Goal: Task Accomplishment & Management: Manage account settings

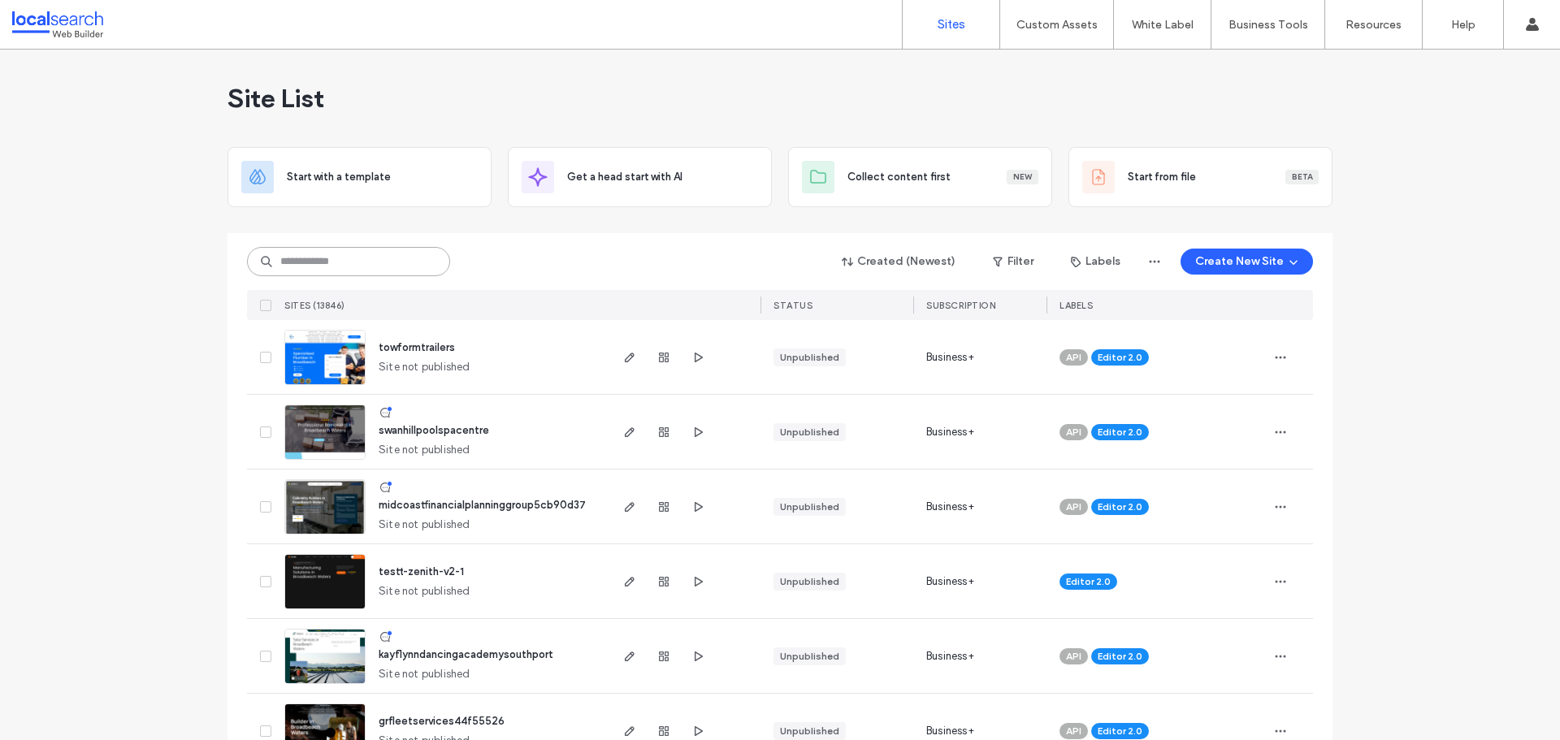
click at [404, 269] on input at bounding box center [348, 261] width 203 height 29
paste input "********"
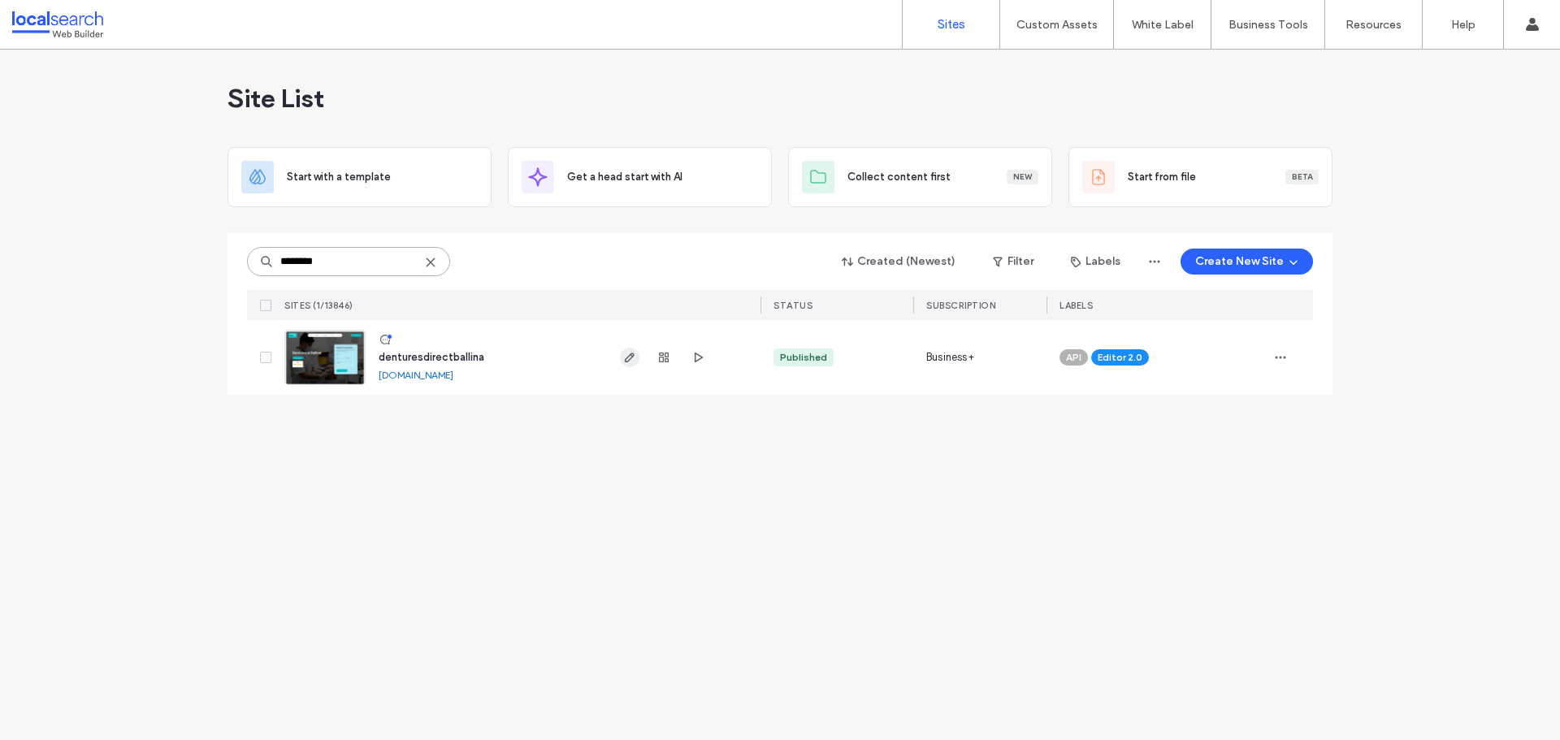
type input "********"
click at [633, 352] on icon "button" at bounding box center [629, 357] width 13 height 13
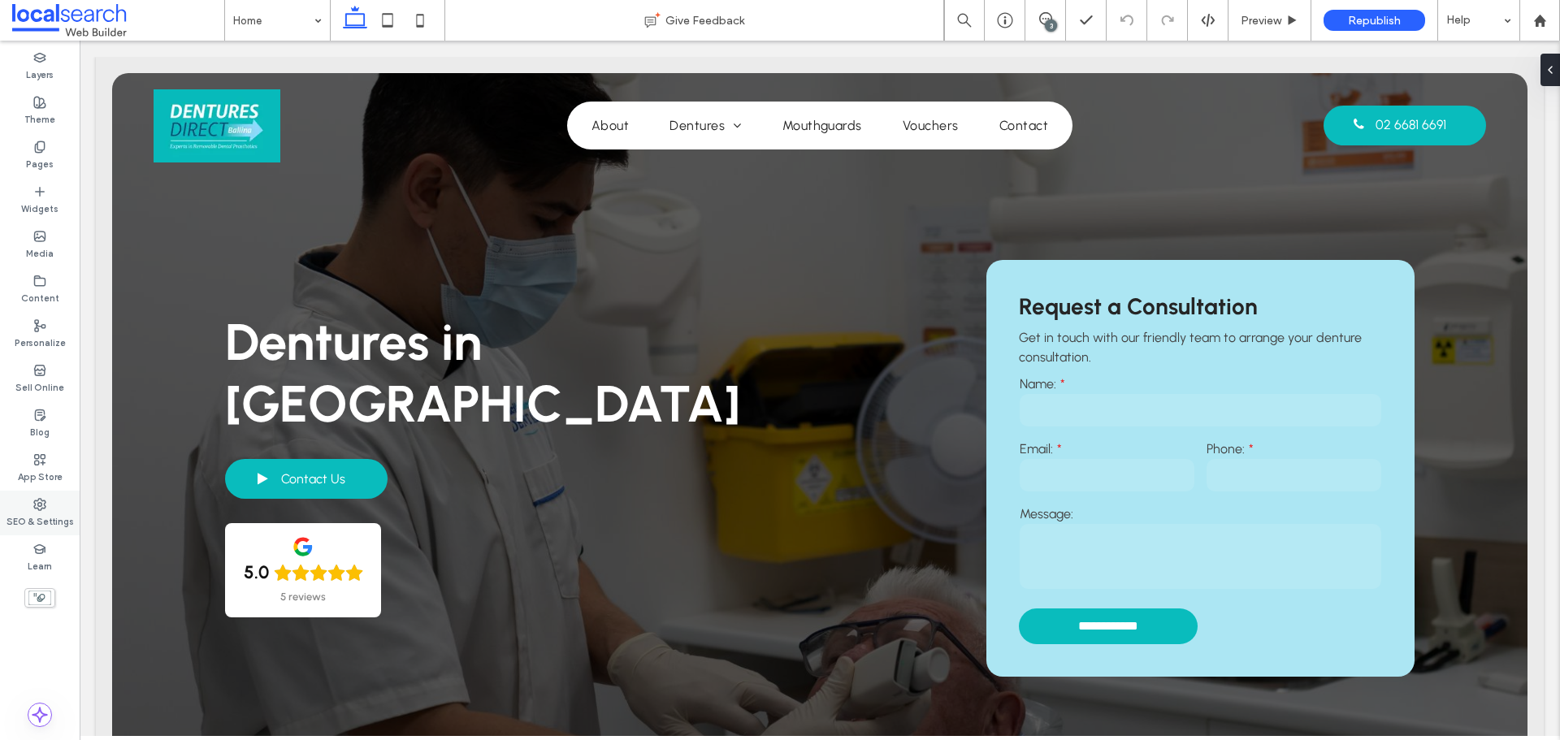
click at [42, 517] on label "SEO & Settings" at bounding box center [39, 520] width 67 height 18
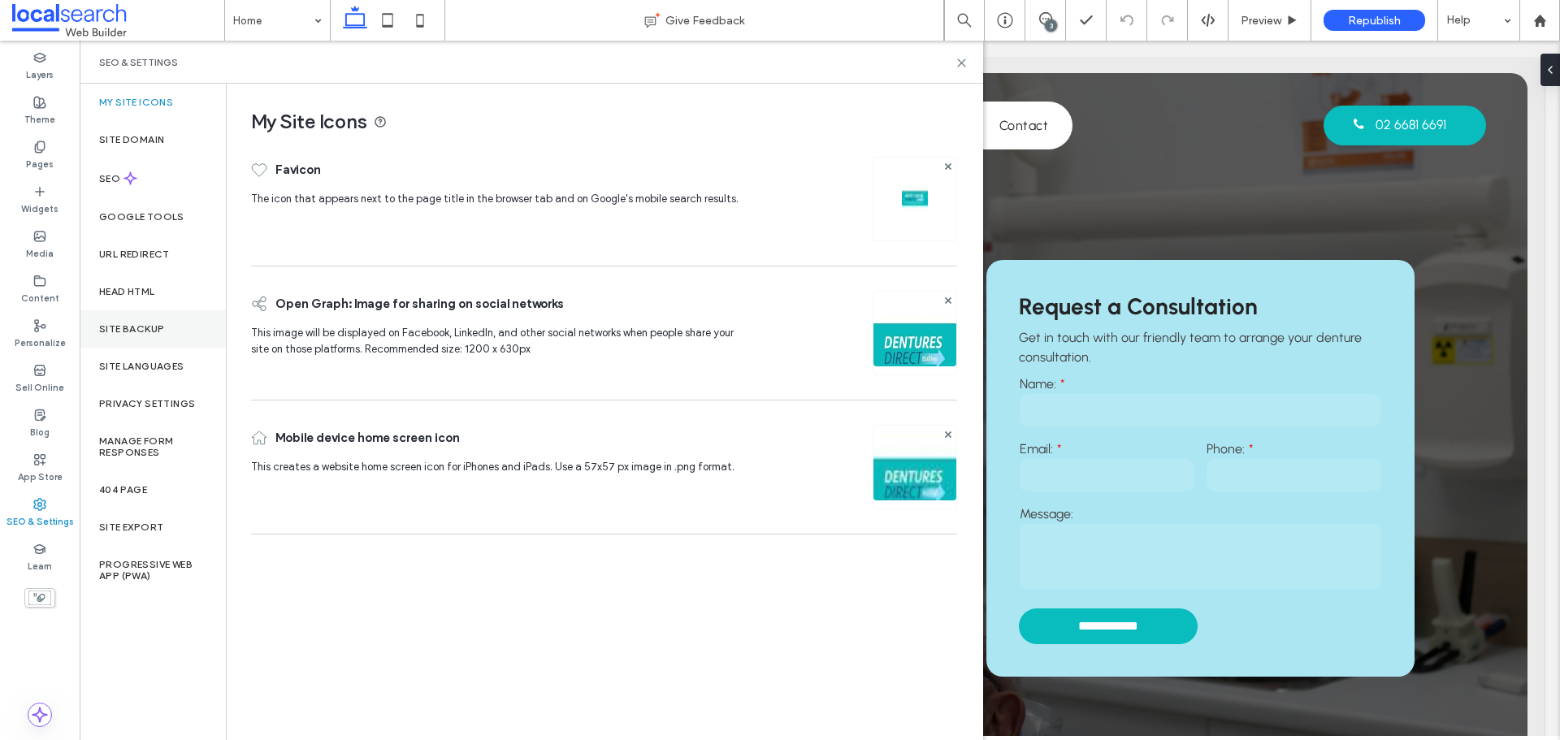
click at [164, 316] on div "Site Backup" at bounding box center [153, 328] width 146 height 37
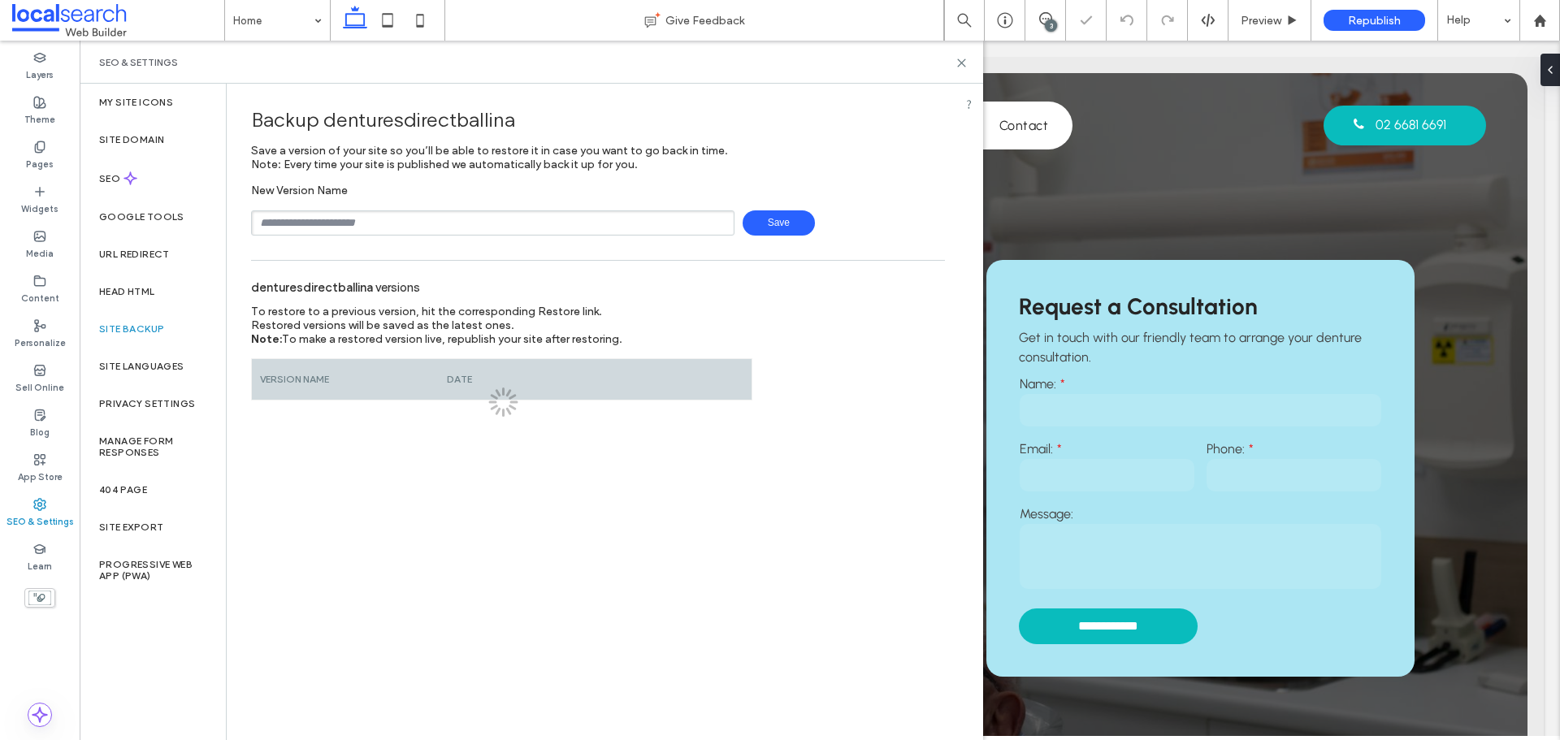
click at [387, 221] on input "text" at bounding box center [492, 222] width 483 height 25
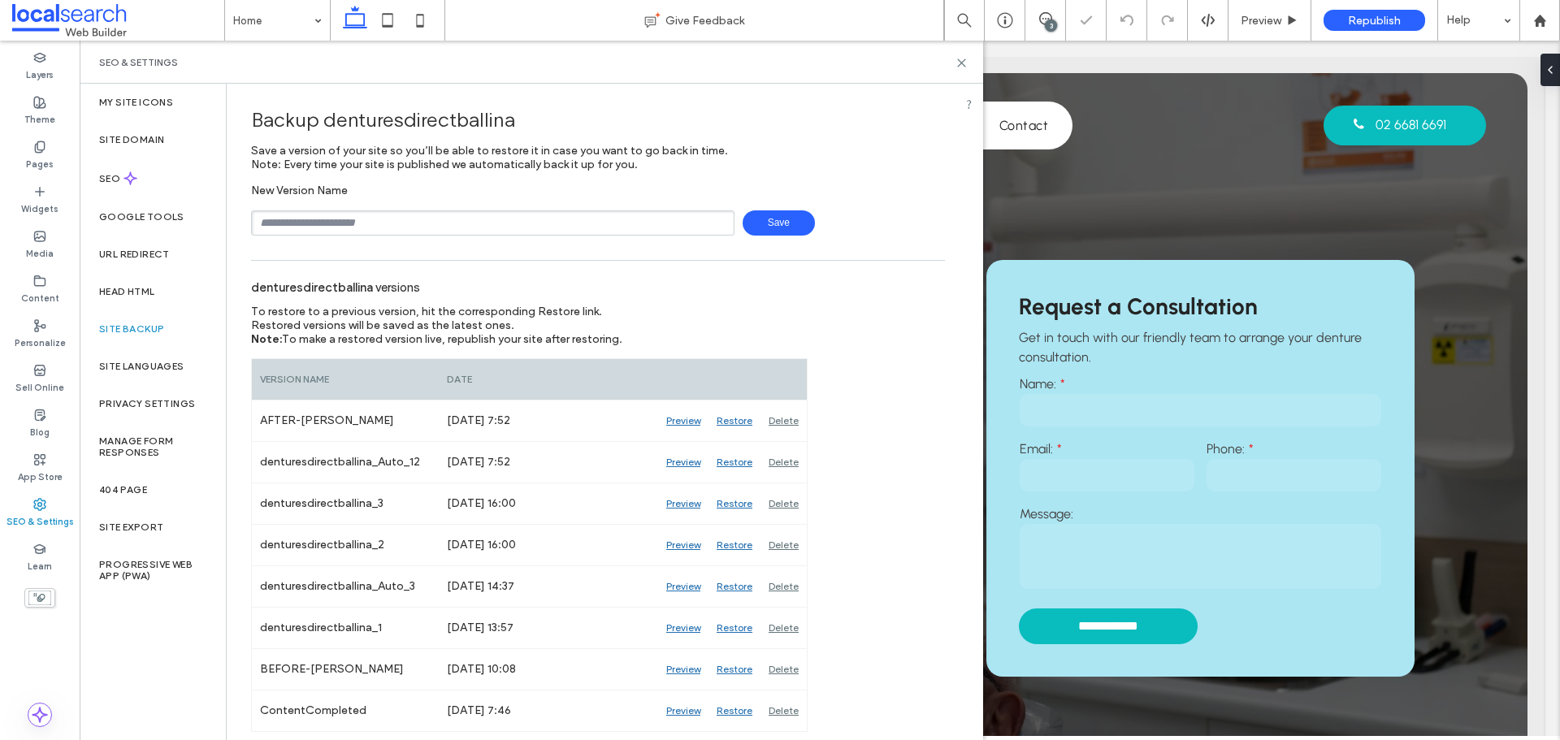
click at [387, 221] on input "text" at bounding box center [492, 222] width 483 height 25
type input "**********"
click at [775, 213] on span "Save" at bounding box center [778, 222] width 72 height 25
click at [958, 66] on use at bounding box center [961, 62] width 7 height 7
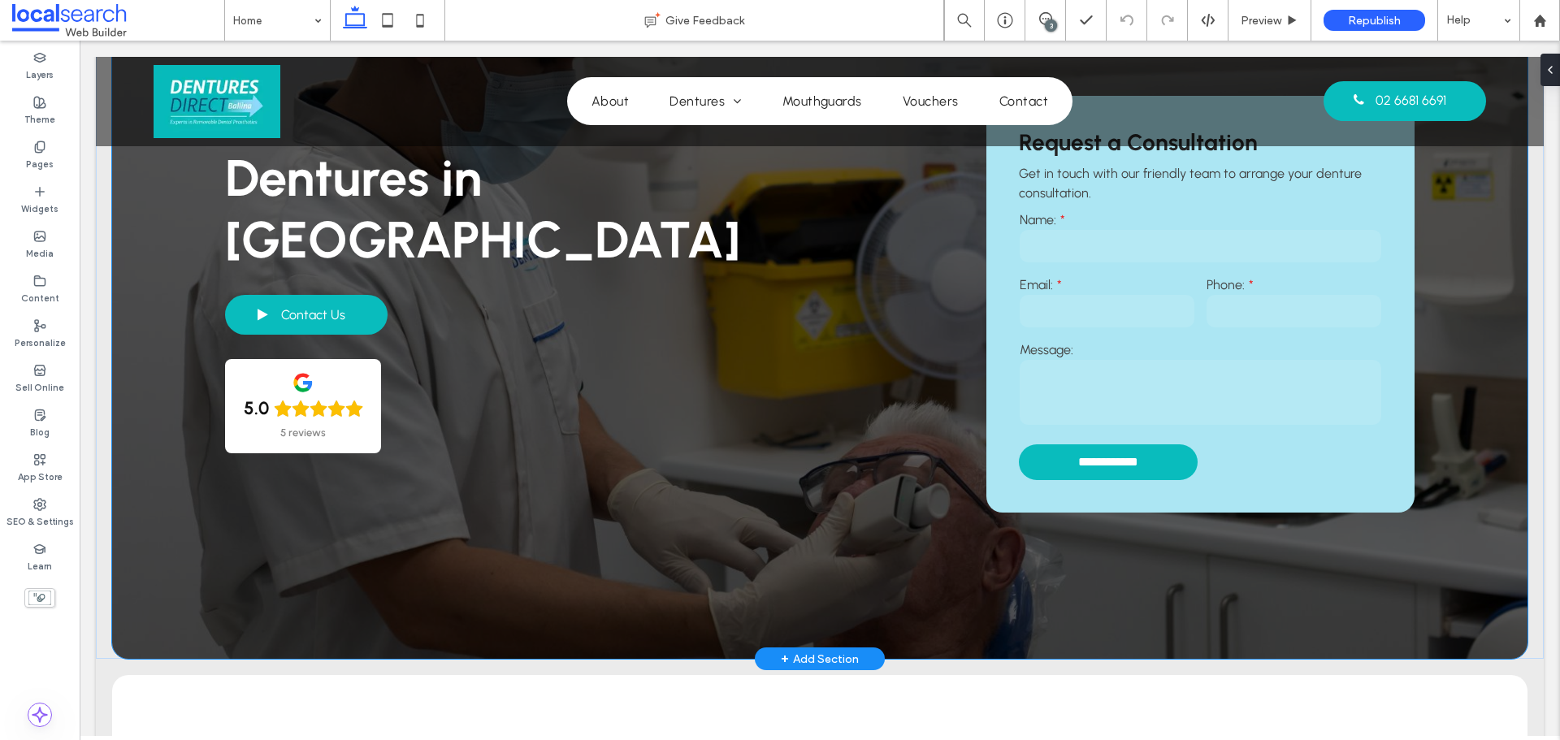
scroll to position [81, 0]
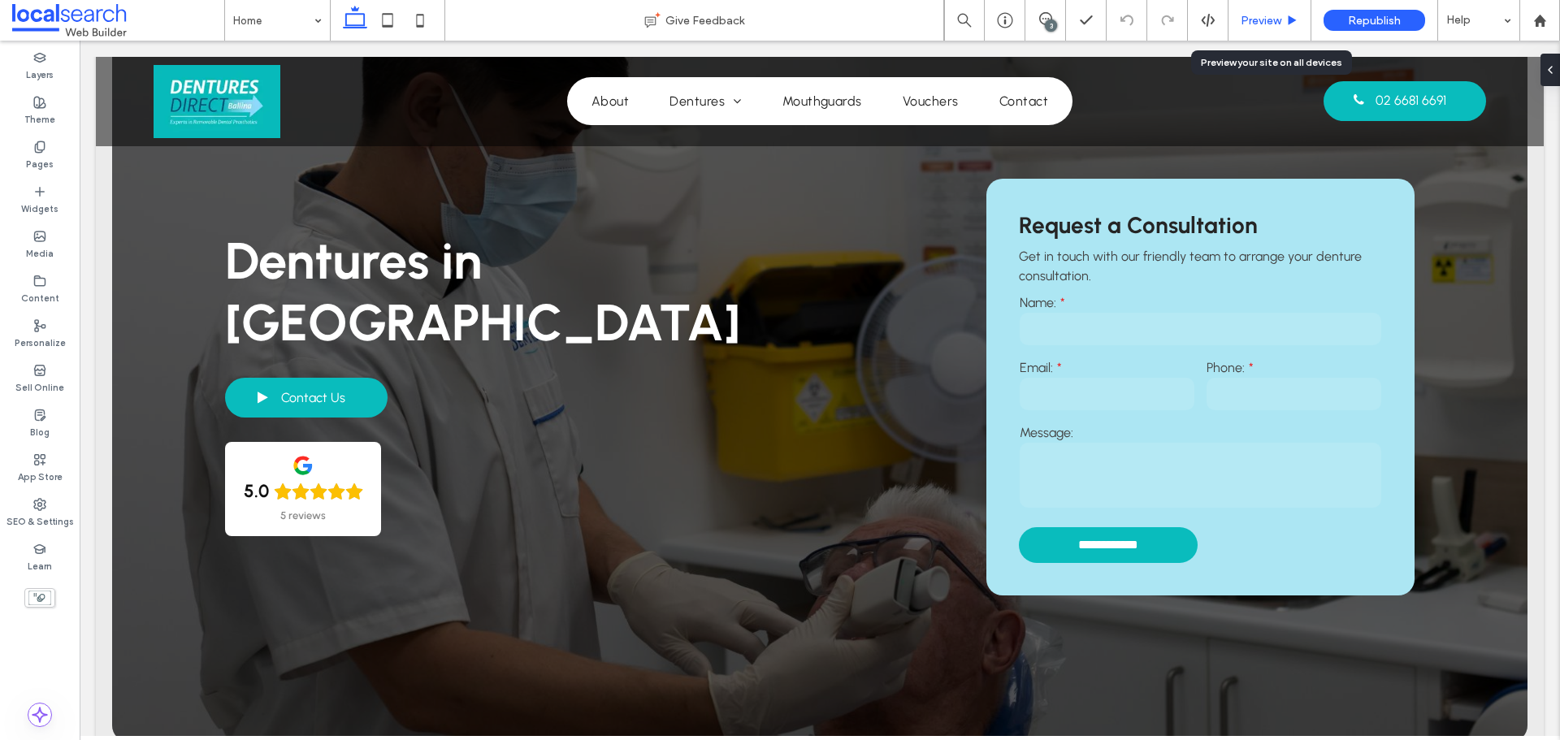
click at [1274, 22] on span "Preview" at bounding box center [1260, 21] width 41 height 14
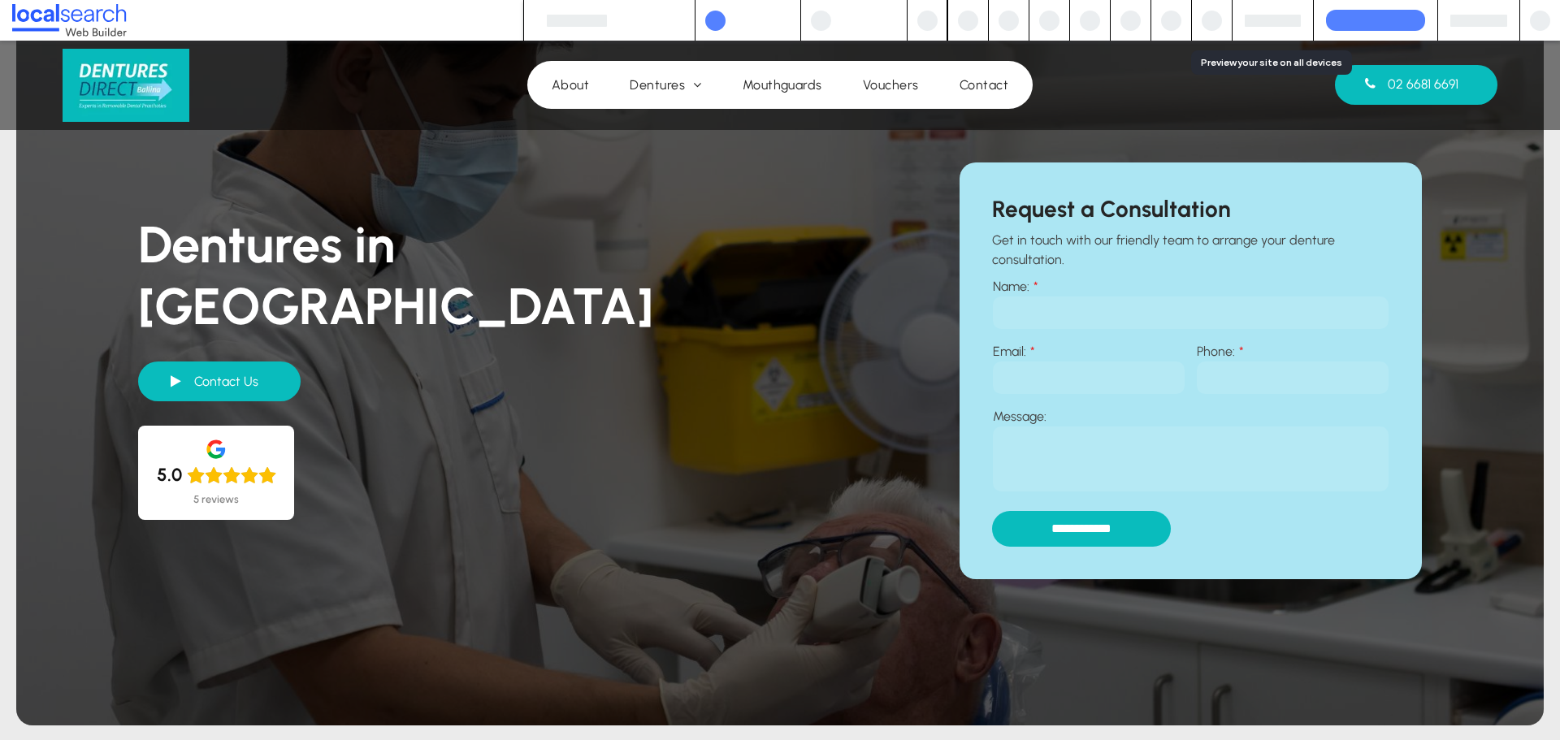
scroll to position [65, 0]
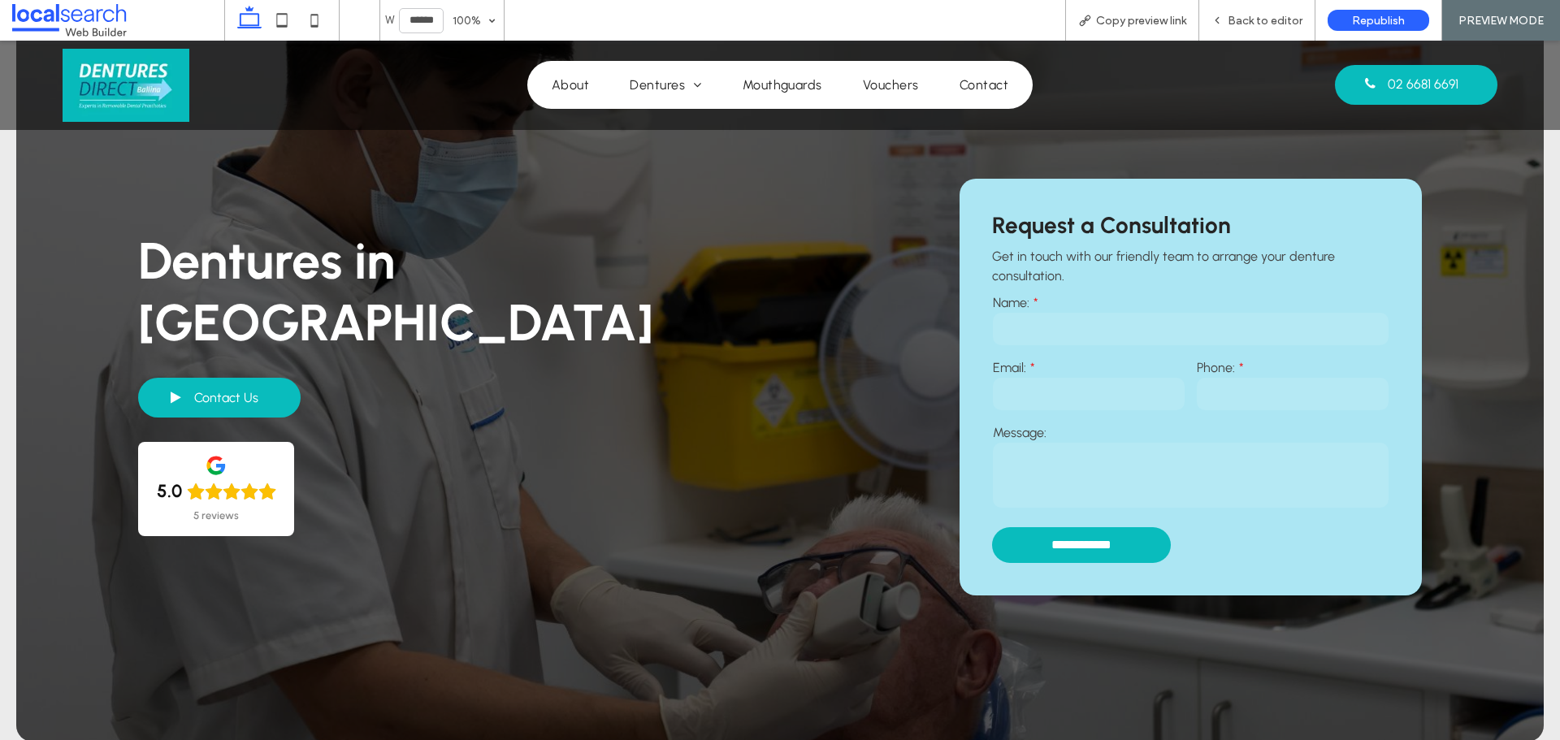
click at [1051, 421] on div "Message:" at bounding box center [1191, 467] width 408 height 97
click at [1067, 379] on input "email" at bounding box center [1089, 394] width 192 height 32
type input "*****"
click at [1236, 408] on input "tel" at bounding box center [1292, 394] width 192 height 32
click at [1252, 397] on input "tel" at bounding box center [1292, 394] width 192 height 32
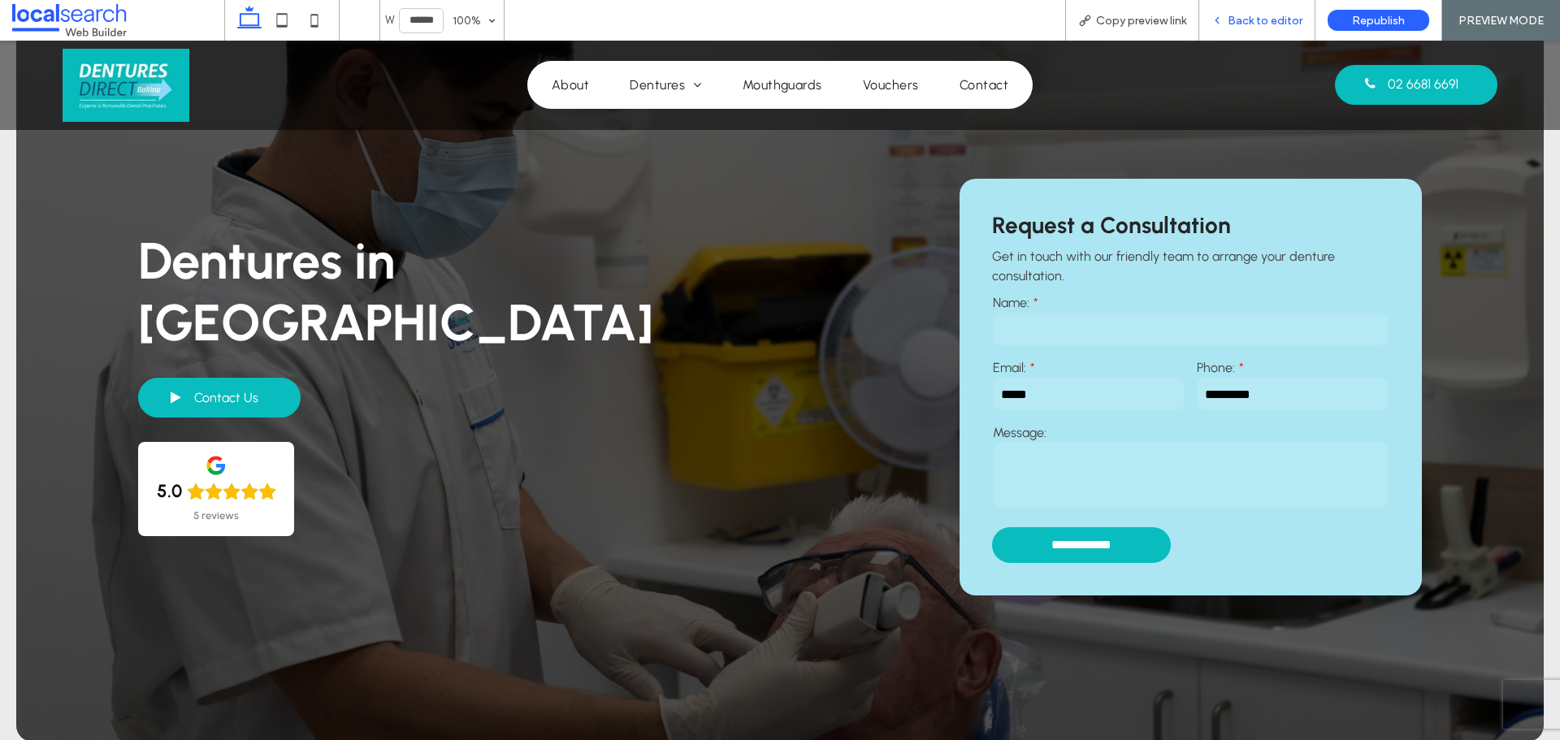
type input "*********"
click at [1279, 14] on span "Back to editor" at bounding box center [1264, 21] width 75 height 14
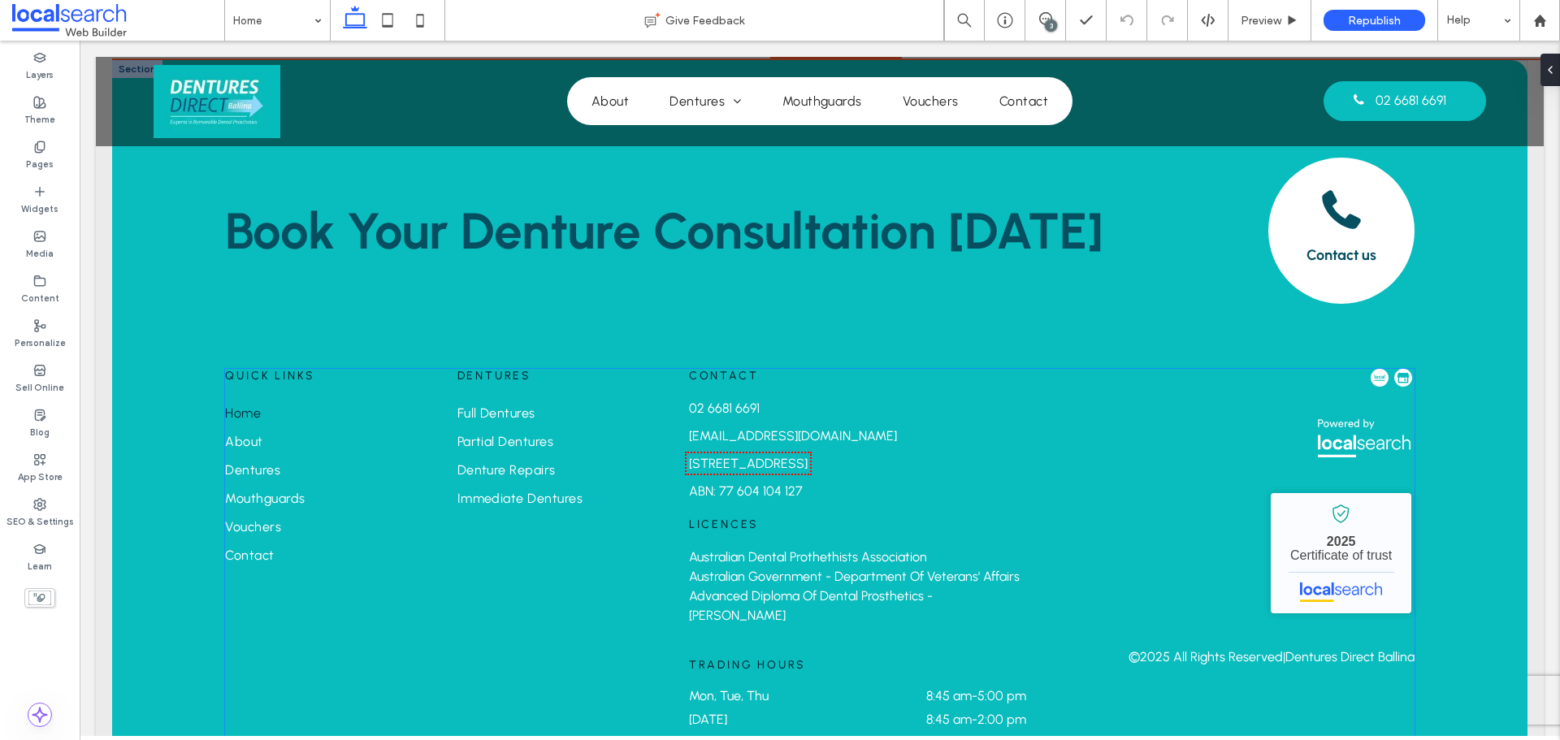
scroll to position [3585, 0]
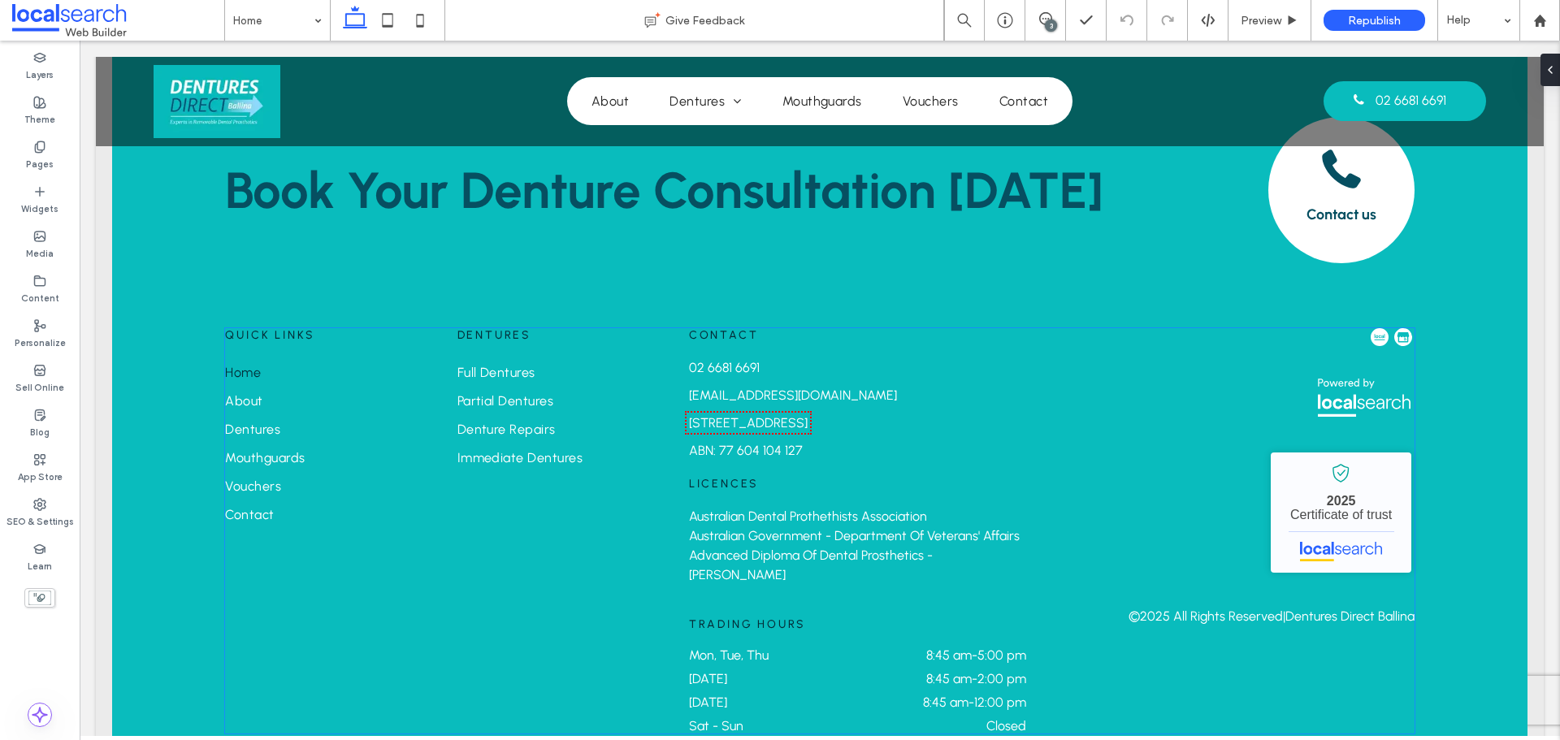
click at [755, 528] on span "Australian Government - Department Of Veterans' Affairs Advanced Diploma Of Den…" at bounding box center [854, 555] width 331 height 54
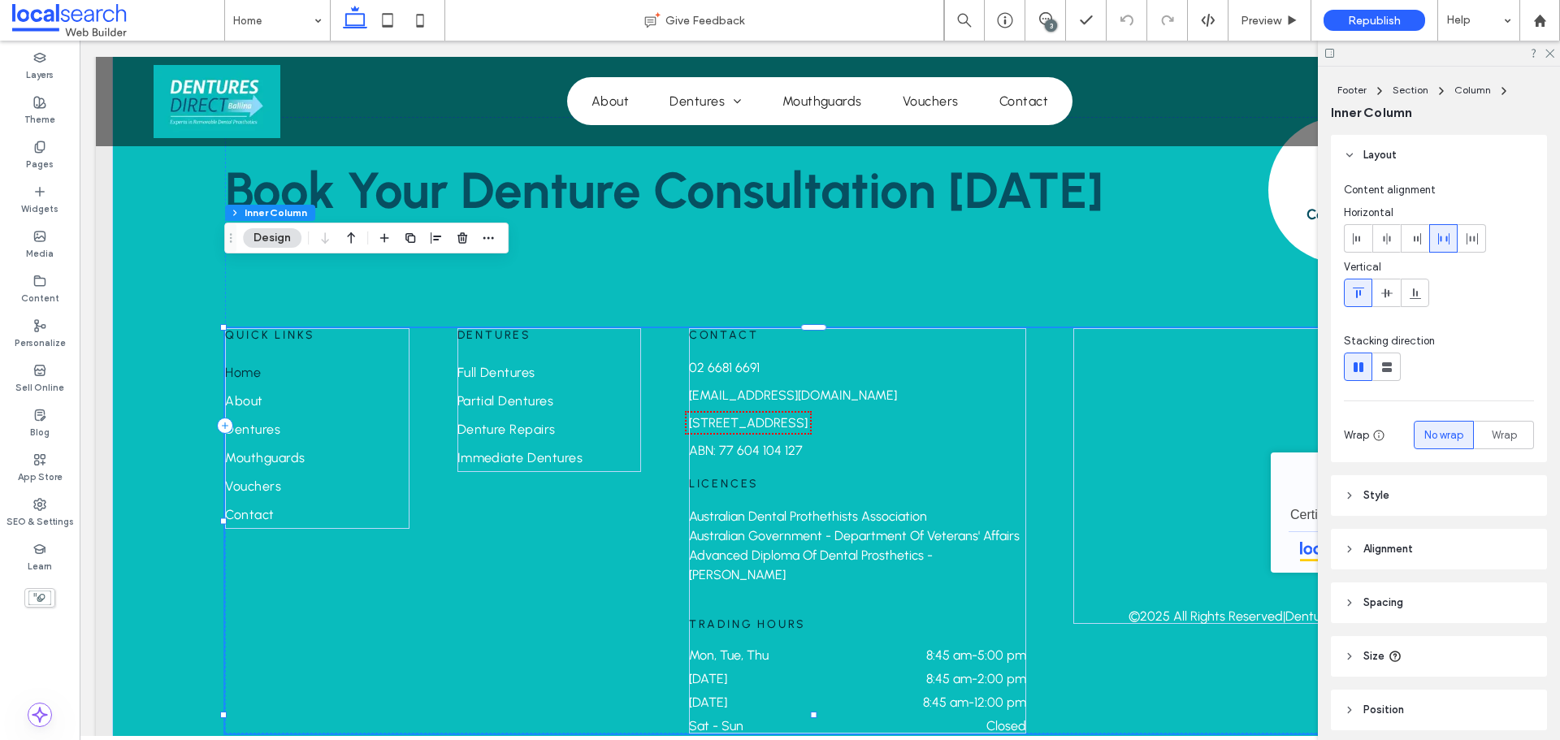
click at [752, 528] on span "Australian Government - Department Of Veterans' Affairs Advanced Diploma Of Den…" at bounding box center [854, 555] width 331 height 54
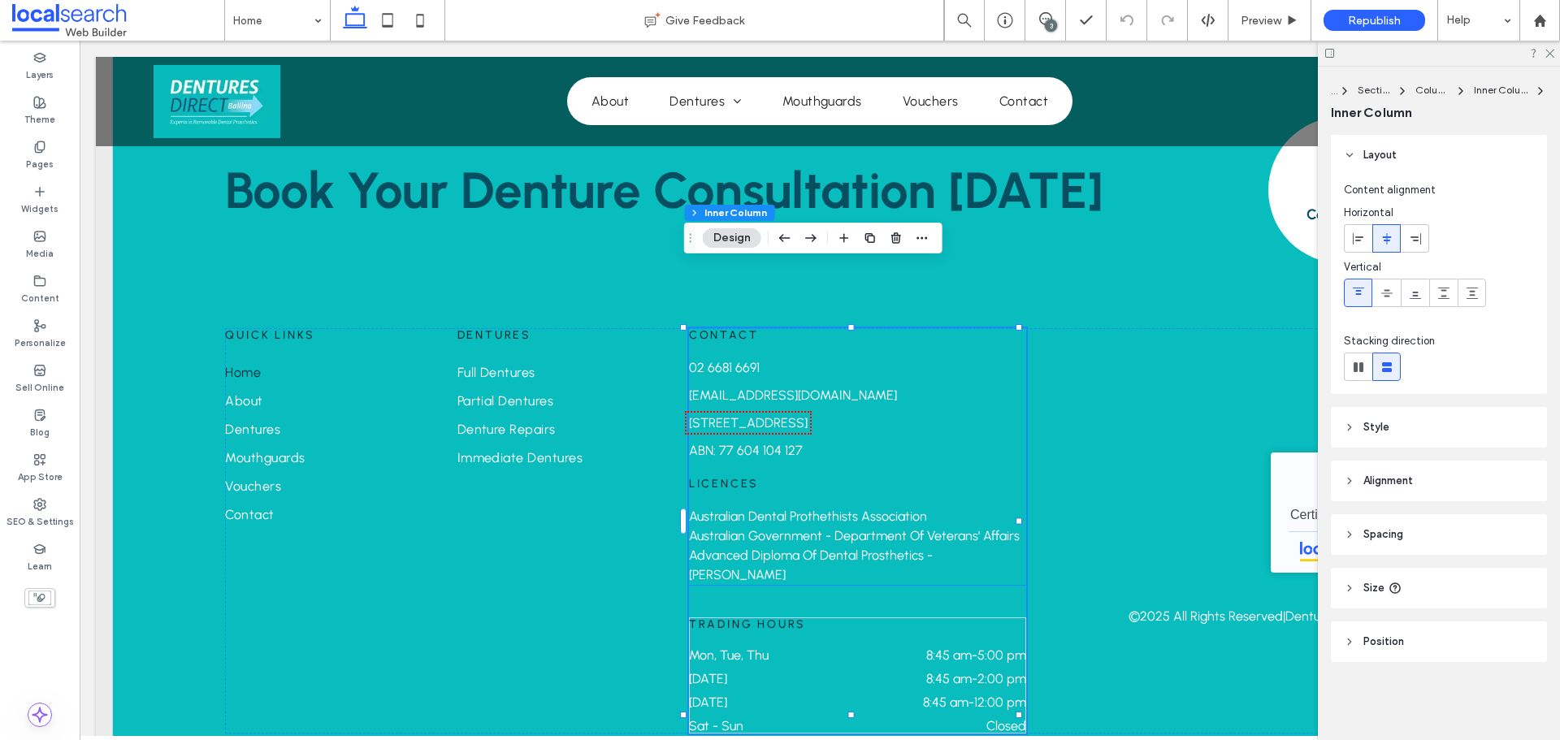
click at [732, 508] on span "Australian Dental Prothethists Association" at bounding box center [808, 515] width 238 height 15
click at [458, 452] on div "Quick Links Home About Dentures Mouthguards Vouchers Contact Dentures Full Dent…" at bounding box center [819, 530] width 1188 height 405
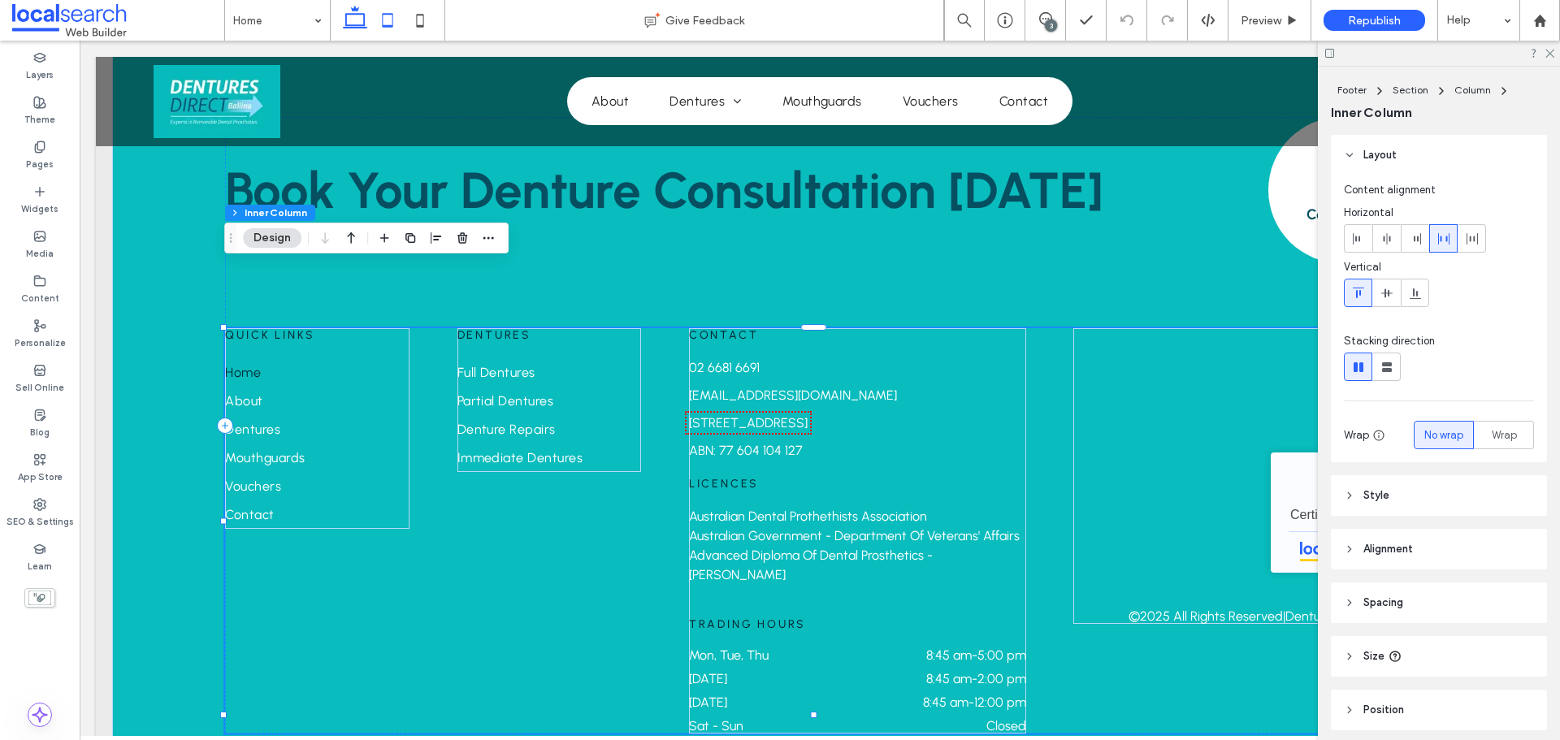
click at [392, 24] on icon at bounding box center [387, 20] width 32 height 32
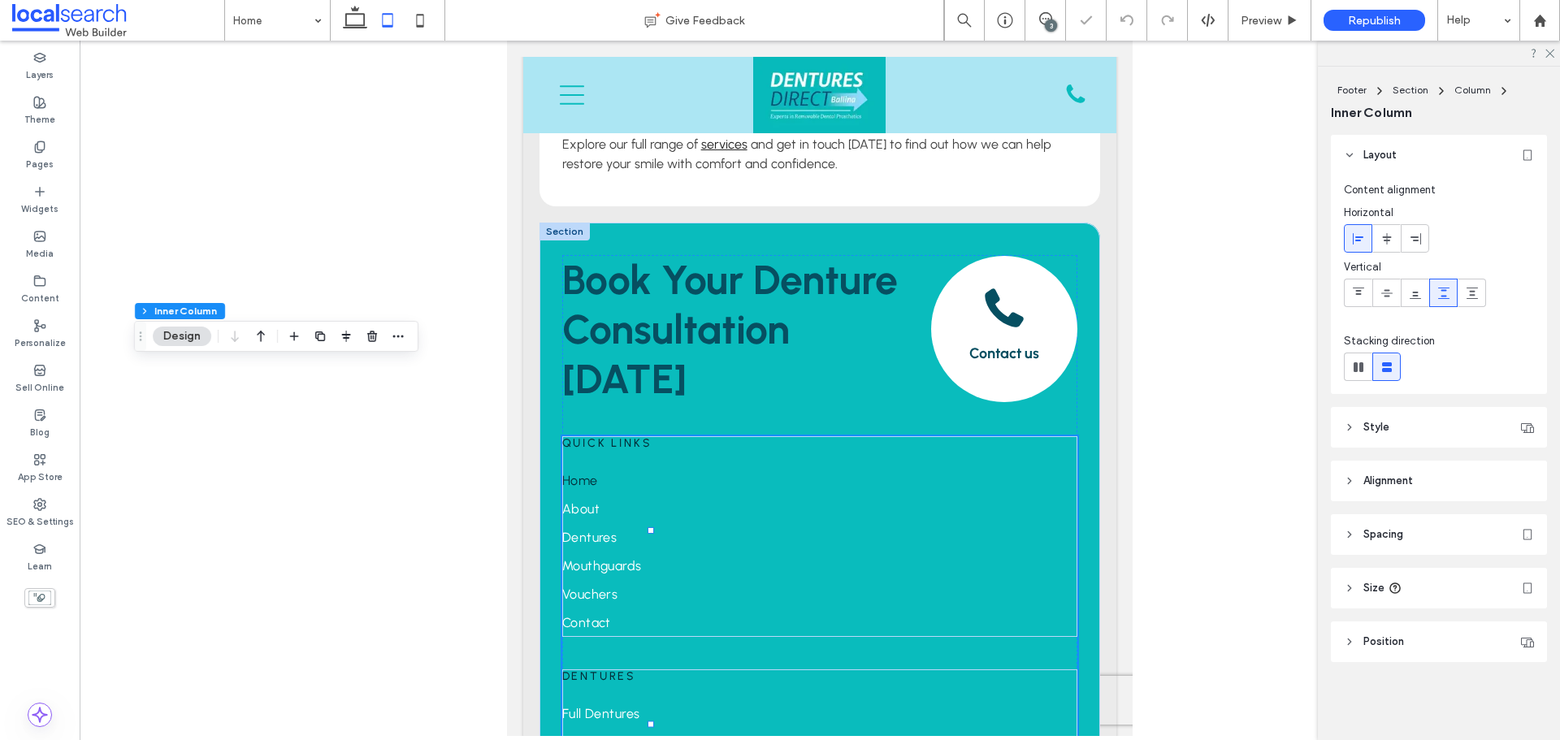
type input "**"
type input "****"
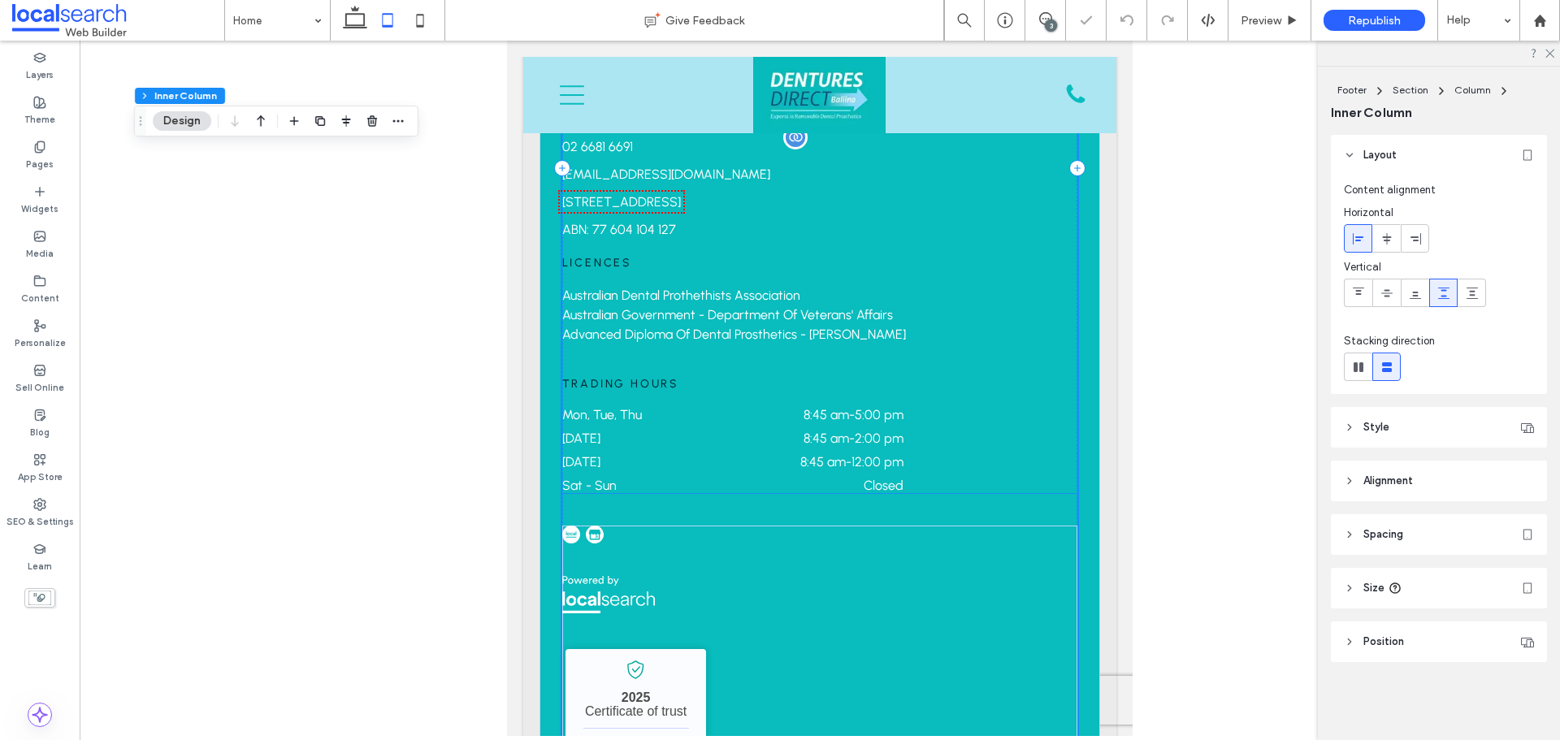
scroll to position [4163, 0]
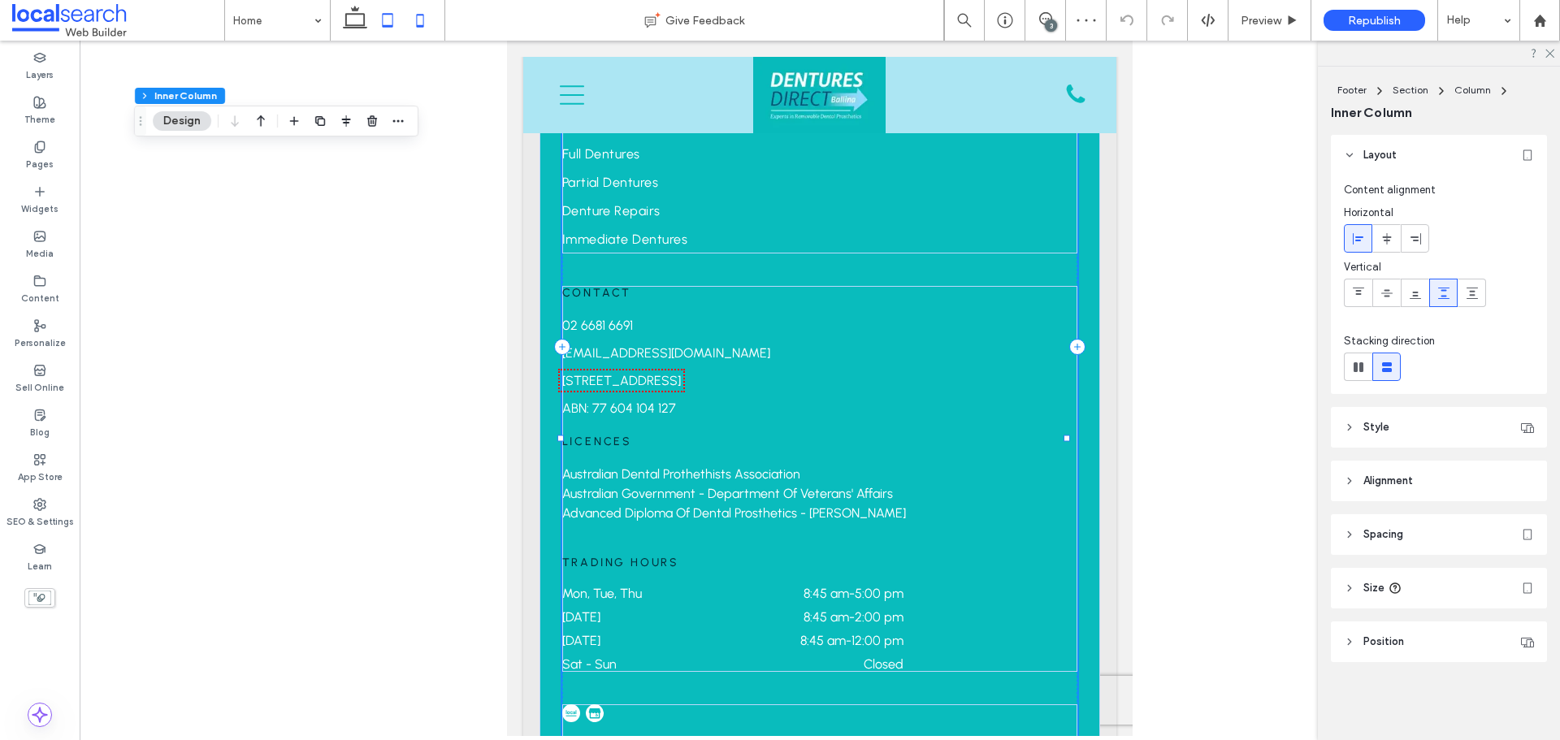
click at [413, 7] on icon at bounding box center [420, 20] width 32 height 32
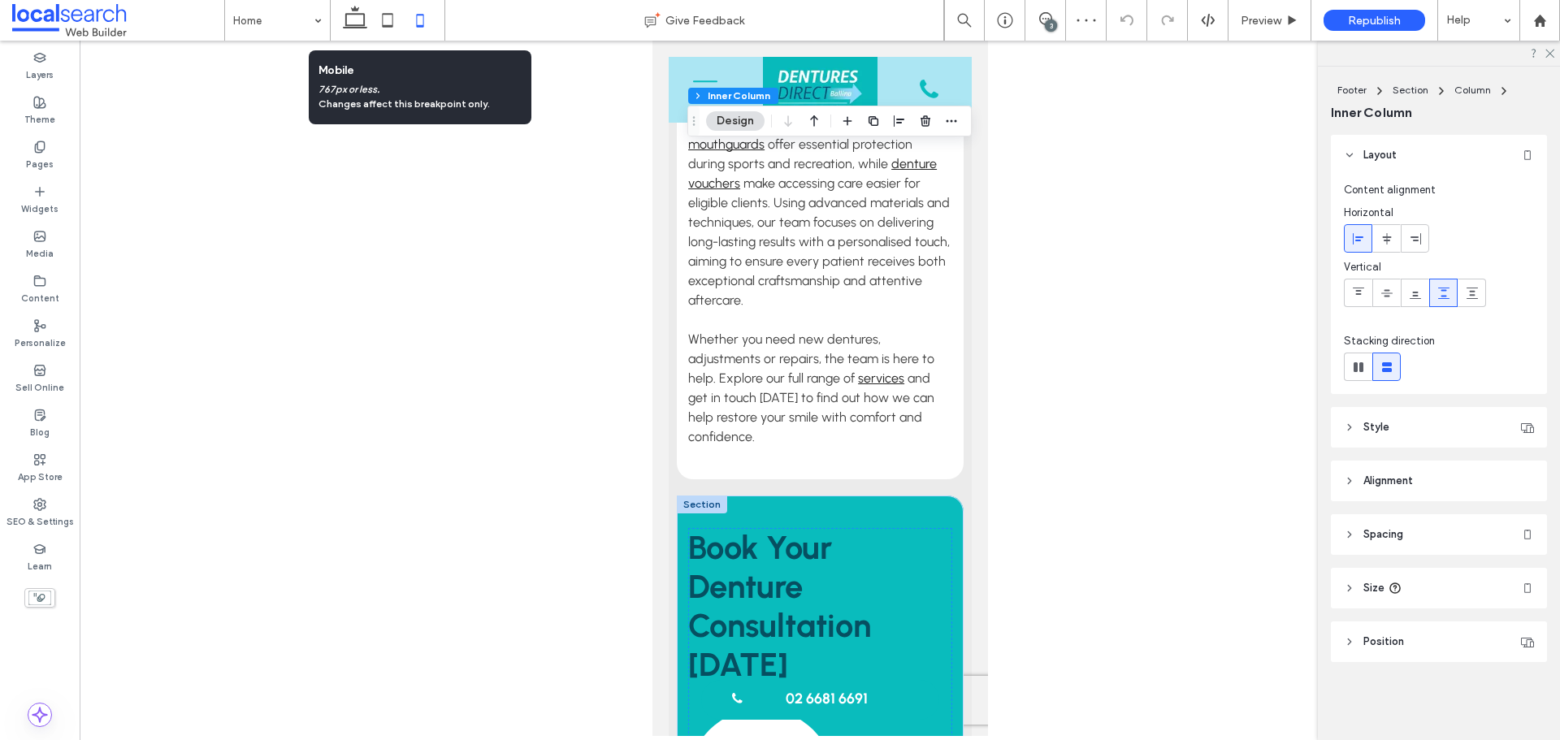
scroll to position [5202, 0]
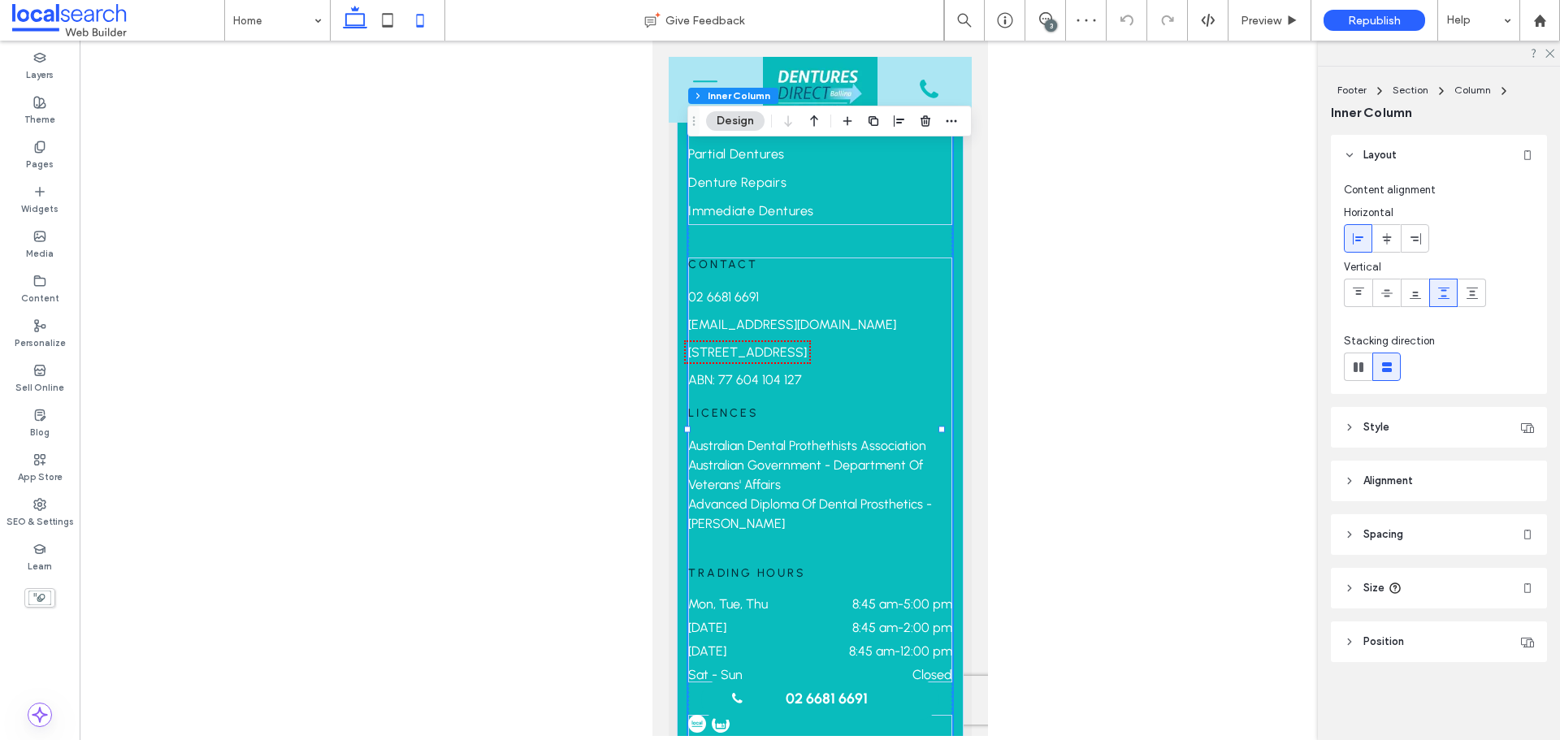
click at [344, 21] on icon at bounding box center [355, 20] width 32 height 32
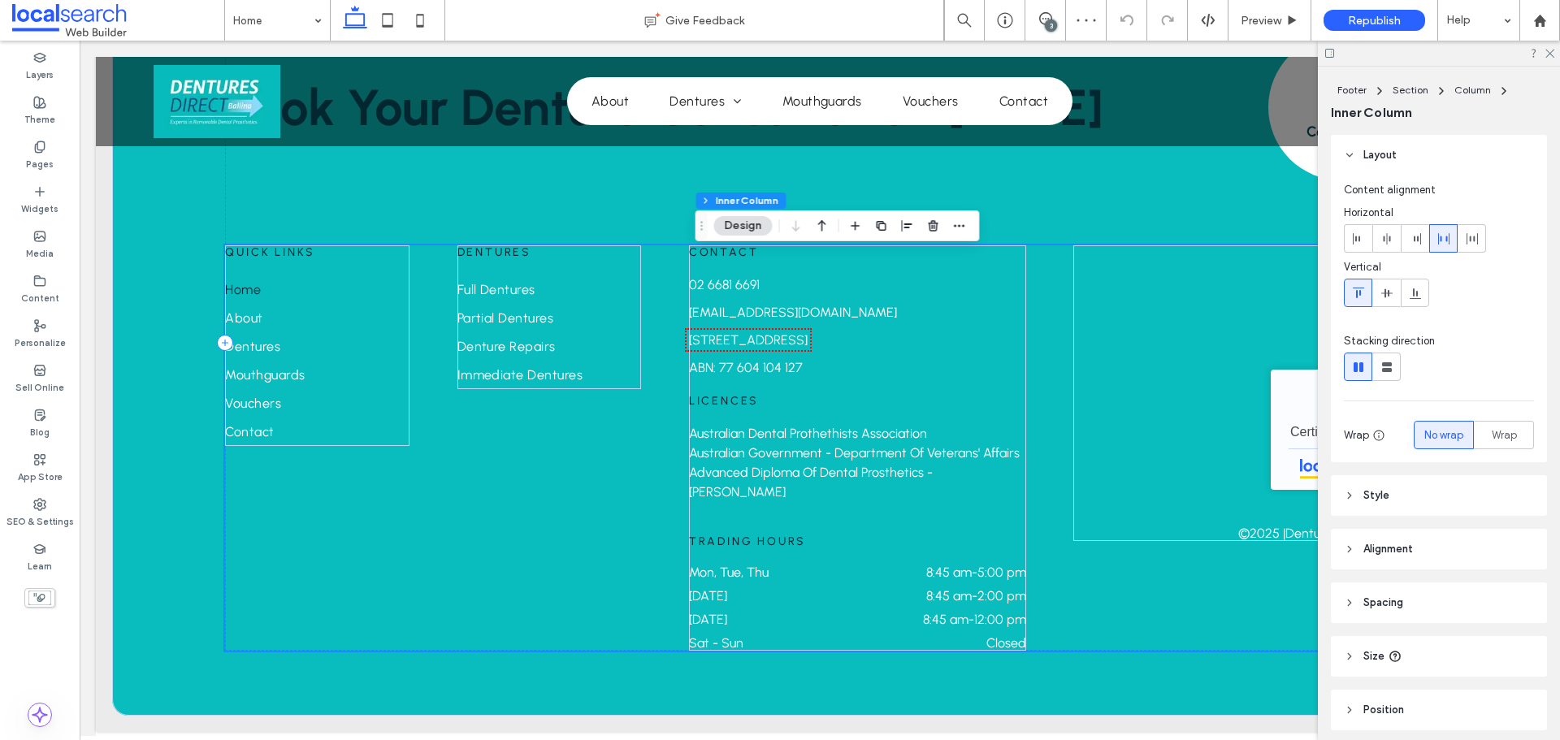
type input "*"
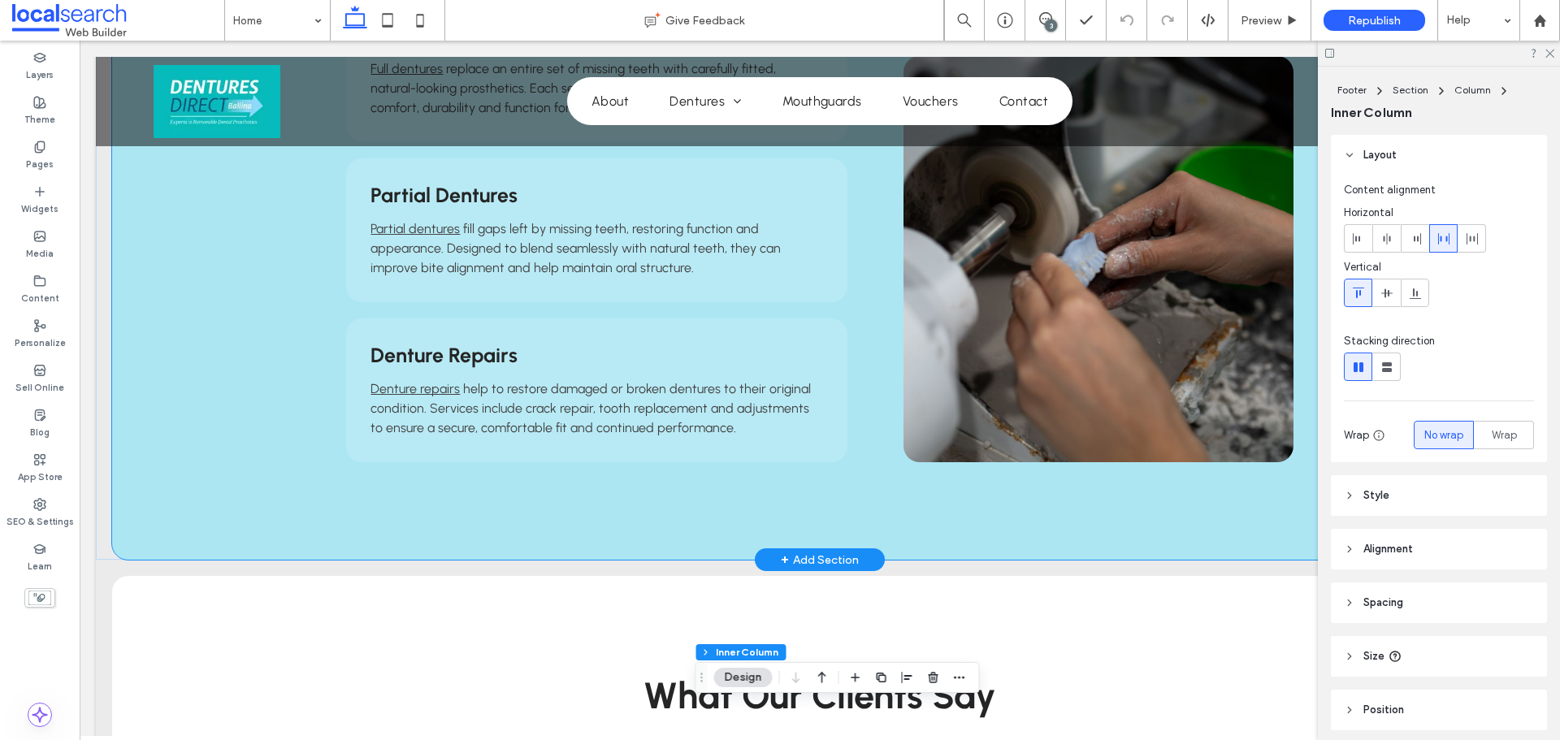
scroll to position [1648, 0]
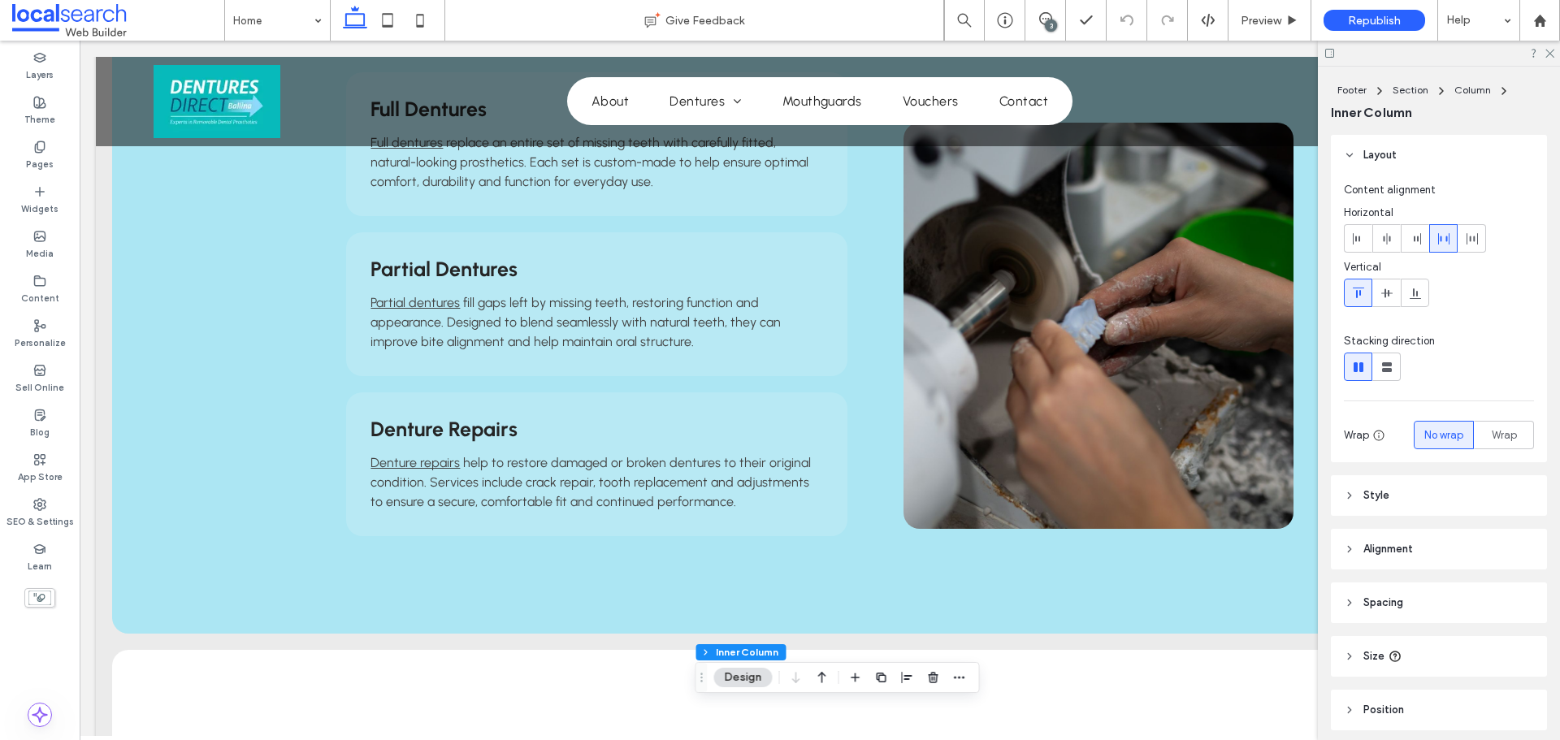
click at [1547, 59] on div at bounding box center [1439, 53] width 242 height 25
click at [1548, 53] on icon at bounding box center [1548, 52] width 11 height 11
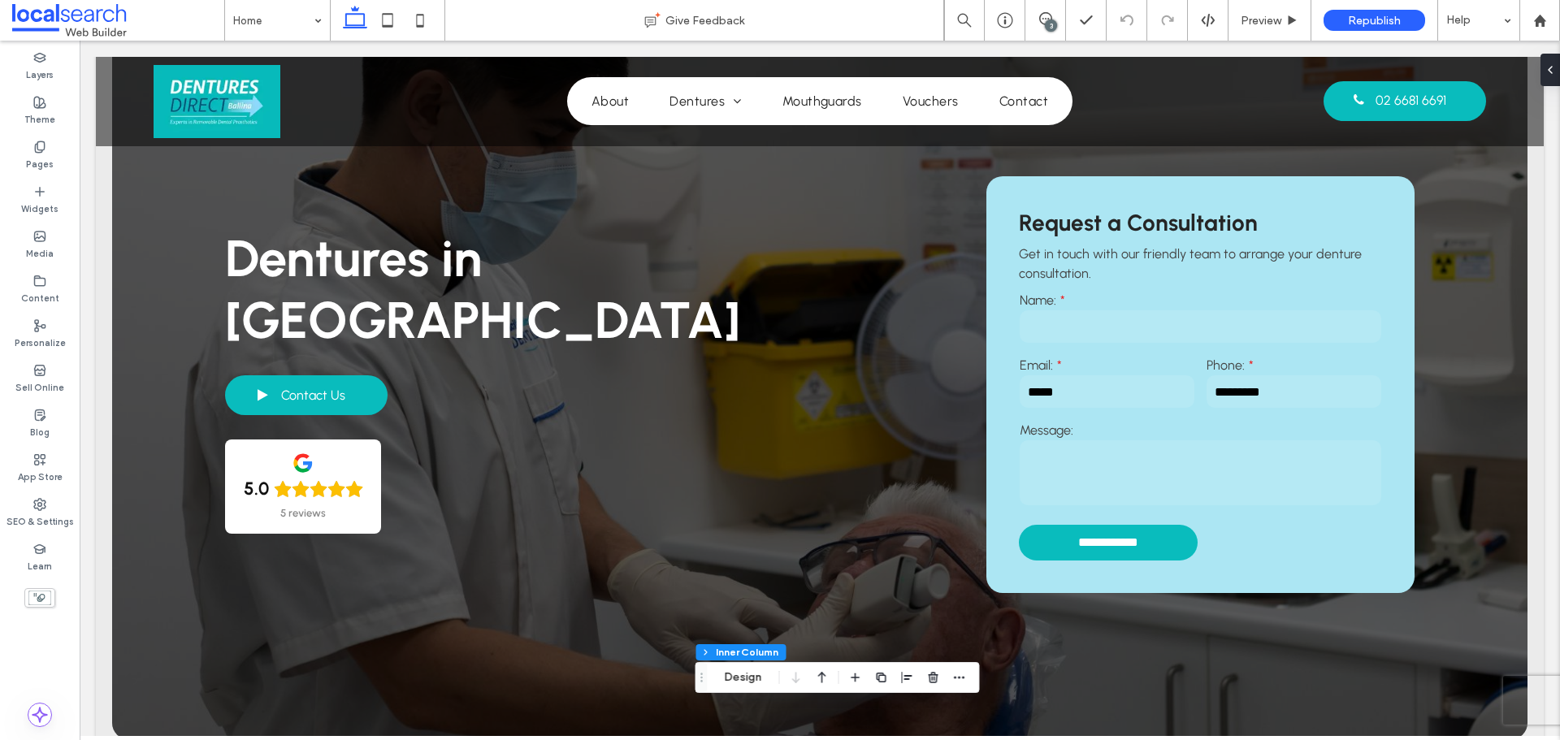
scroll to position [0, 0]
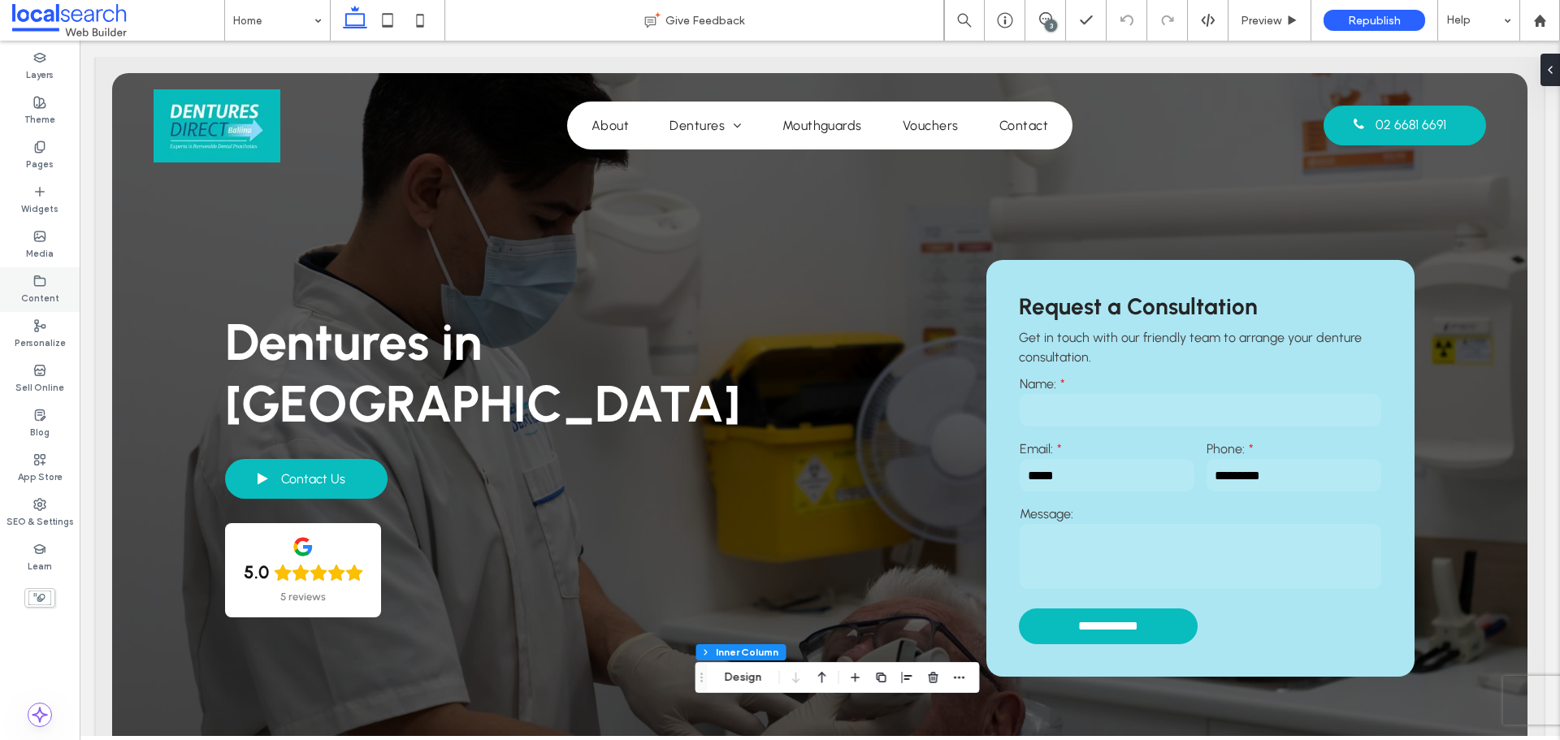
click at [48, 285] on div "Content" at bounding box center [40, 289] width 80 height 45
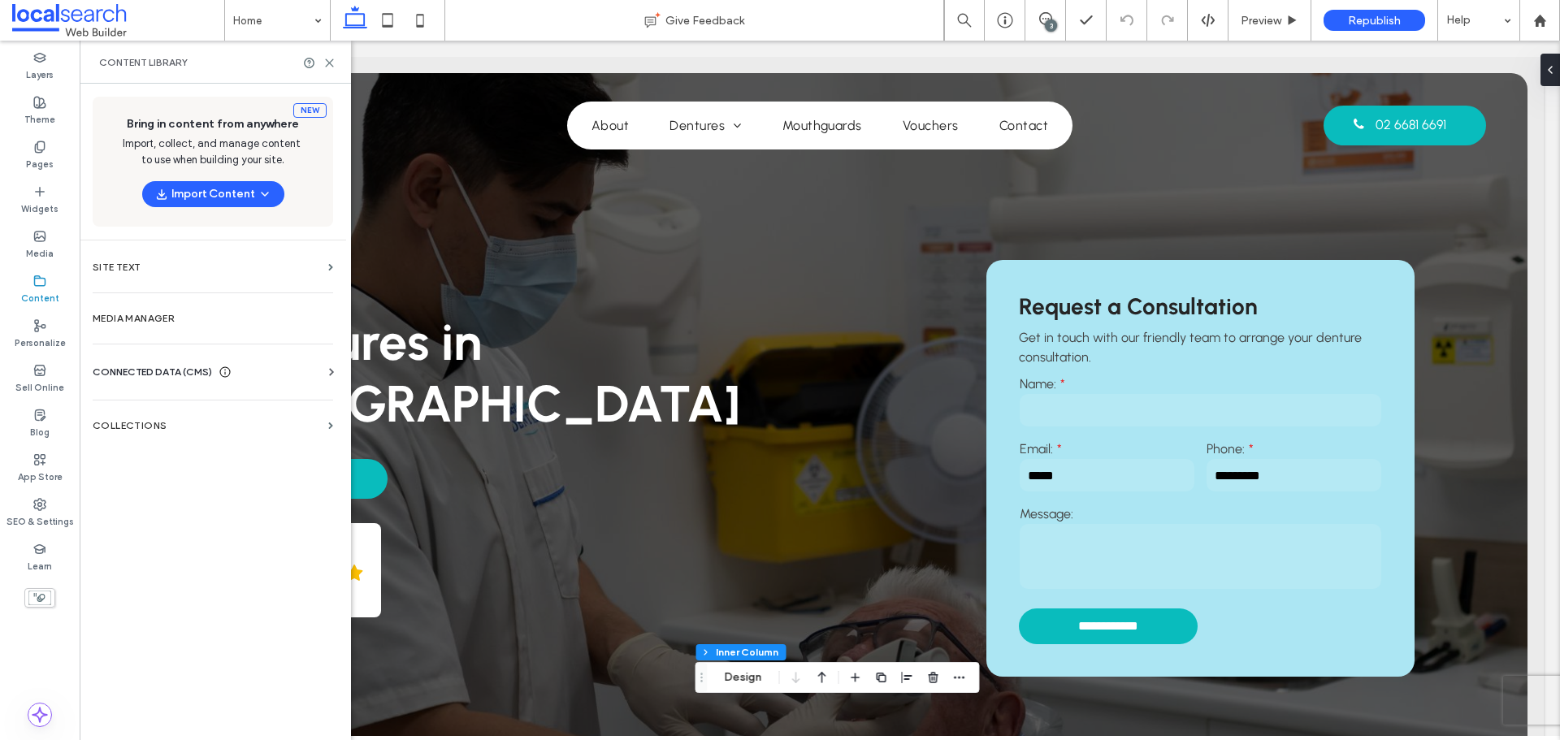
click at [274, 387] on div "Business Info Business Text Business Images Find and Replace" at bounding box center [216, 386] width 247 height 13
click at [281, 374] on div "CONNECTED DATA (CMS)" at bounding box center [216, 372] width 247 height 16
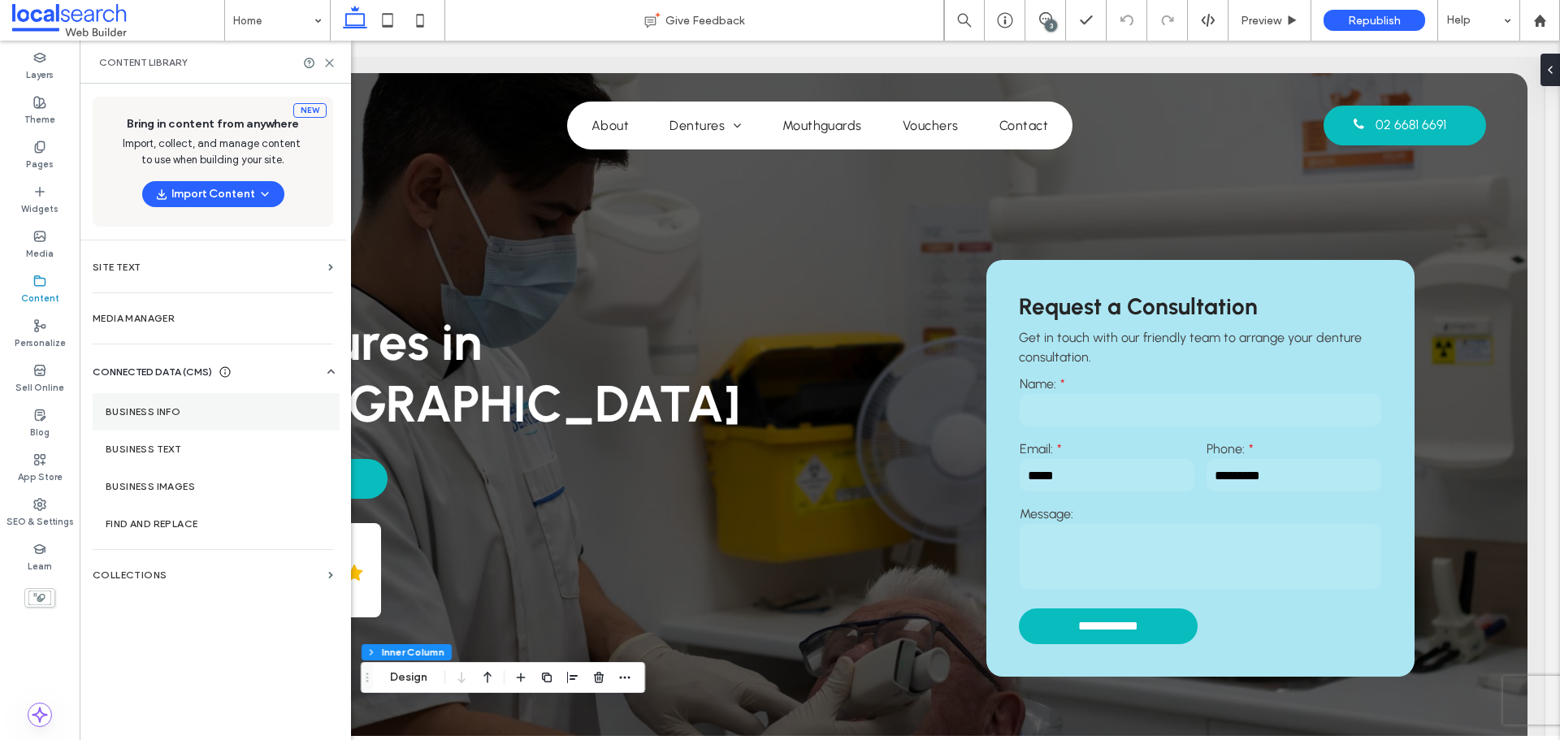
click at [244, 400] on section "Business Info" at bounding box center [216, 411] width 247 height 37
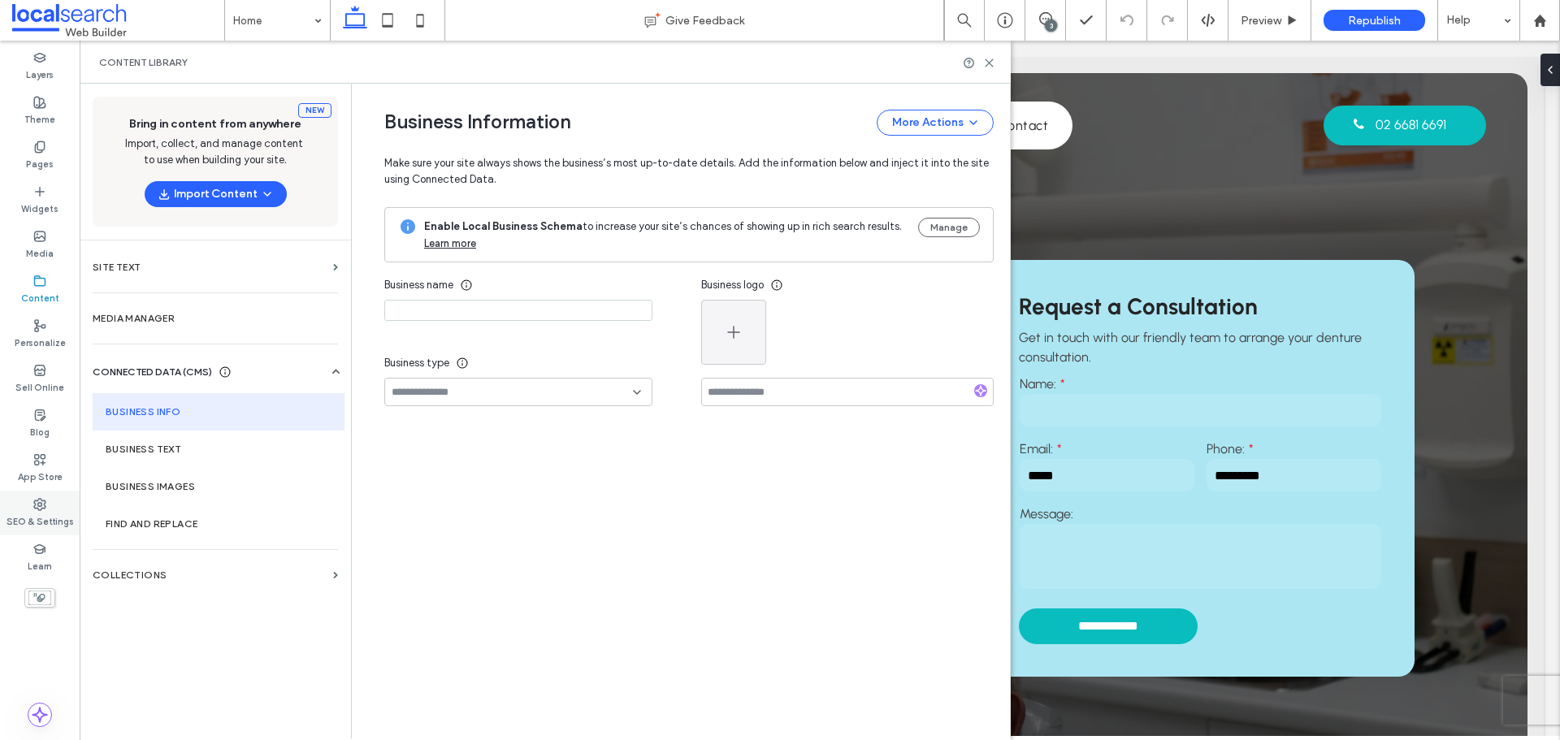
type input "**********"
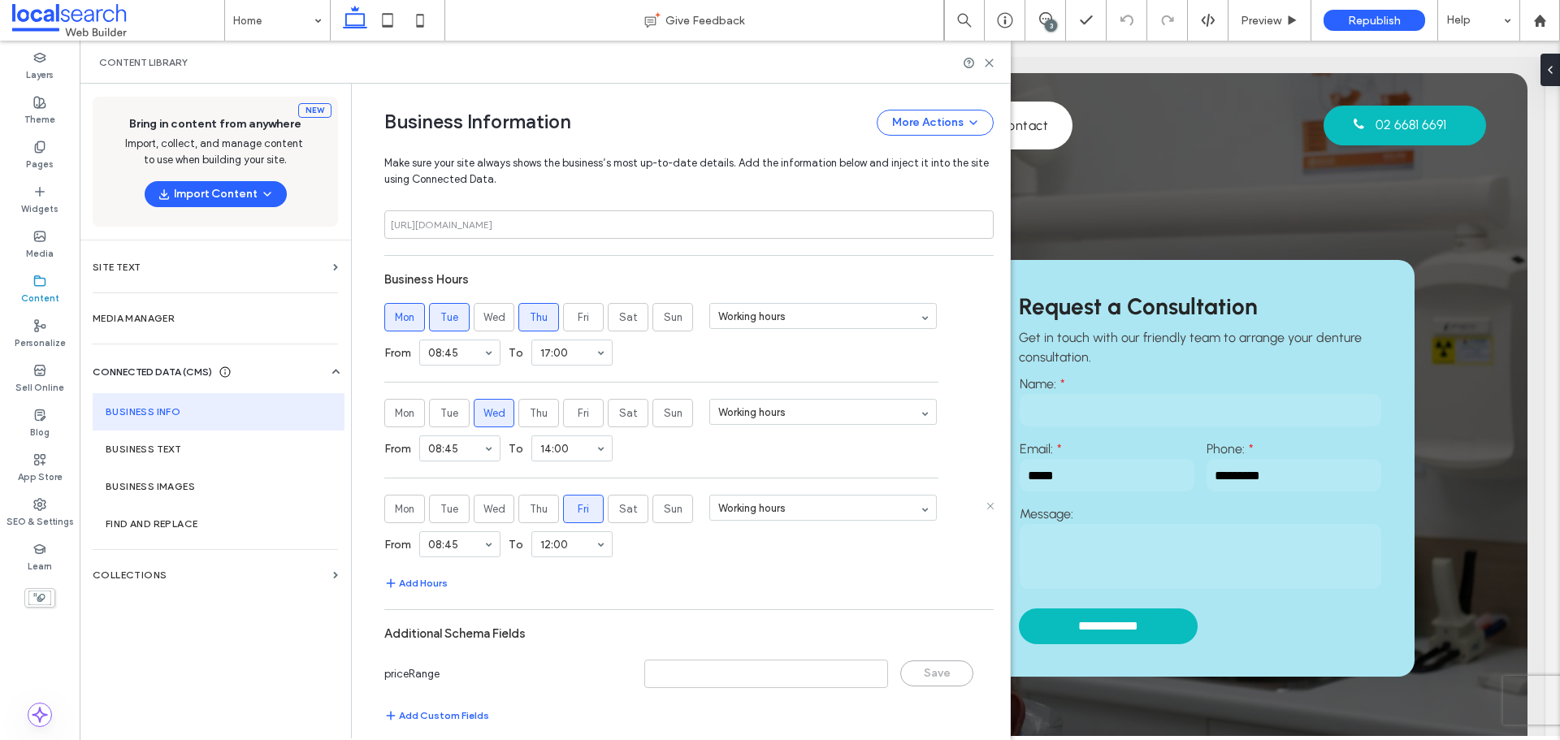
scroll to position [828, 0]
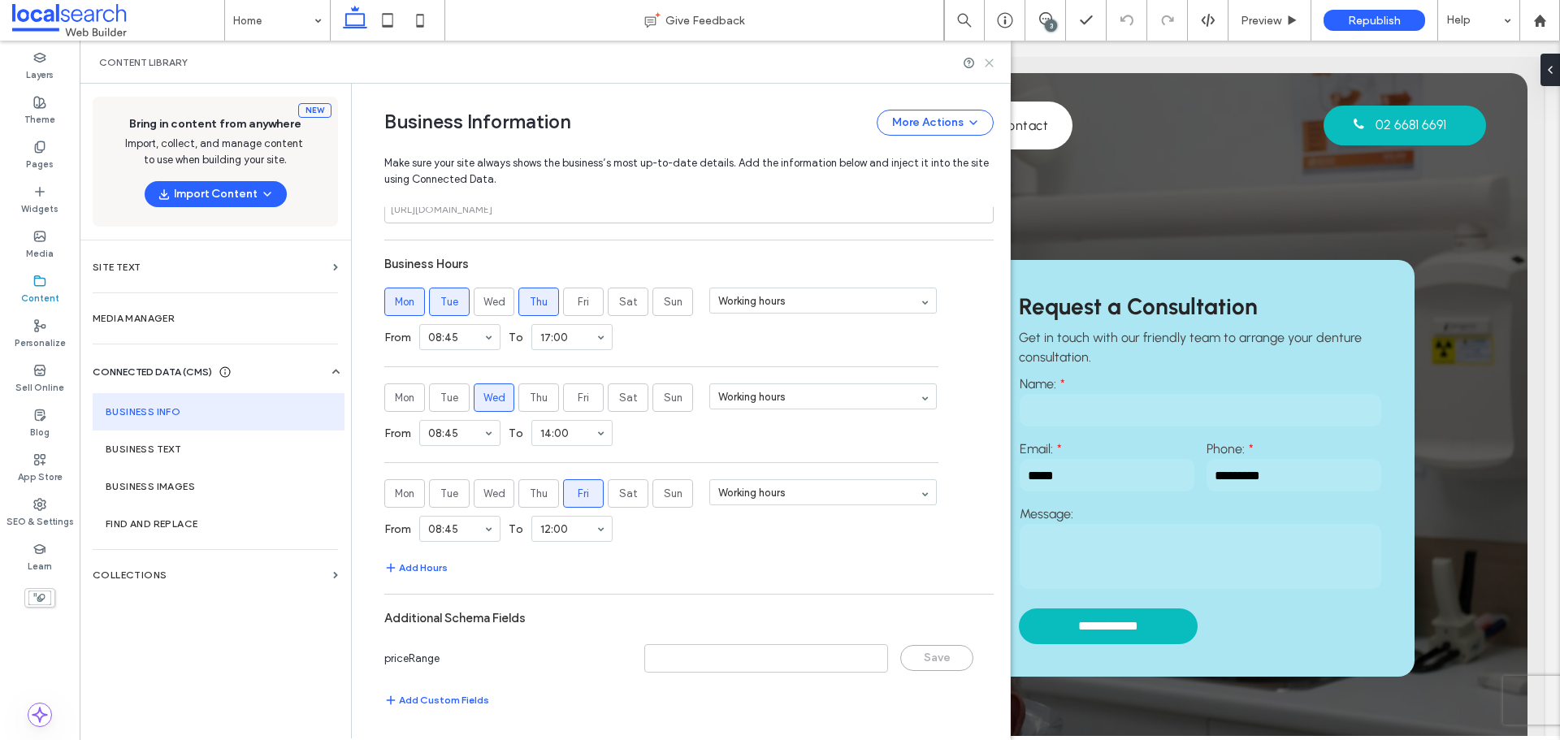
click at [993, 68] on icon at bounding box center [989, 63] width 12 height 12
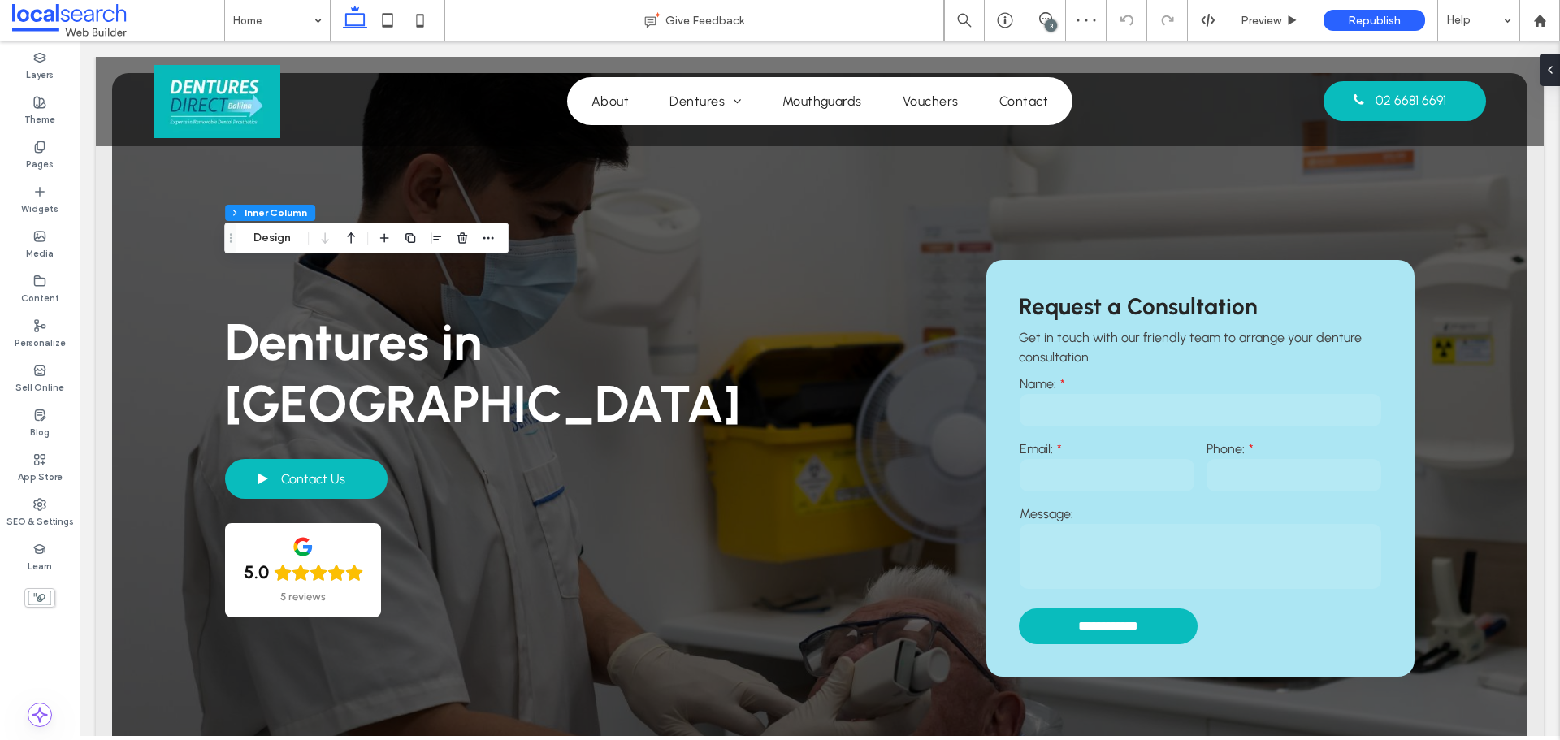
scroll to position [3585, 0]
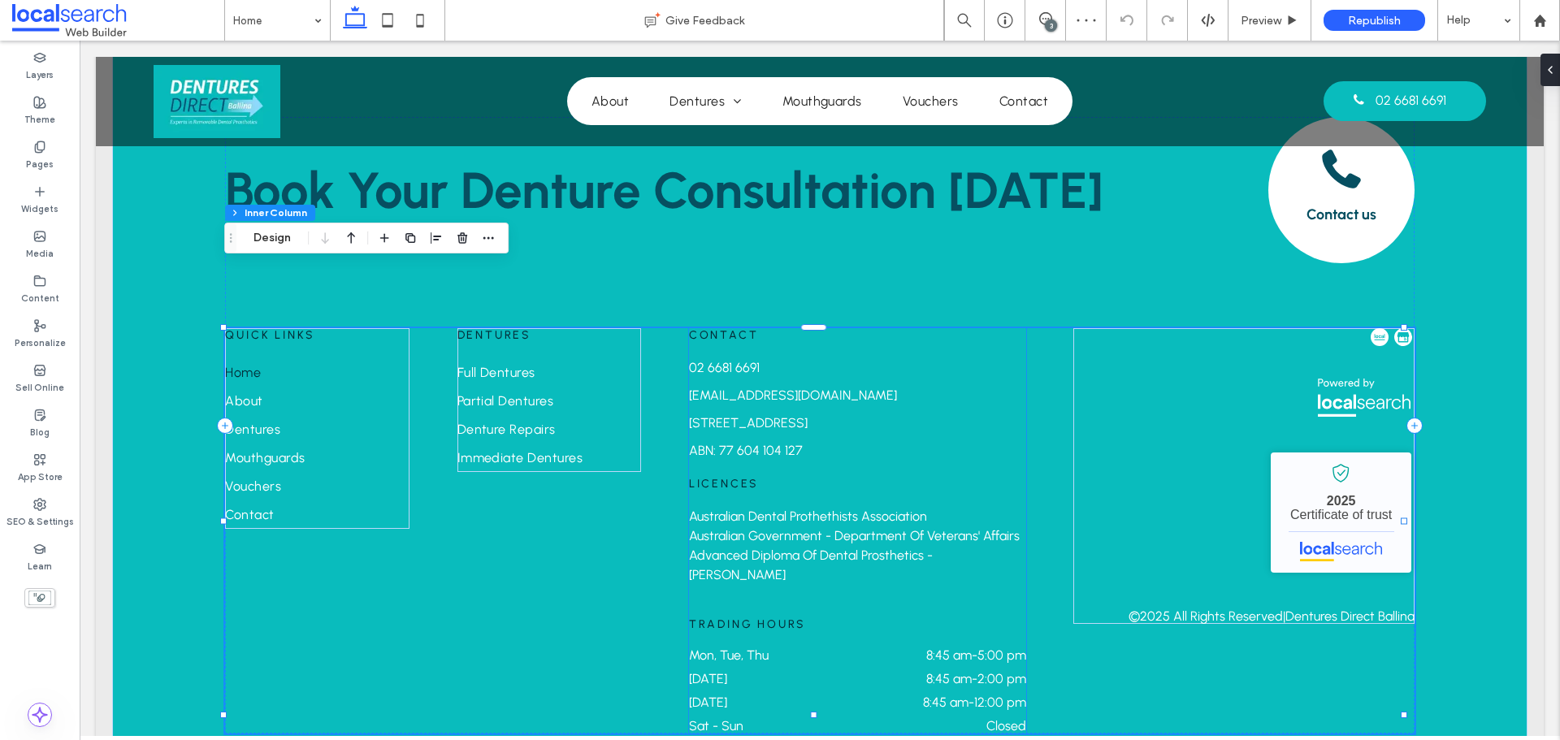
click at [818, 671] on div "Wednesday 8:45 am - 2:00 pm" at bounding box center [857, 683] width 337 height 24
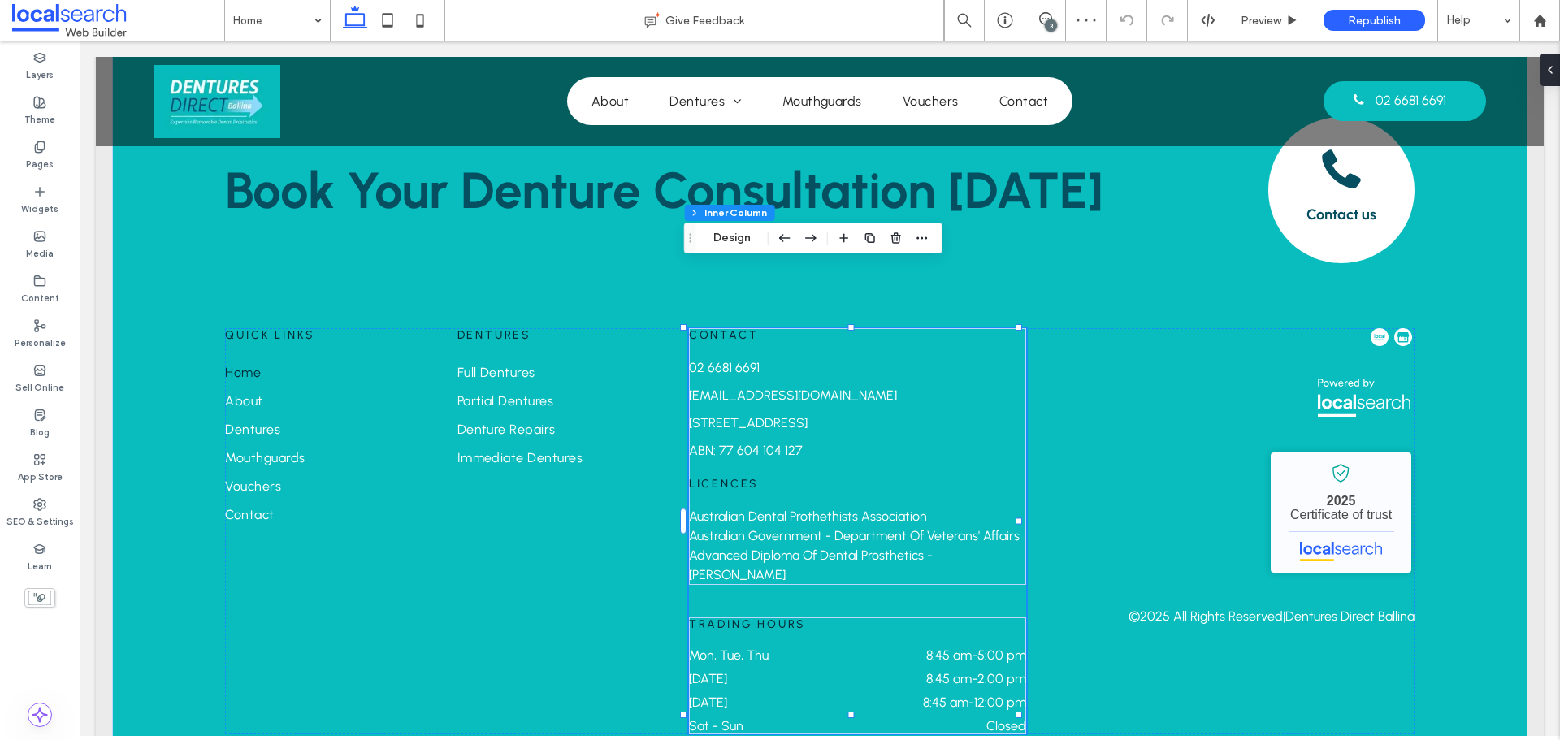
click at [818, 671] on div "Wednesday 8:45 am - 2:00 pm" at bounding box center [857, 683] width 337 height 24
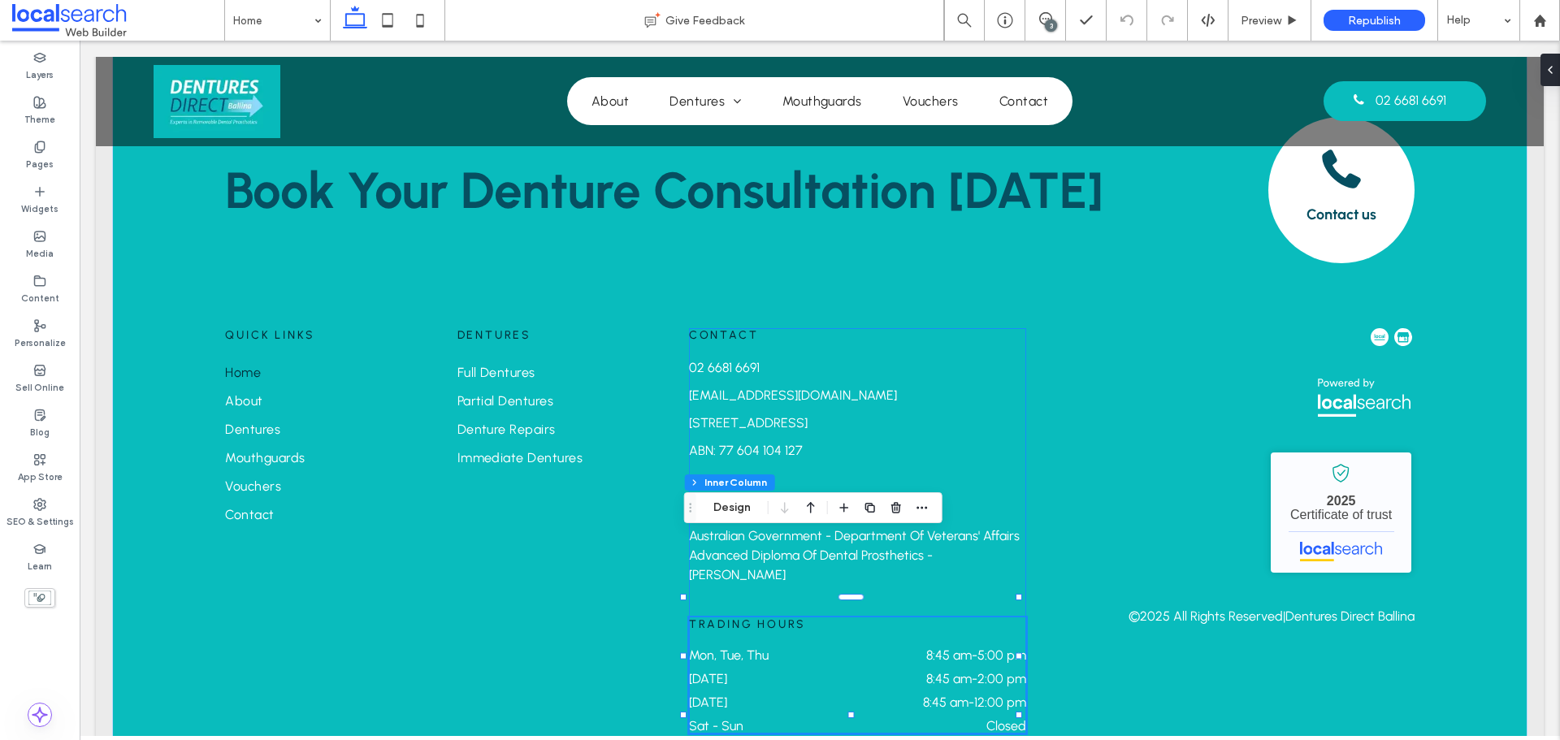
click at [818, 671] on div "Wednesday 8:45 am - 2:00 pm" at bounding box center [857, 683] width 337 height 24
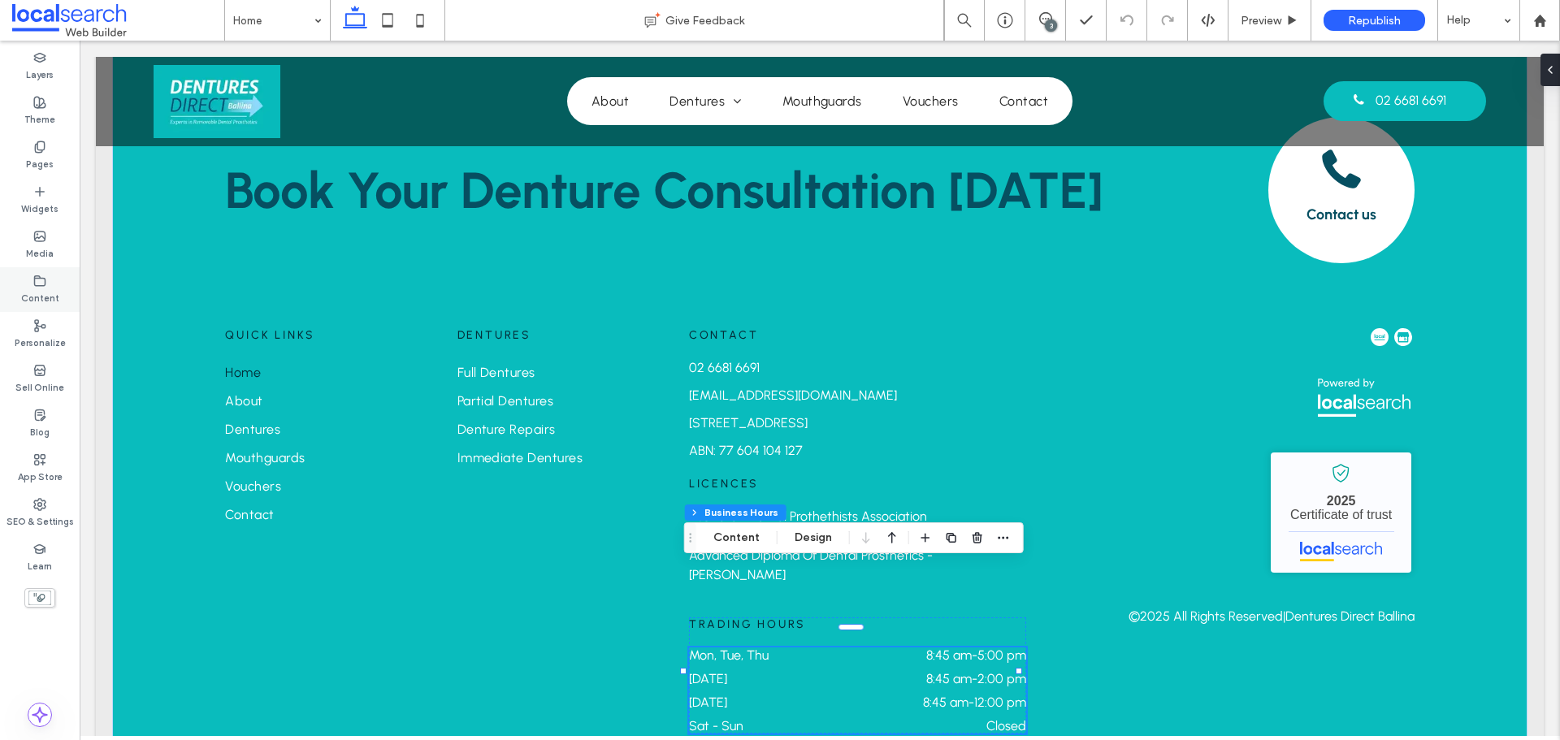
click at [34, 273] on div "Content" at bounding box center [40, 289] width 80 height 45
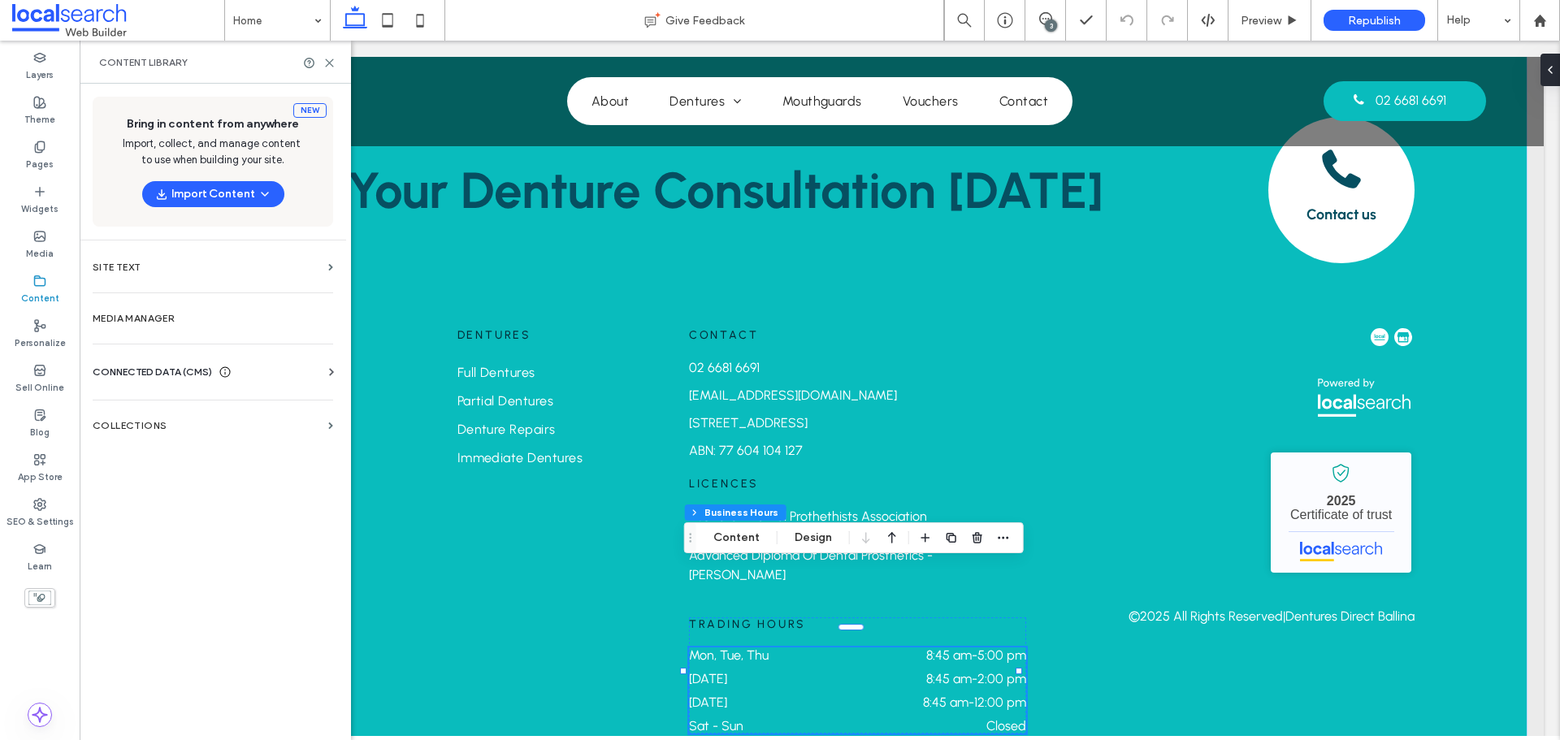
click at [223, 372] on icon at bounding box center [225, 372] width 13 height 13
click at [272, 409] on label "Business Info" at bounding box center [216, 411] width 221 height 11
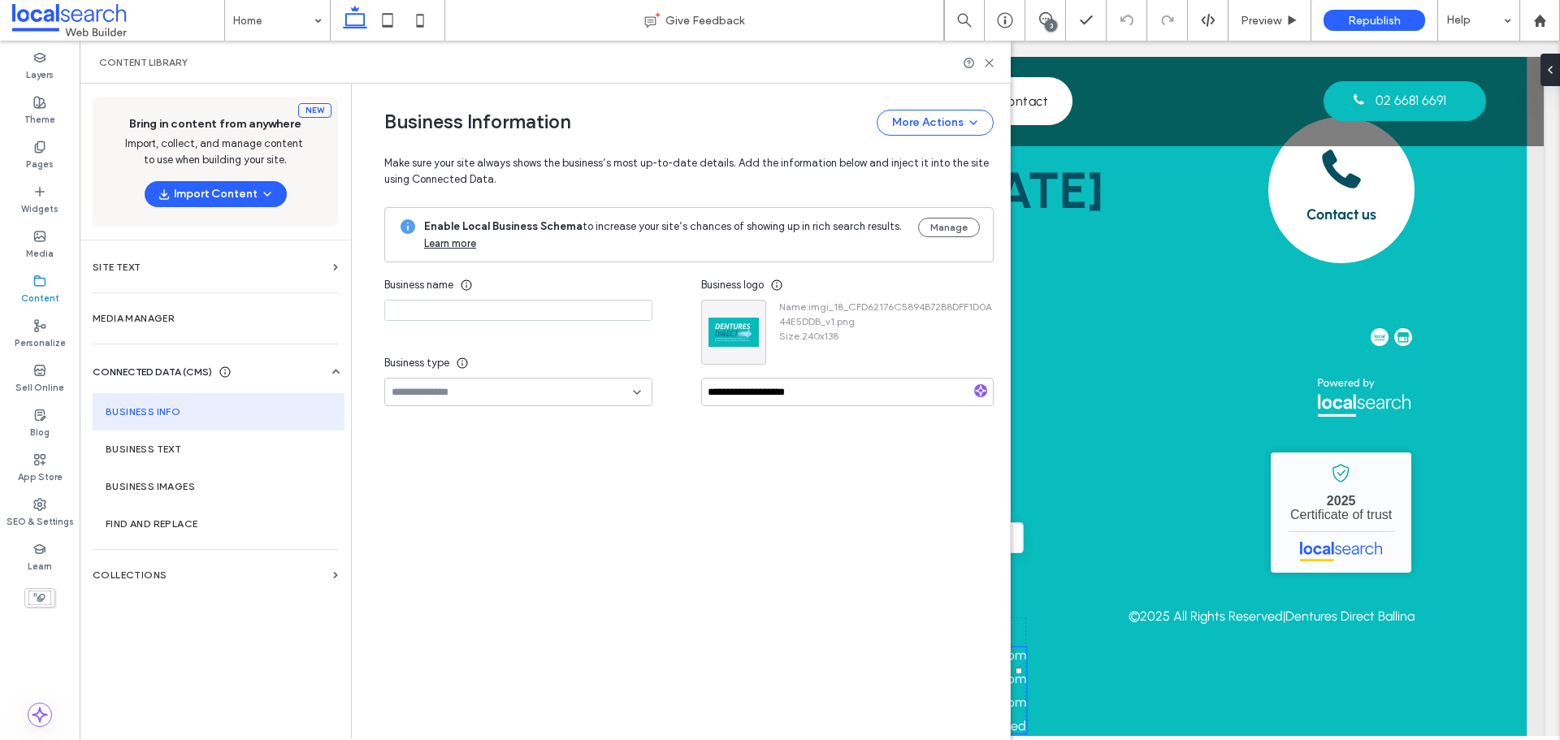
type input "**********"
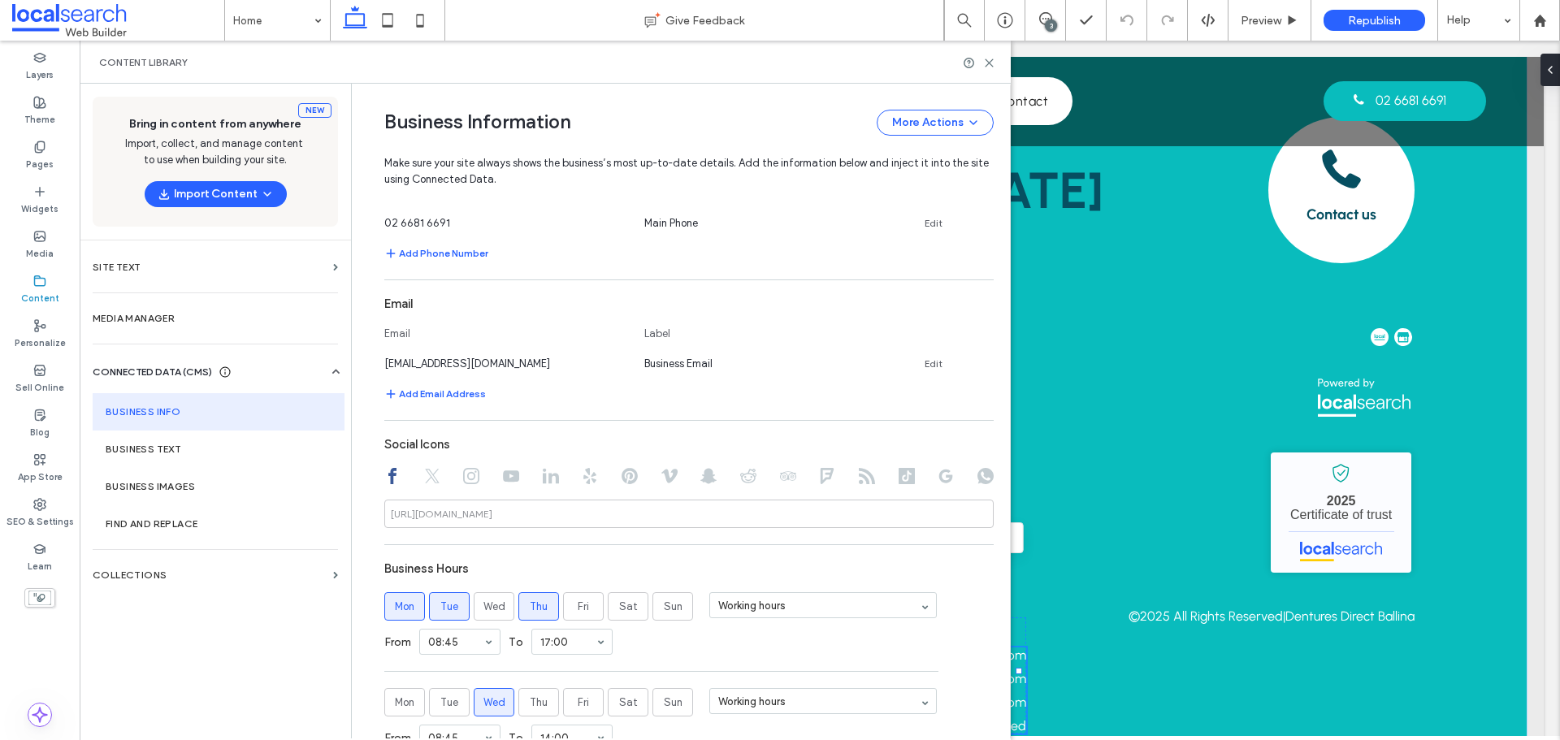
scroll to position [503, 0]
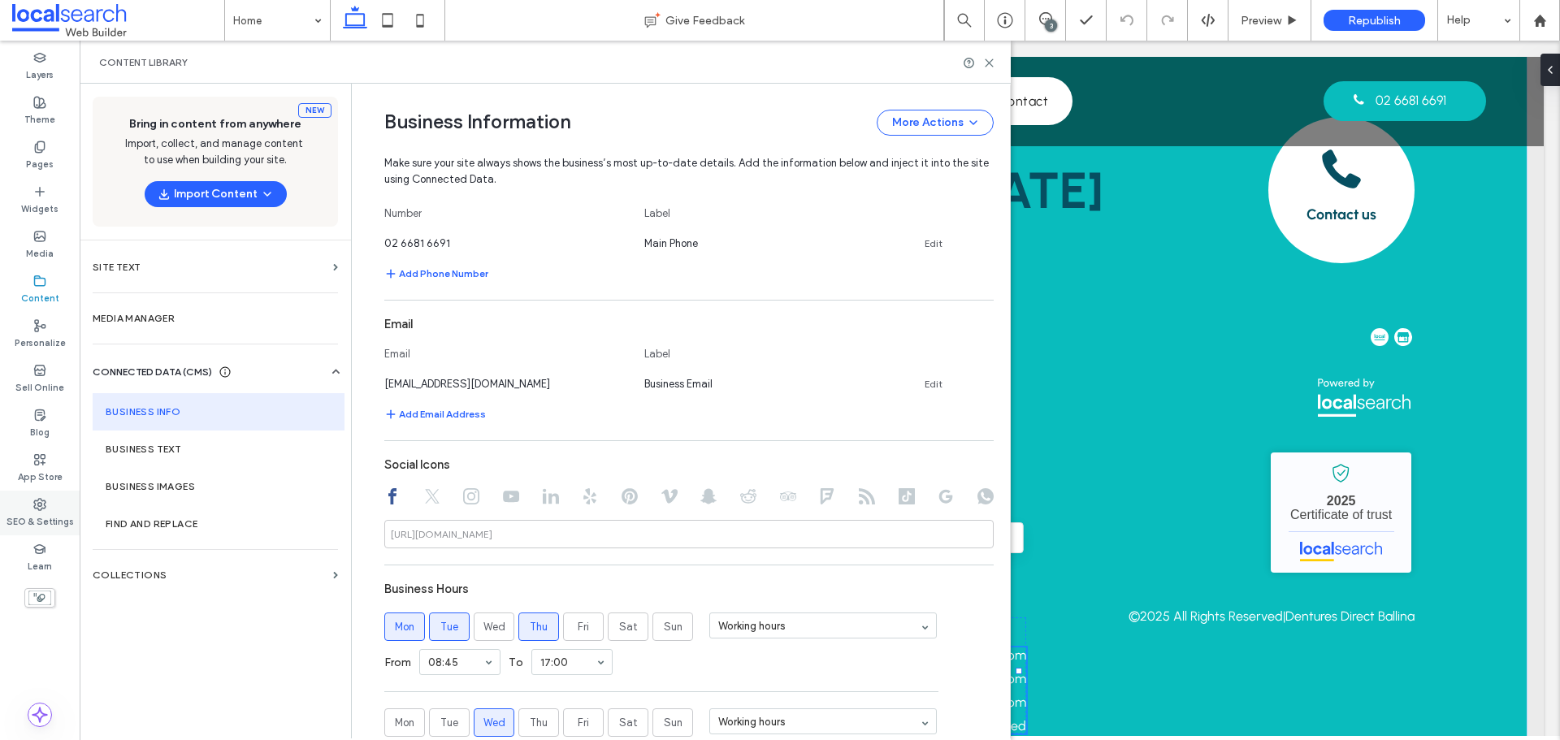
click at [72, 515] on div "SEO & Settings" at bounding box center [40, 513] width 80 height 45
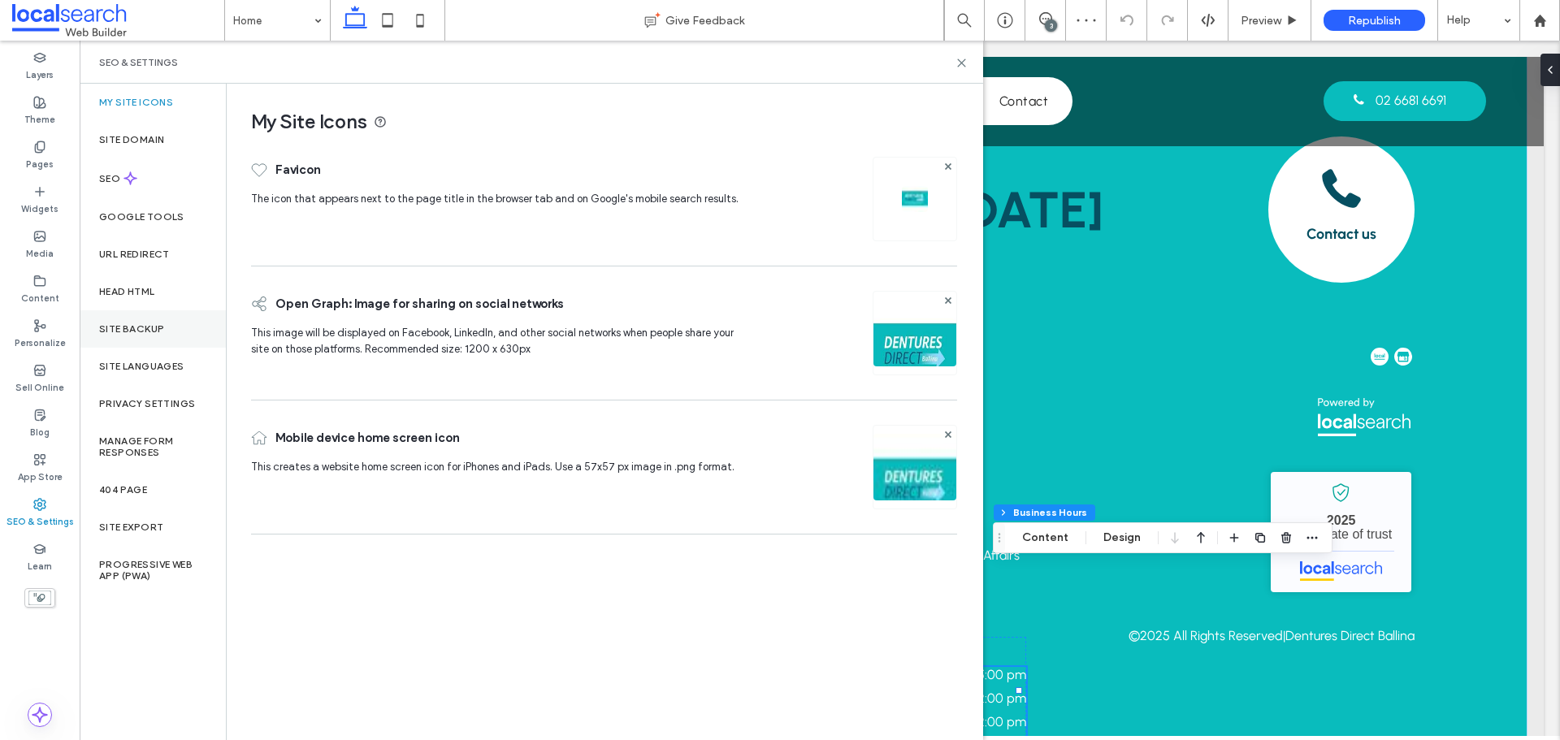
scroll to position [3585, 0]
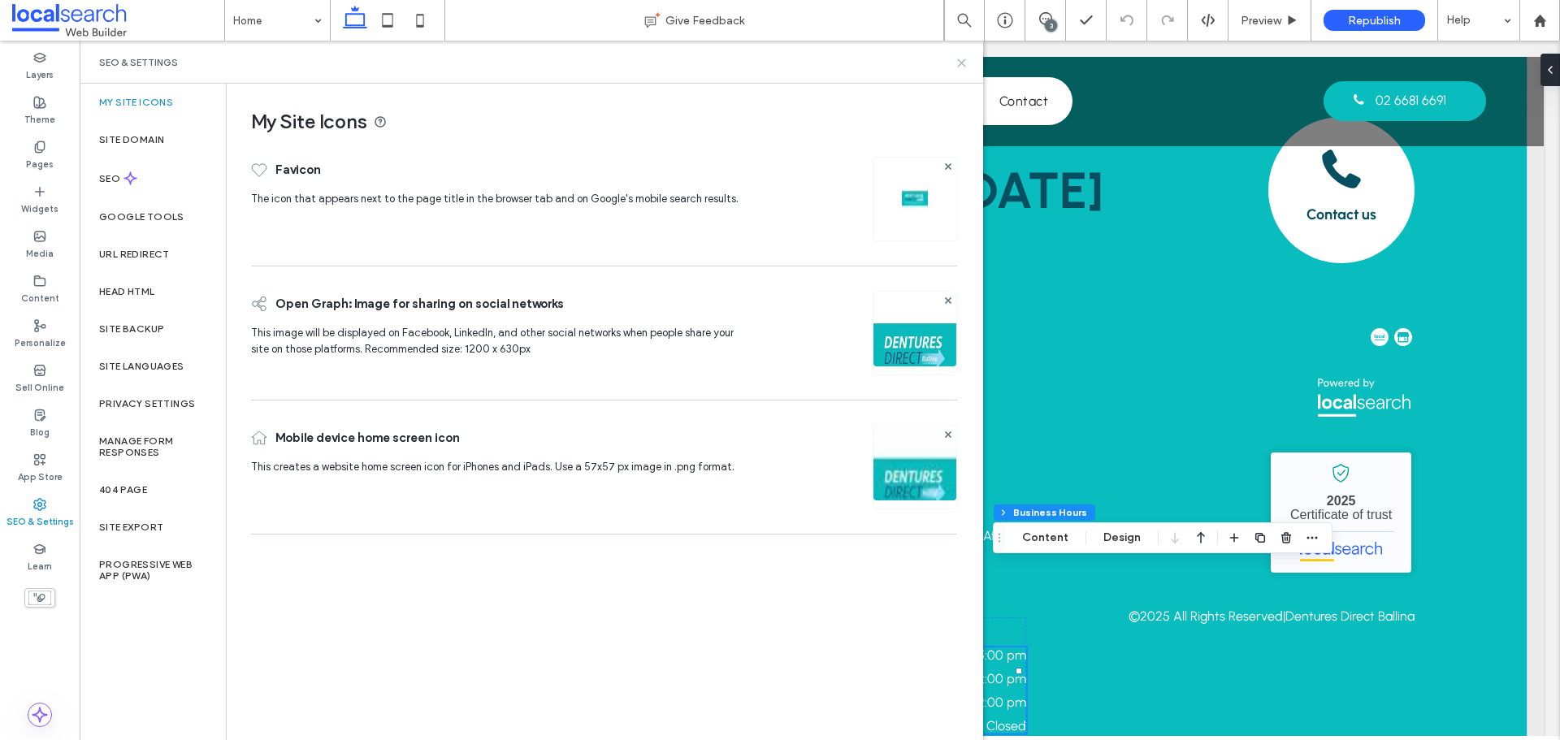
click at [962, 65] on icon at bounding box center [961, 63] width 12 height 12
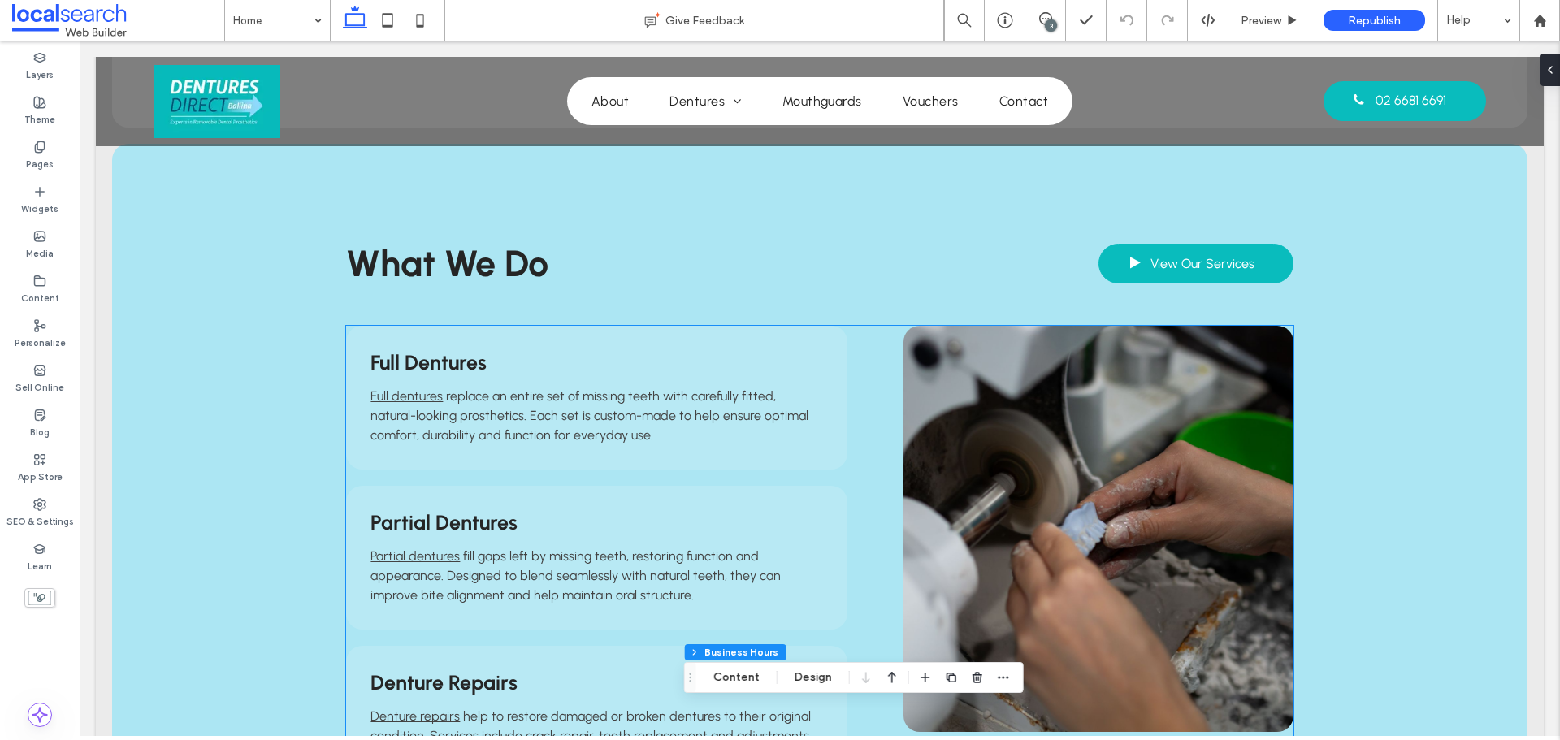
scroll to position [1392, 0]
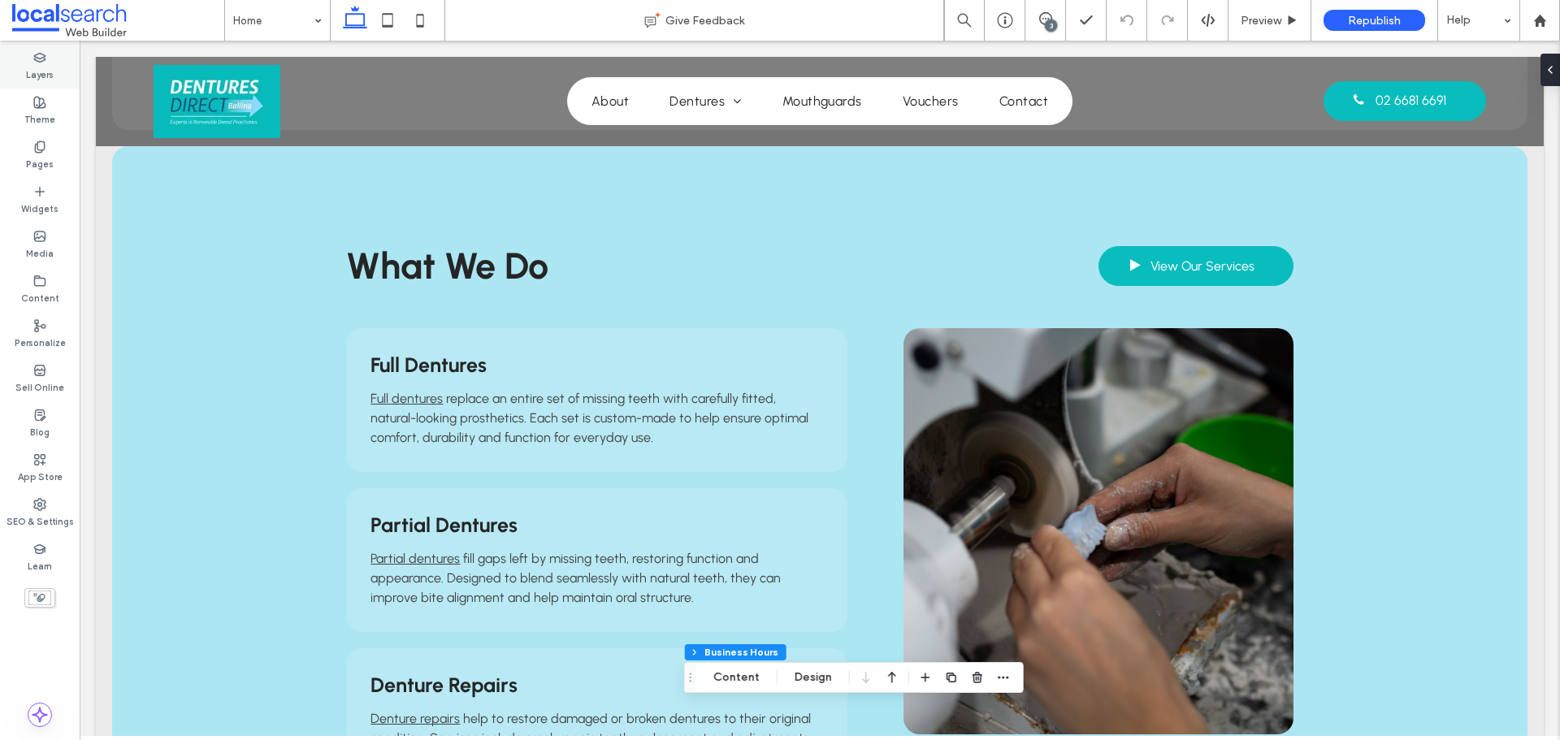
click at [46, 75] on label "Layers" at bounding box center [40, 73] width 28 height 18
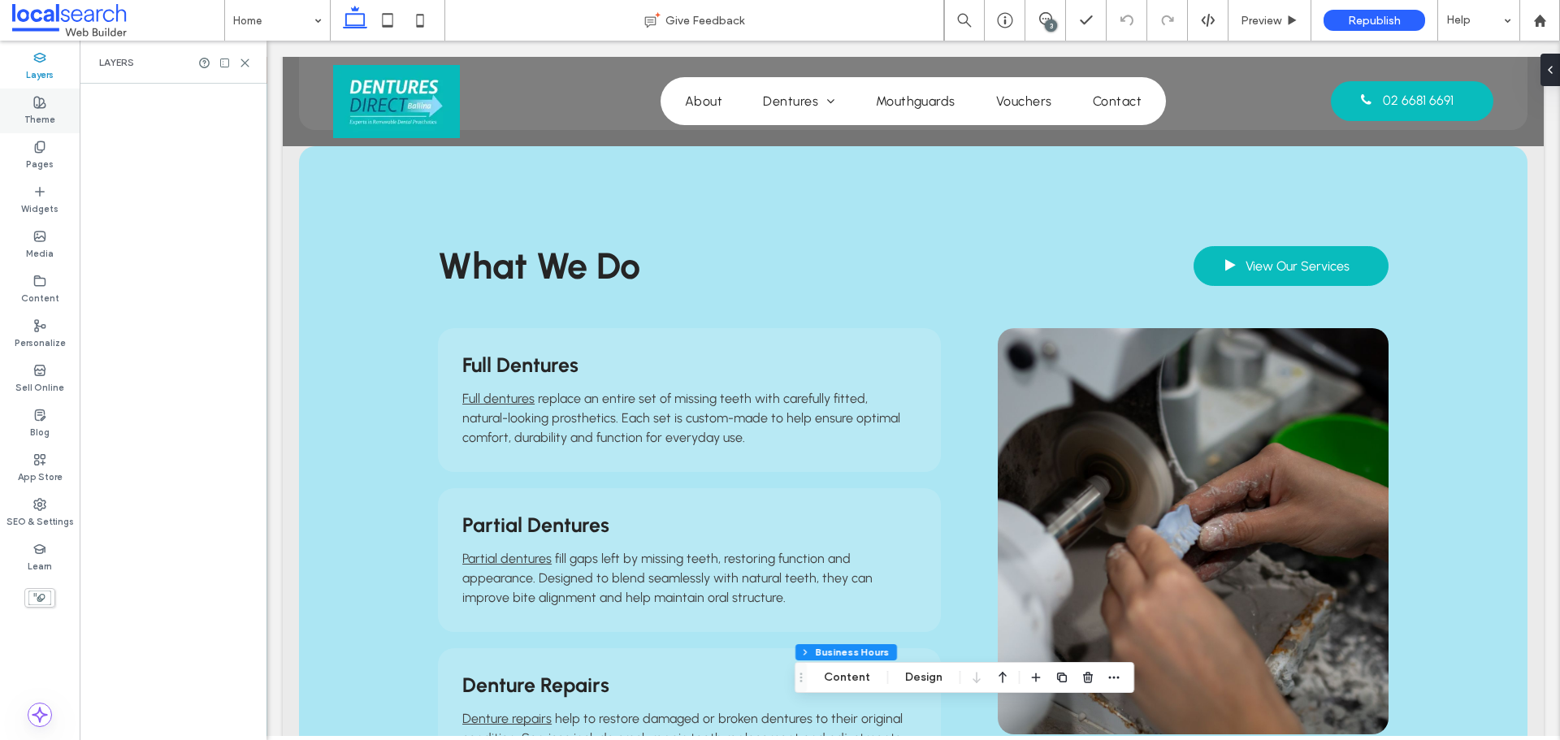
click at [42, 115] on label "Theme" at bounding box center [39, 118] width 31 height 18
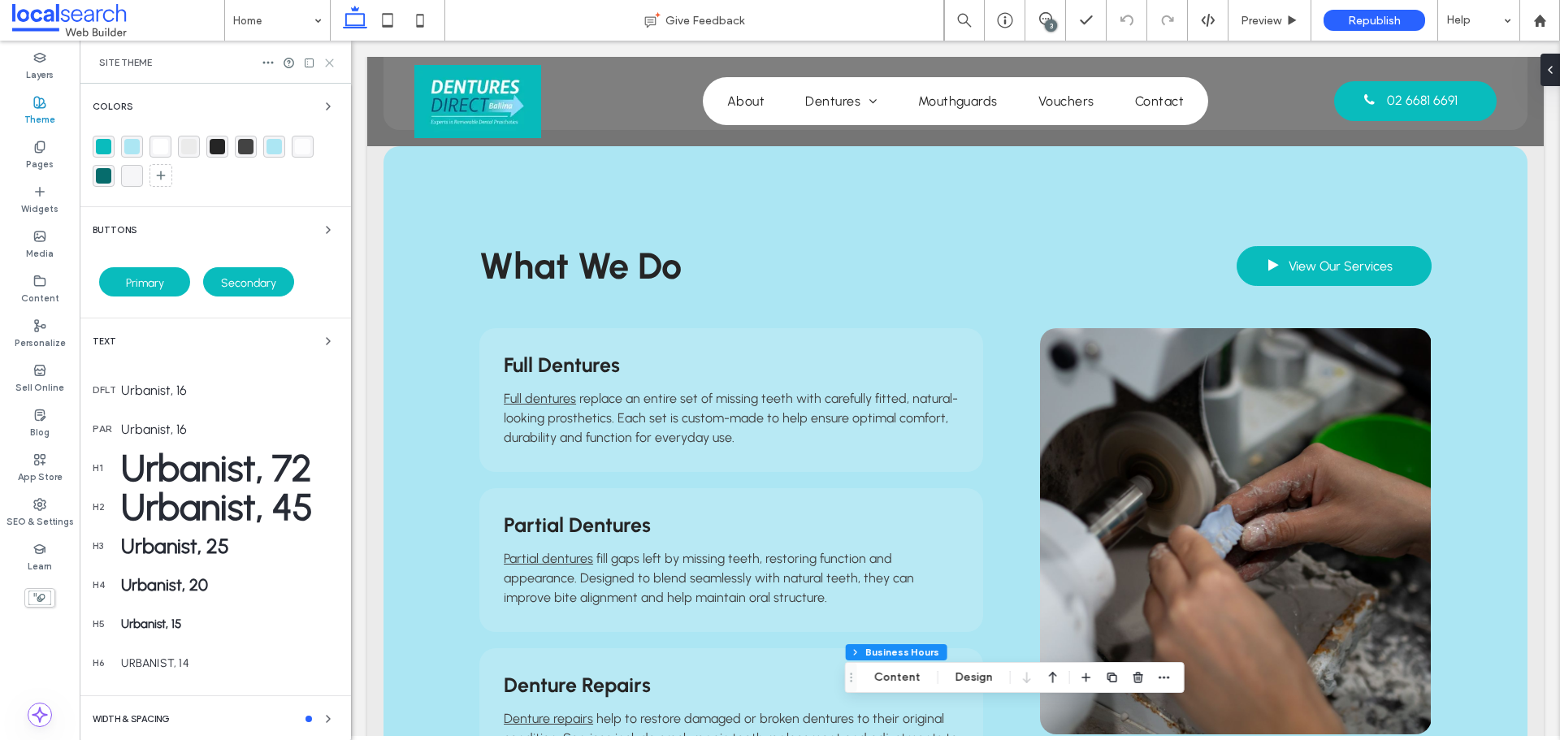
click at [328, 63] on use at bounding box center [329, 62] width 7 height 7
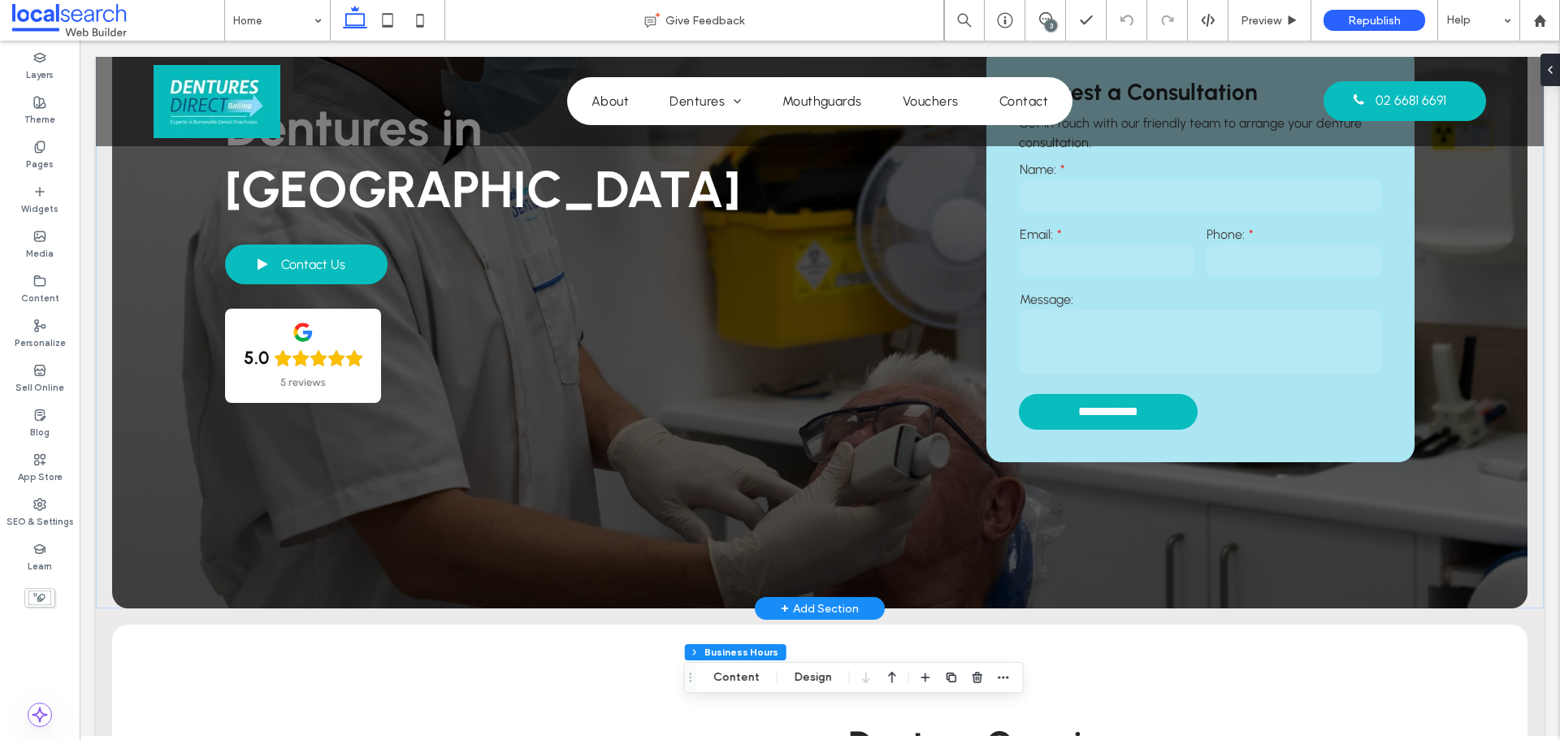
scroll to position [0, 0]
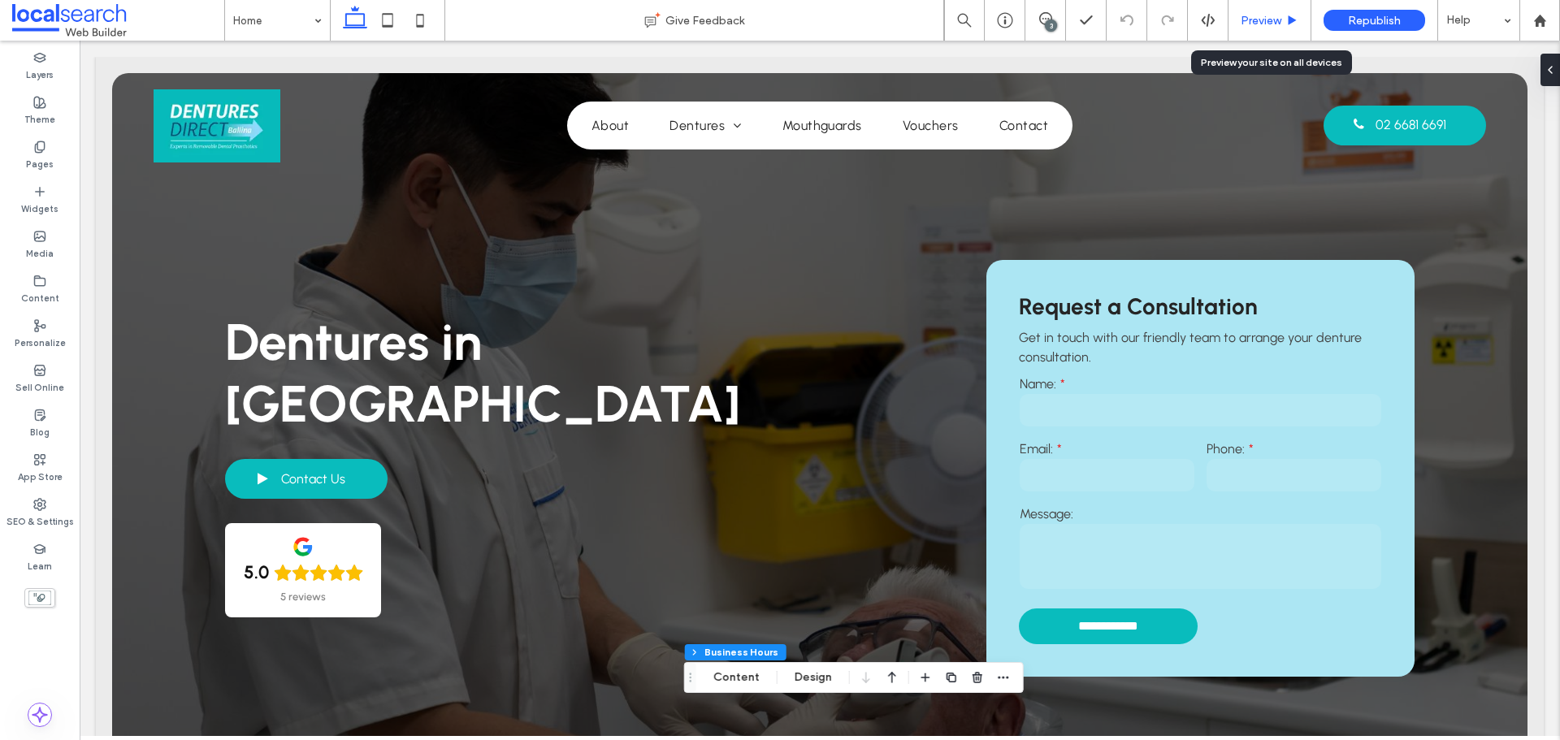
click at [1287, 15] on icon at bounding box center [1292, 21] width 12 height 12
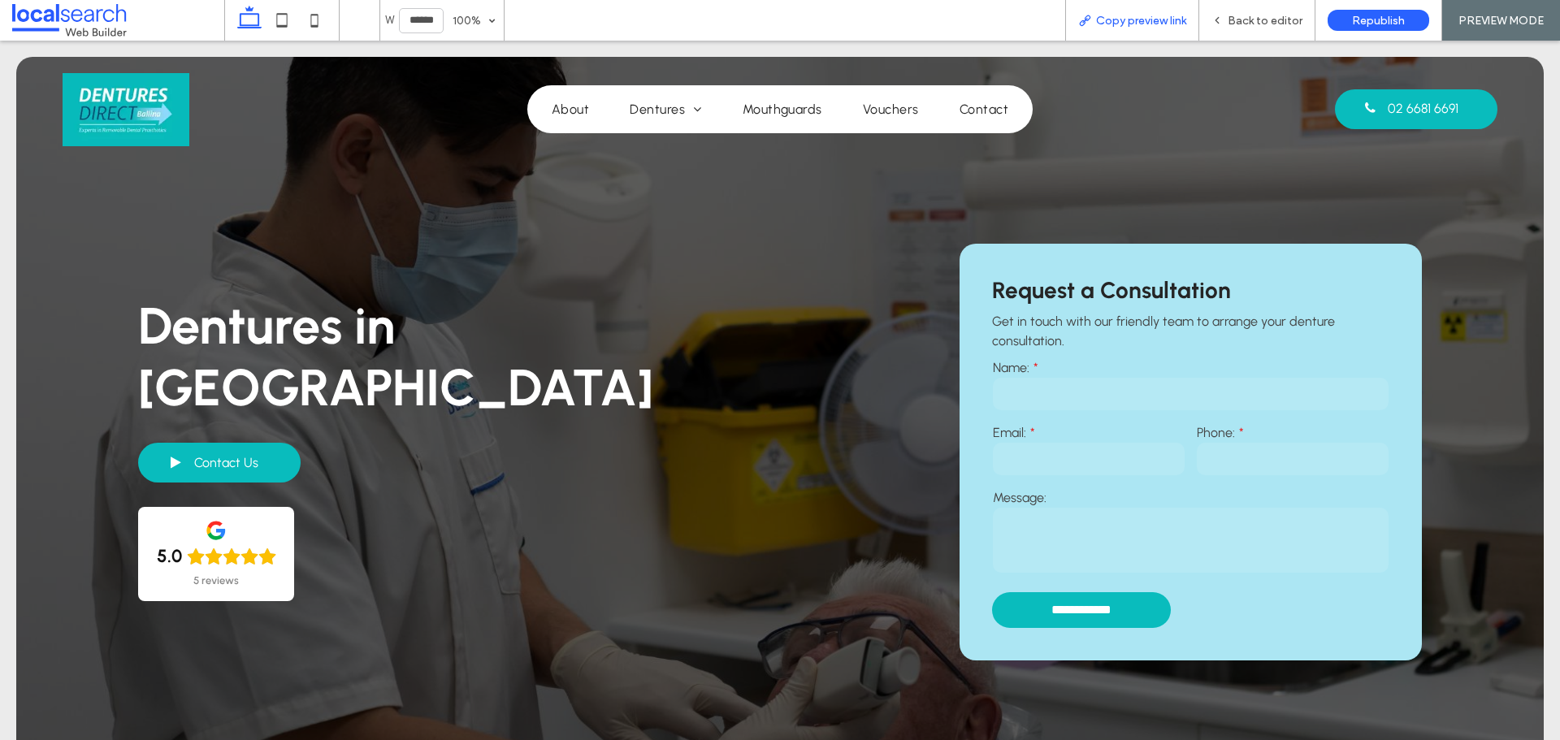
click at [1164, 25] on span "Copy preview link" at bounding box center [1141, 21] width 90 height 14
drag, startPoint x: 903, startPoint y: 693, endPoint x: 988, endPoint y: 738, distance: 95.9
click at [1251, 18] on span "Back to editor" at bounding box center [1264, 21] width 75 height 14
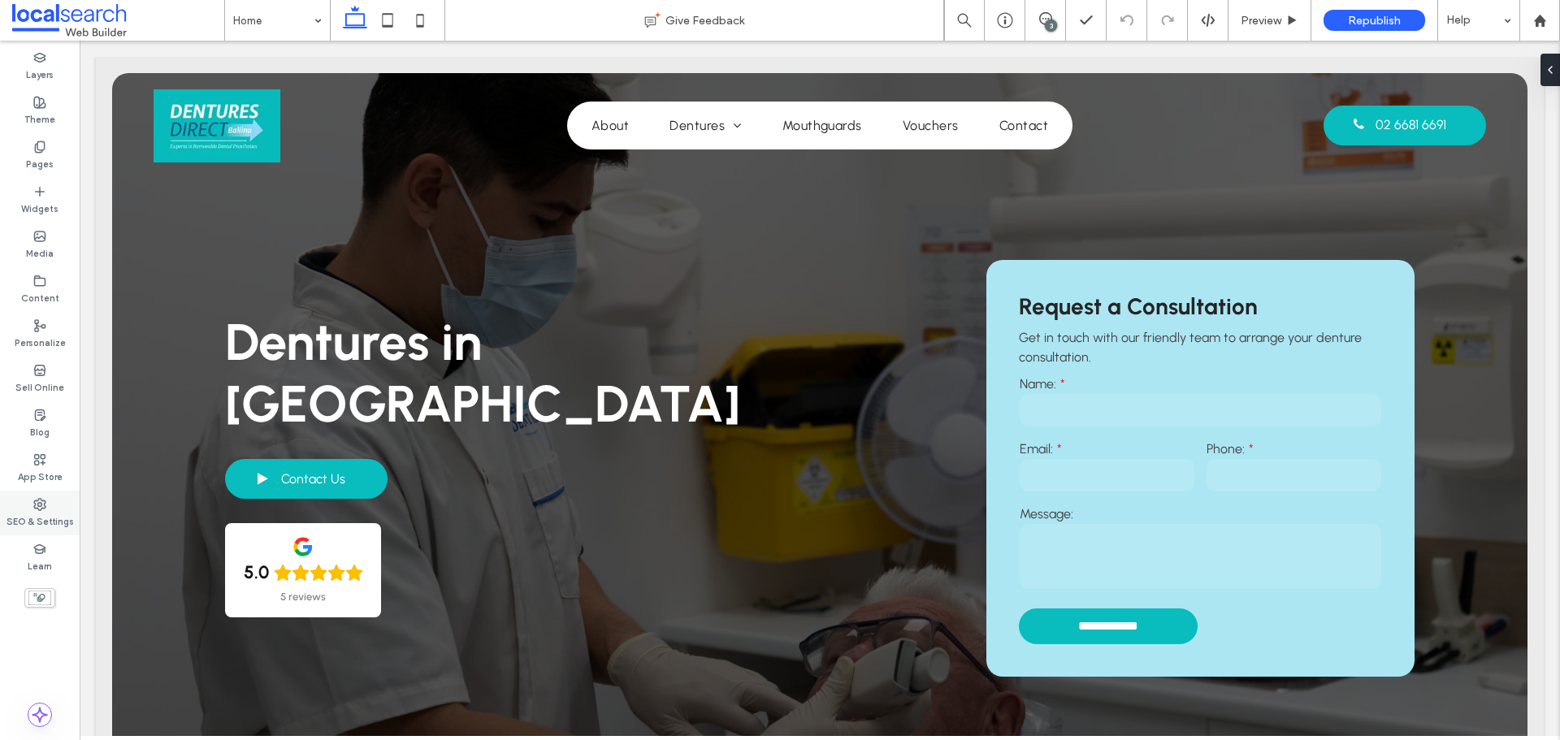
click at [46, 509] on div "SEO & Settings" at bounding box center [40, 513] width 80 height 45
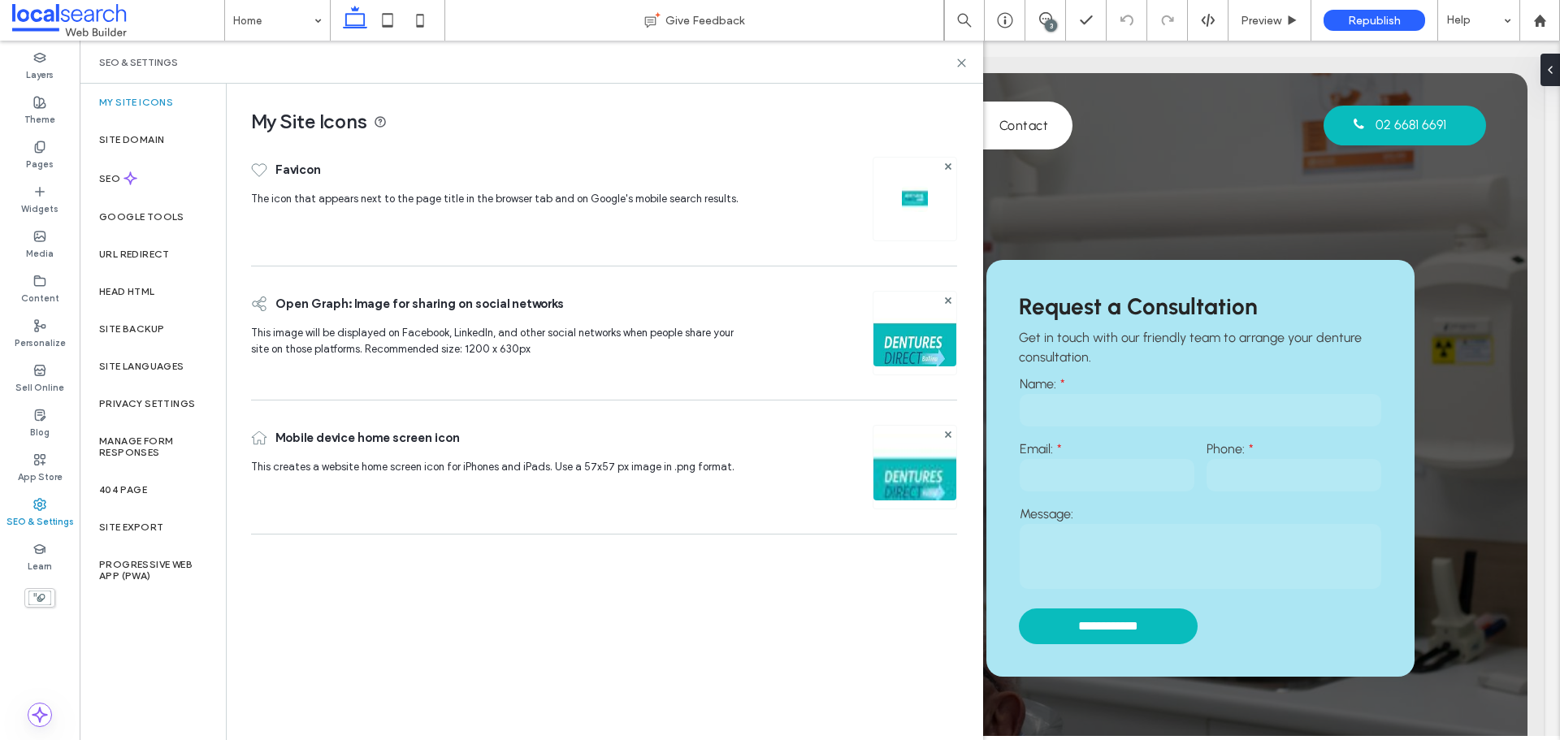
click at [954, 56] on div "SEO & Settings" at bounding box center [531, 62] width 864 height 13
drag, startPoint x: 959, startPoint y: 59, endPoint x: 892, endPoint y: 251, distance: 203.2
click at [959, 59] on icon at bounding box center [961, 63] width 12 height 12
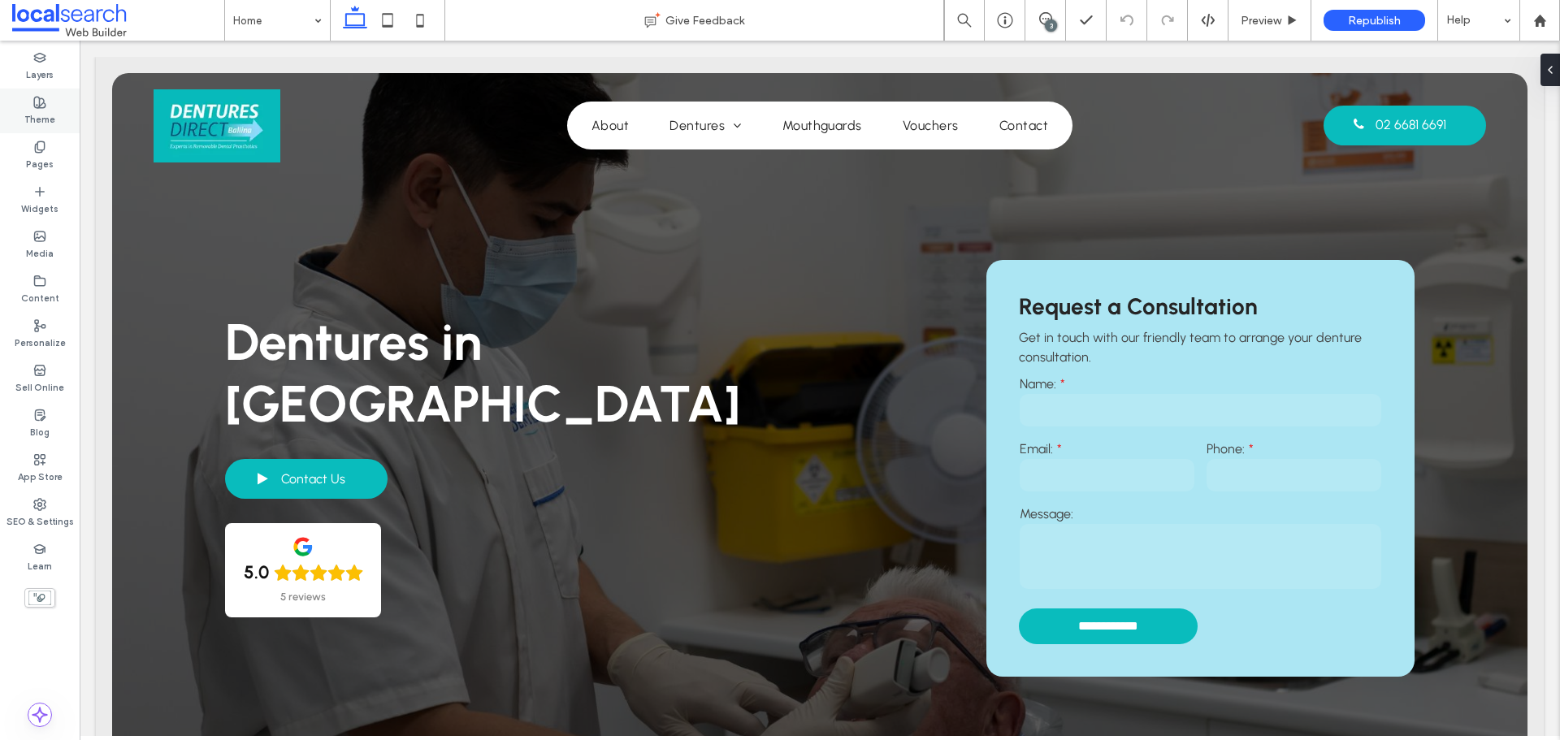
click at [34, 106] on use at bounding box center [39, 102] width 11 height 11
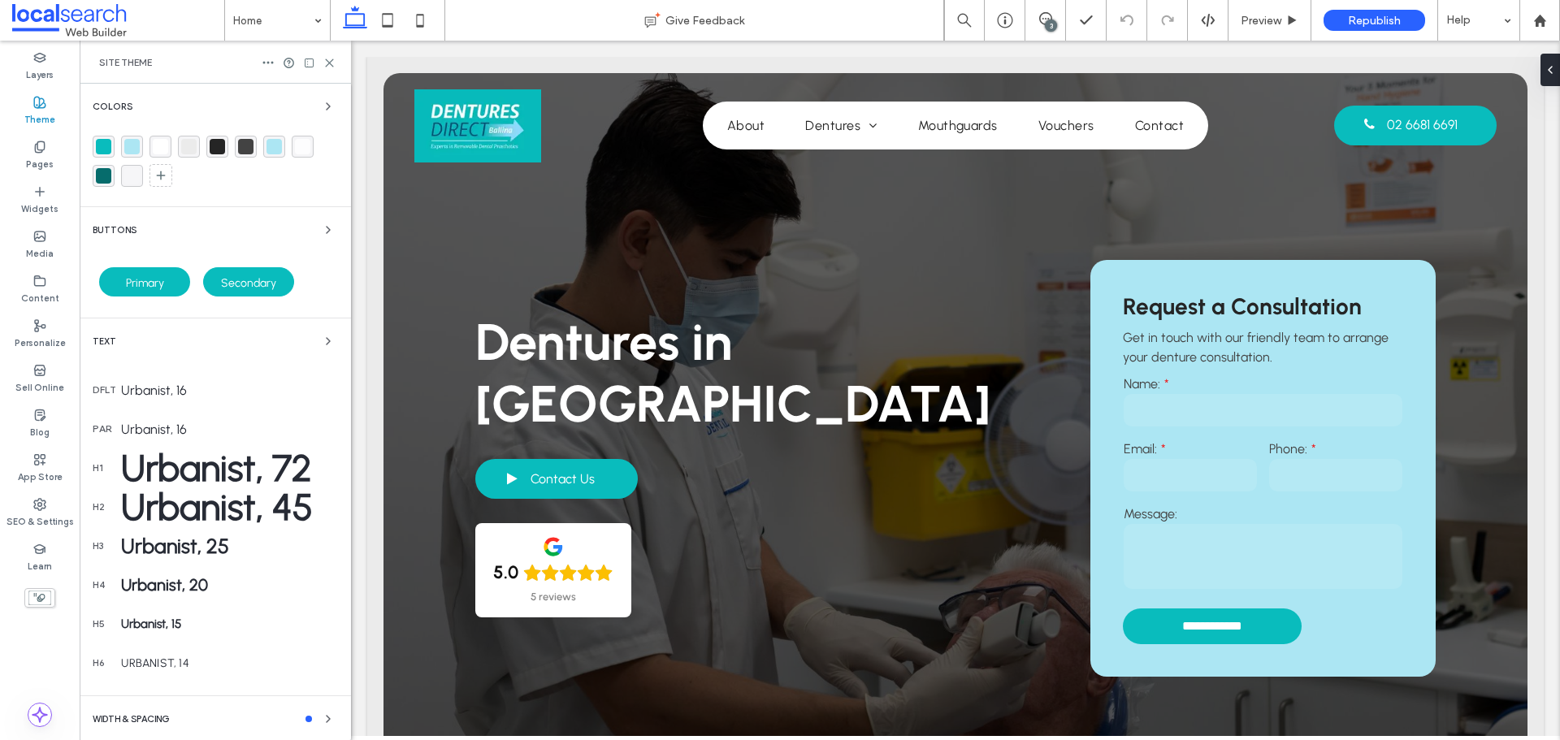
click at [115, 141] on div at bounding box center [215, 165] width 245 height 58
click at [106, 141] on div "rgba(9,188,189,1)" at bounding box center [103, 146] width 15 height 15
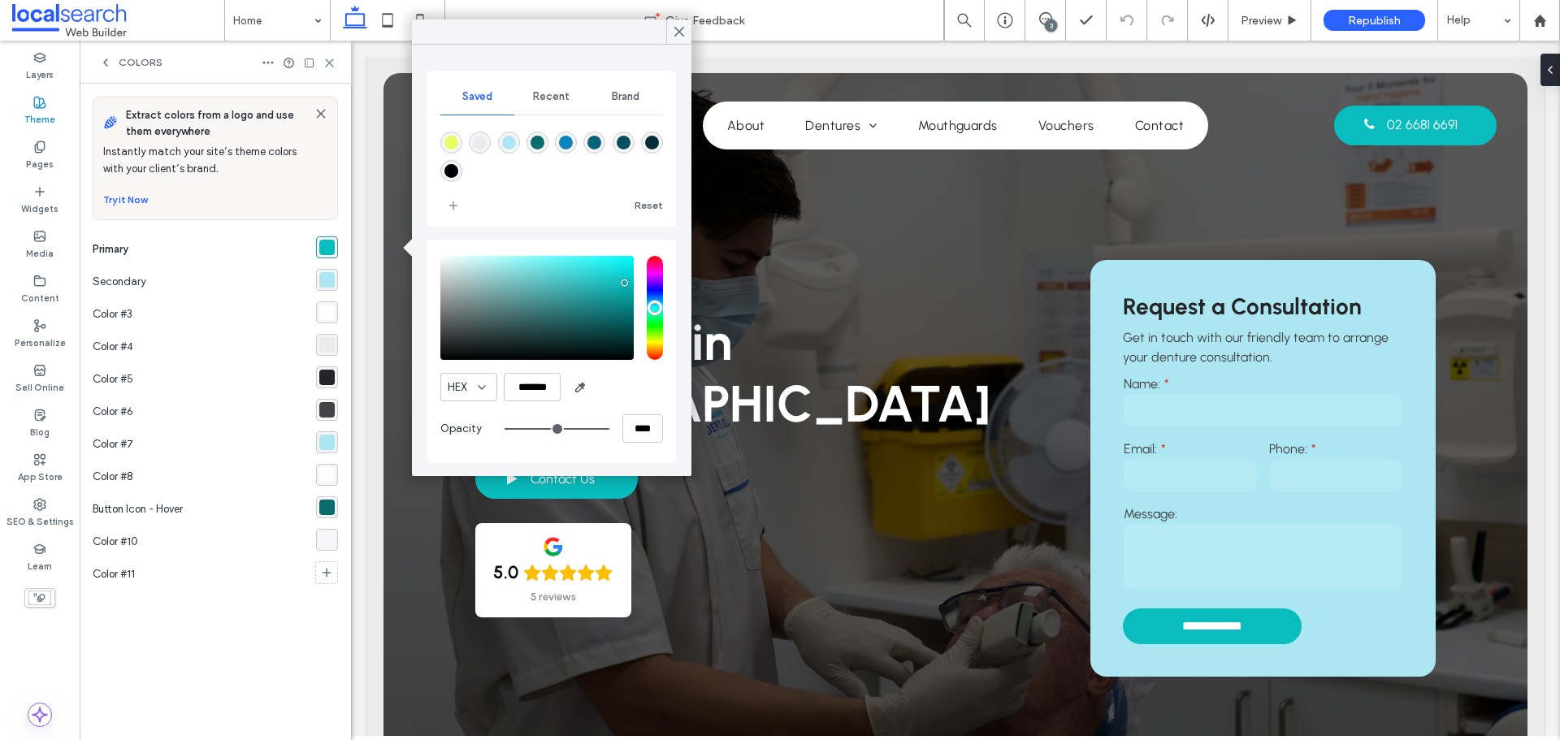
click at [328, 283] on div "rgba(172,230,243,1)" at bounding box center [326, 279] width 15 height 15
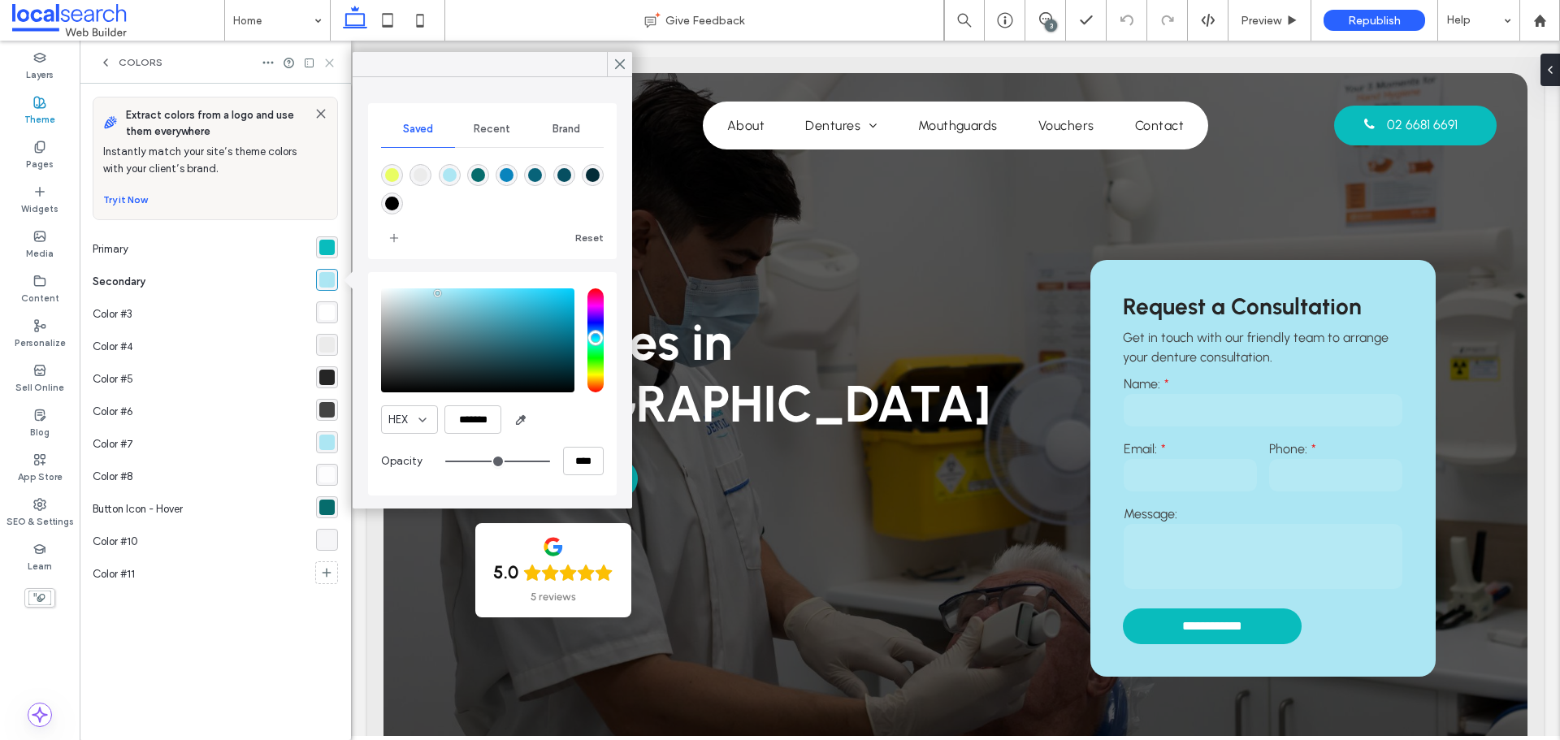
click at [333, 60] on icon at bounding box center [329, 63] width 12 height 12
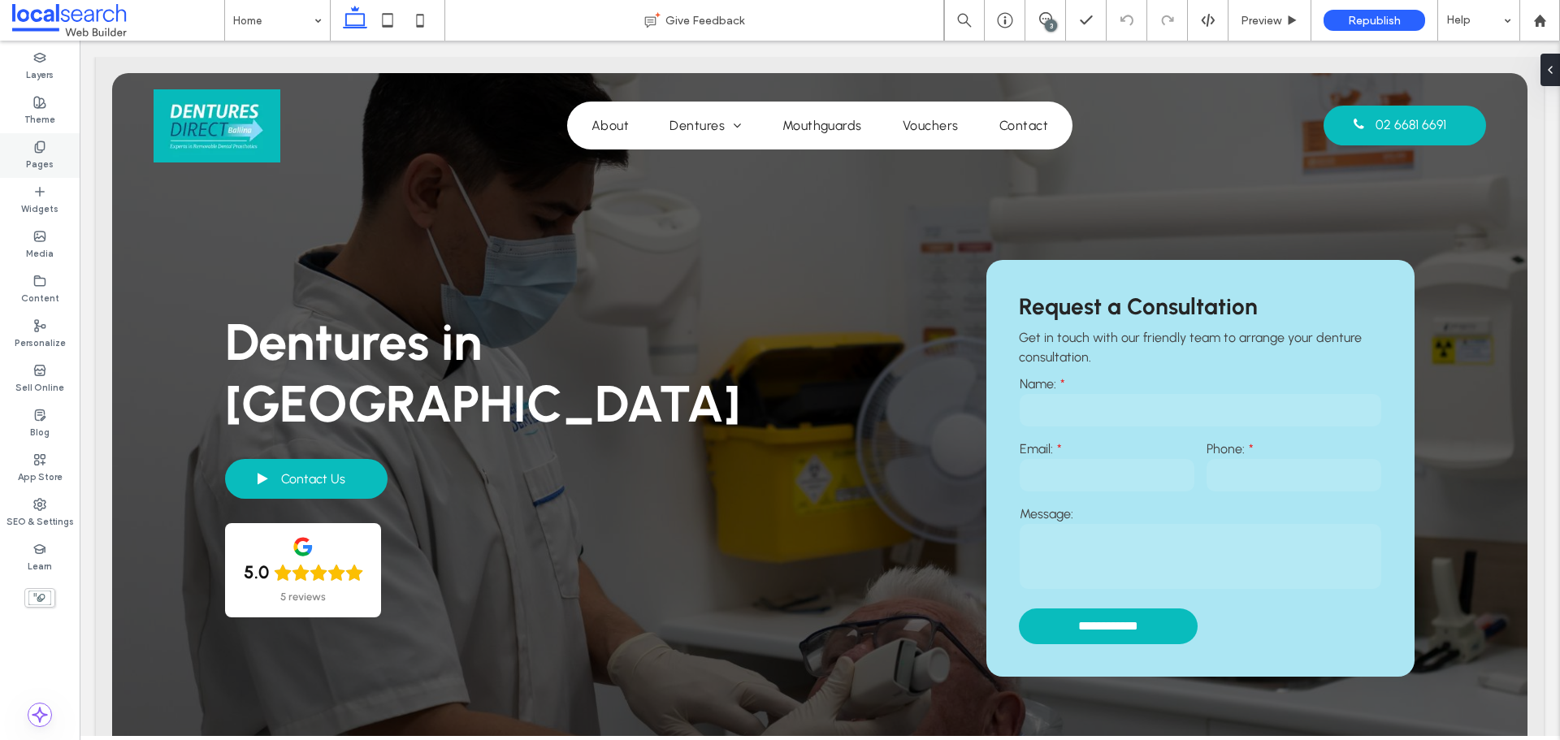
click at [47, 160] on label "Pages" at bounding box center [40, 163] width 28 height 18
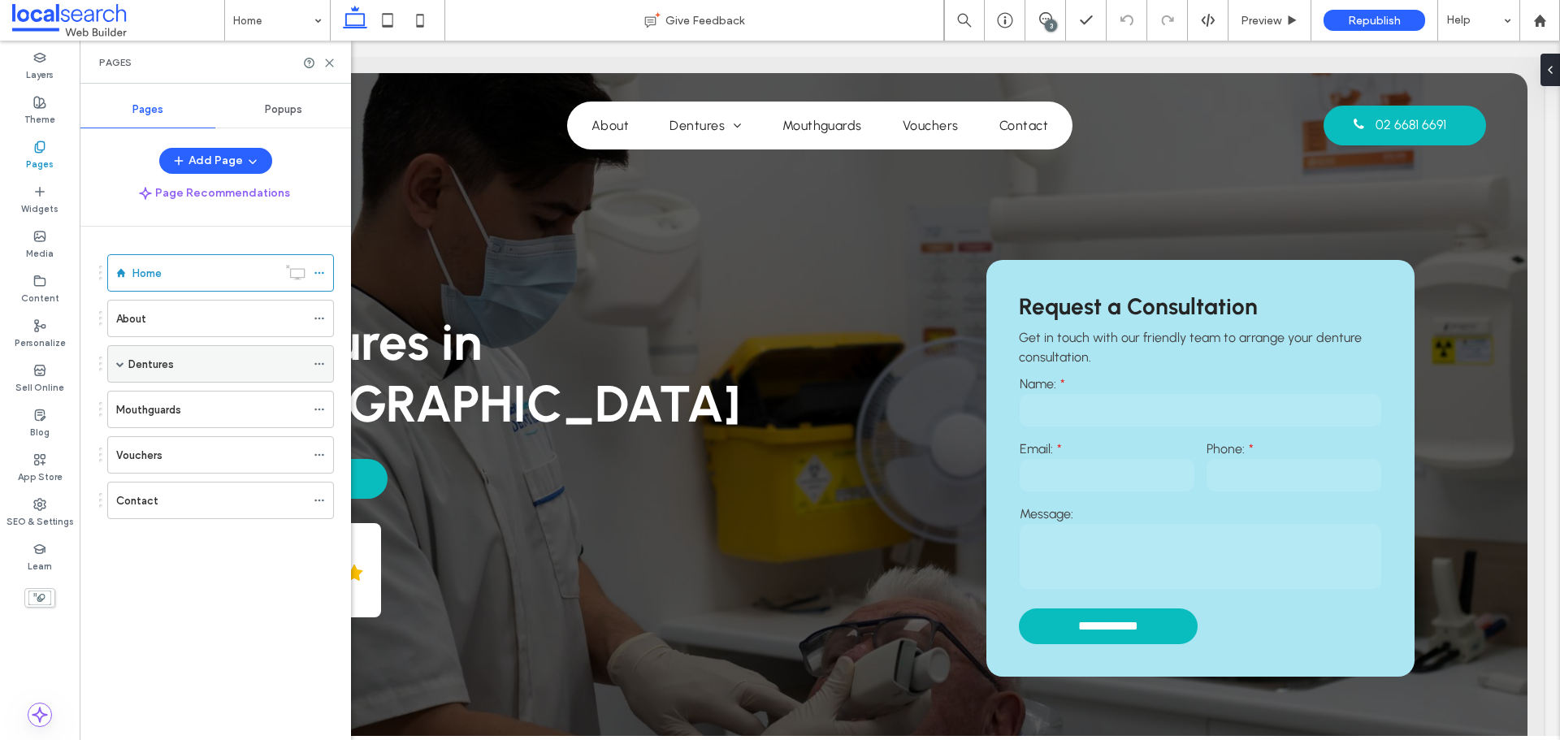
click at [116, 368] on span at bounding box center [120, 364] width 8 height 36
drag, startPoint x: 332, startPoint y: 63, endPoint x: 233, endPoint y: 53, distance: 99.7
click at [332, 63] on icon at bounding box center [329, 63] width 12 height 12
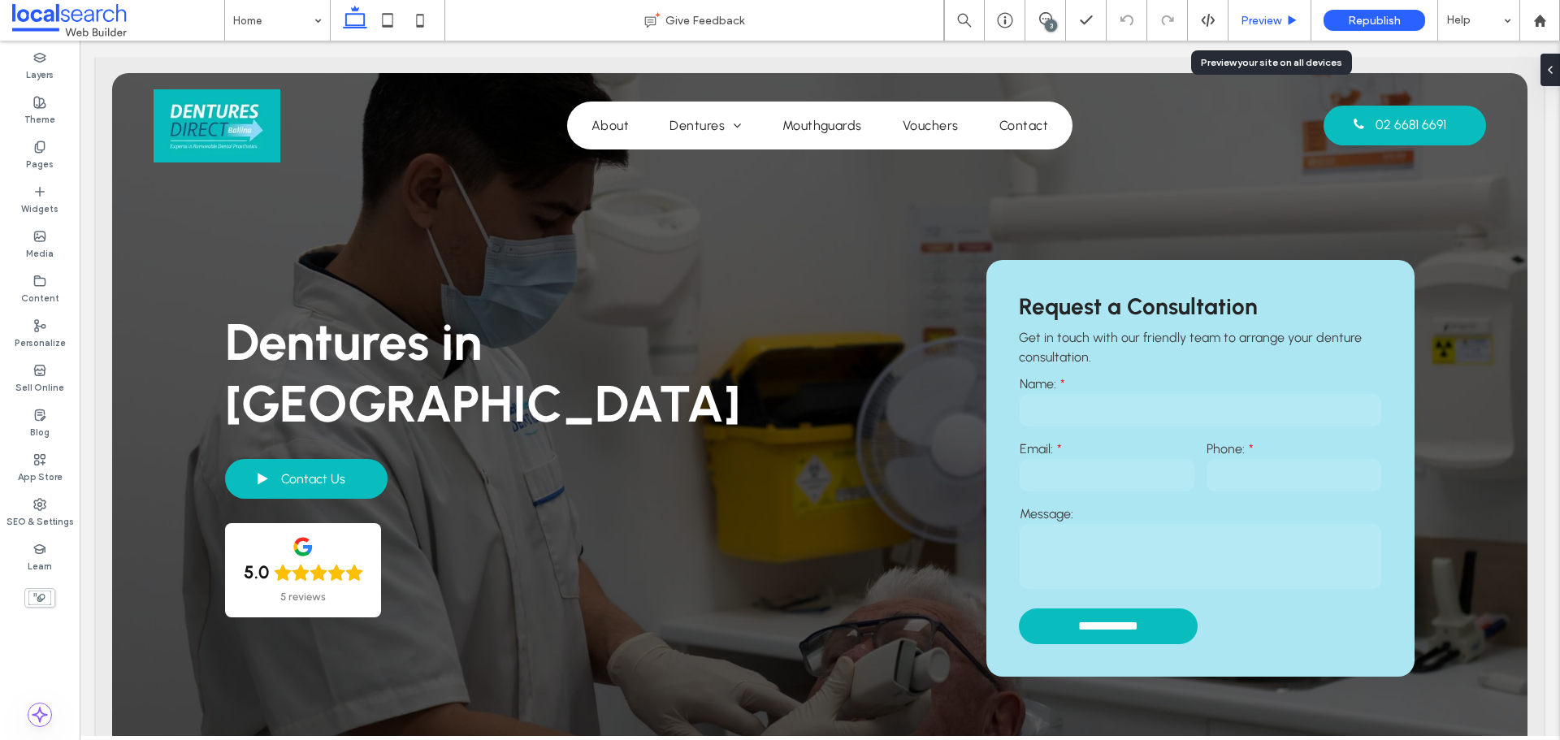
click at [1254, 19] on span "Preview" at bounding box center [1260, 21] width 41 height 14
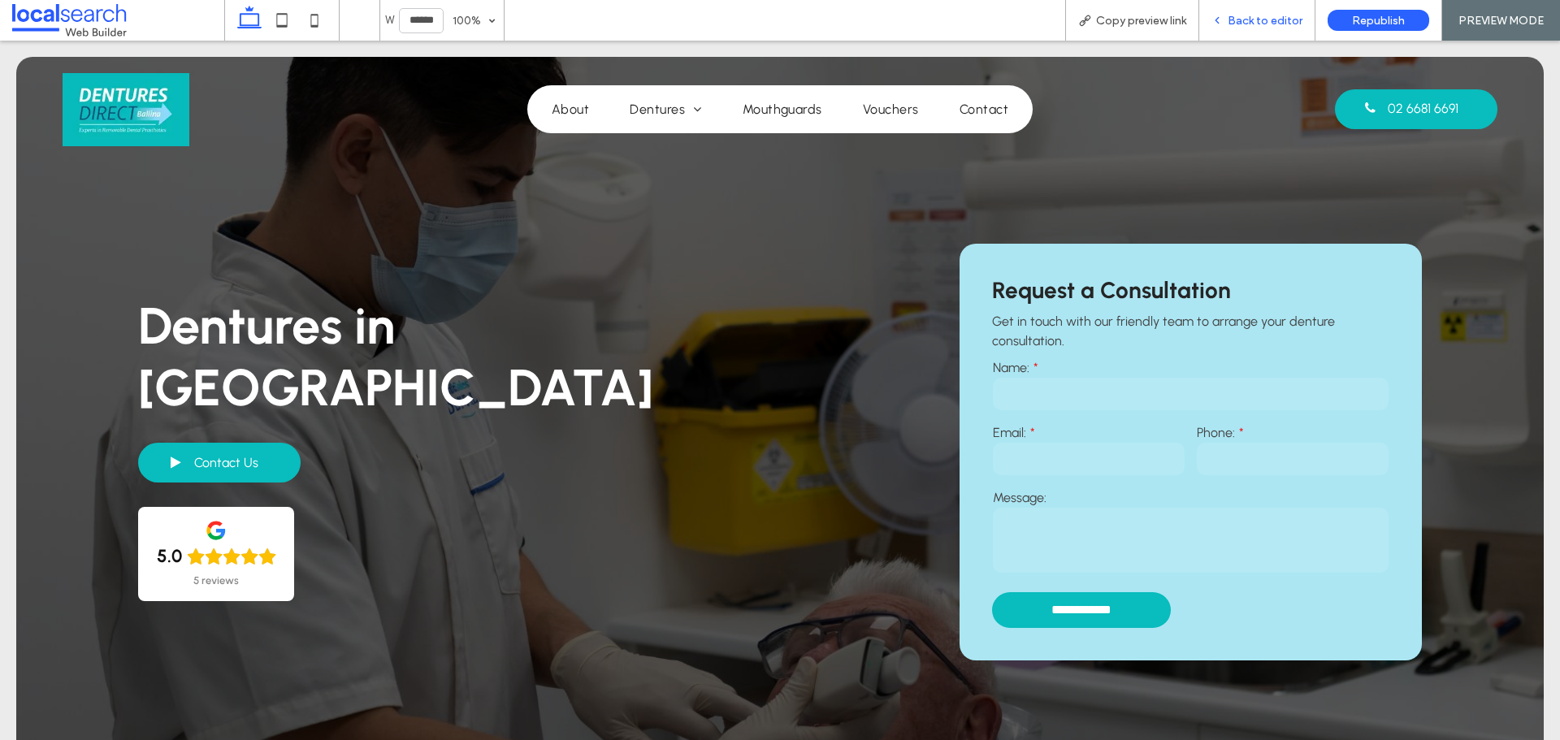
click at [1277, 16] on span "Back to editor" at bounding box center [1264, 21] width 75 height 14
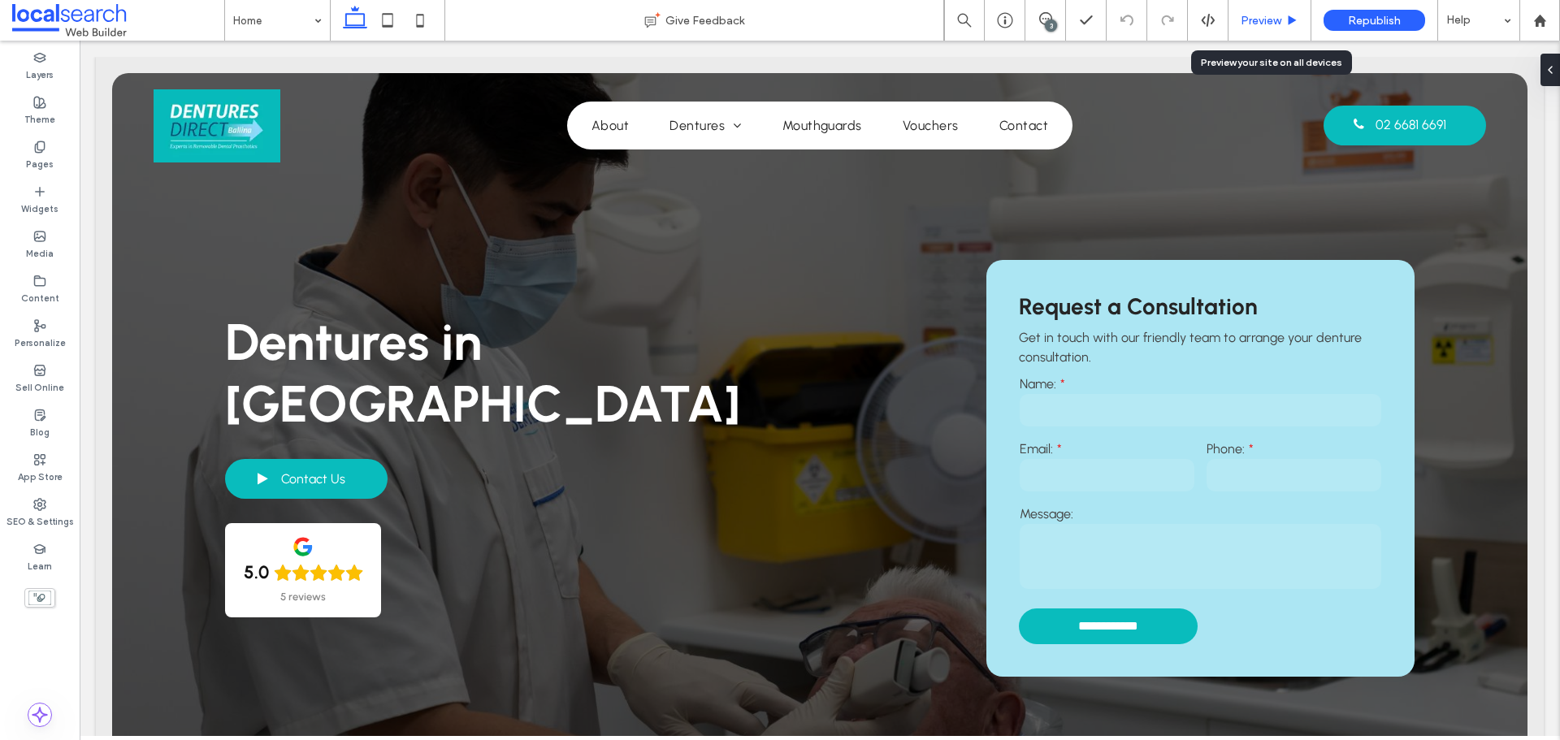
click at [1267, 15] on span "Preview" at bounding box center [1260, 21] width 41 height 14
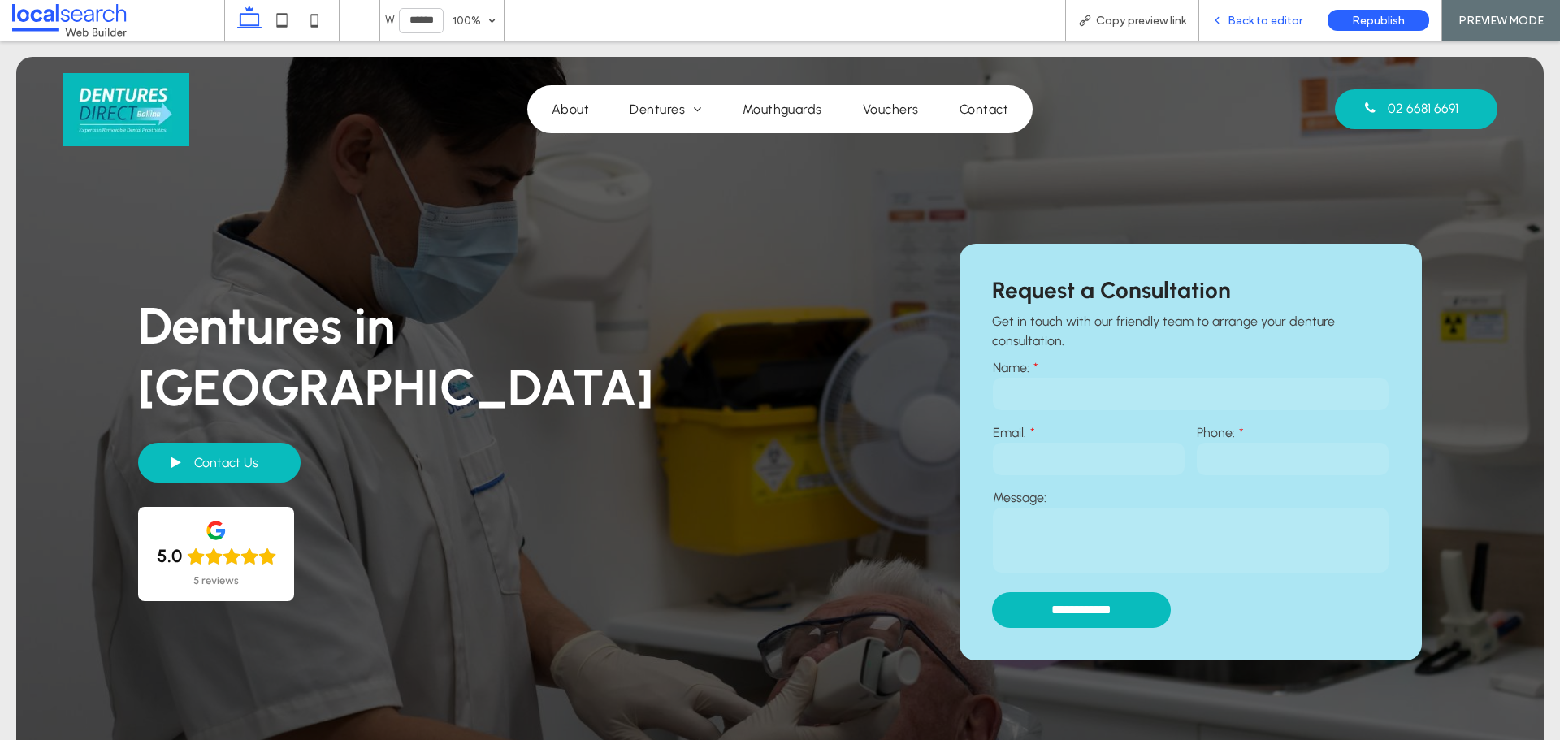
click at [1294, 21] on span "Back to editor" at bounding box center [1264, 21] width 75 height 14
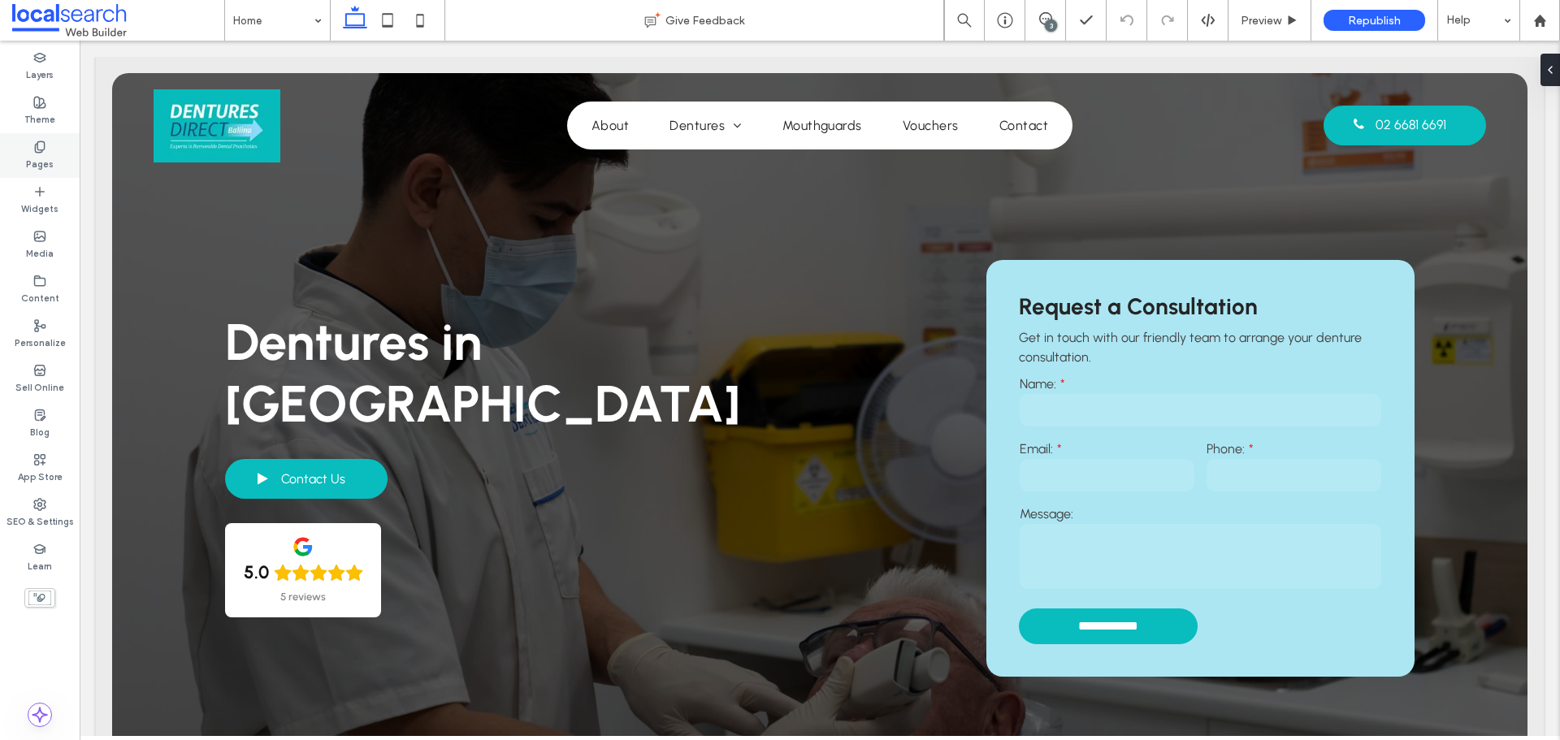
click at [38, 159] on label "Pages" at bounding box center [40, 163] width 28 height 18
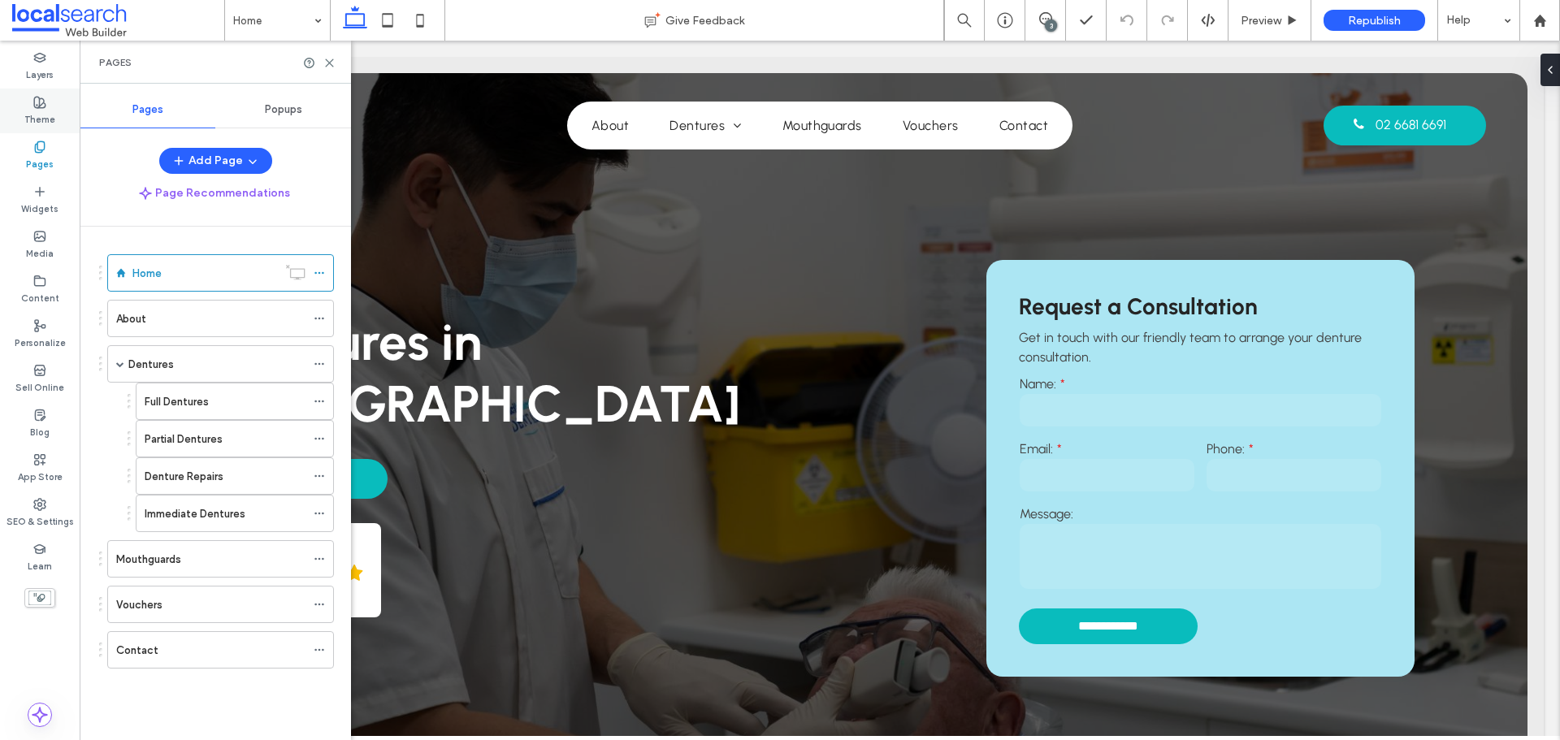
click at [43, 122] on label "Theme" at bounding box center [39, 118] width 31 height 18
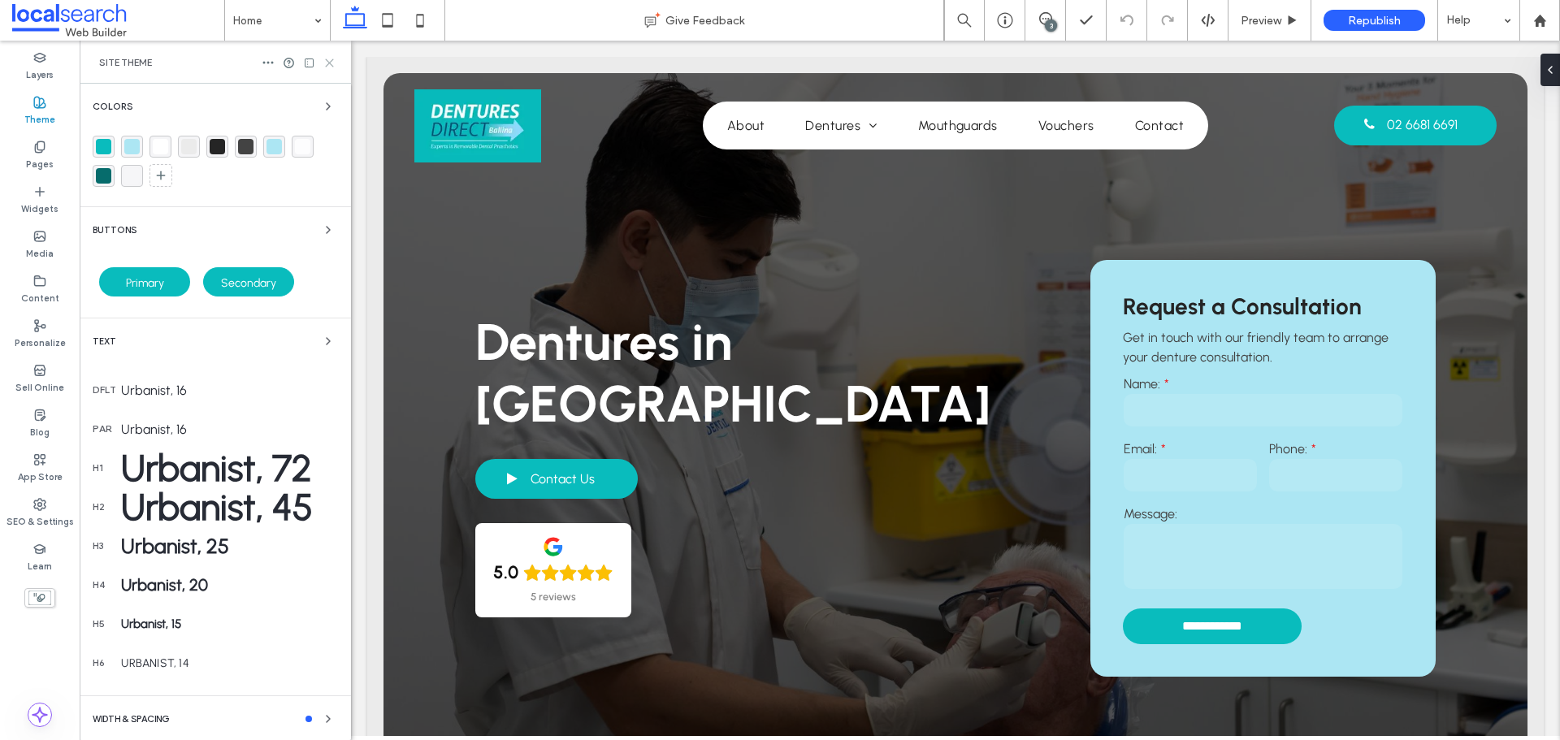
drag, startPoint x: 328, startPoint y: 60, endPoint x: 14, endPoint y: 19, distance: 317.0
click at [328, 60] on icon at bounding box center [329, 63] width 12 height 12
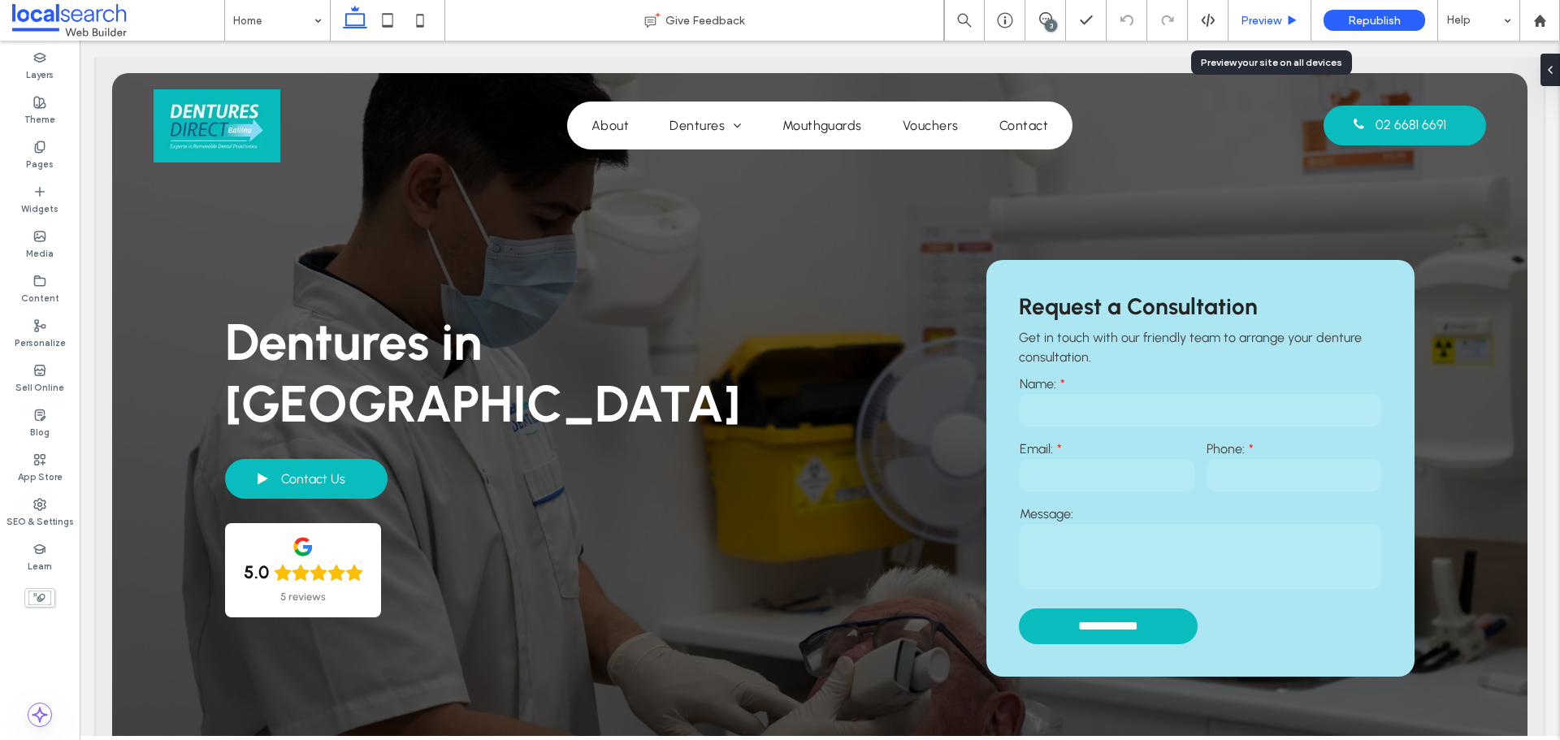
click at [1279, 30] on div "Preview" at bounding box center [1269, 20] width 83 height 41
click at [1277, 19] on span "Preview" at bounding box center [1260, 21] width 41 height 14
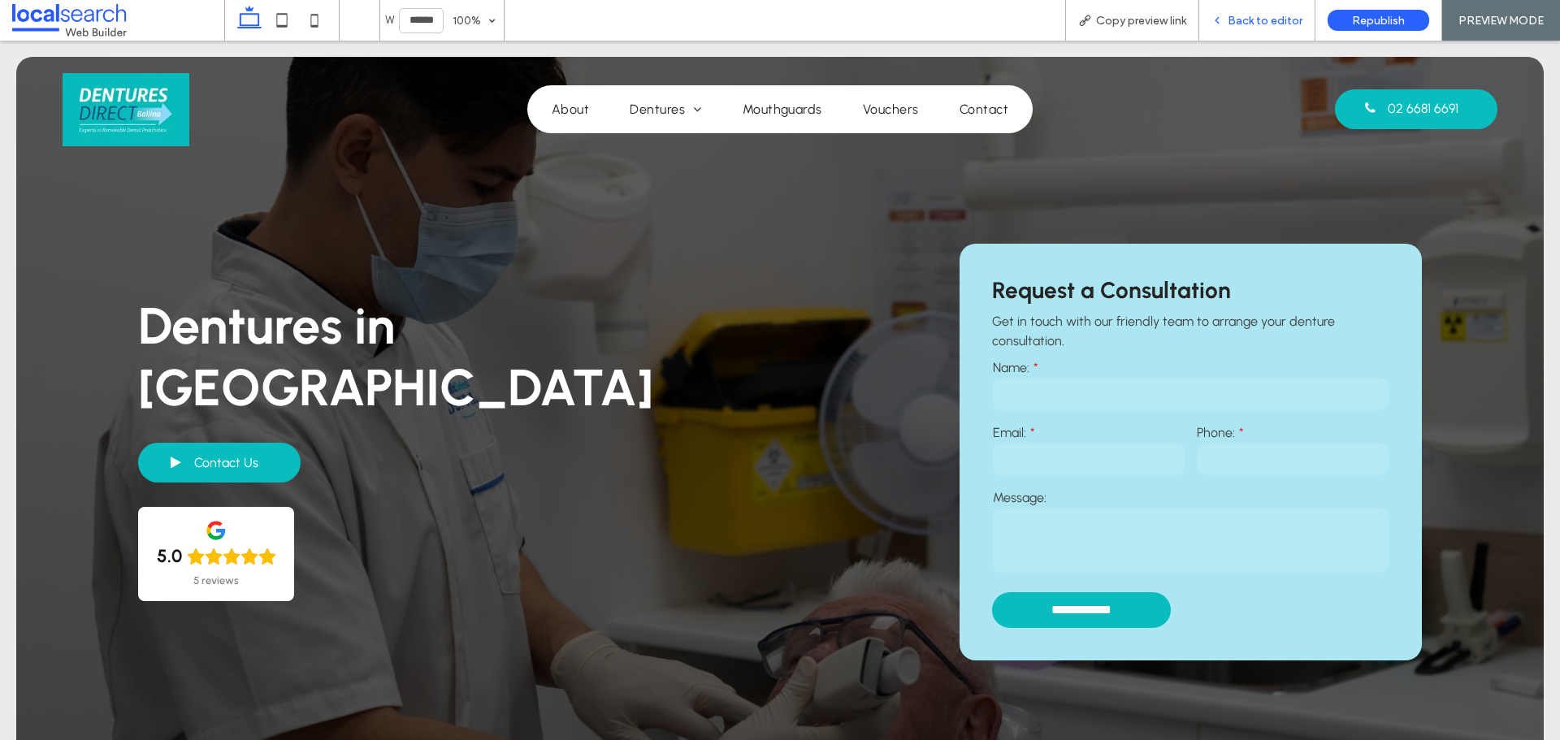
click at [1269, 22] on span "Back to editor" at bounding box center [1264, 21] width 75 height 14
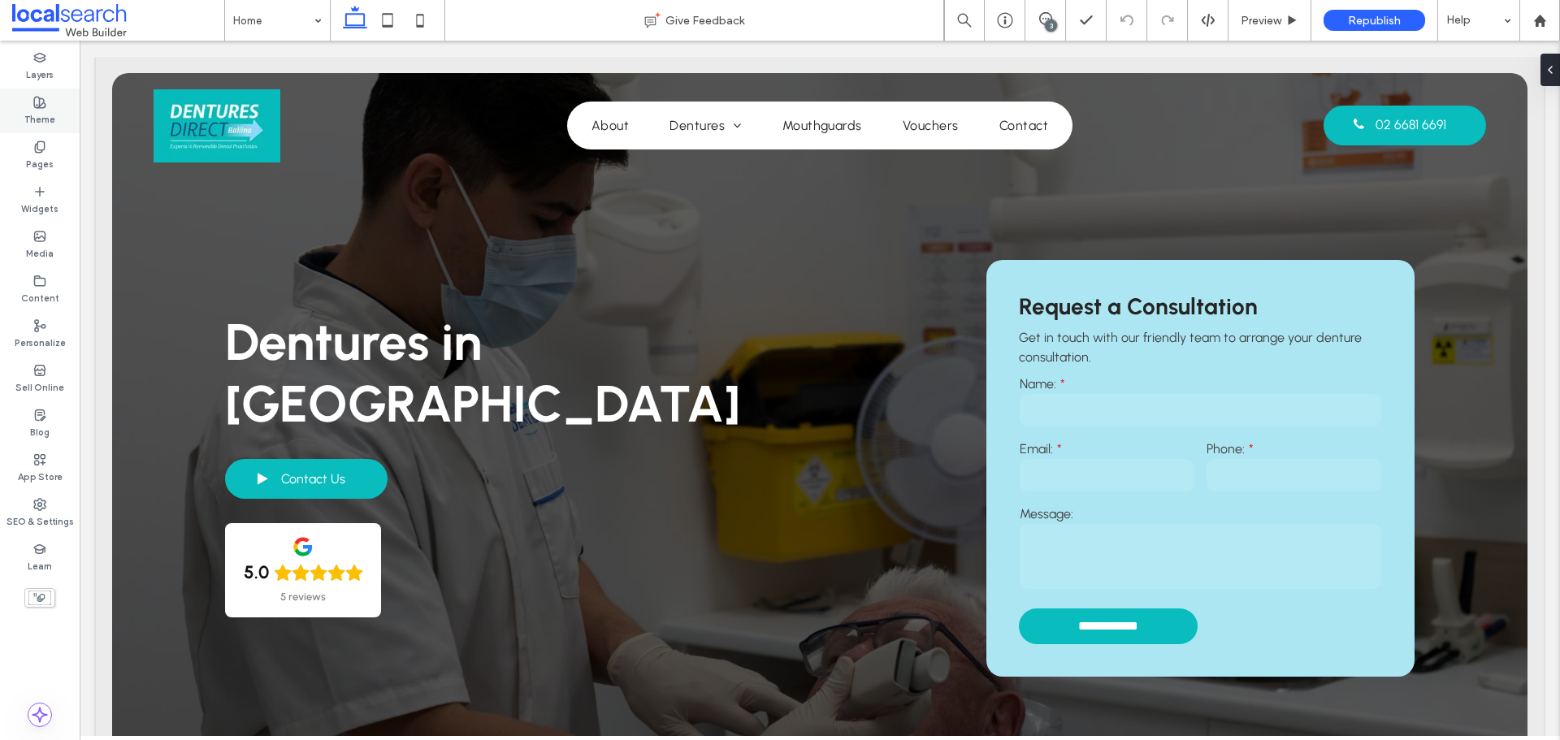
click at [45, 110] on label "Theme" at bounding box center [39, 118] width 31 height 18
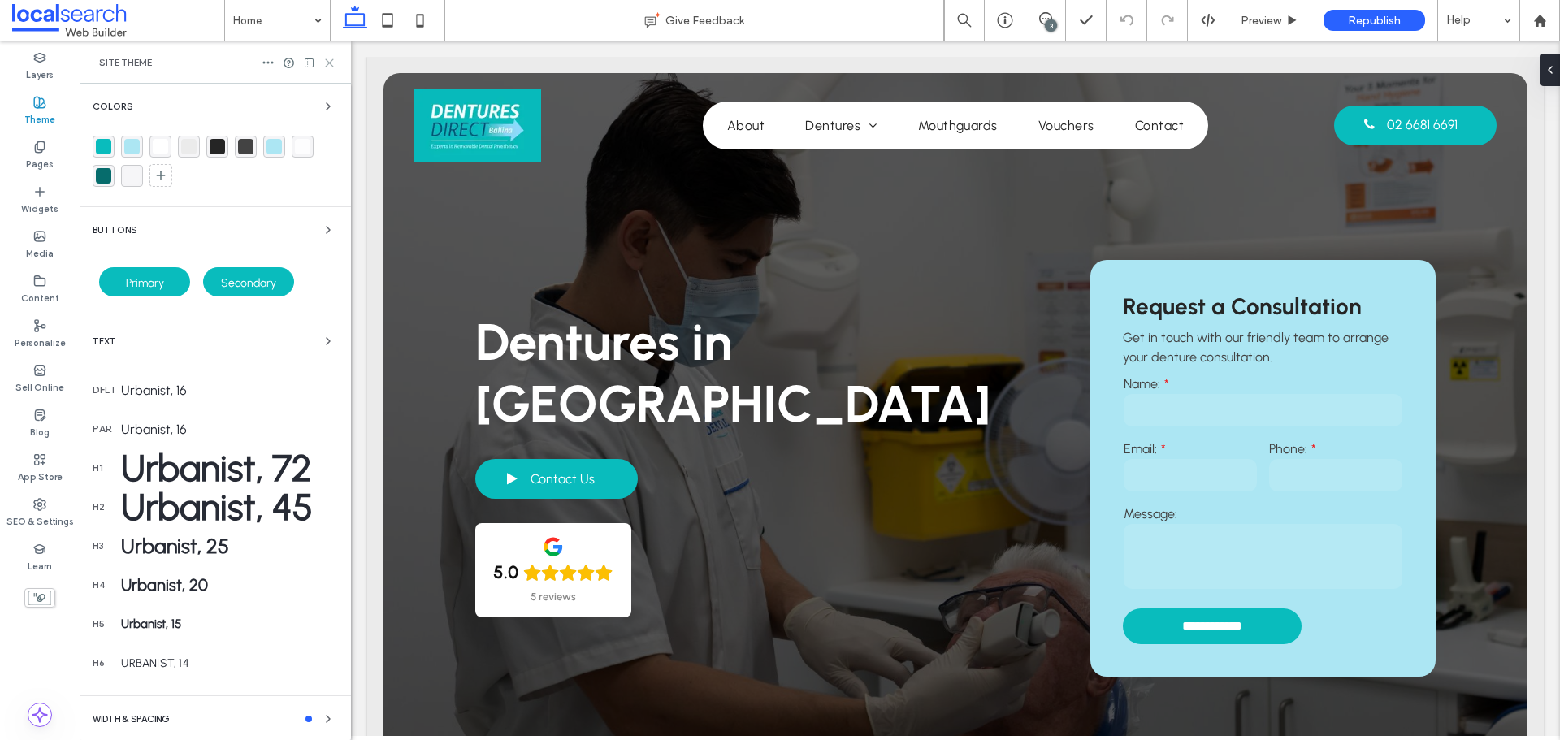
click at [331, 60] on icon at bounding box center [329, 63] width 12 height 12
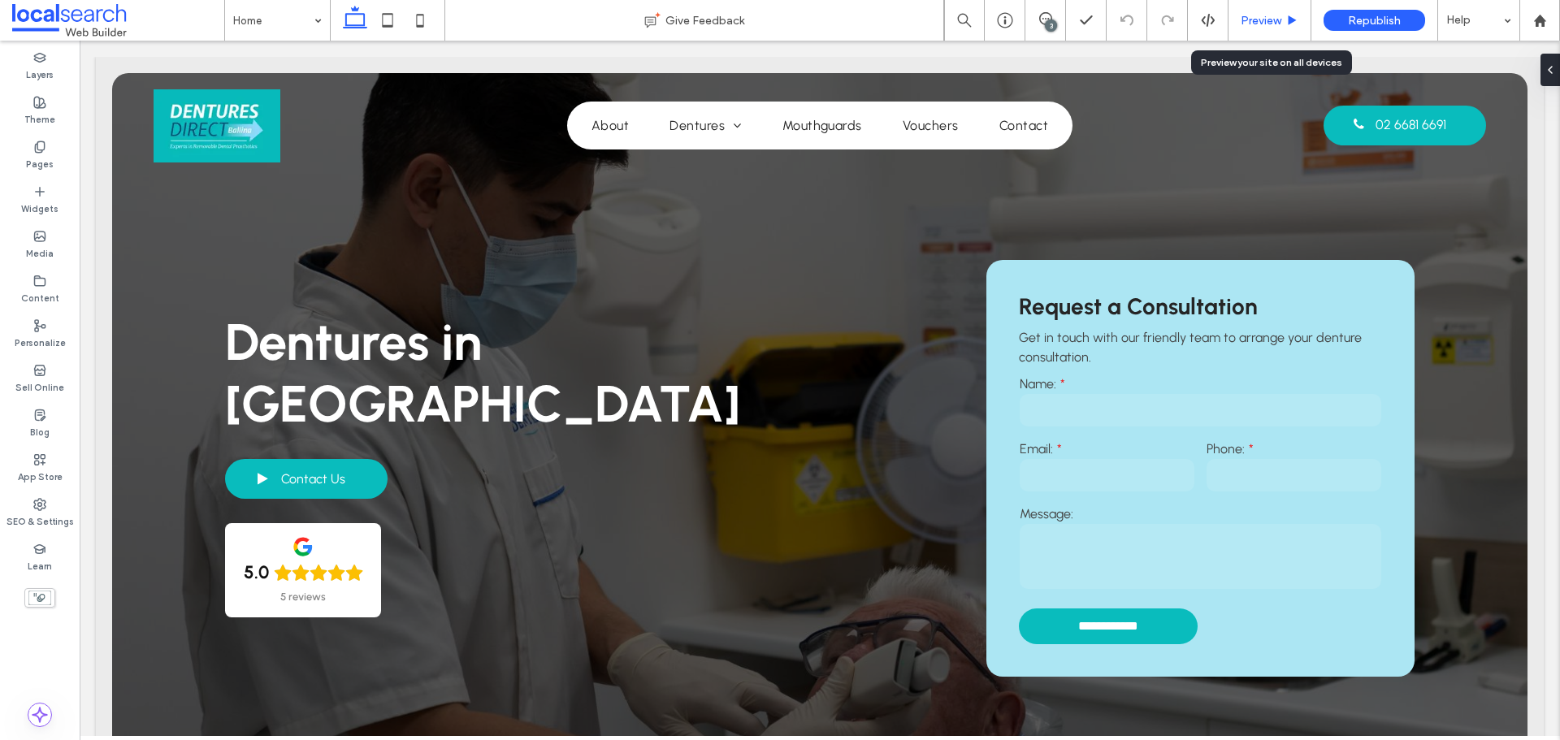
click at [1278, 25] on span "Preview" at bounding box center [1260, 21] width 41 height 14
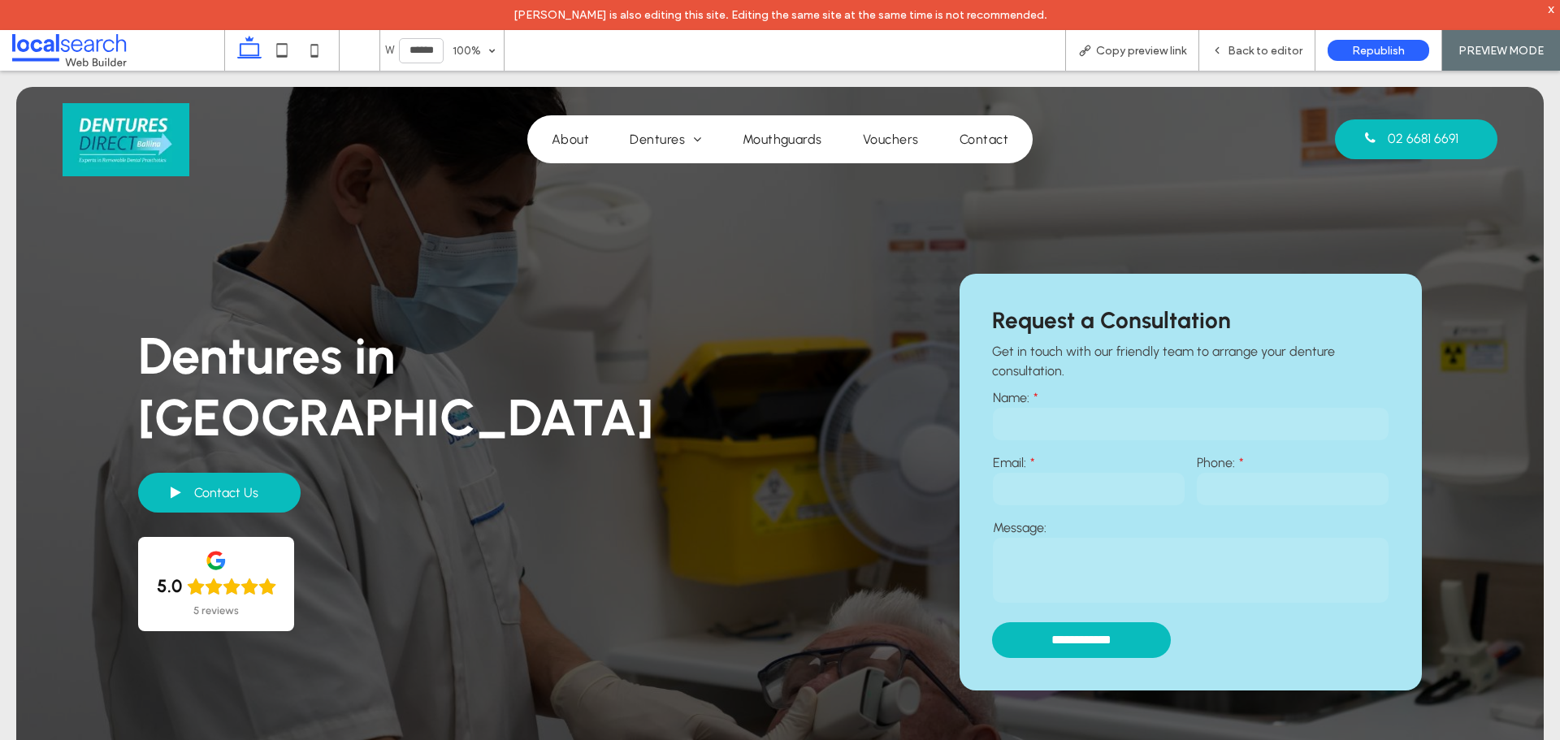
click at [1045, 583] on textarea at bounding box center [1191, 570] width 396 height 65
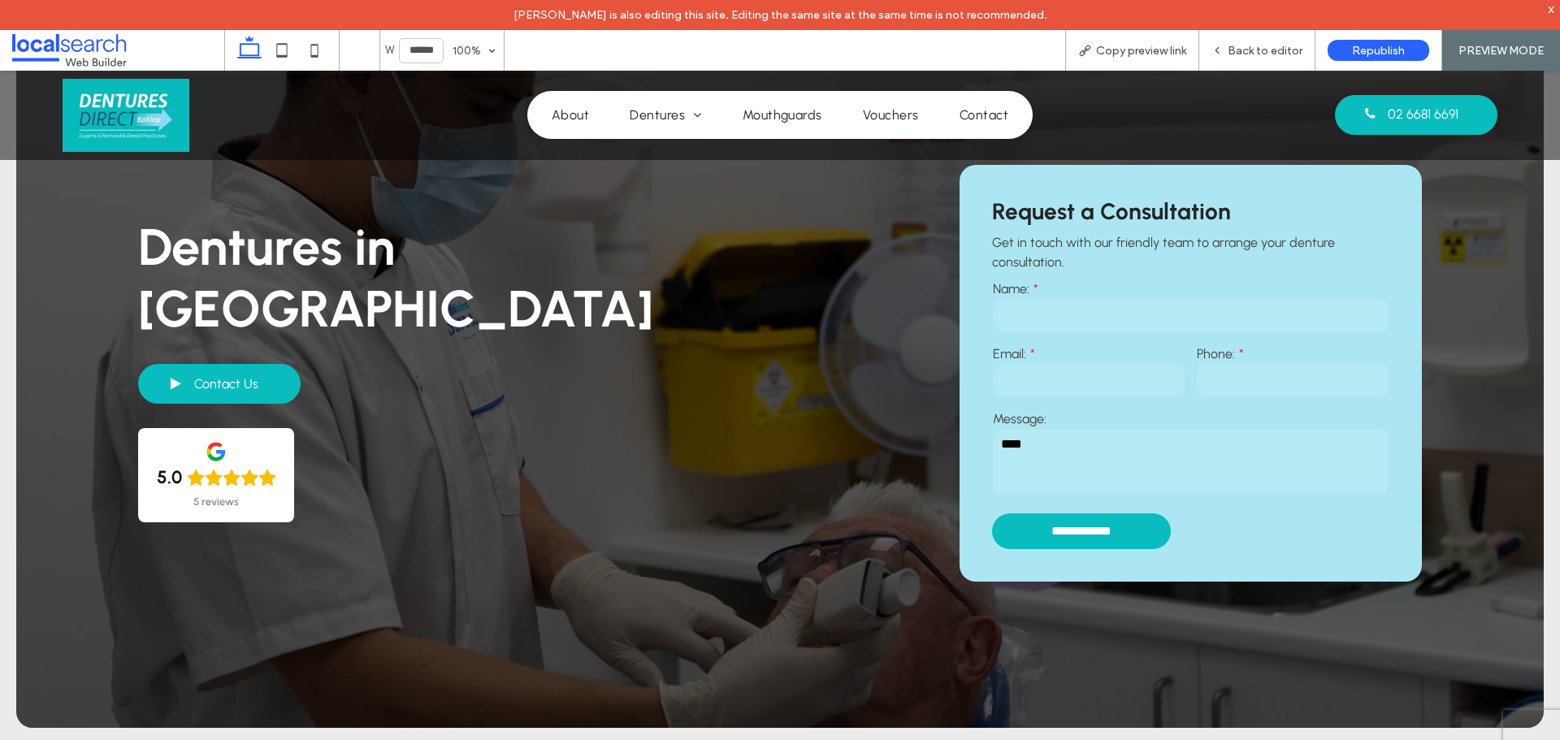
scroll to position [81, 0]
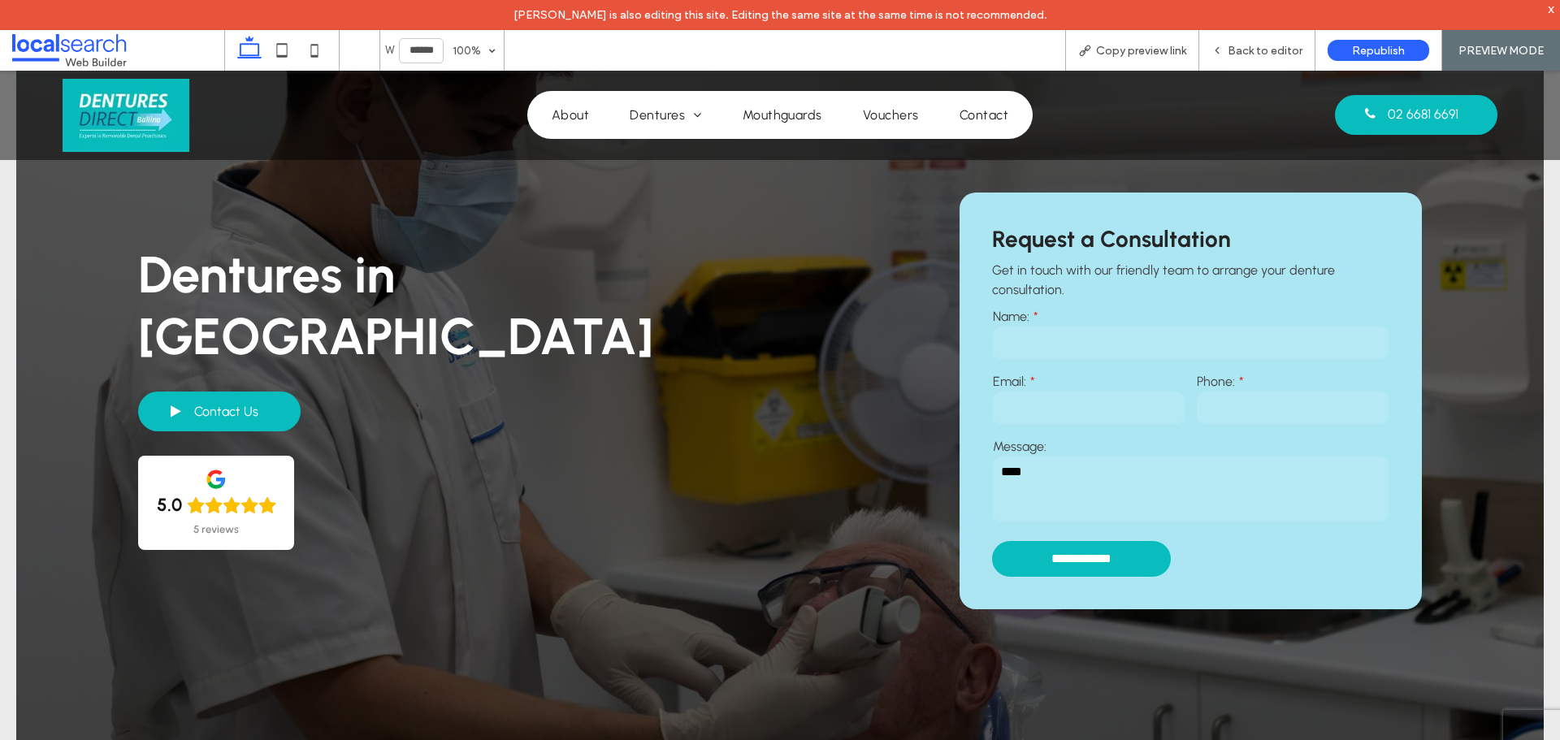
type textarea "****"
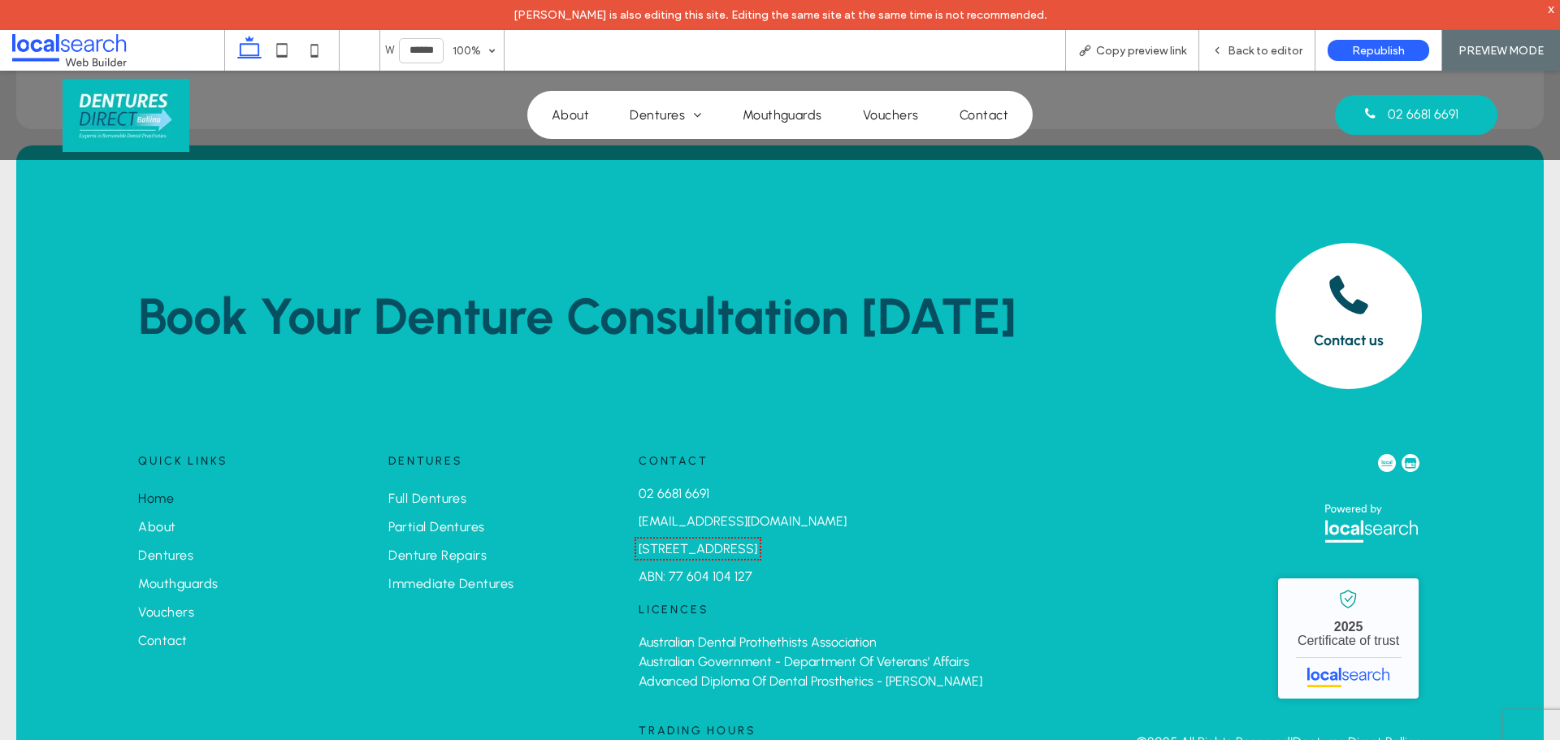
scroll to position [3480, 0]
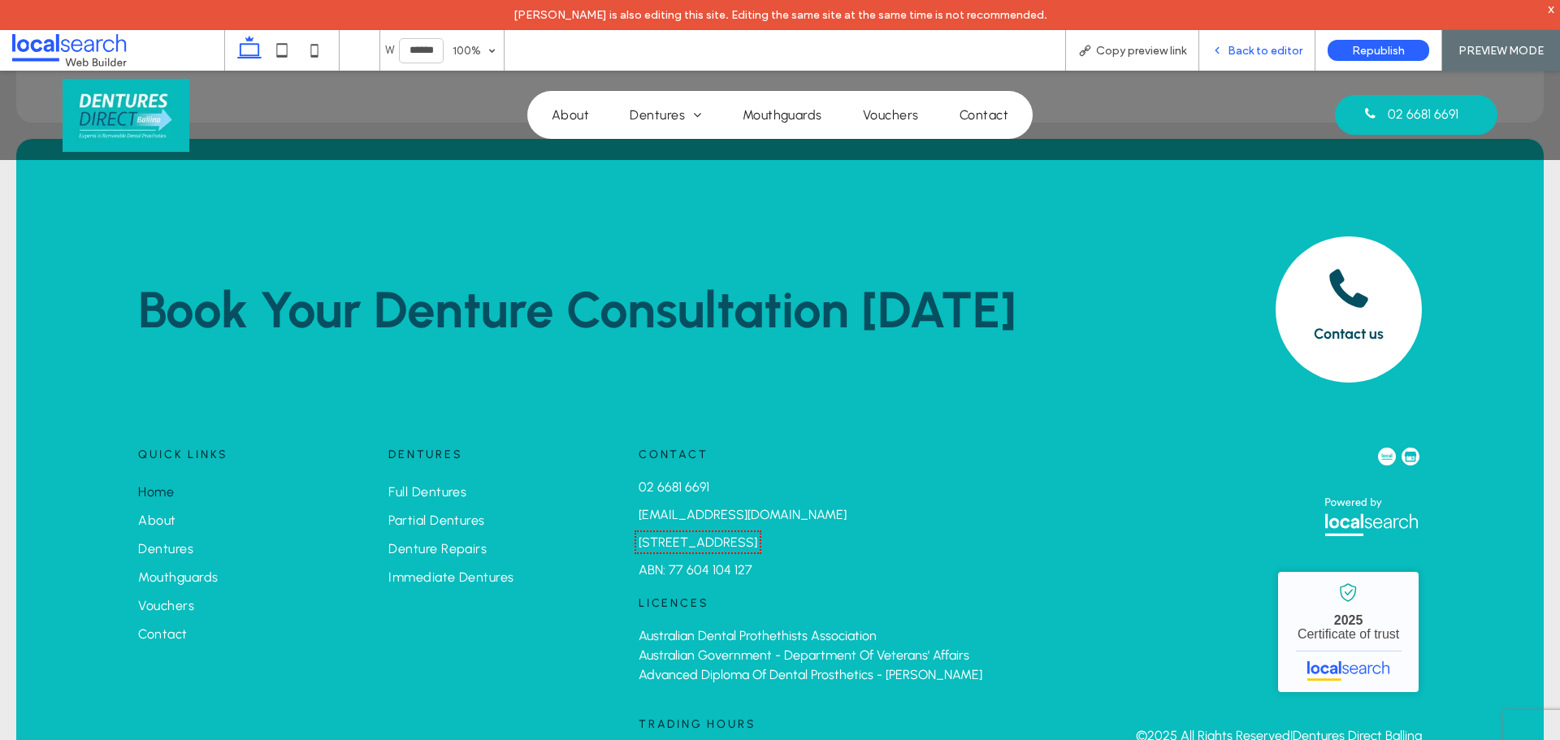
click at [1244, 48] on span "Back to editor" at bounding box center [1264, 51] width 75 height 14
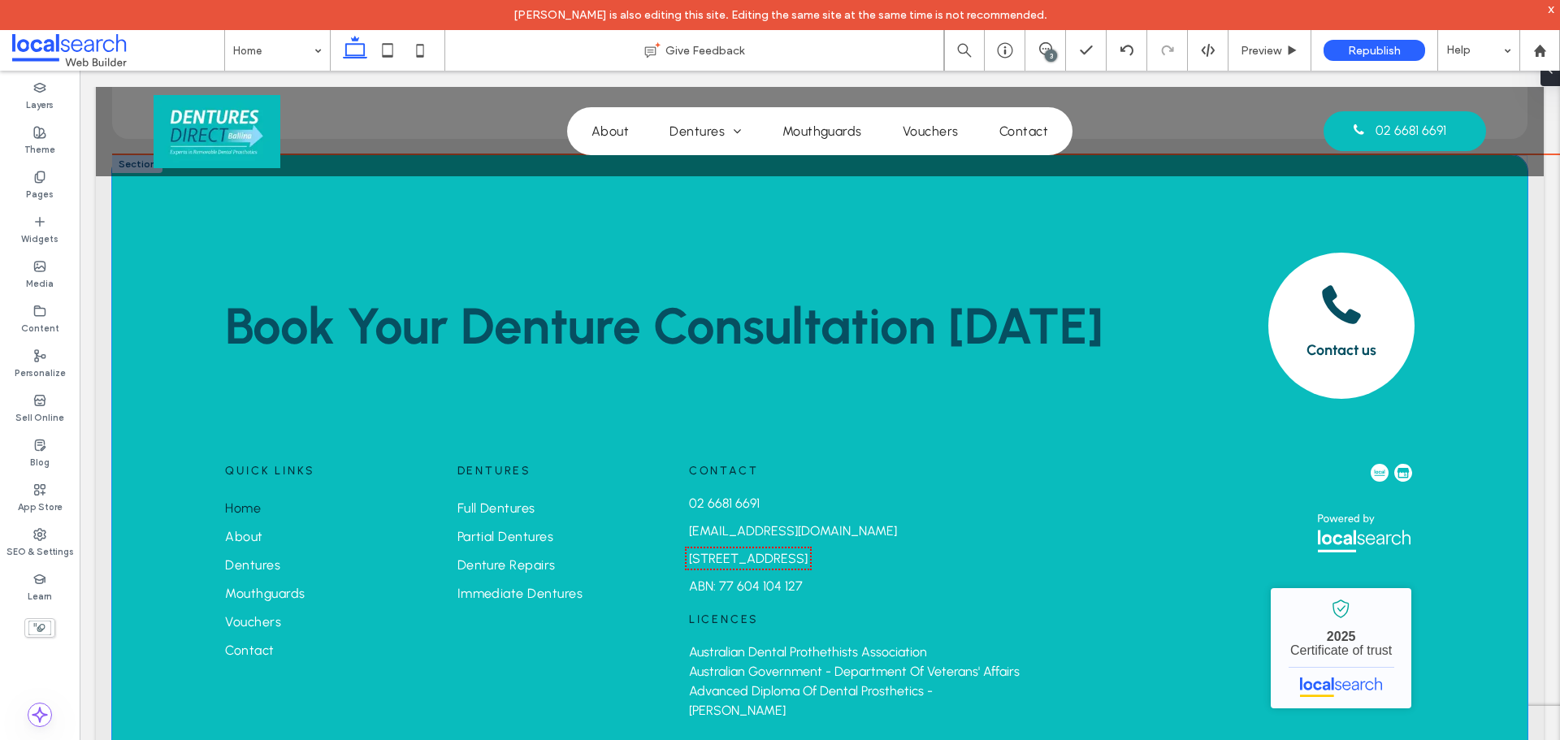
scroll to position [3496, 0]
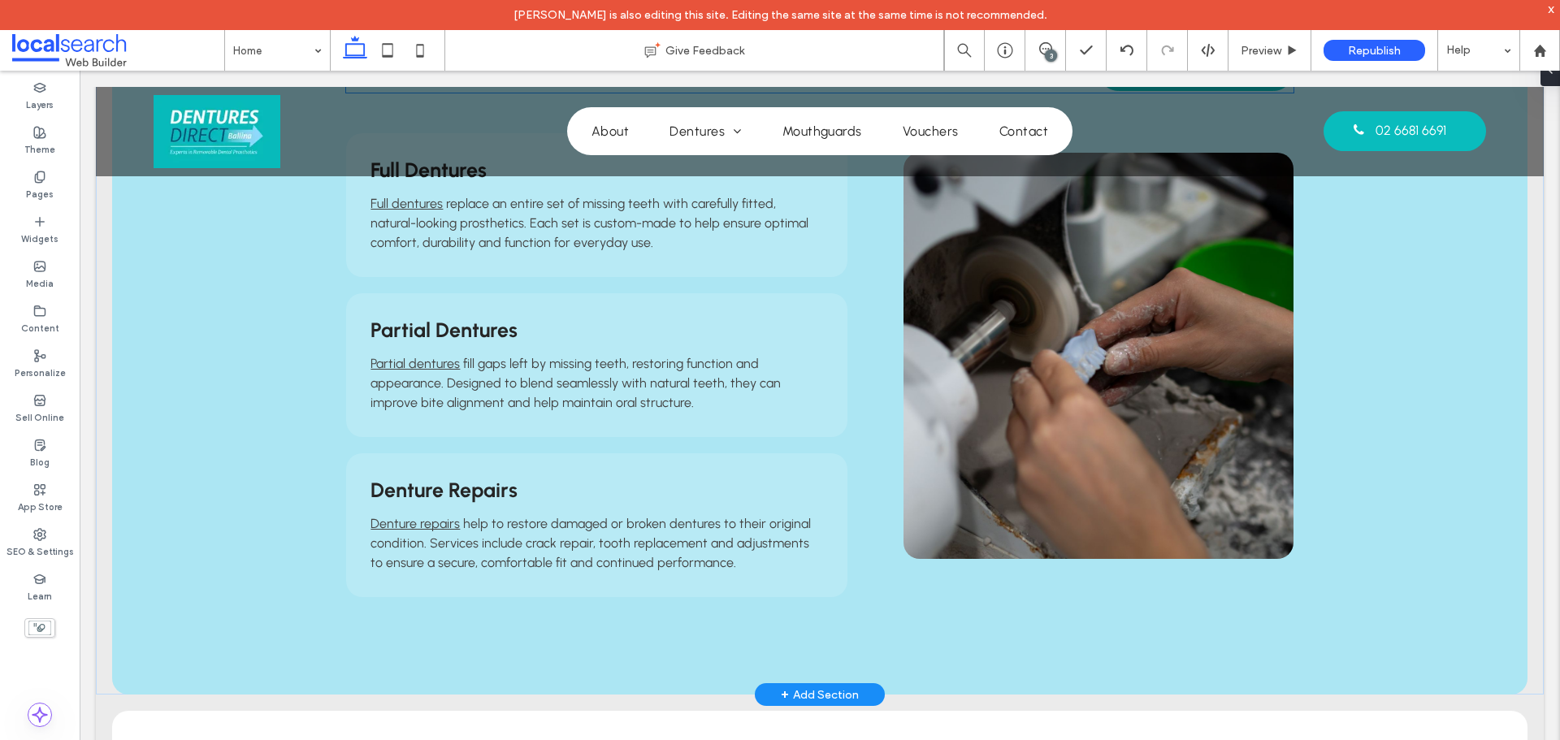
scroll to position [1625, 0]
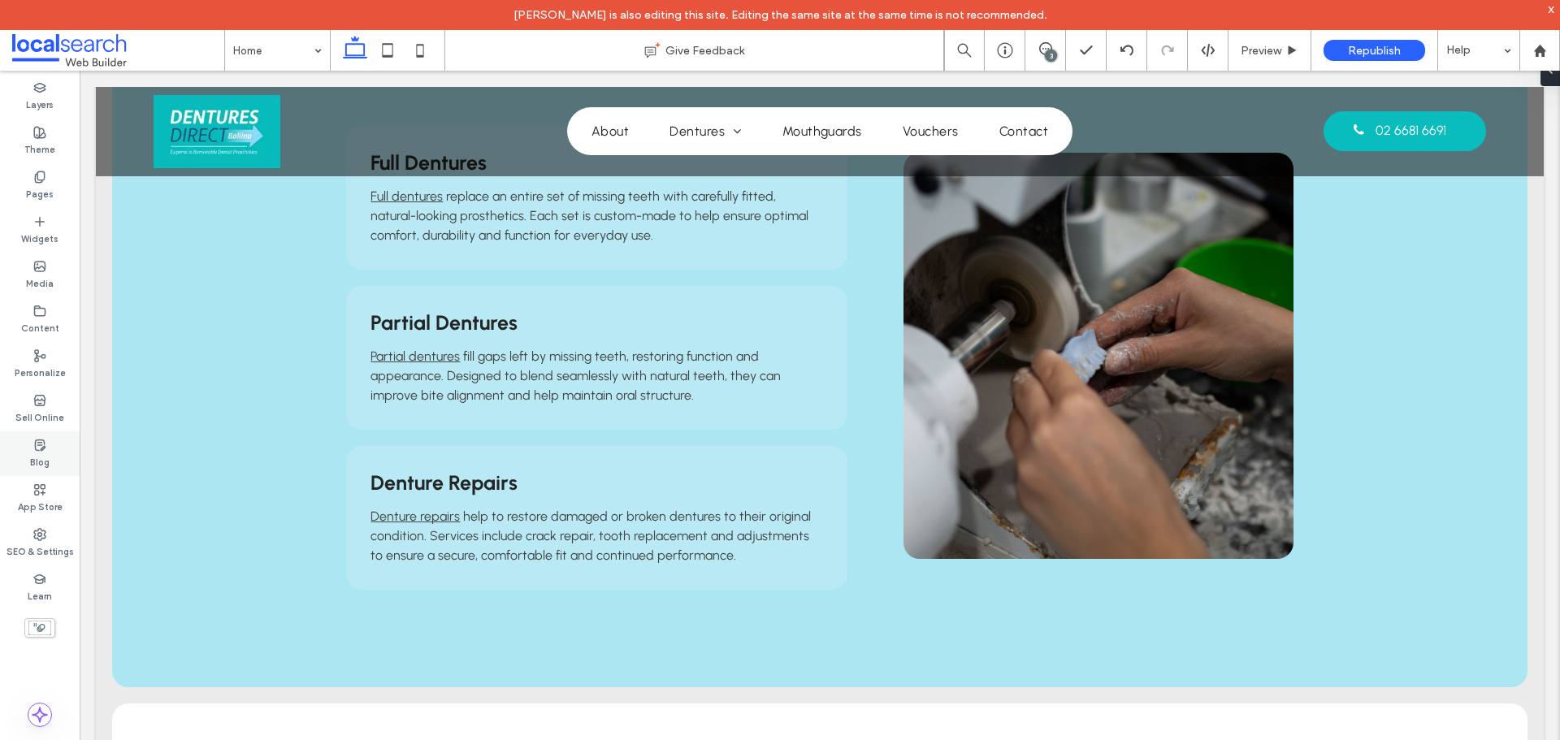
click at [48, 446] on div "Blog" at bounding box center [40, 453] width 80 height 45
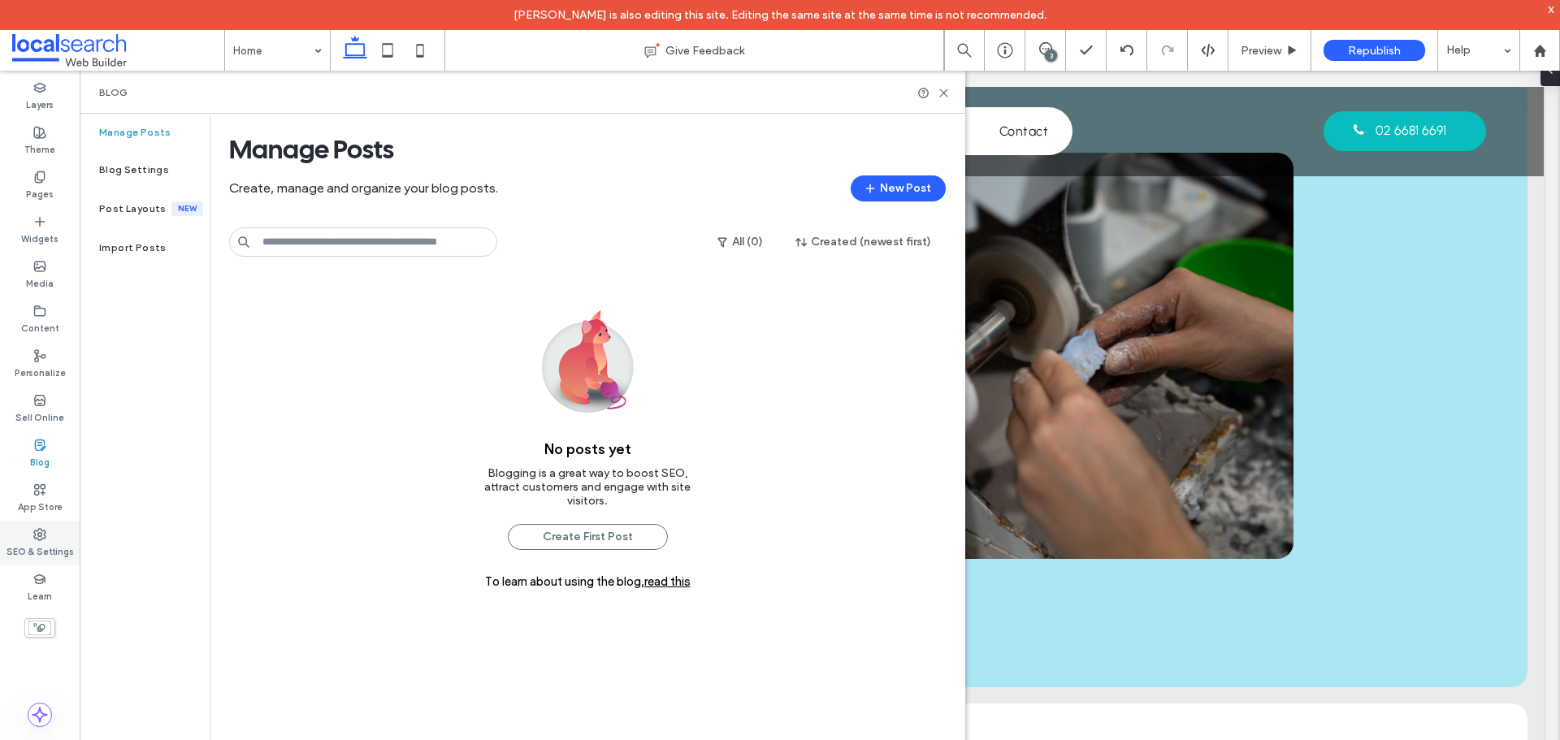
click at [60, 530] on div "SEO & Settings" at bounding box center [40, 543] width 80 height 45
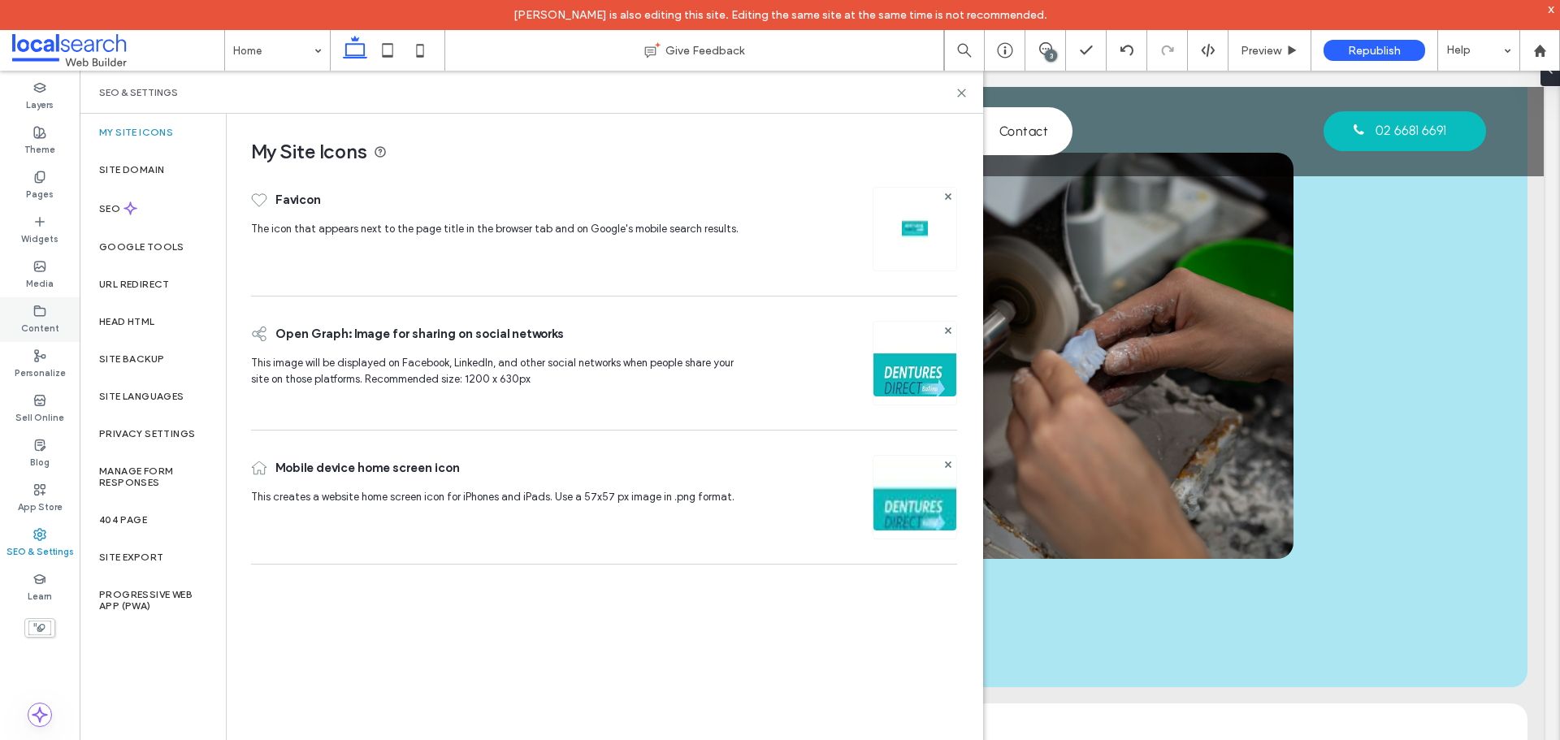
click at [51, 313] on div "Content" at bounding box center [40, 319] width 80 height 45
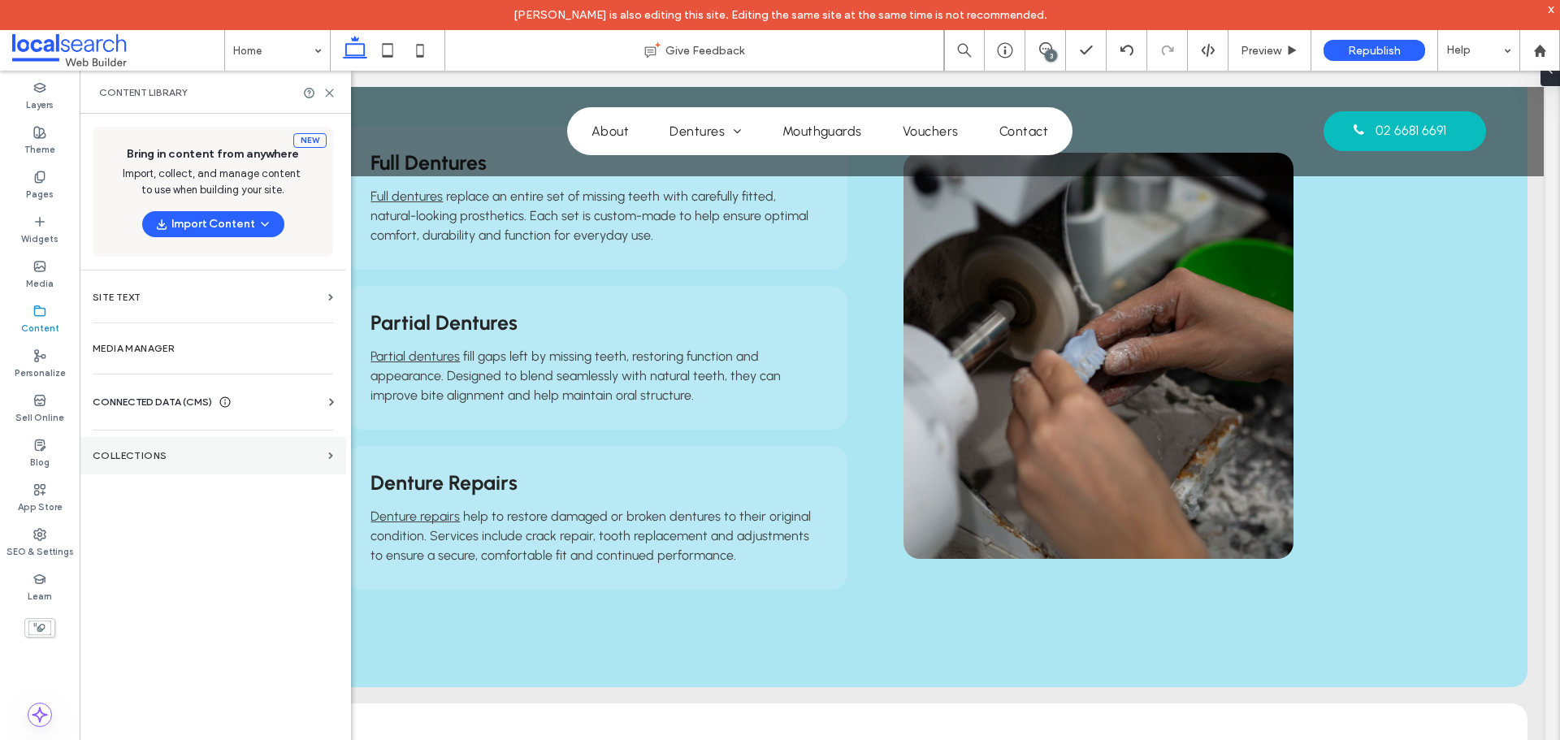
click at [233, 458] on label "Collections" at bounding box center [207, 455] width 229 height 11
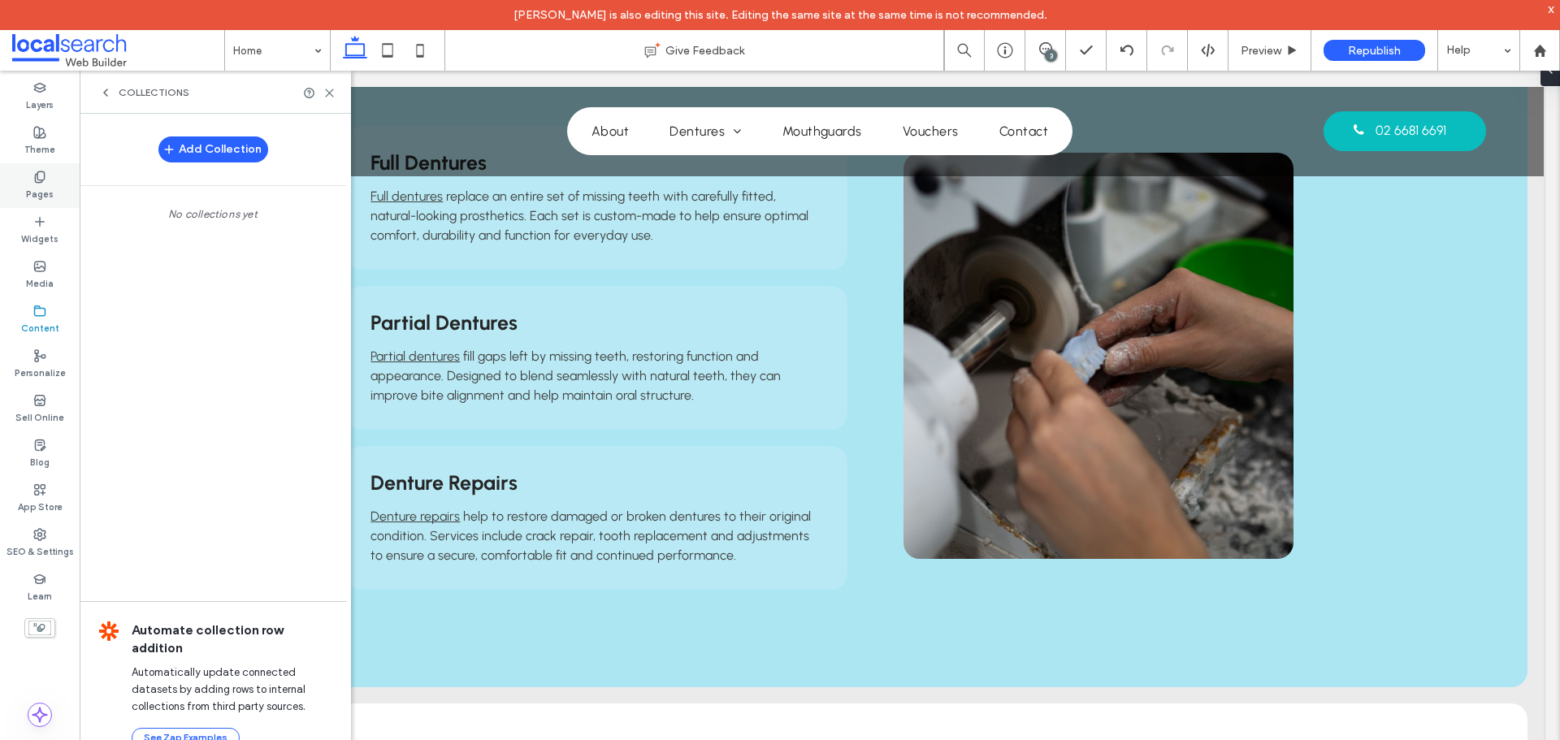
click at [59, 200] on div "Pages" at bounding box center [40, 185] width 80 height 45
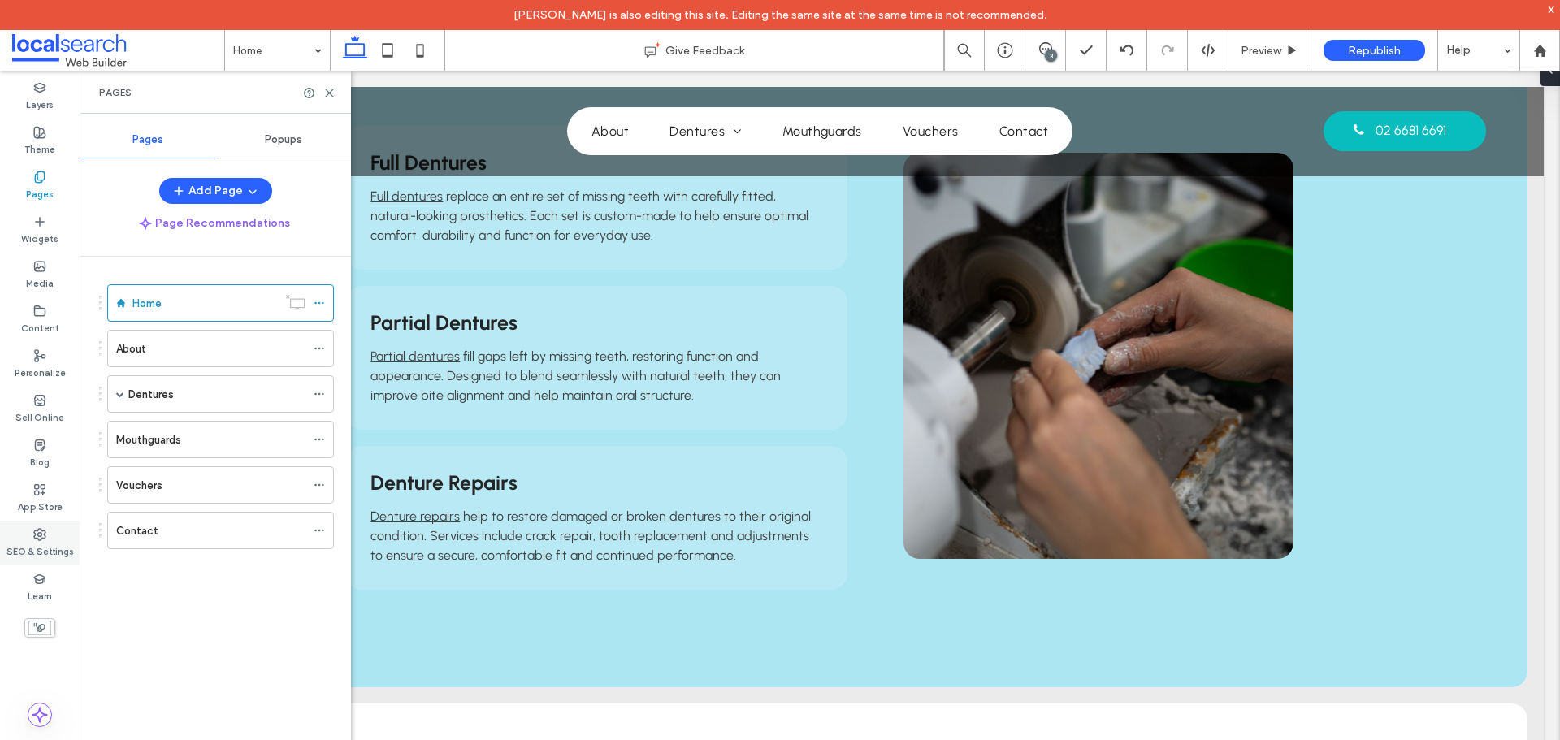
click at [58, 544] on label "SEO & Settings" at bounding box center [39, 550] width 67 height 18
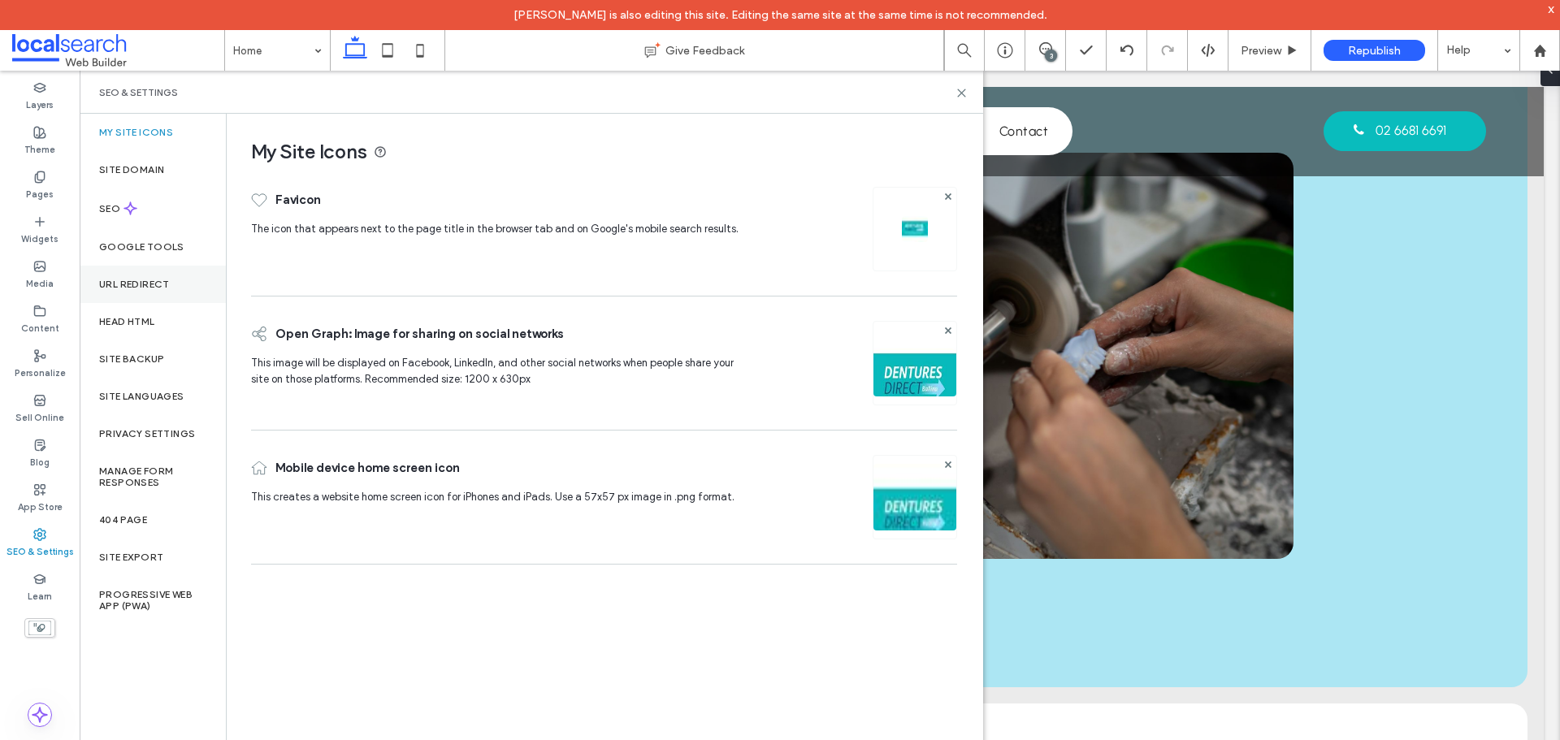
click at [139, 292] on div "URL Redirect" at bounding box center [153, 284] width 146 height 37
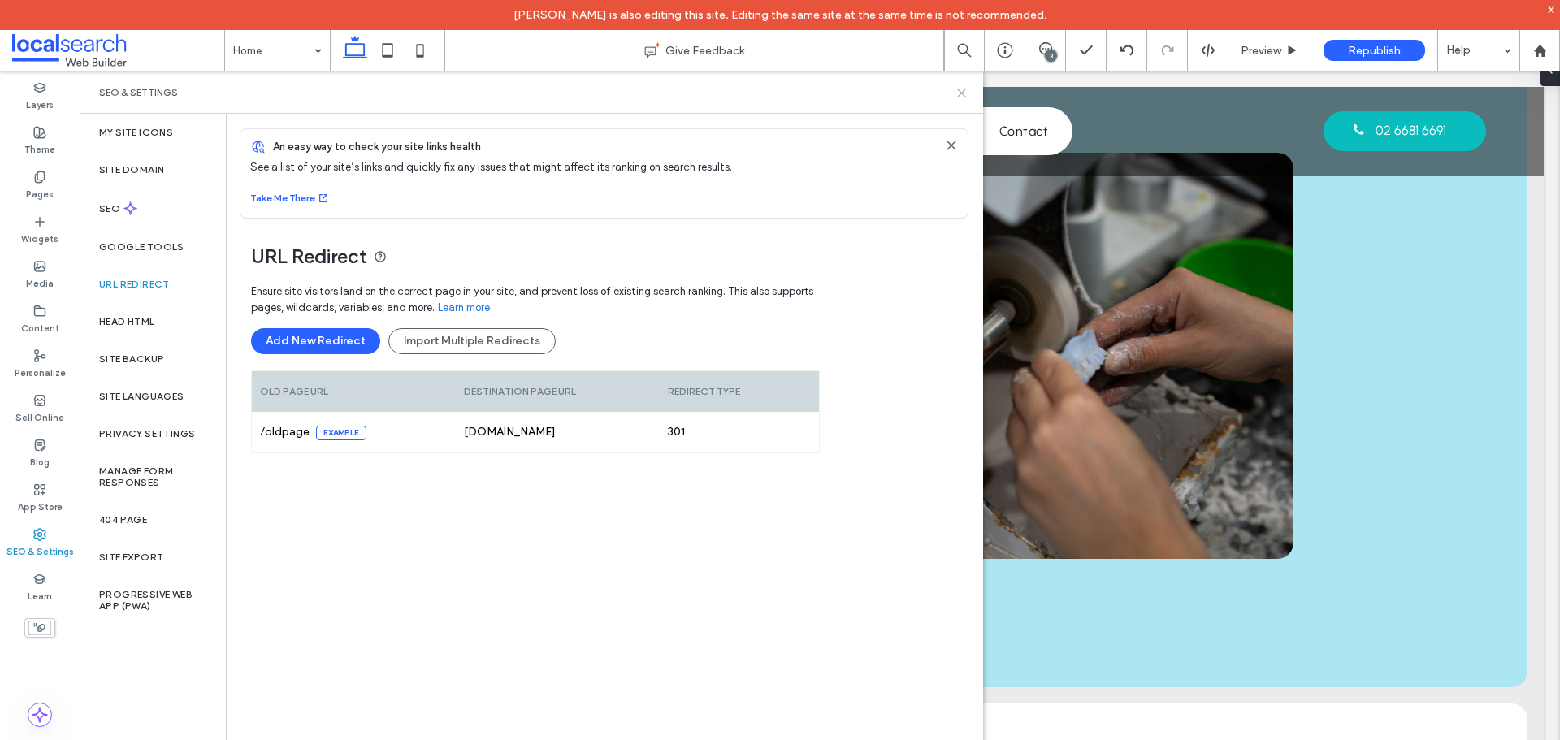
click at [960, 89] on icon at bounding box center [961, 93] width 12 height 12
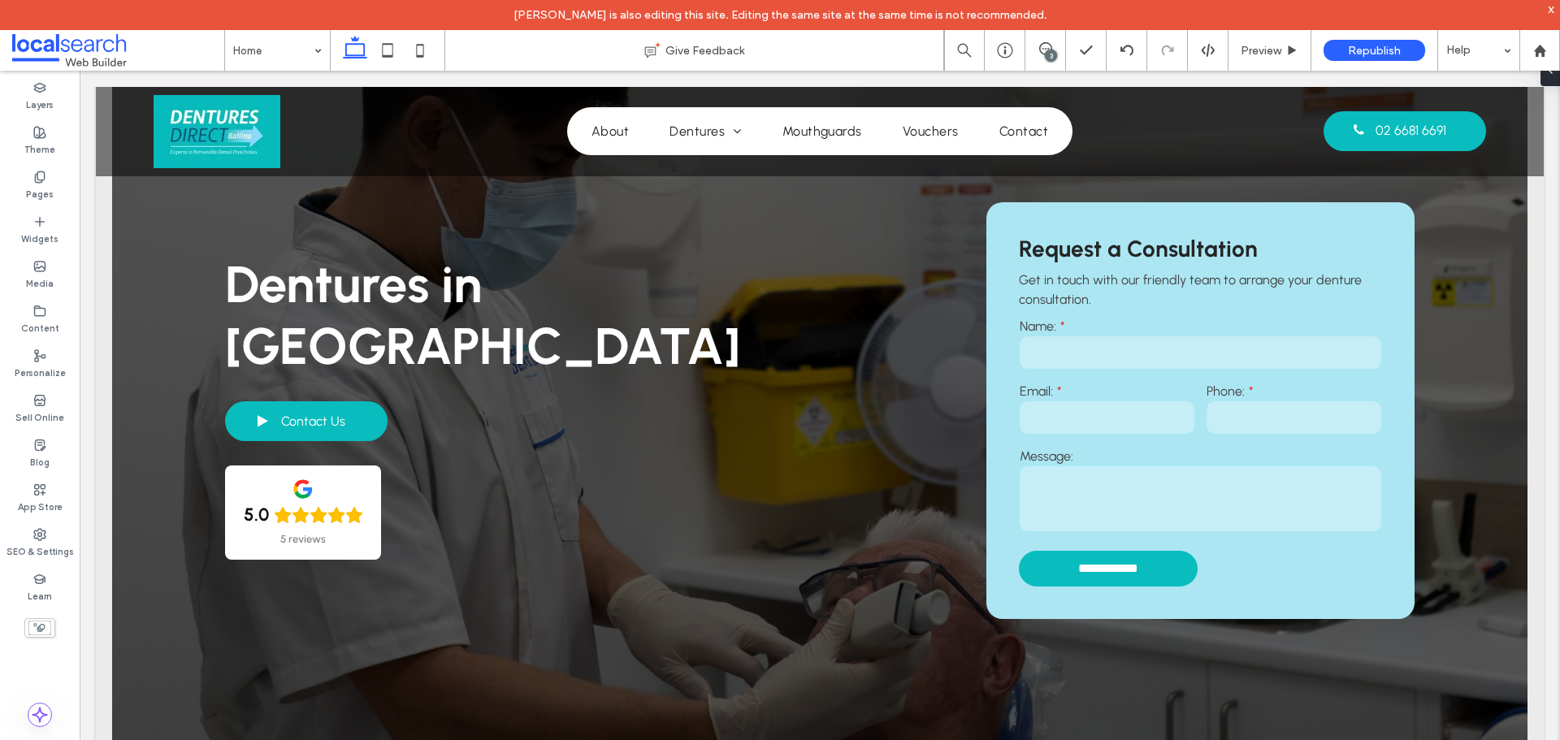
scroll to position [0, 0]
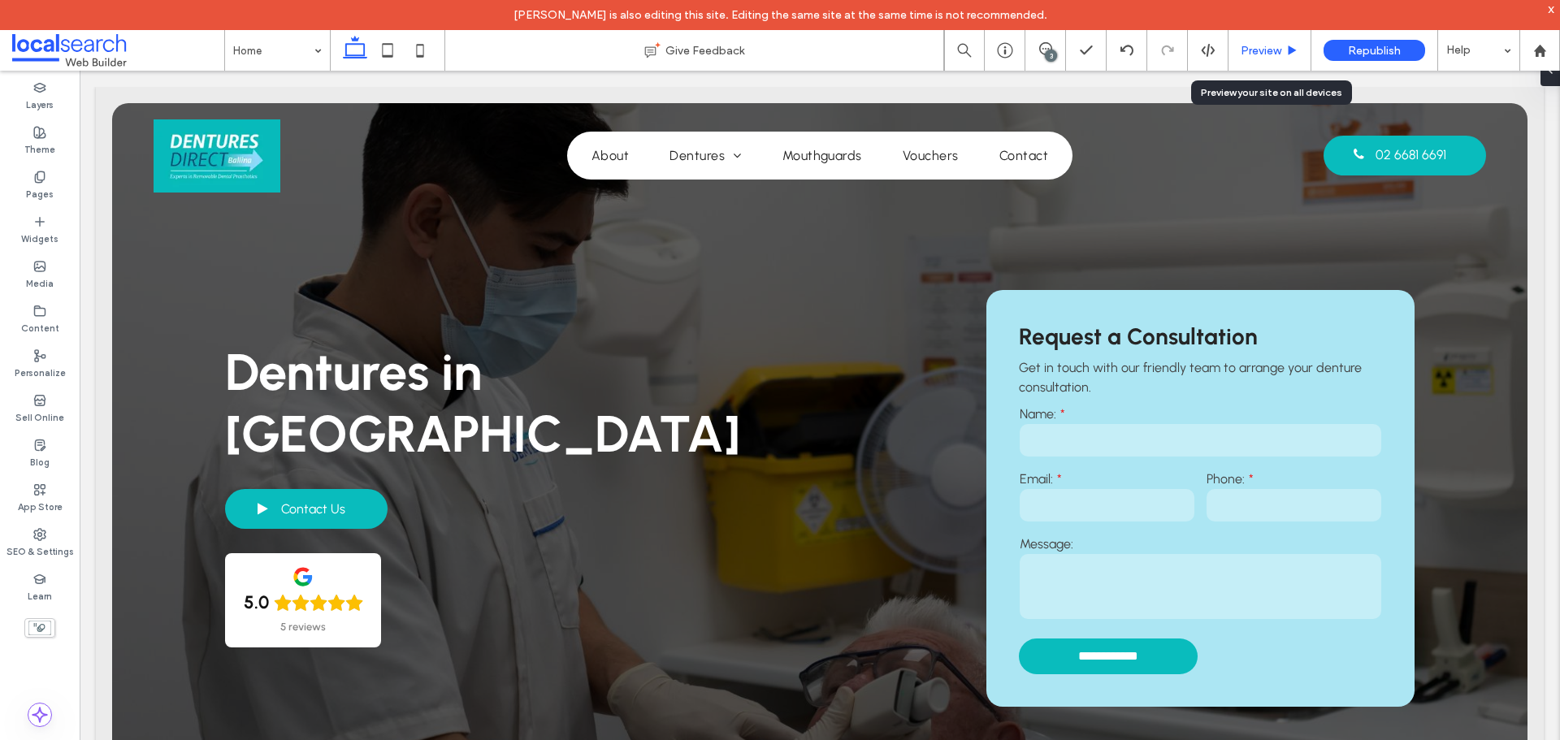
click at [1264, 46] on span "Preview" at bounding box center [1260, 51] width 41 height 14
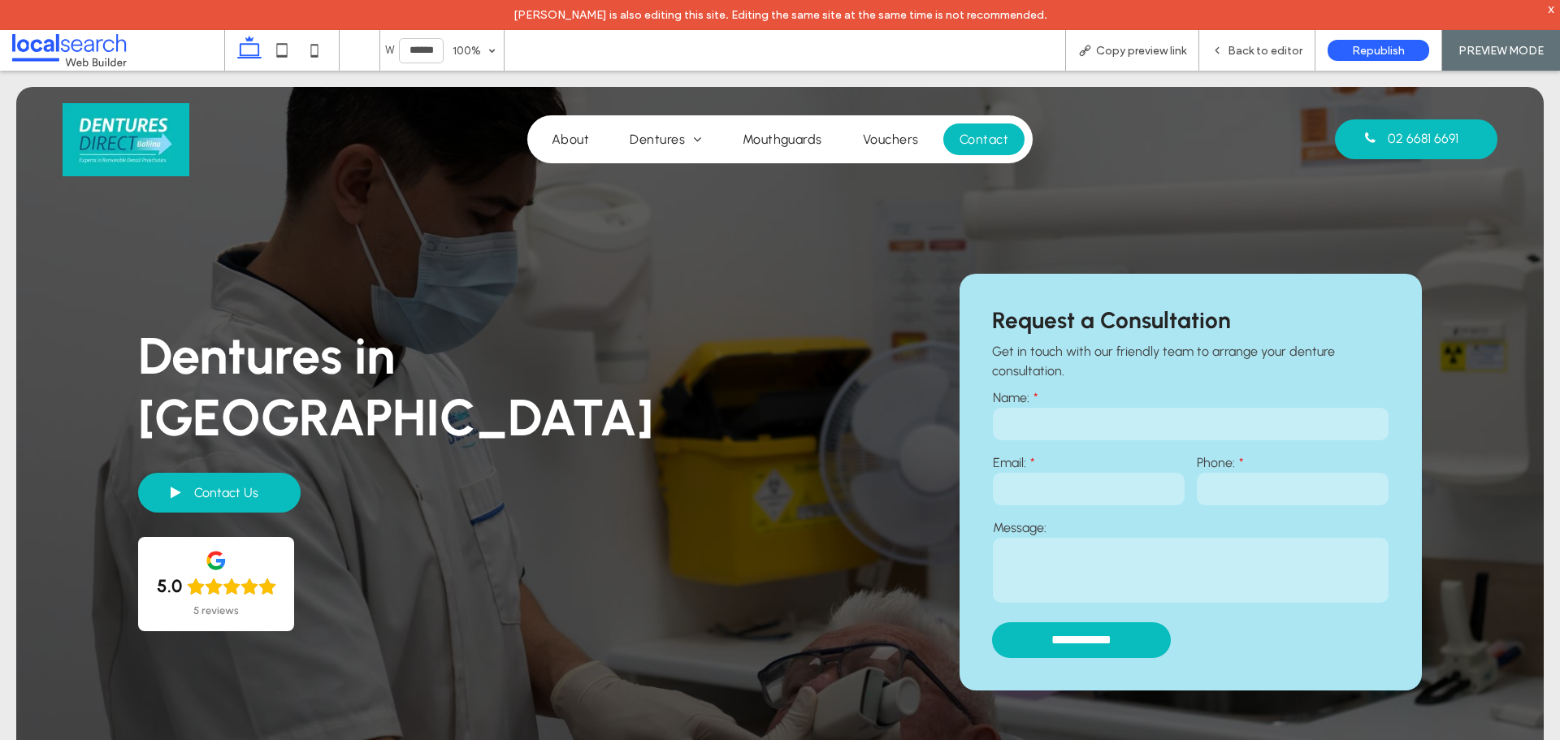
click at [991, 133] on span "Contact" at bounding box center [983, 139] width 49 height 15
click at [1244, 54] on span "Back to editor" at bounding box center [1264, 51] width 75 height 14
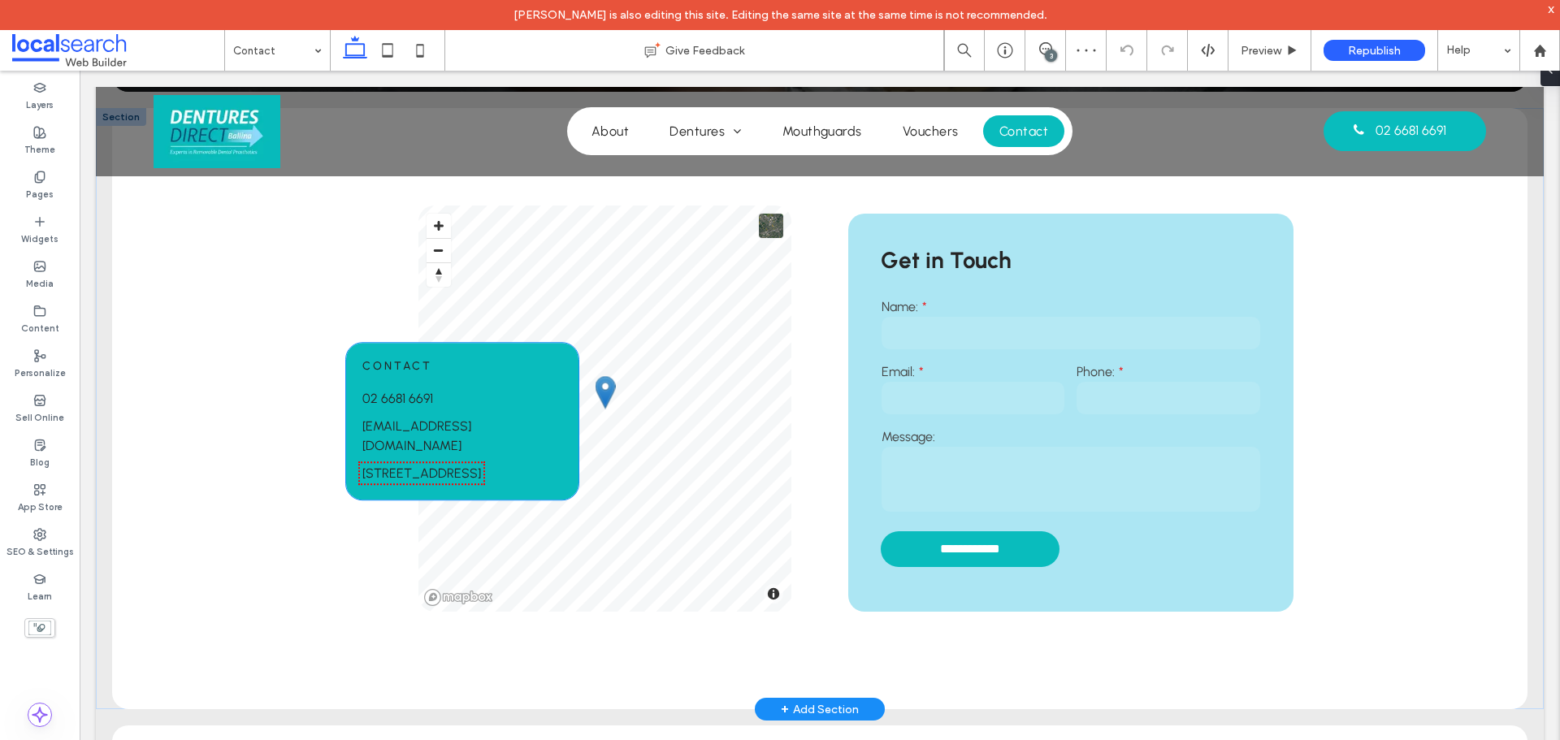
scroll to position [406, 0]
click at [471, 421] on span "[EMAIL_ADDRESS][DOMAIN_NAME]" at bounding box center [416, 435] width 109 height 35
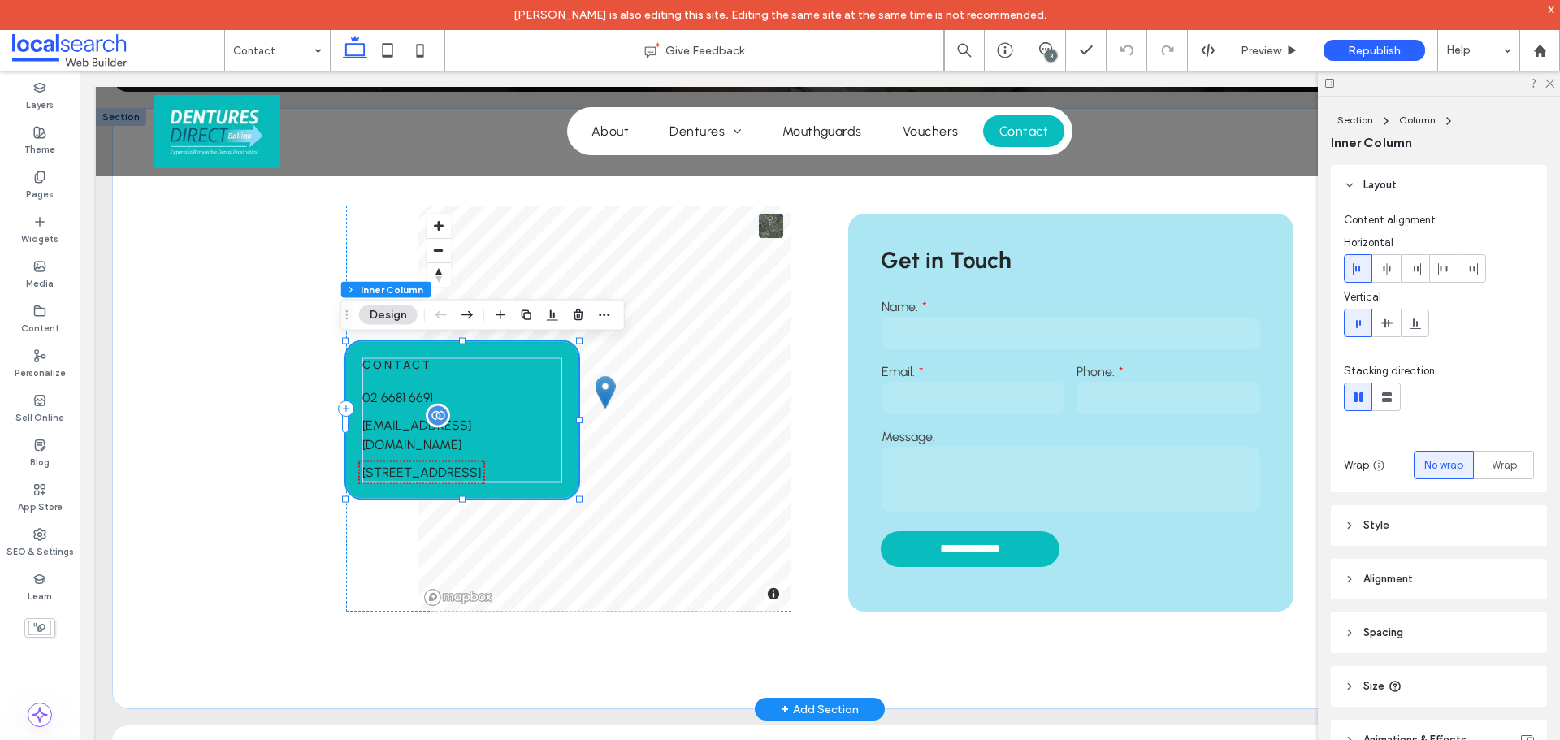
click at [471, 421] on span "[EMAIL_ADDRESS][DOMAIN_NAME]" at bounding box center [416, 435] width 109 height 35
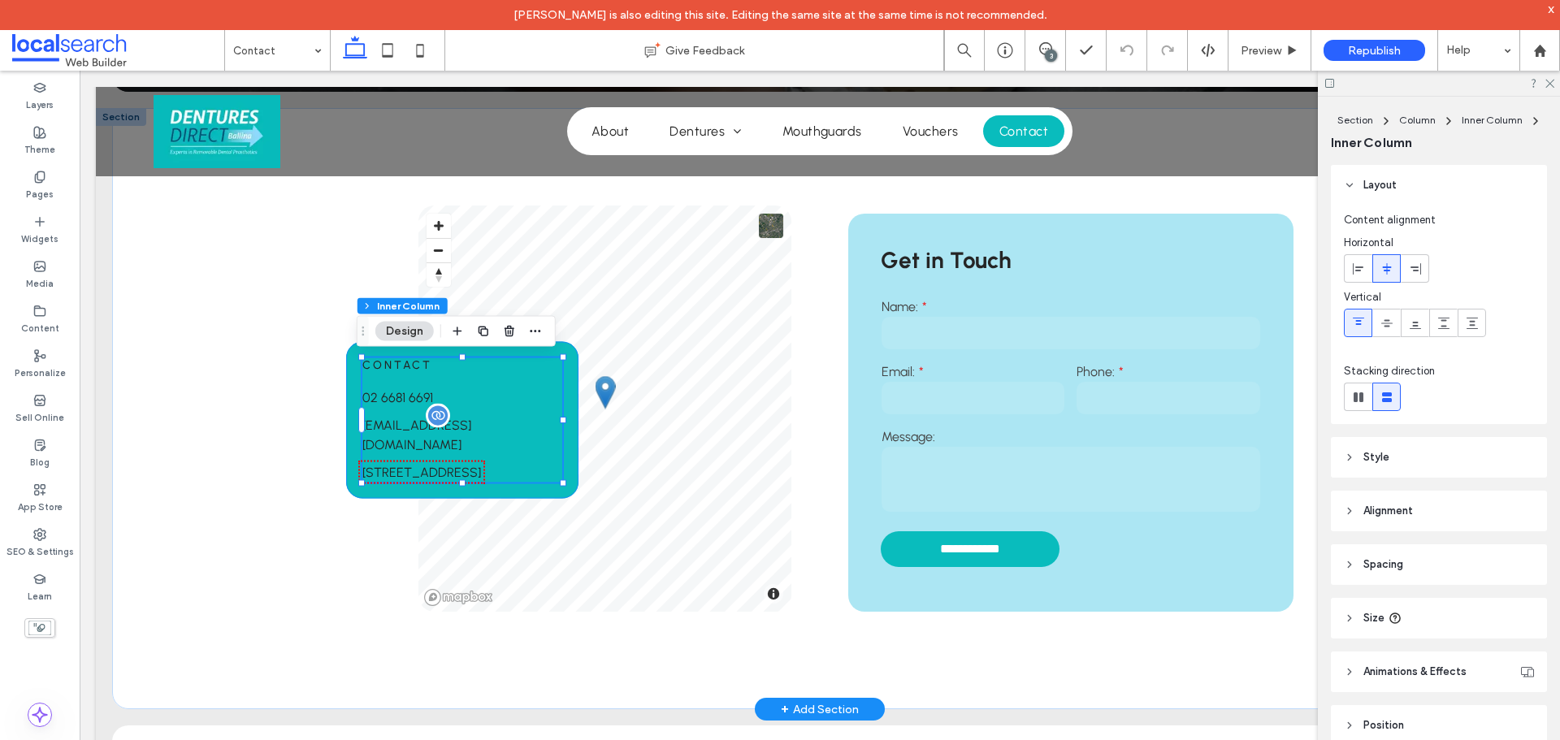
click at [471, 421] on span "[EMAIL_ADDRESS][DOMAIN_NAME]" at bounding box center [416, 435] width 109 height 35
click at [503, 421] on div "[EMAIL_ADDRESS][DOMAIN_NAME]" at bounding box center [462, 435] width 200 height 39
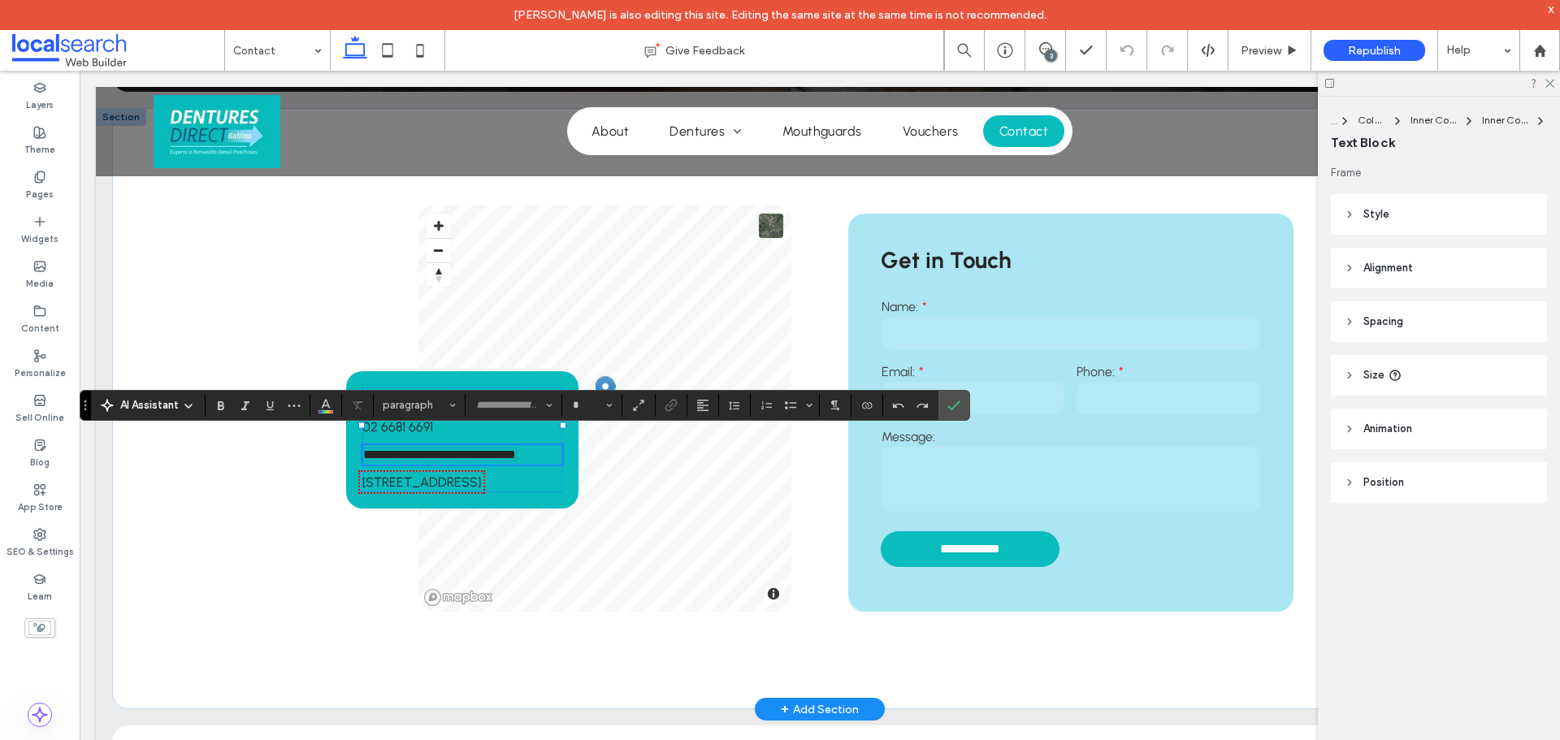
type input "********"
type input "**"
click at [331, 405] on icon "Color" at bounding box center [325, 403] width 13 height 13
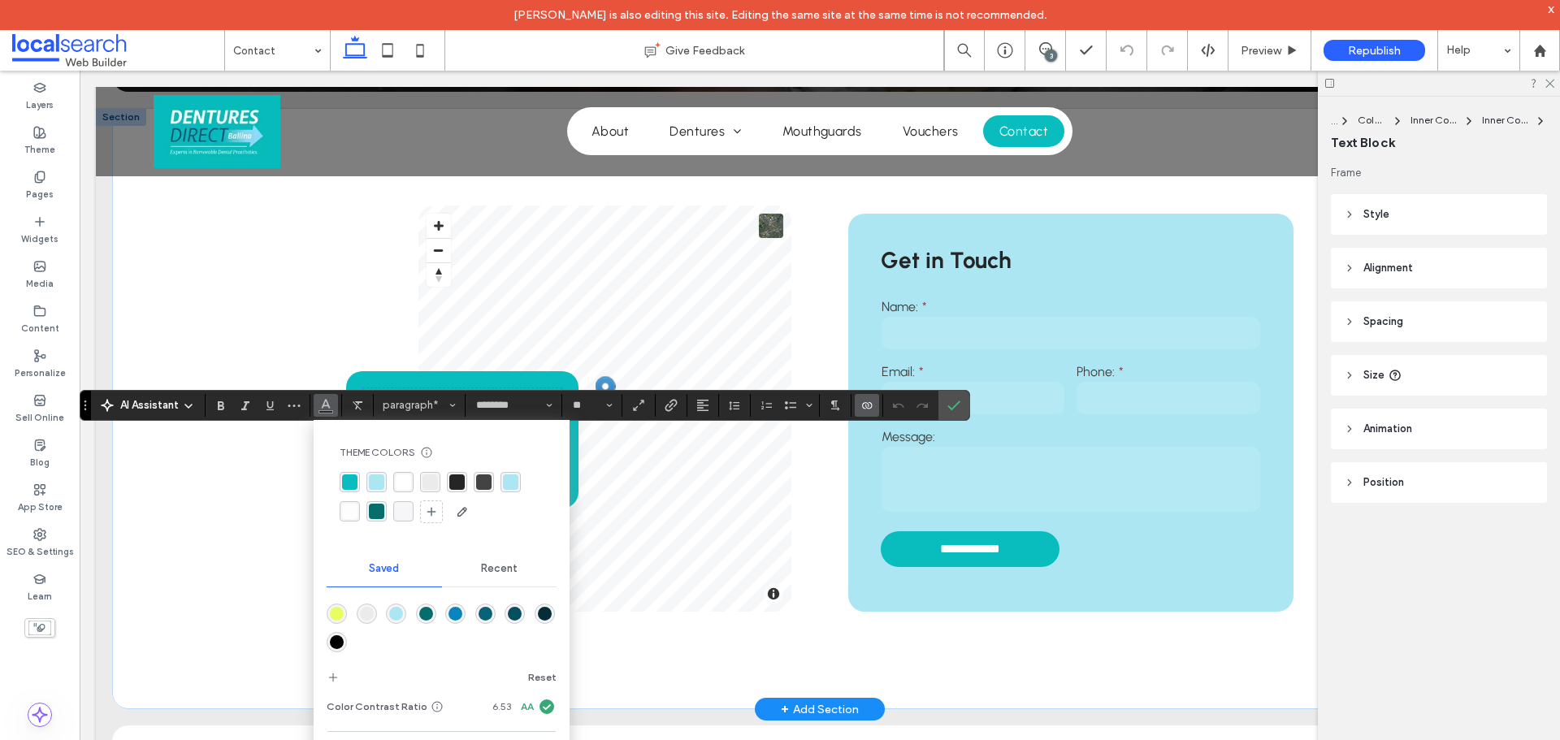
click at [396, 484] on div "rgba(255, 255, 255, 1)" at bounding box center [403, 481] width 15 height 15
click at [958, 405] on icon "Confirm" at bounding box center [953, 405] width 13 height 13
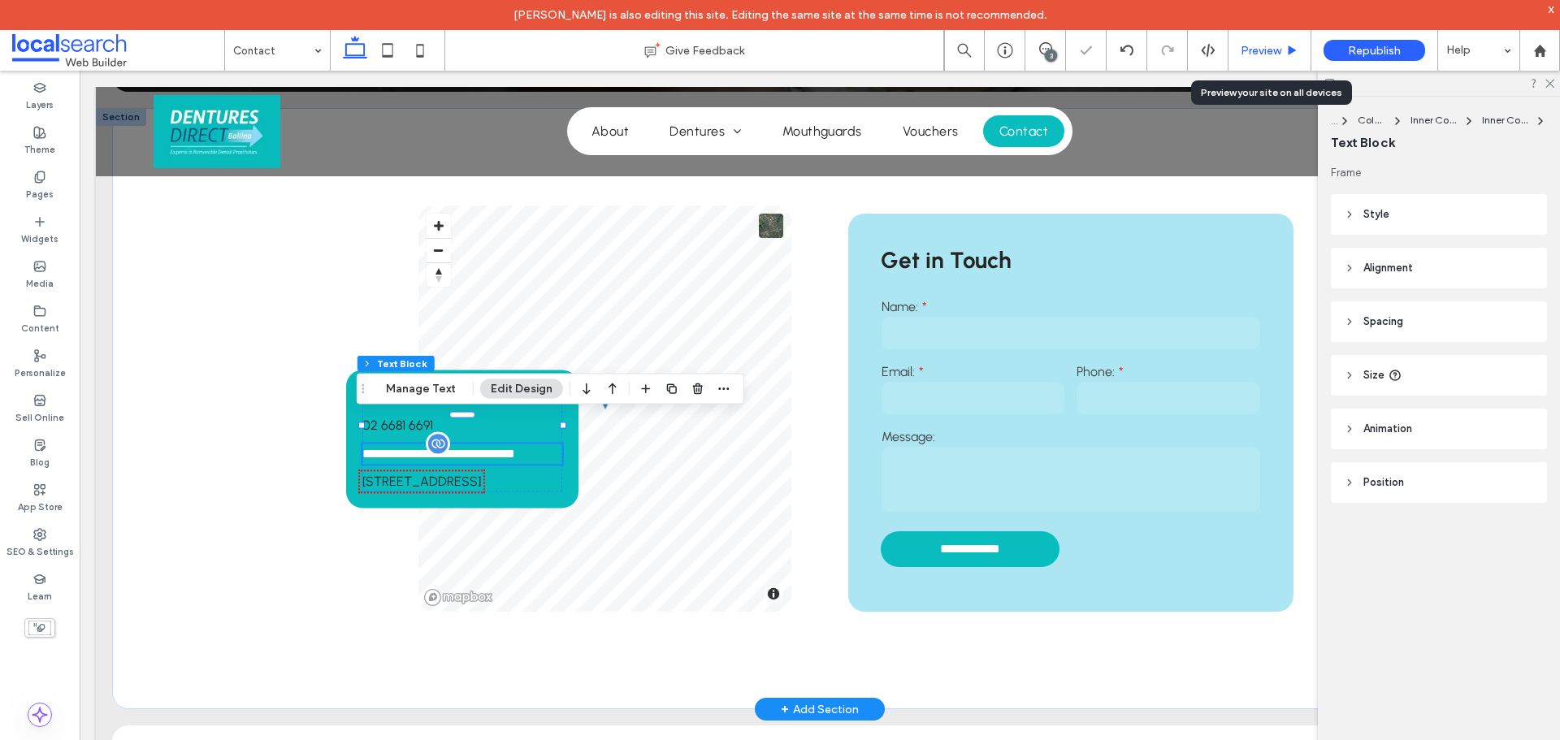
click at [1261, 51] on span "Preview" at bounding box center [1260, 51] width 41 height 14
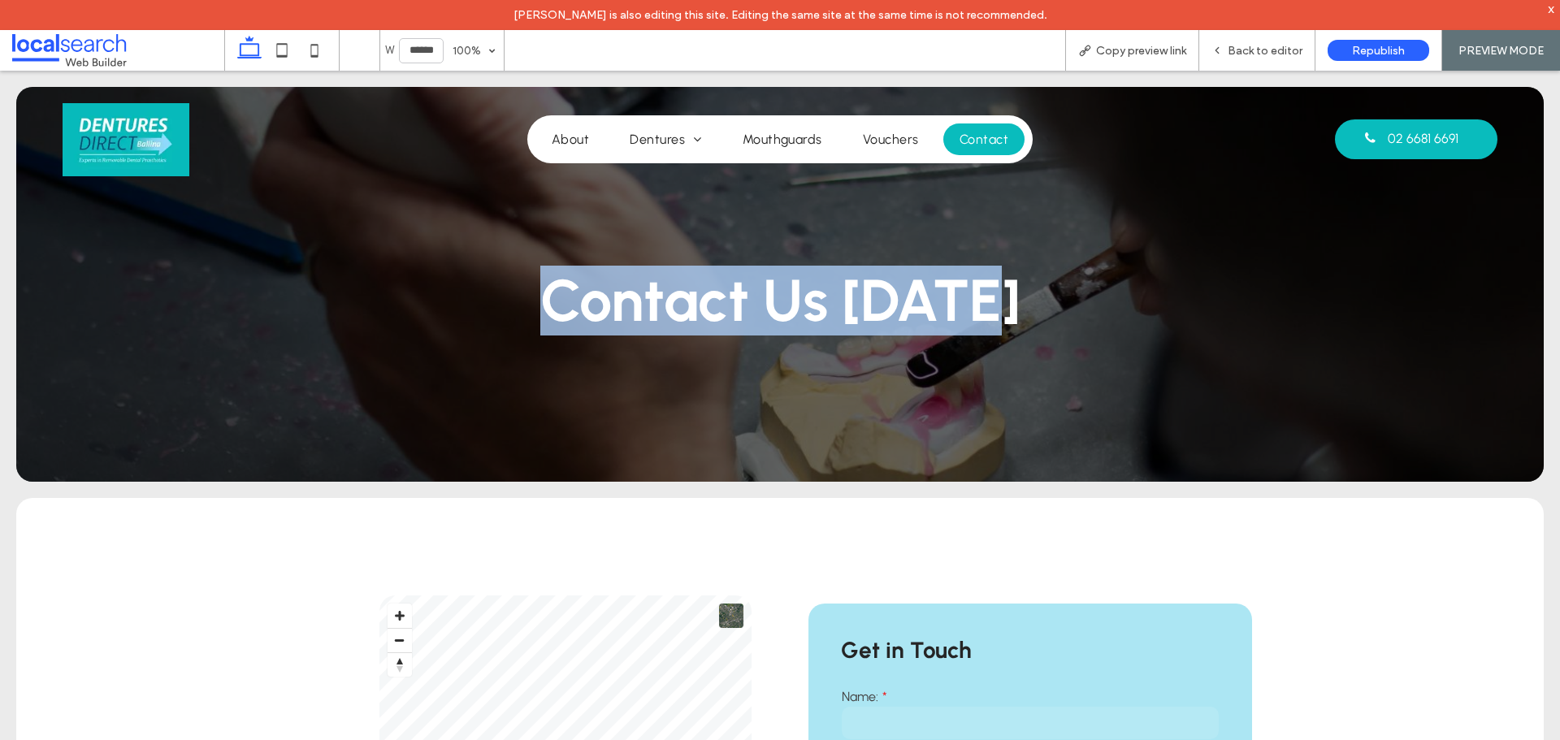
drag, startPoint x: 521, startPoint y: 311, endPoint x: 1045, endPoint y: 330, distance: 524.3
click at [1045, 330] on h1 "Contact Us Today" at bounding box center [779, 301] width 1283 height 70
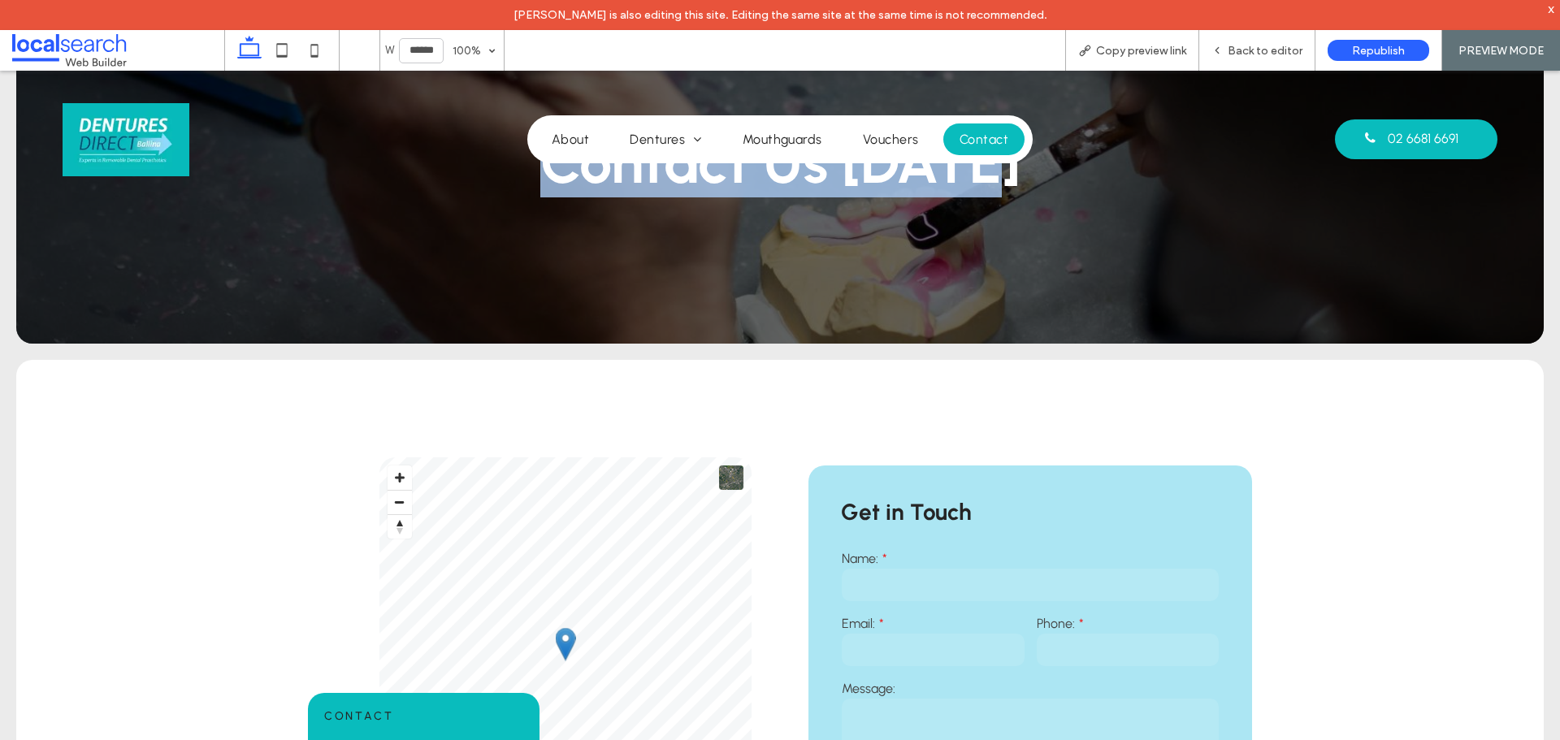
scroll to position [325, 0]
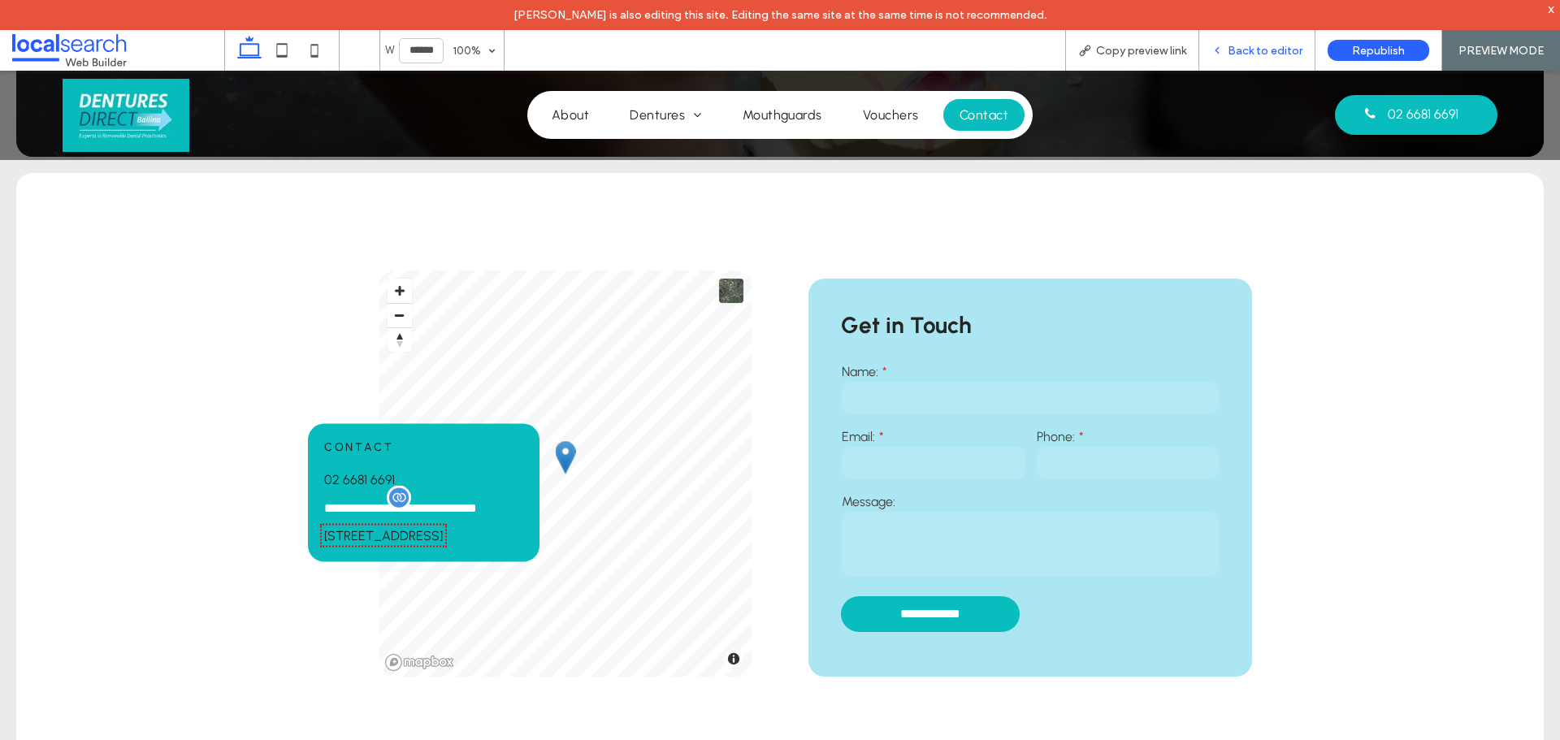
click at [1280, 58] on div "Back to editor" at bounding box center [1257, 50] width 116 height 41
click at [1277, 55] on span "Back to editor" at bounding box center [1264, 51] width 75 height 14
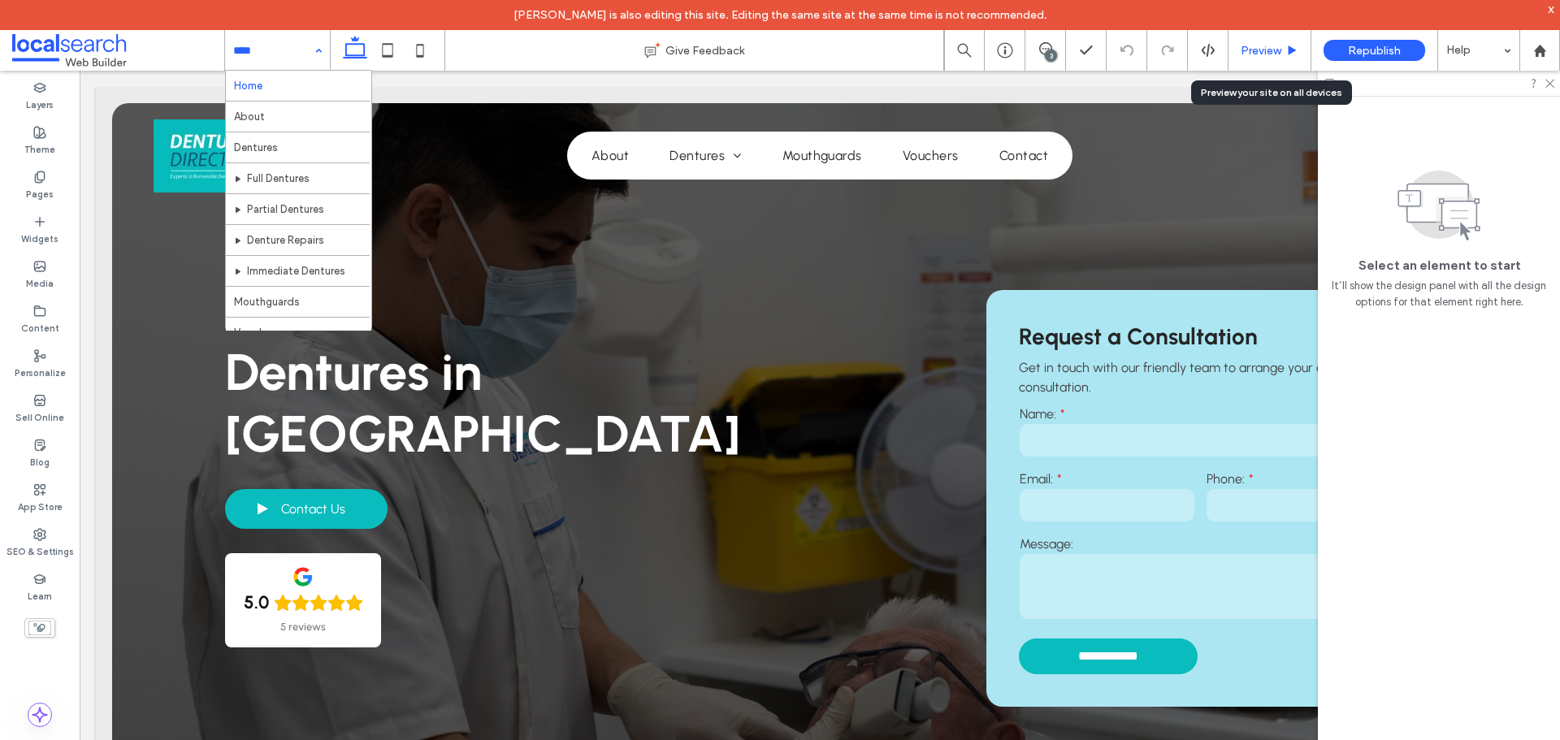
click at [1239, 54] on div "Preview" at bounding box center [1269, 51] width 82 height 14
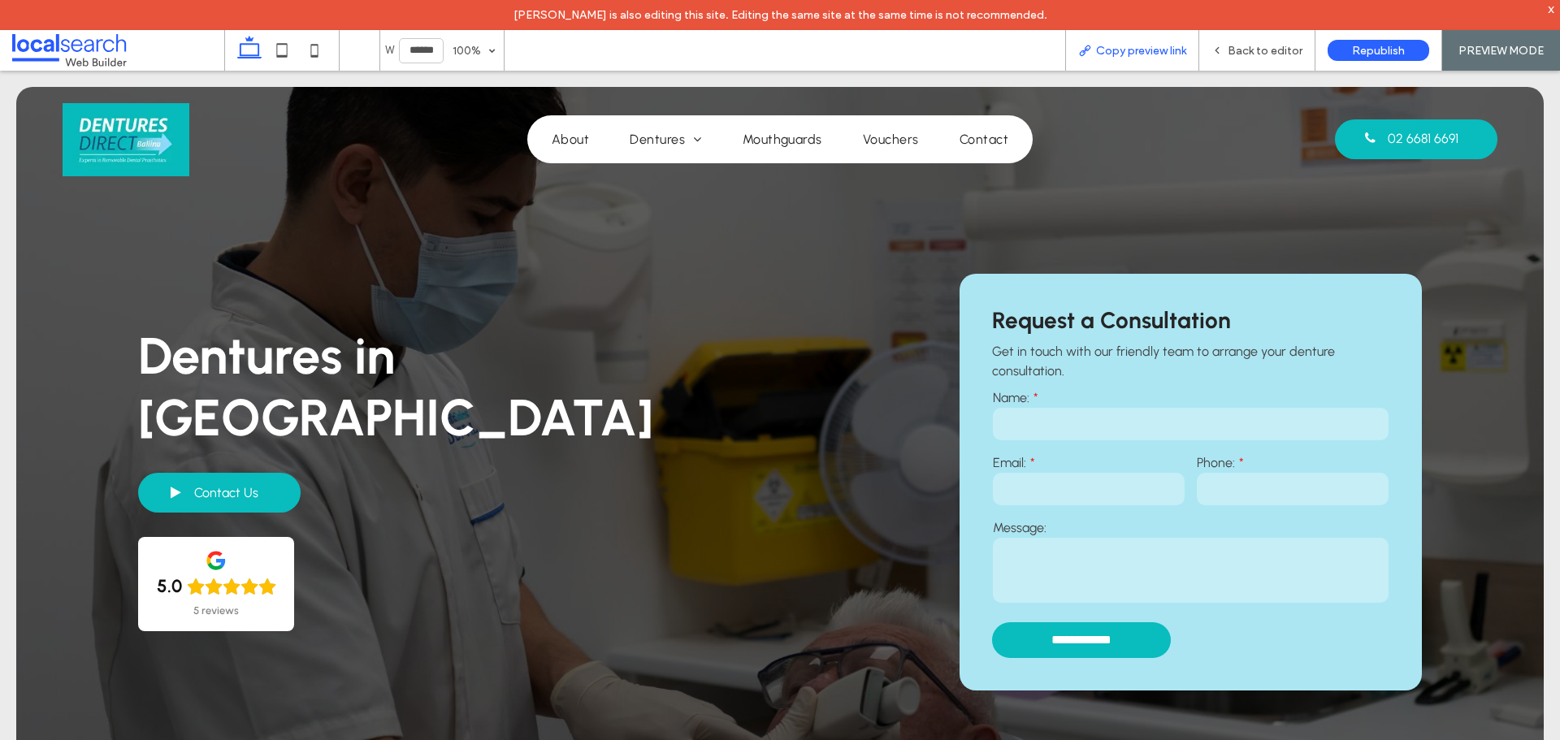
click at [1105, 52] on span "Copy preview link" at bounding box center [1141, 51] width 90 height 14
click at [279, 52] on icon at bounding box center [282, 50] width 32 height 32
type input "*****"
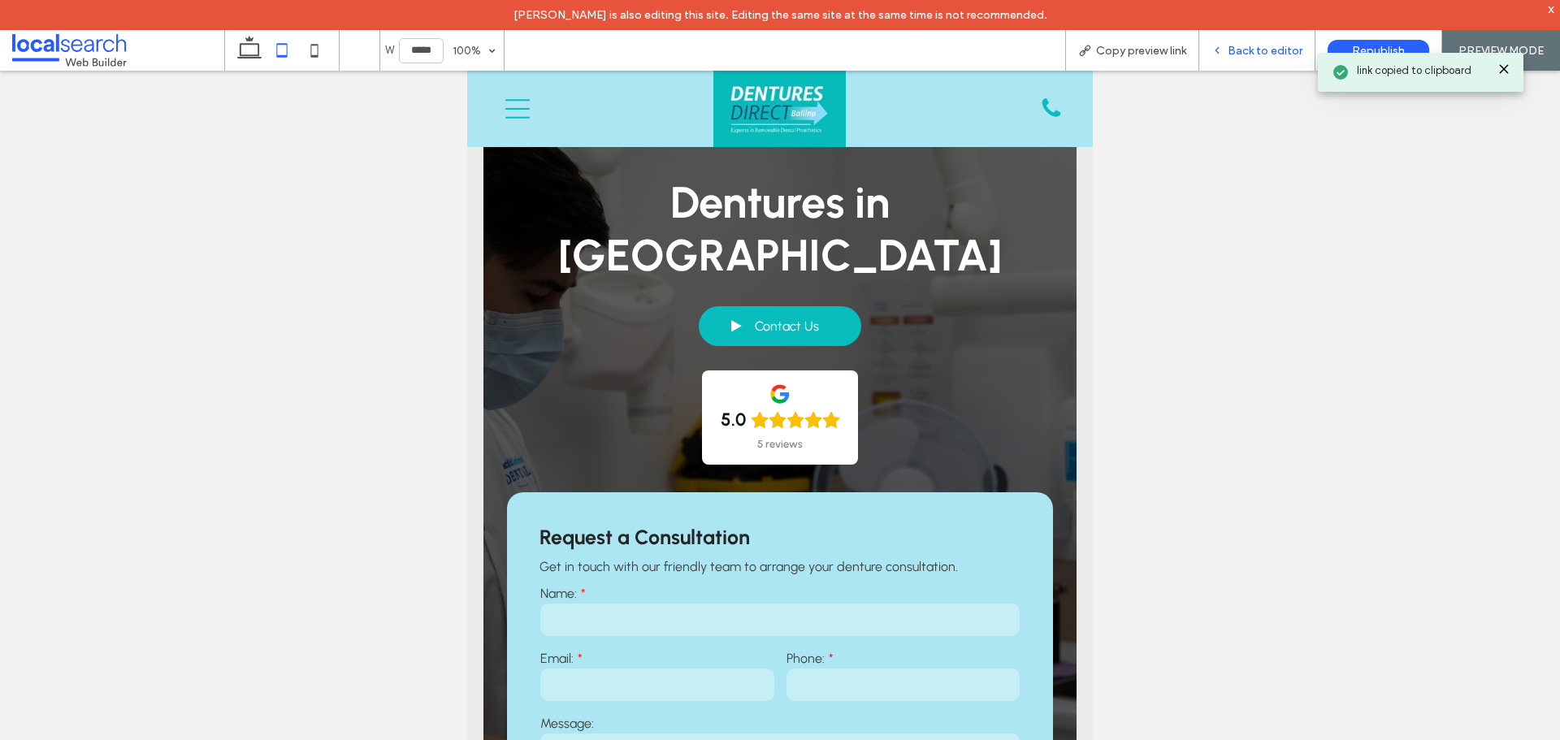
click at [1292, 51] on span "Back to editor" at bounding box center [1264, 51] width 75 height 14
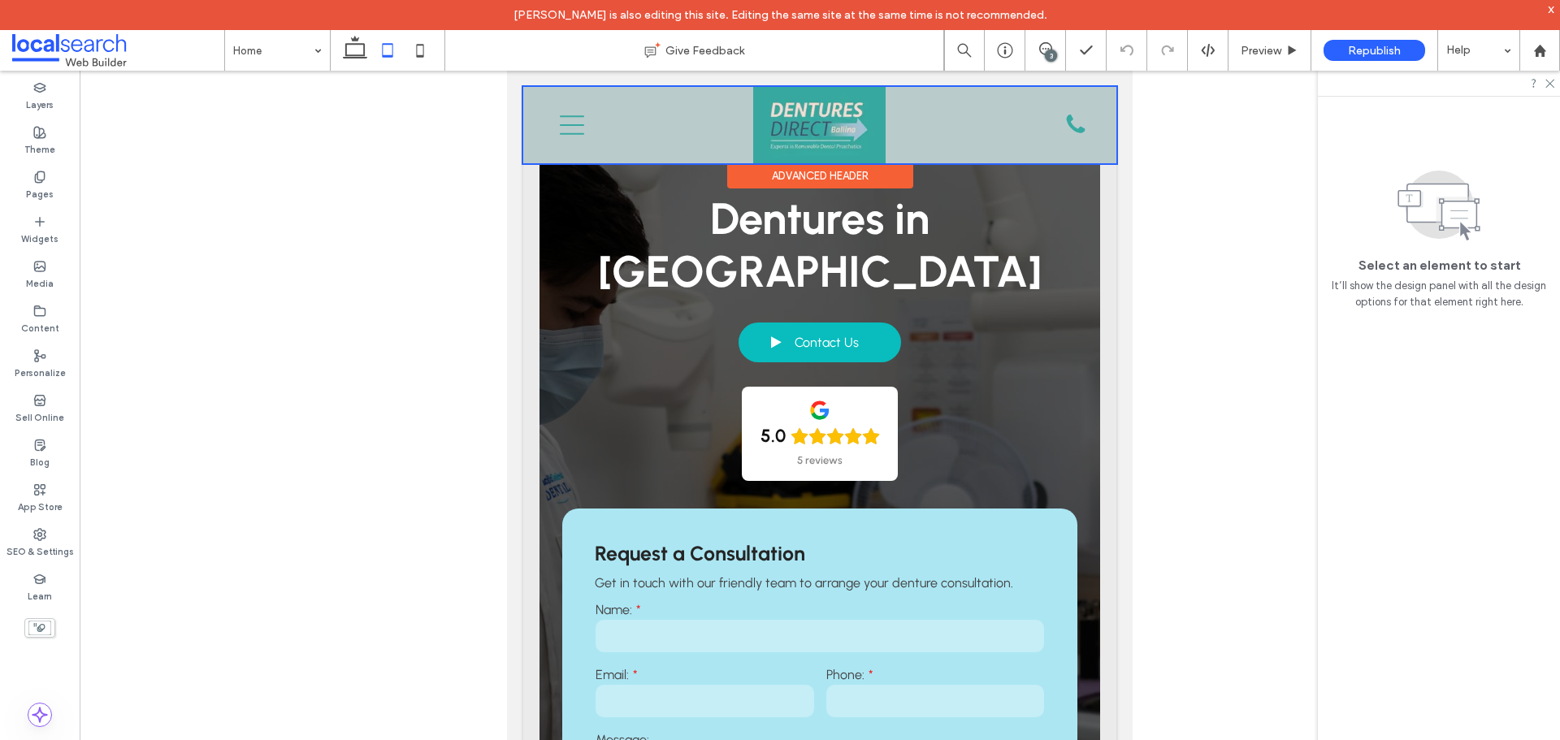
click at [842, 128] on div at bounding box center [819, 125] width 593 height 76
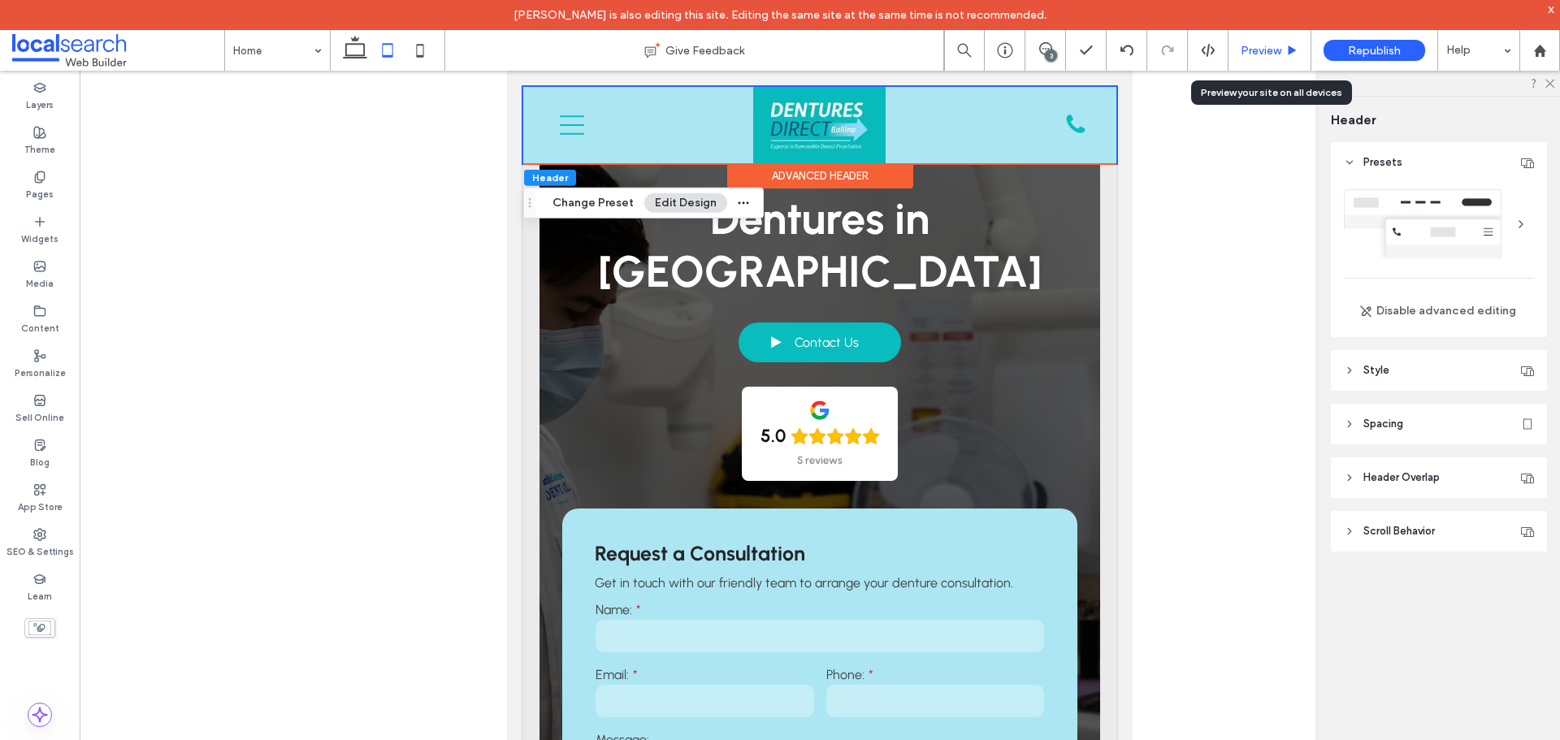
click at [1266, 51] on span "Preview" at bounding box center [1260, 51] width 41 height 14
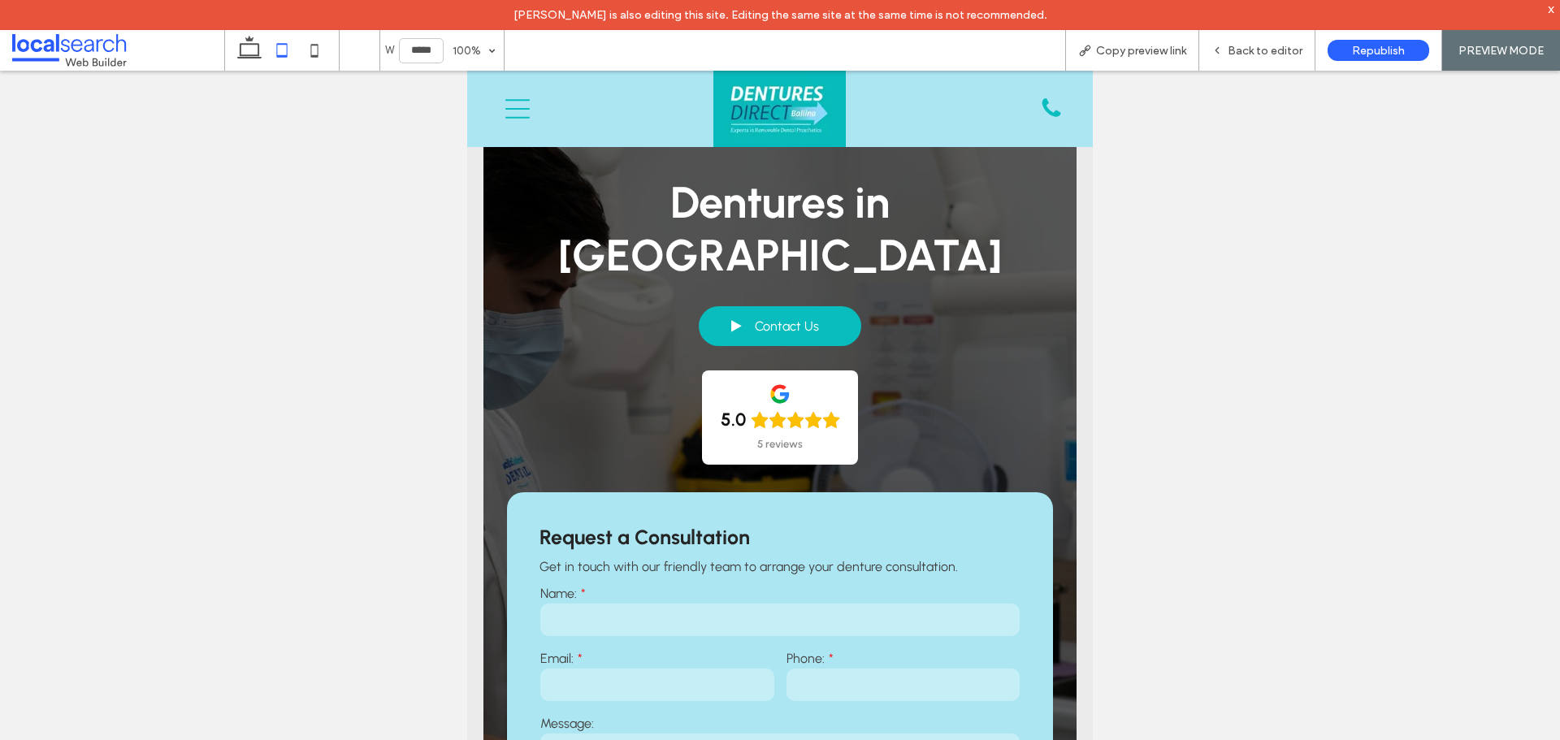
click at [508, 108] on icon at bounding box center [517, 108] width 24 height 19
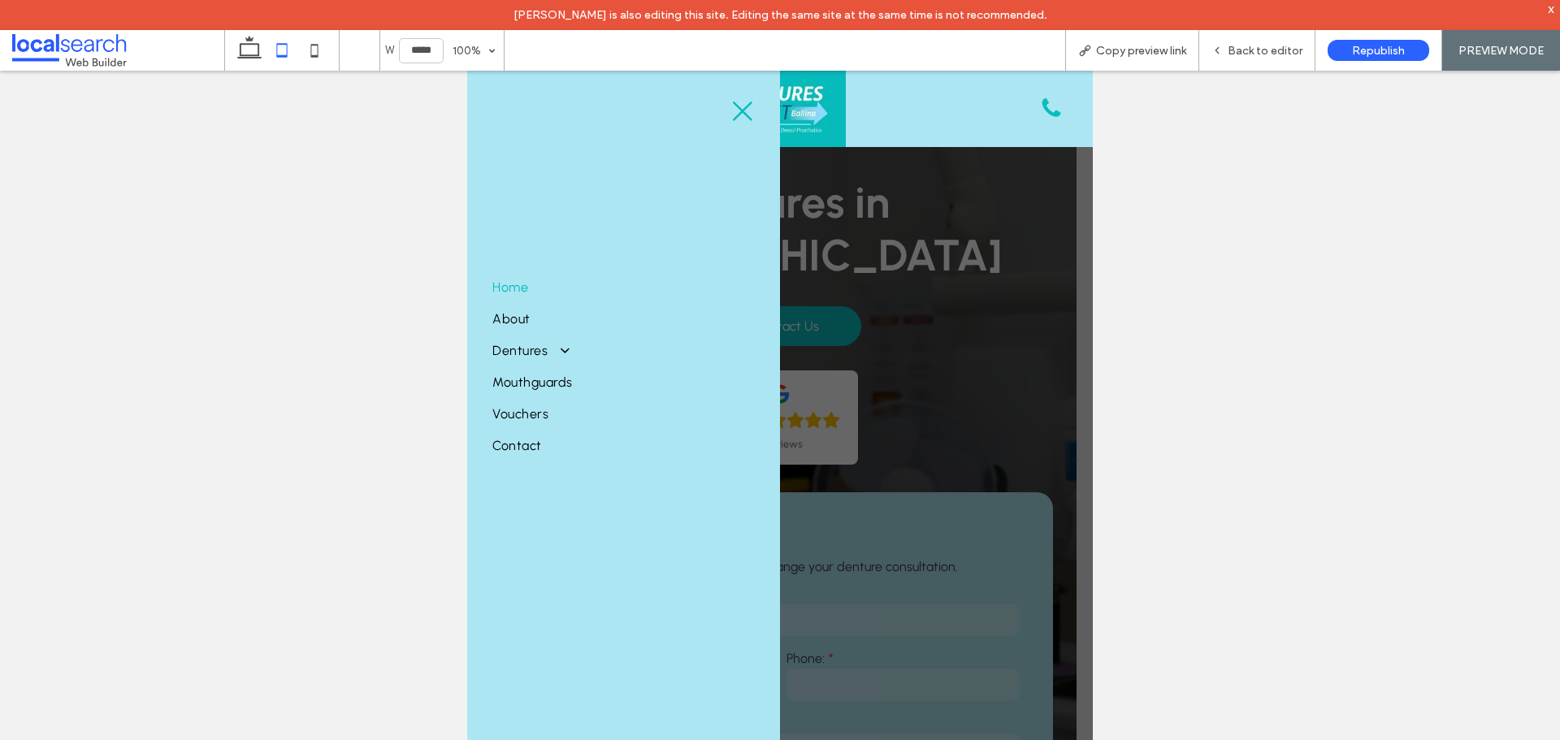
click at [745, 106] on icon "Close Icon" at bounding box center [742, 111] width 24 height 24
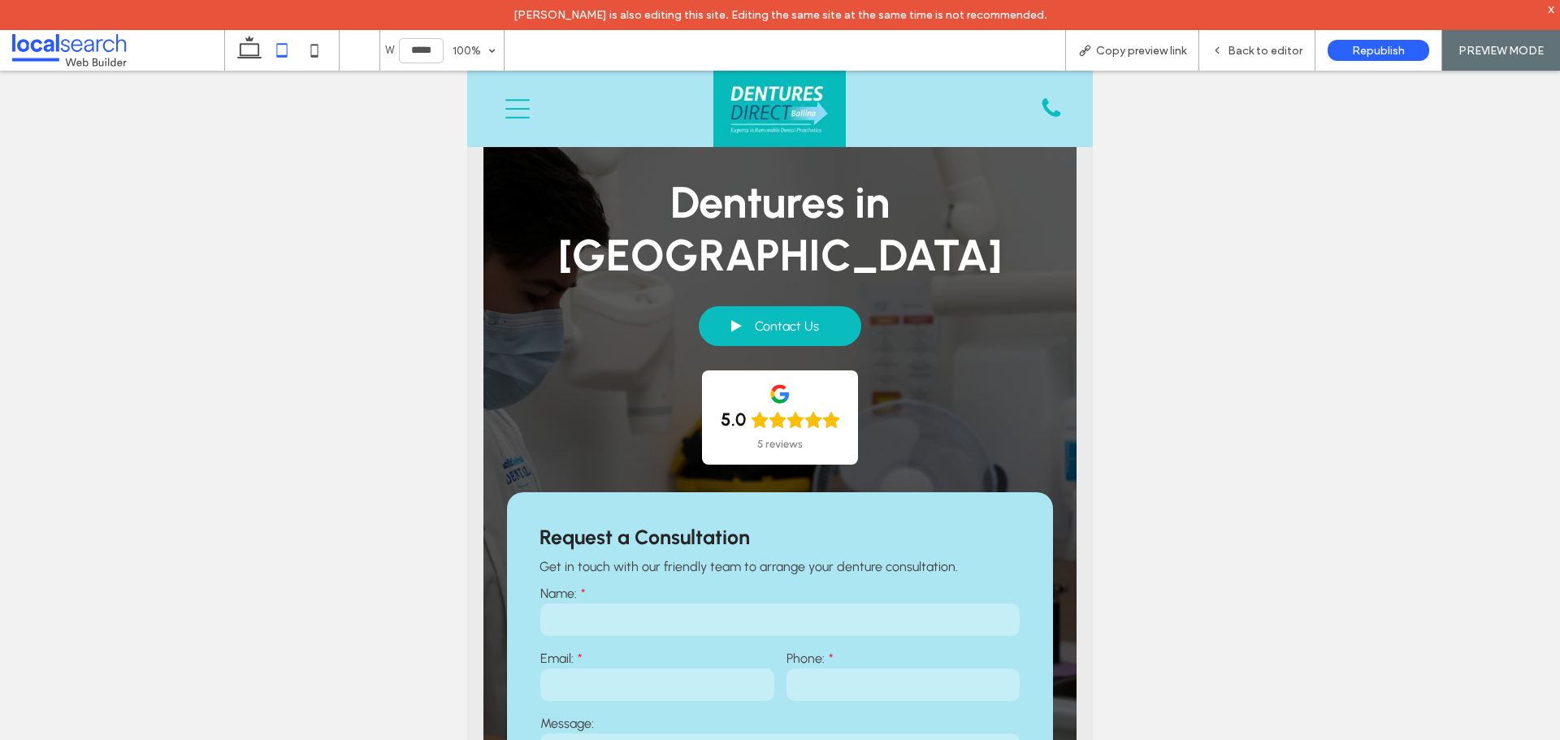
click at [518, 112] on icon "Menu Icon Mobile" at bounding box center [517, 109] width 24 height 24
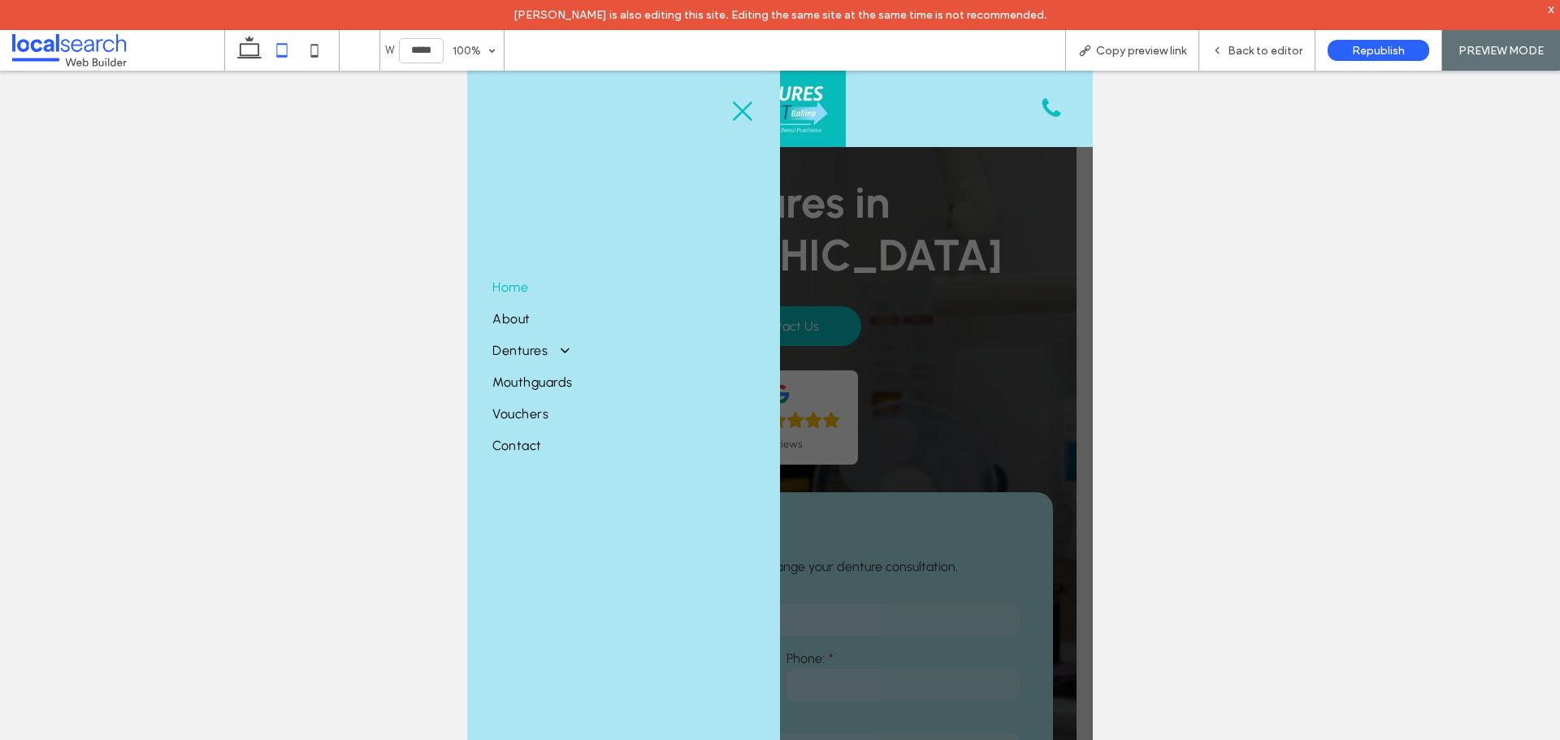
click at [748, 114] on icon "Close Icon" at bounding box center [742, 111] width 24 height 24
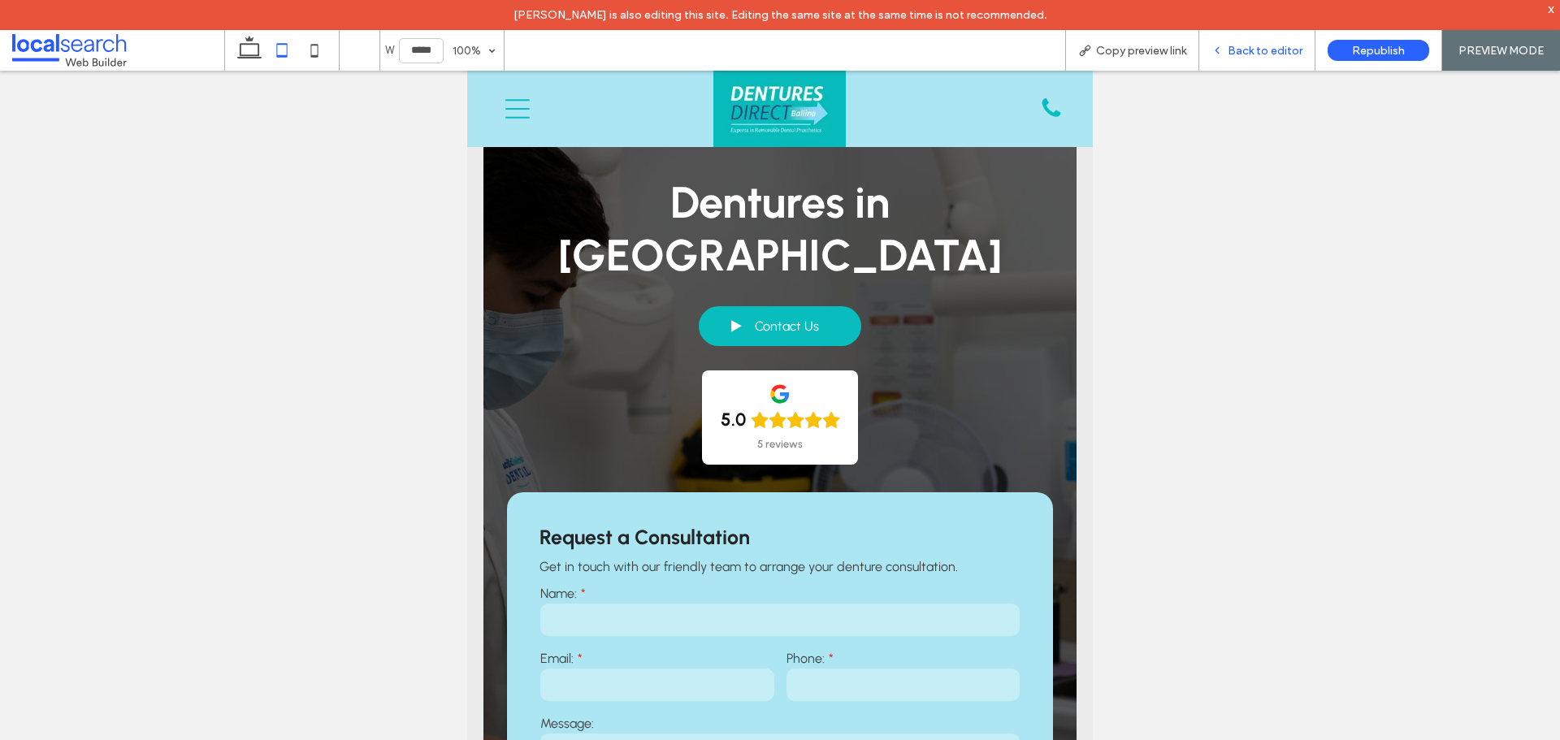
click at [1253, 58] on div "Back to editor" at bounding box center [1257, 50] width 116 height 41
click at [1264, 58] on div "Back to editor" at bounding box center [1257, 50] width 116 height 41
click at [1266, 44] on span "Back to editor" at bounding box center [1264, 51] width 75 height 14
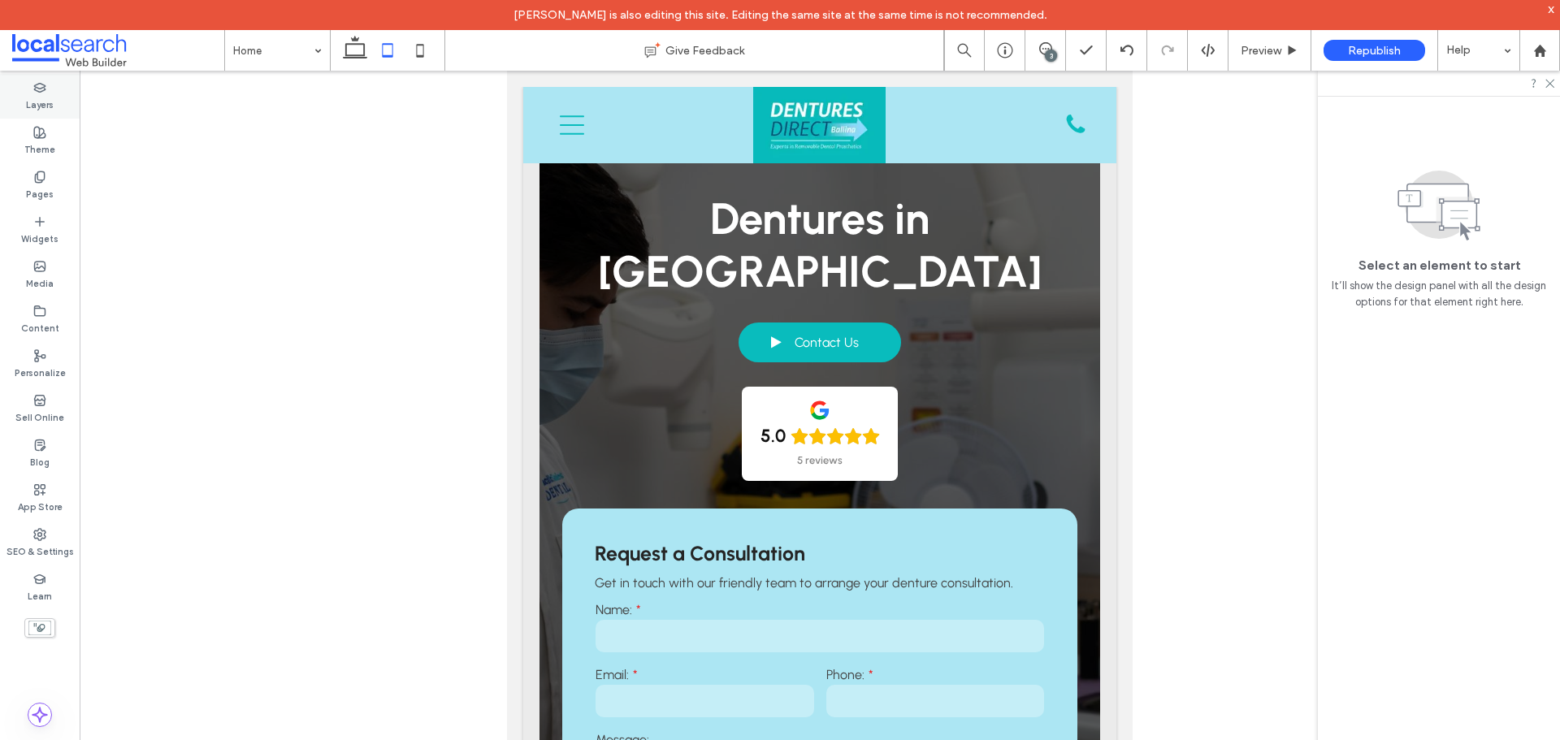
click at [50, 106] on label "Layers" at bounding box center [40, 103] width 28 height 18
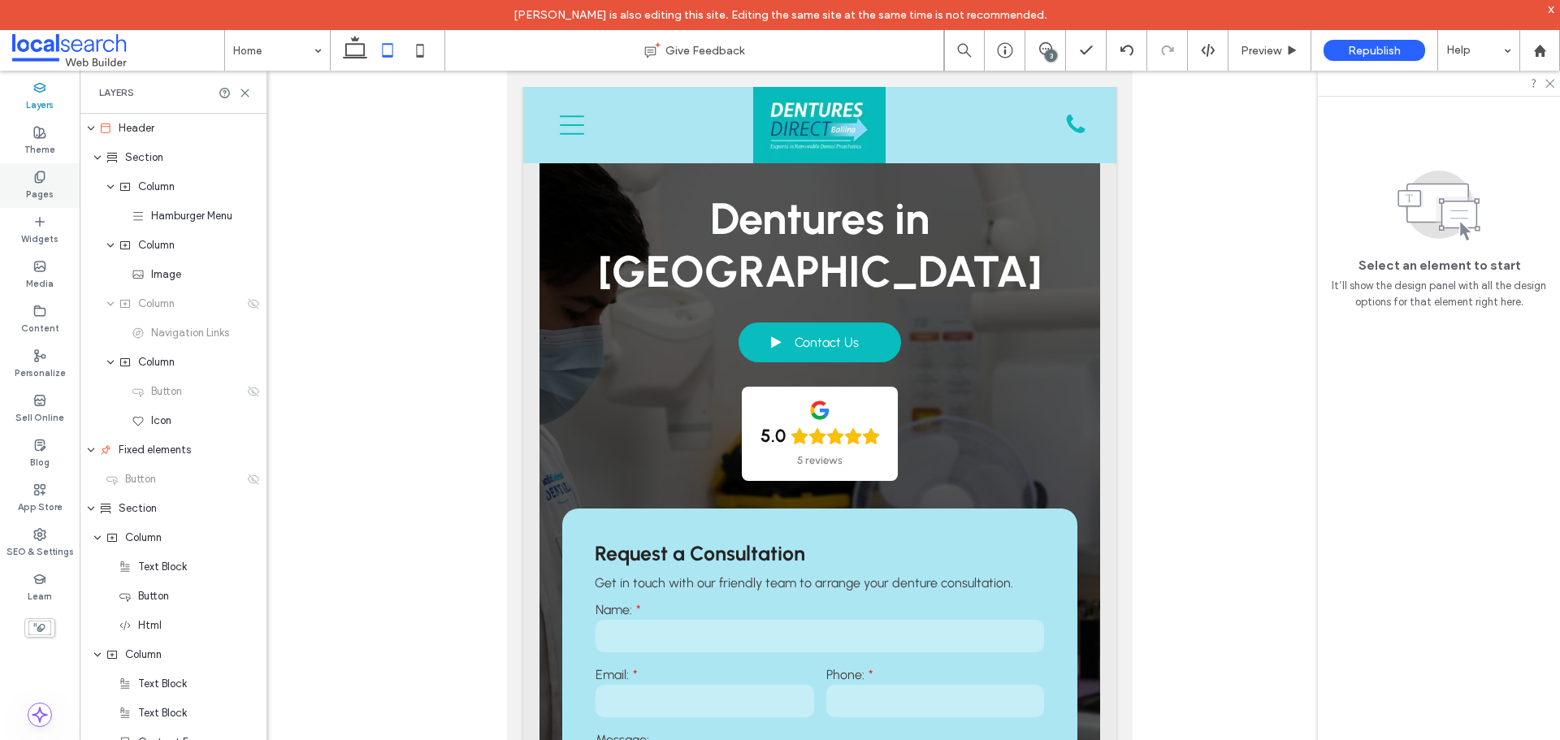
click at [50, 184] on label "Pages" at bounding box center [40, 193] width 28 height 18
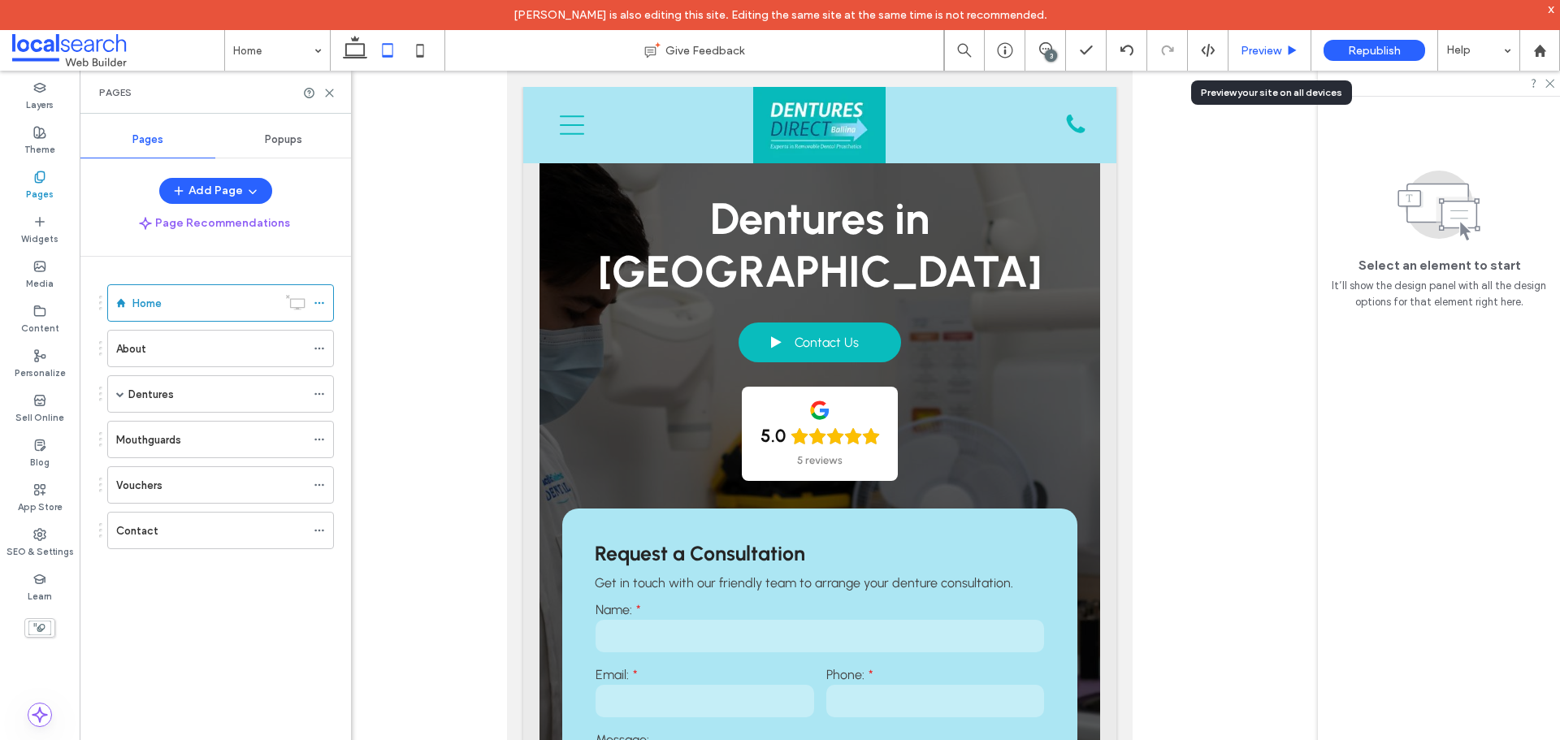
click at [1251, 53] on span "Preview" at bounding box center [1260, 51] width 41 height 14
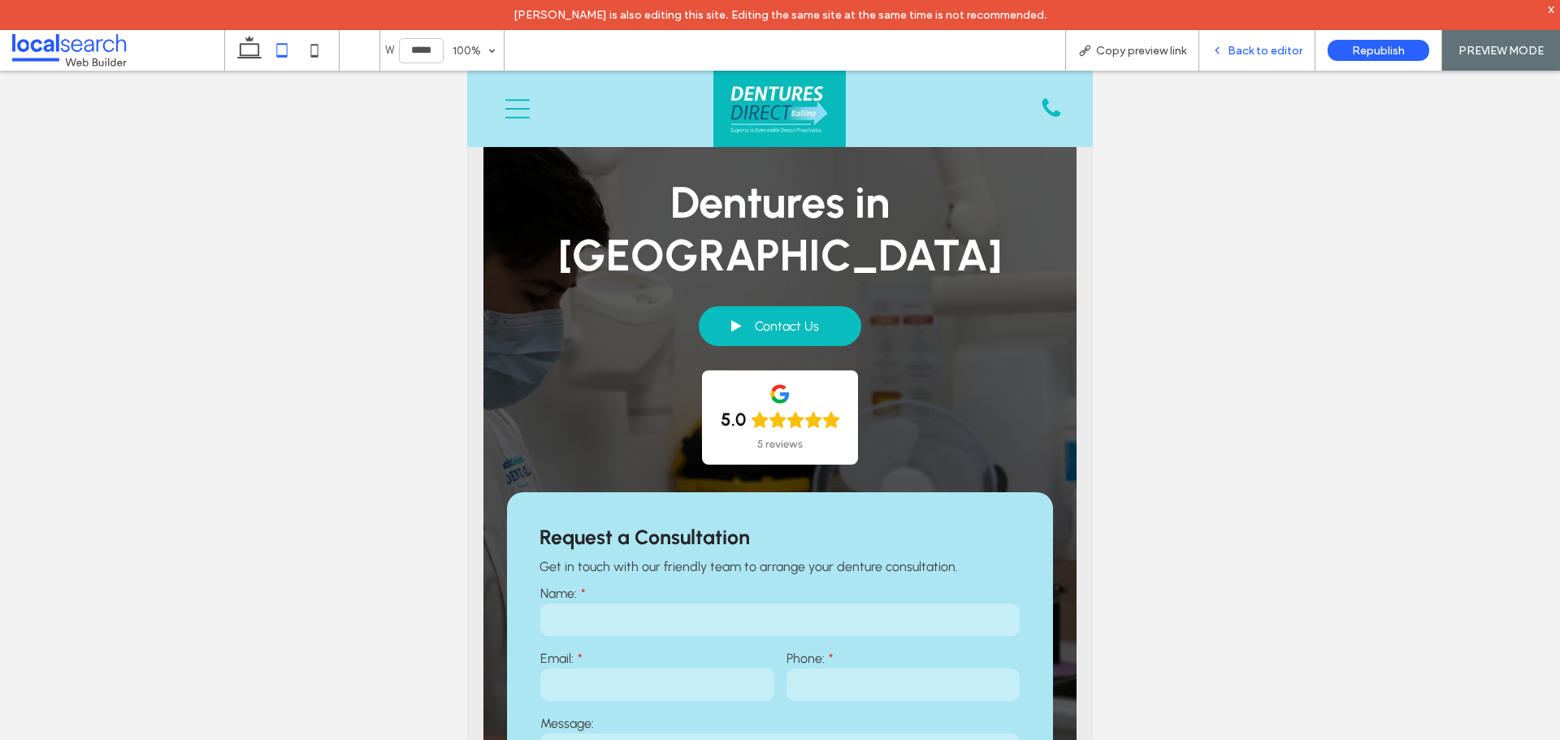
click at [1235, 47] on span "Back to editor" at bounding box center [1264, 51] width 75 height 14
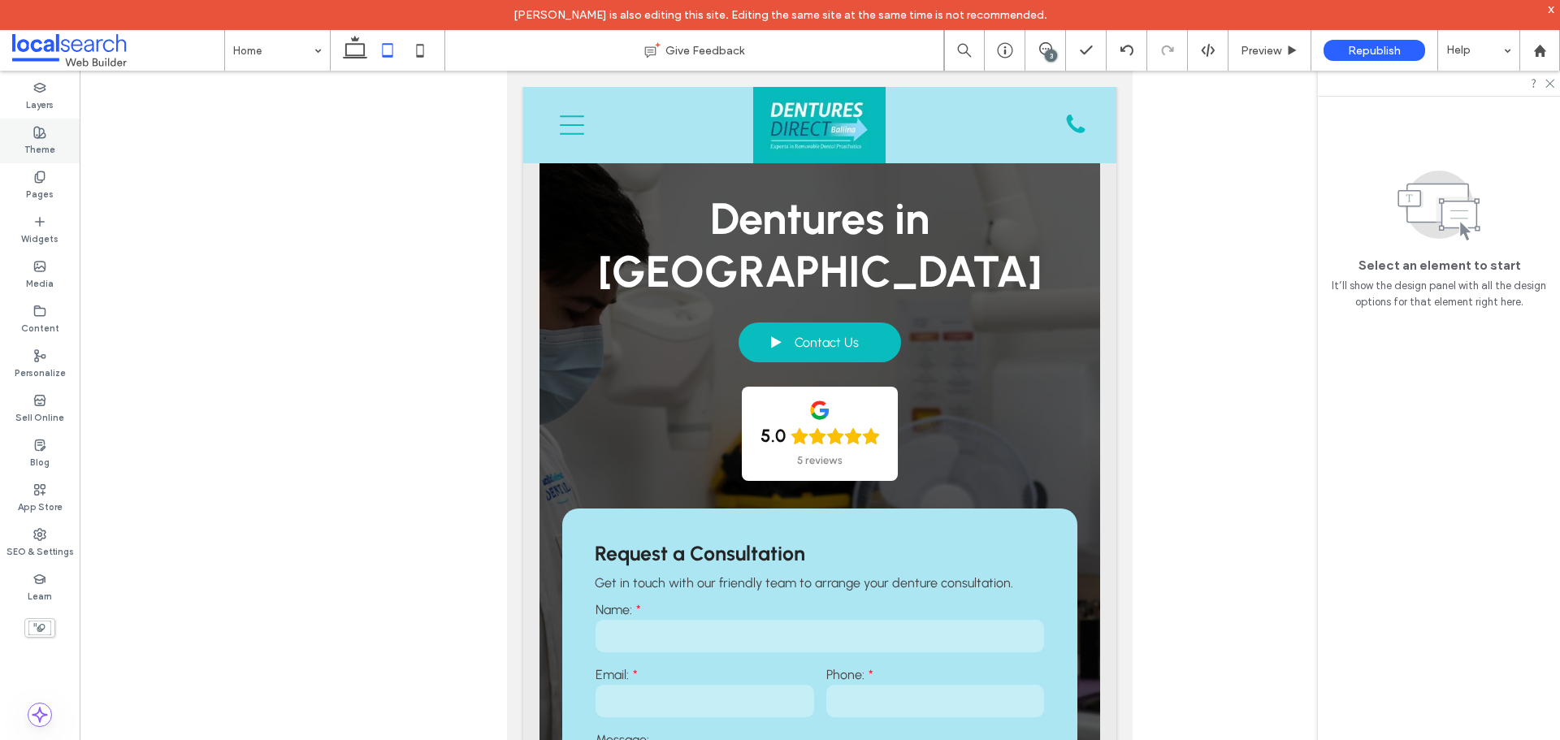
click at [44, 128] on icon at bounding box center [39, 132] width 13 height 13
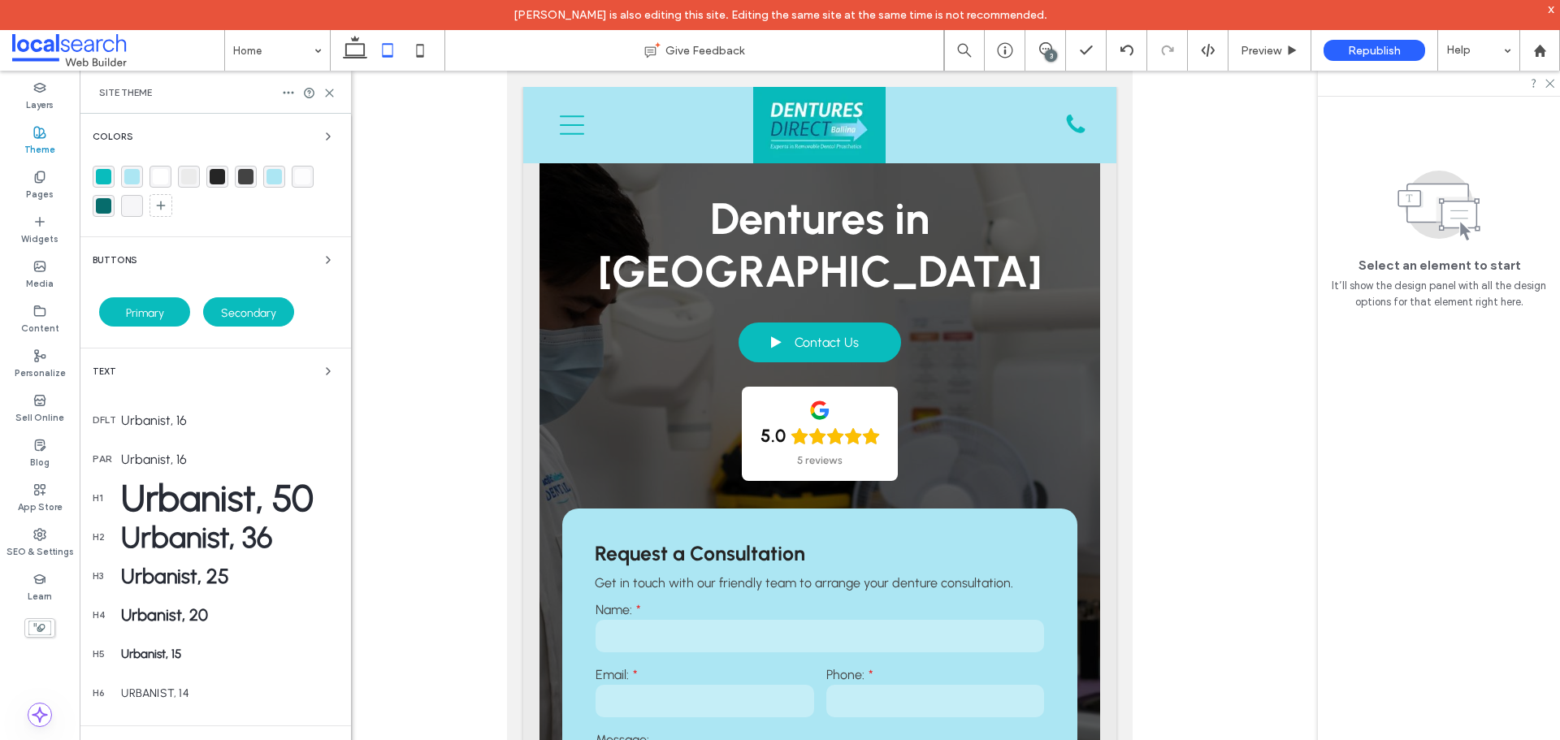
click at [331, 99] on div "Site Theme" at bounding box center [215, 92] width 271 height 43
click at [330, 91] on icon at bounding box center [329, 93] width 12 height 12
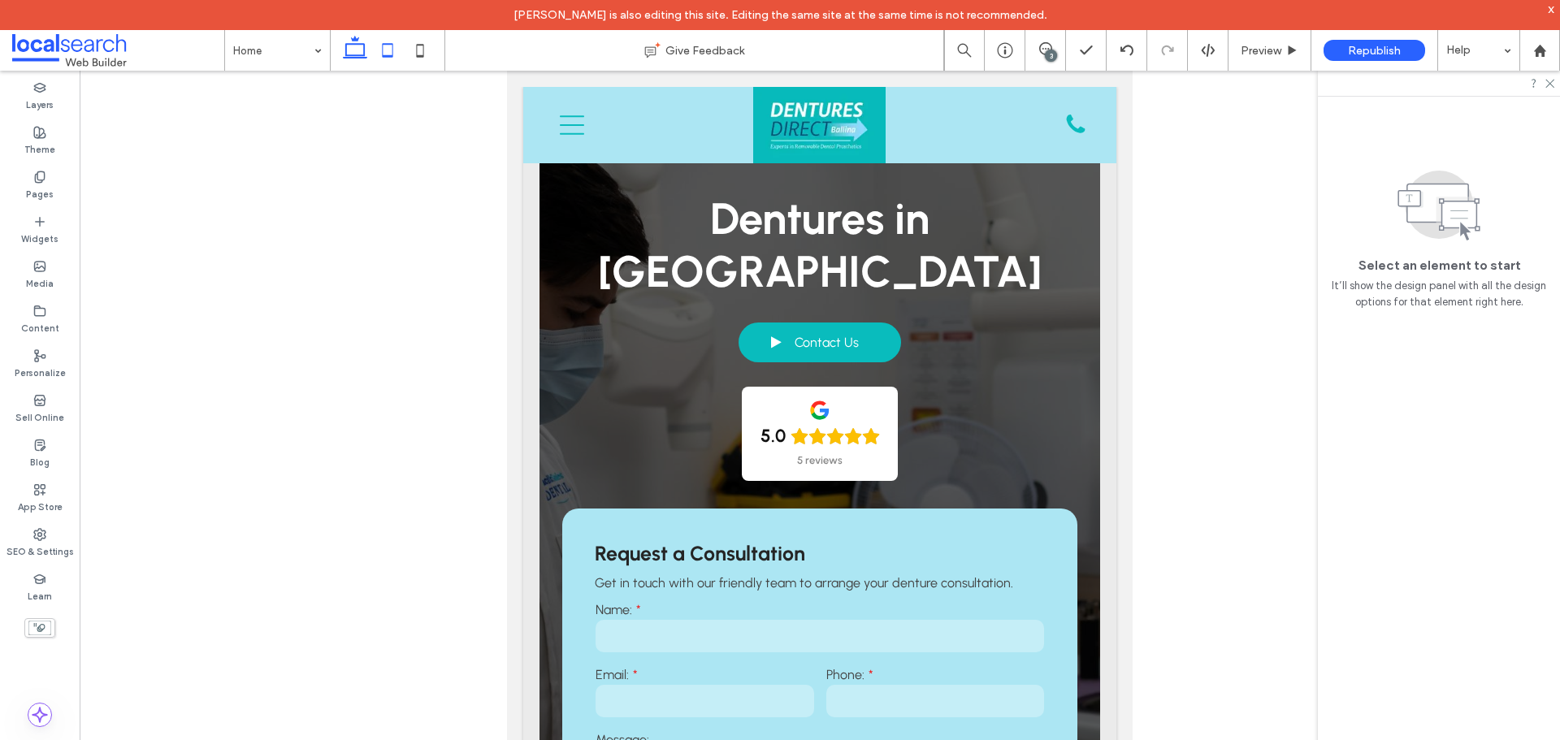
click at [361, 58] on use at bounding box center [355, 47] width 24 height 23
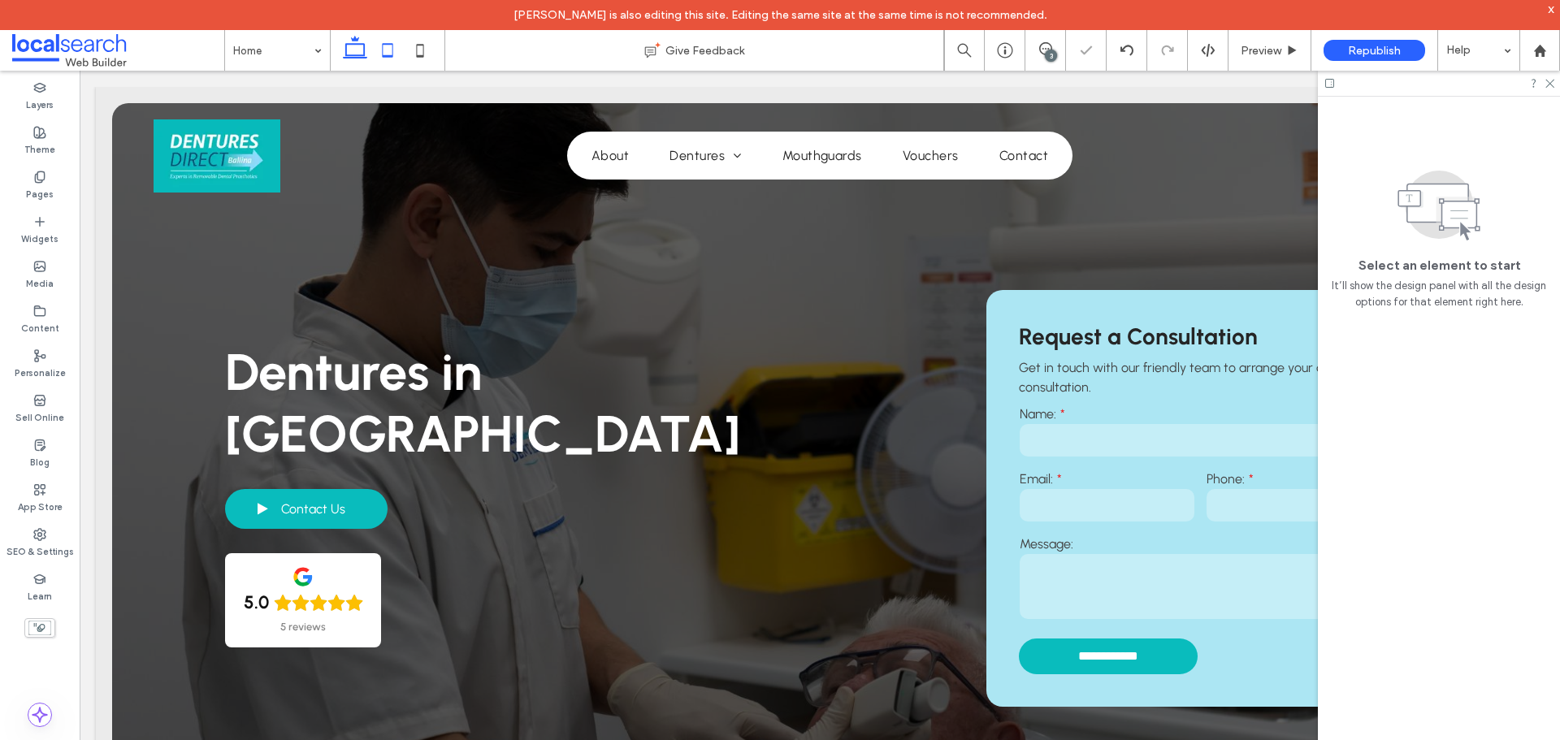
click at [392, 56] on use at bounding box center [388, 50] width 11 height 14
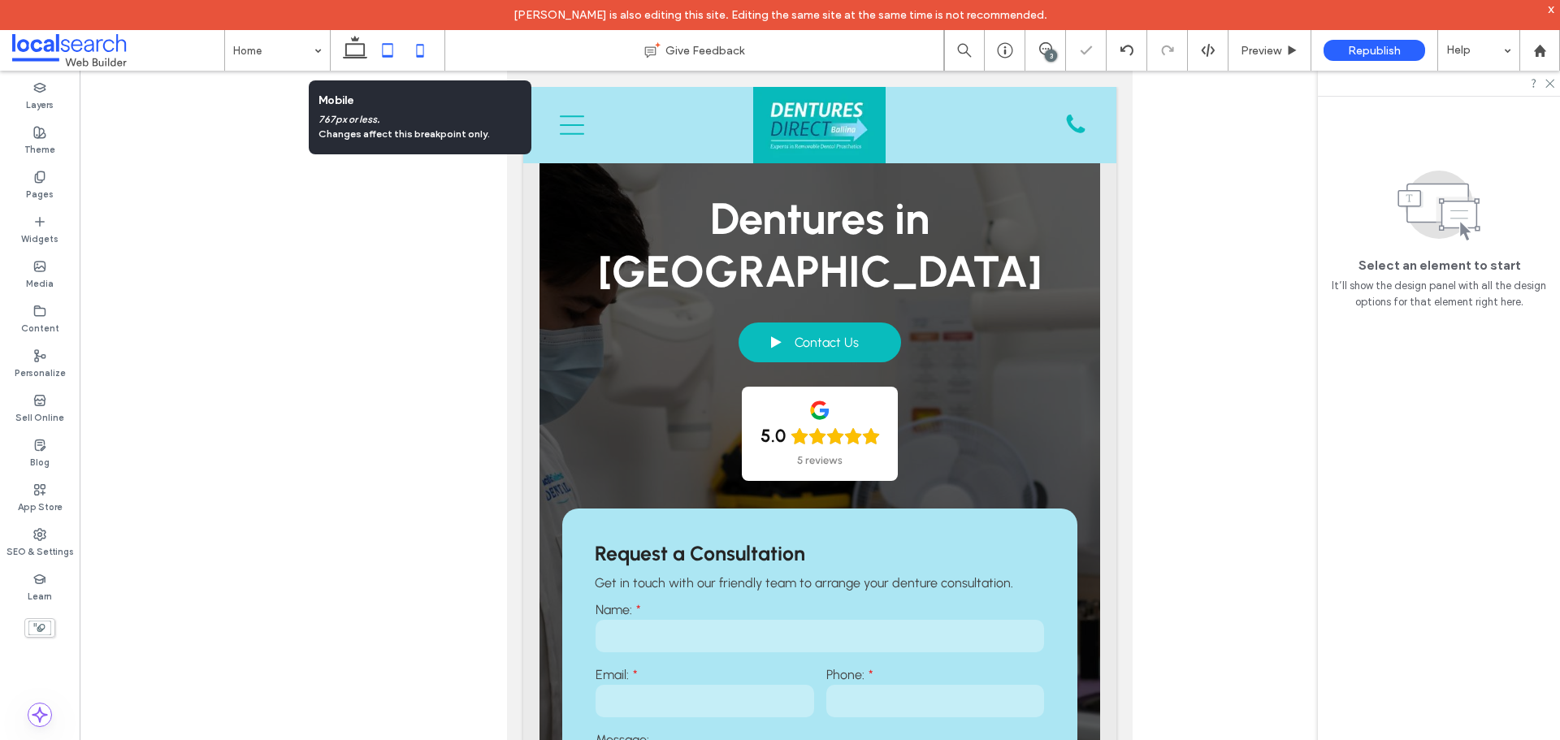
click at [424, 54] on use at bounding box center [420, 50] width 7 height 13
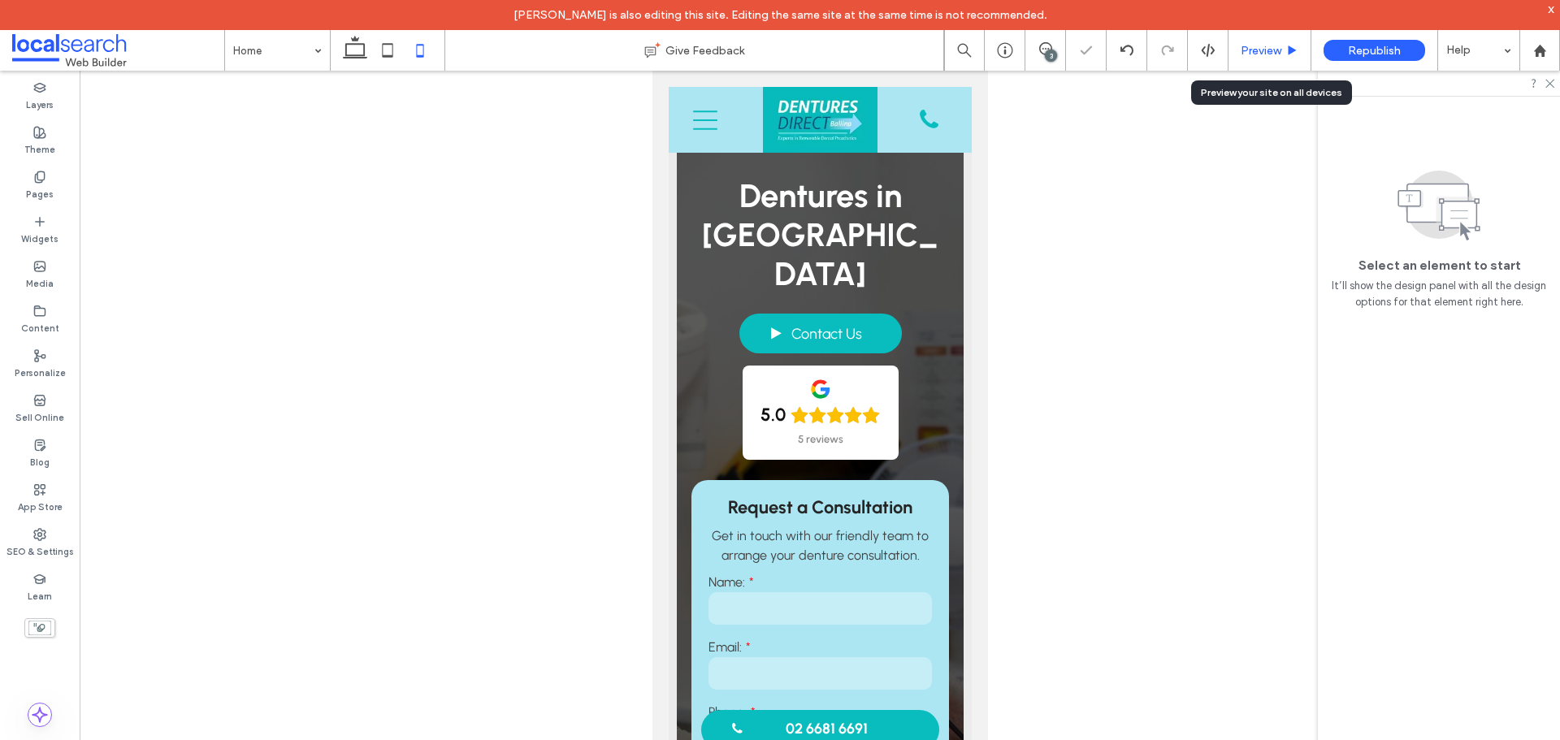
click at [1251, 46] on span "Preview" at bounding box center [1260, 51] width 41 height 14
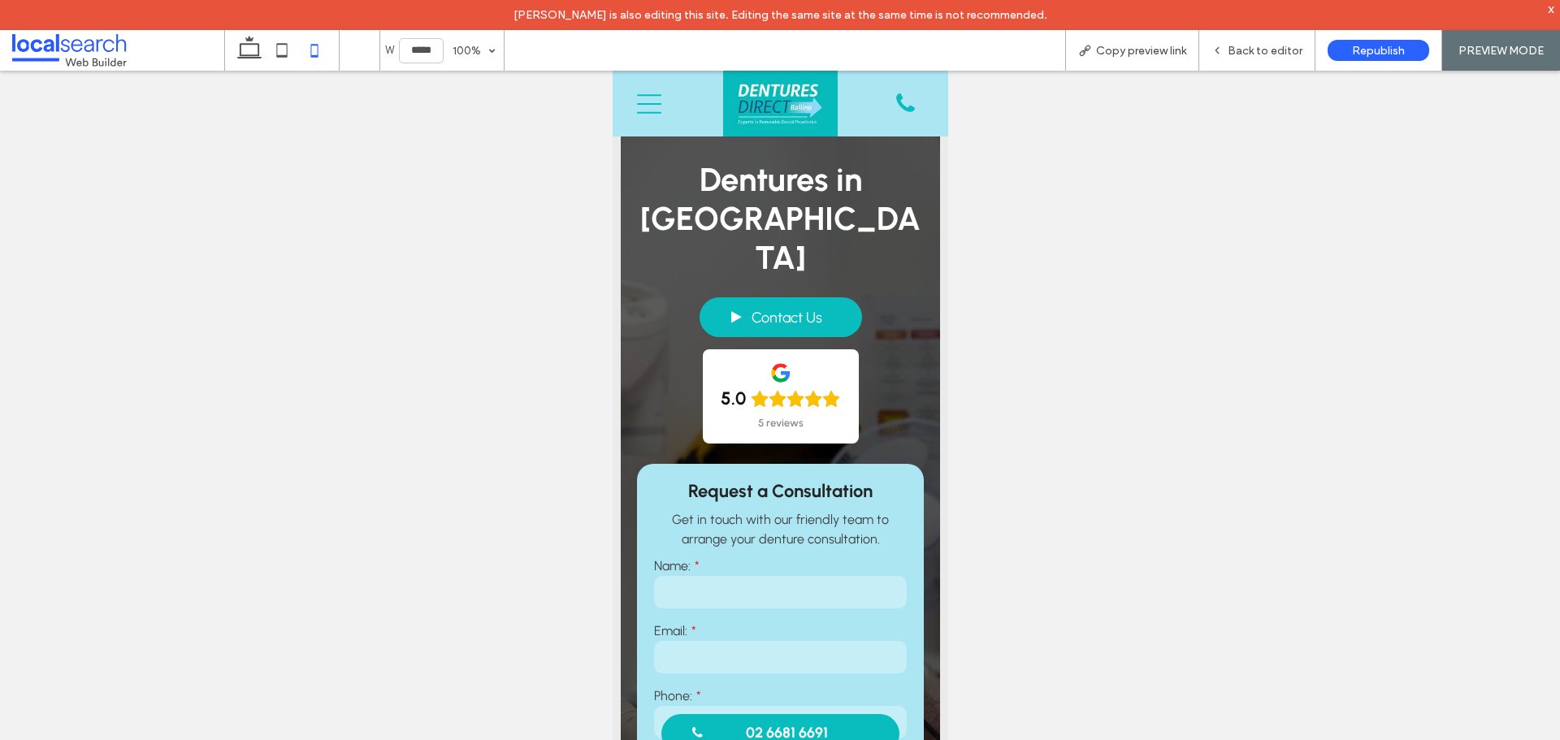
click at [651, 97] on icon "Menu Icon Mobile" at bounding box center [648, 104] width 24 height 24
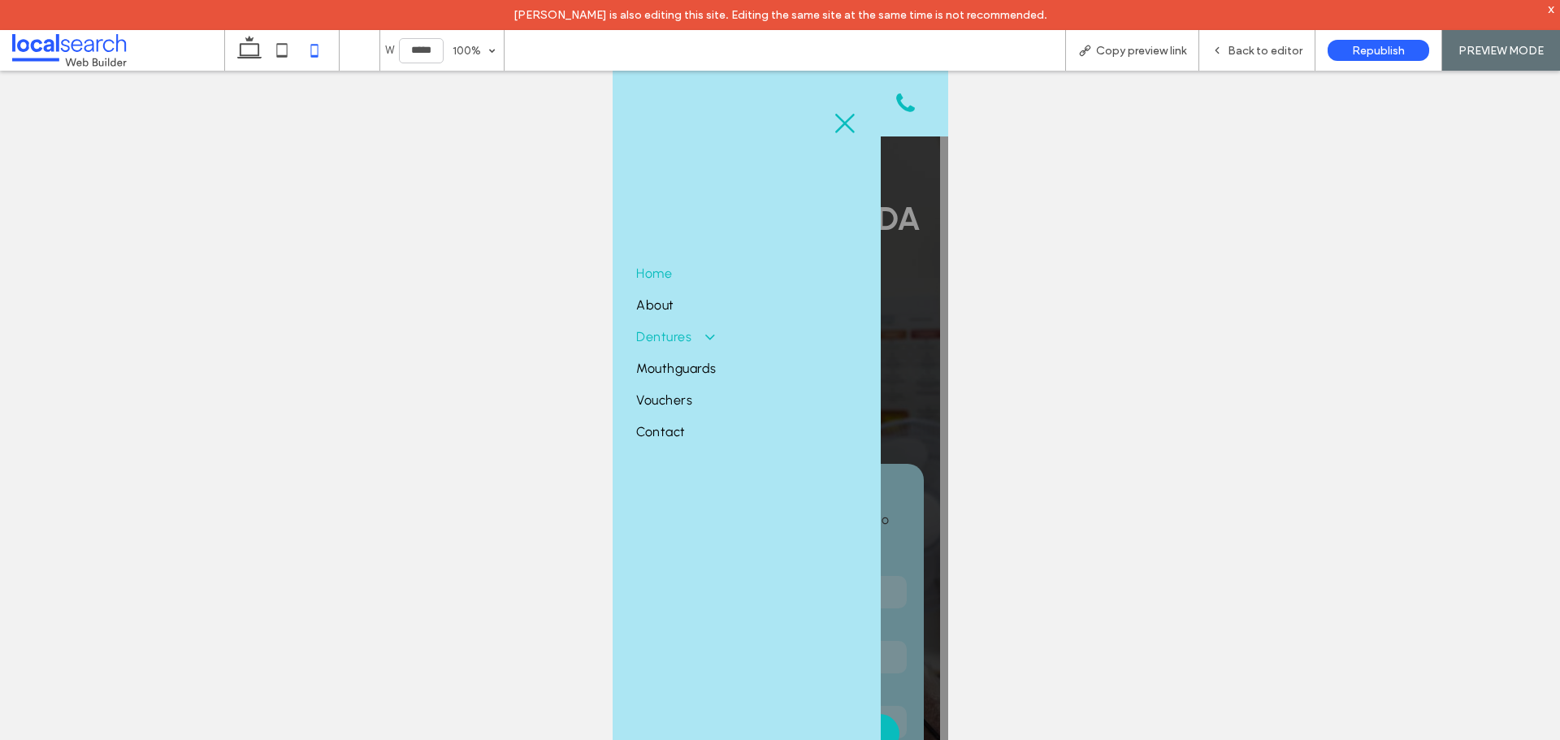
click at [715, 333] on link "Dentures" at bounding box center [745, 337] width 221 height 32
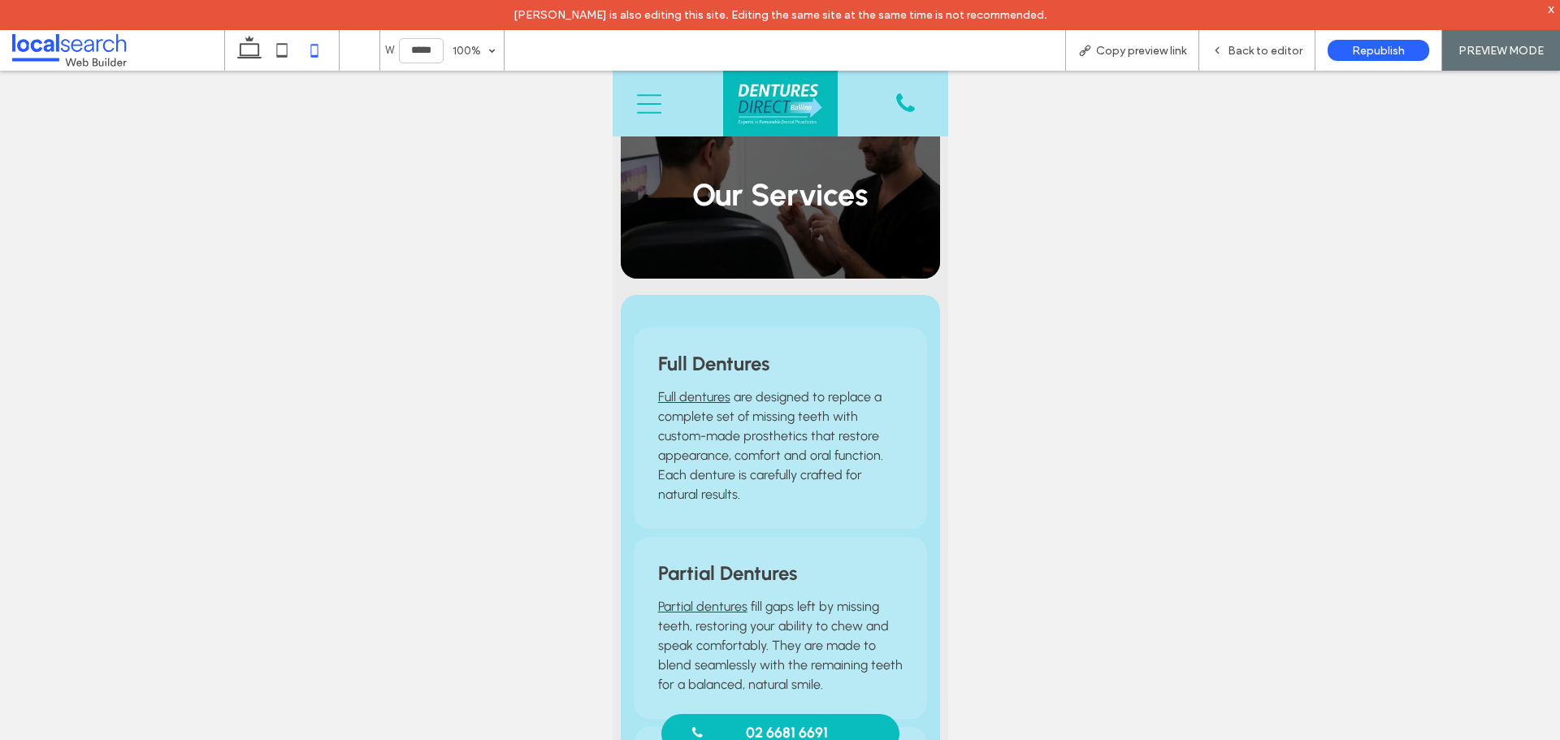
click at [648, 107] on icon "Menu Icon Mobile" at bounding box center [648, 104] width 24 height 24
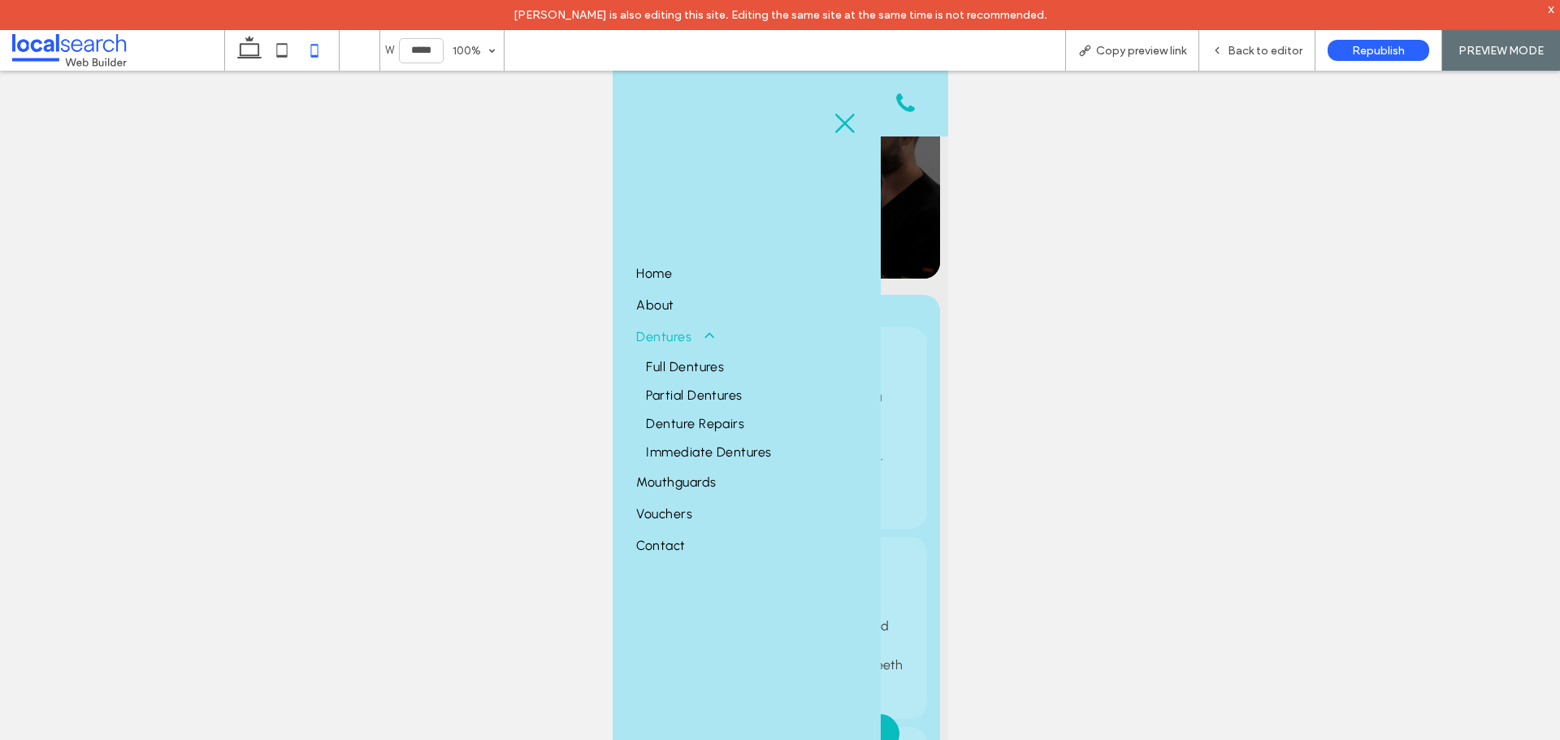
click at [612, 71] on div "Home About Dentures Full Dentures Partial Dentures Denture Repairs Immediate De…" at bounding box center [612, 71] width 0 height 0
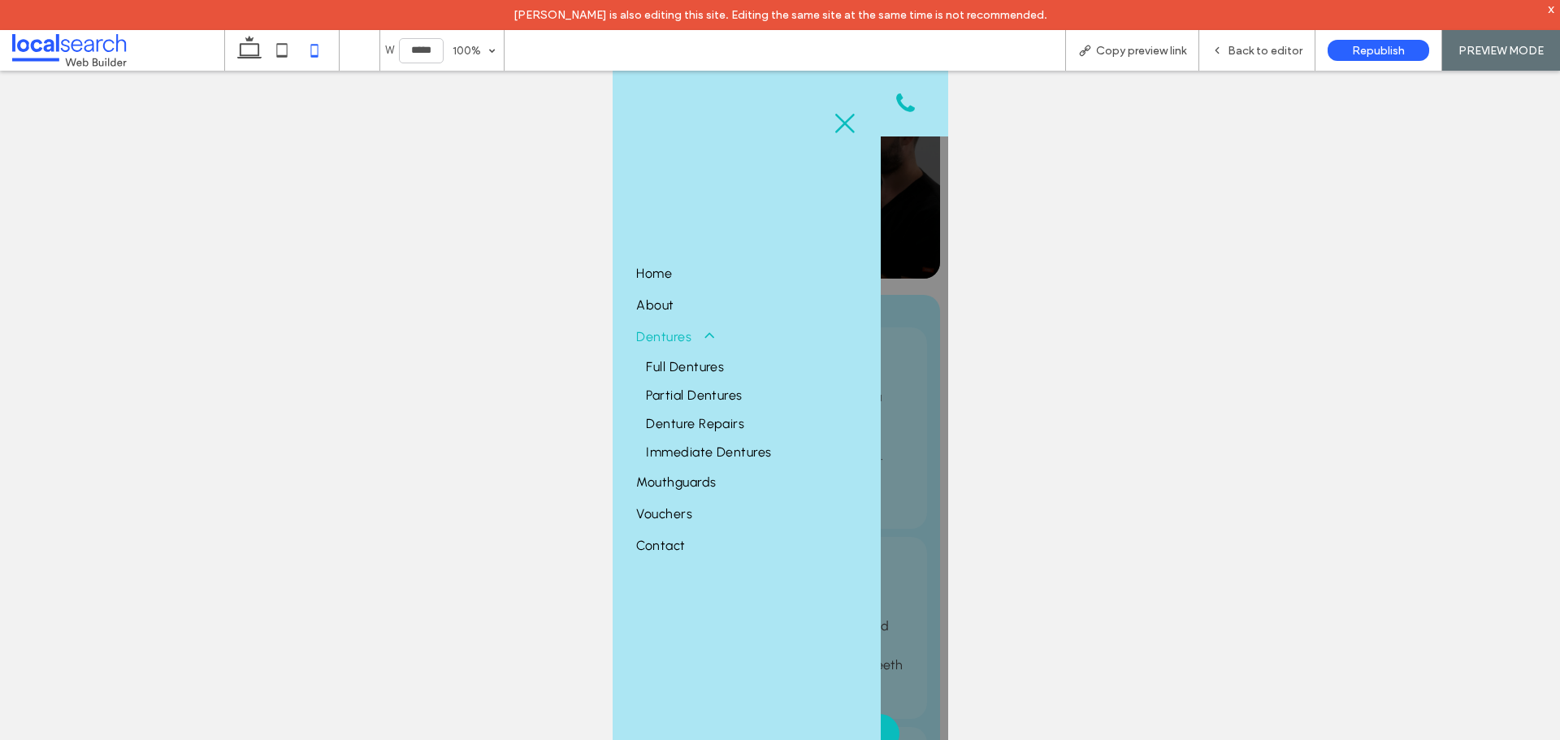
click at [846, 130] on icon "Close Icon" at bounding box center [844, 123] width 24 height 24
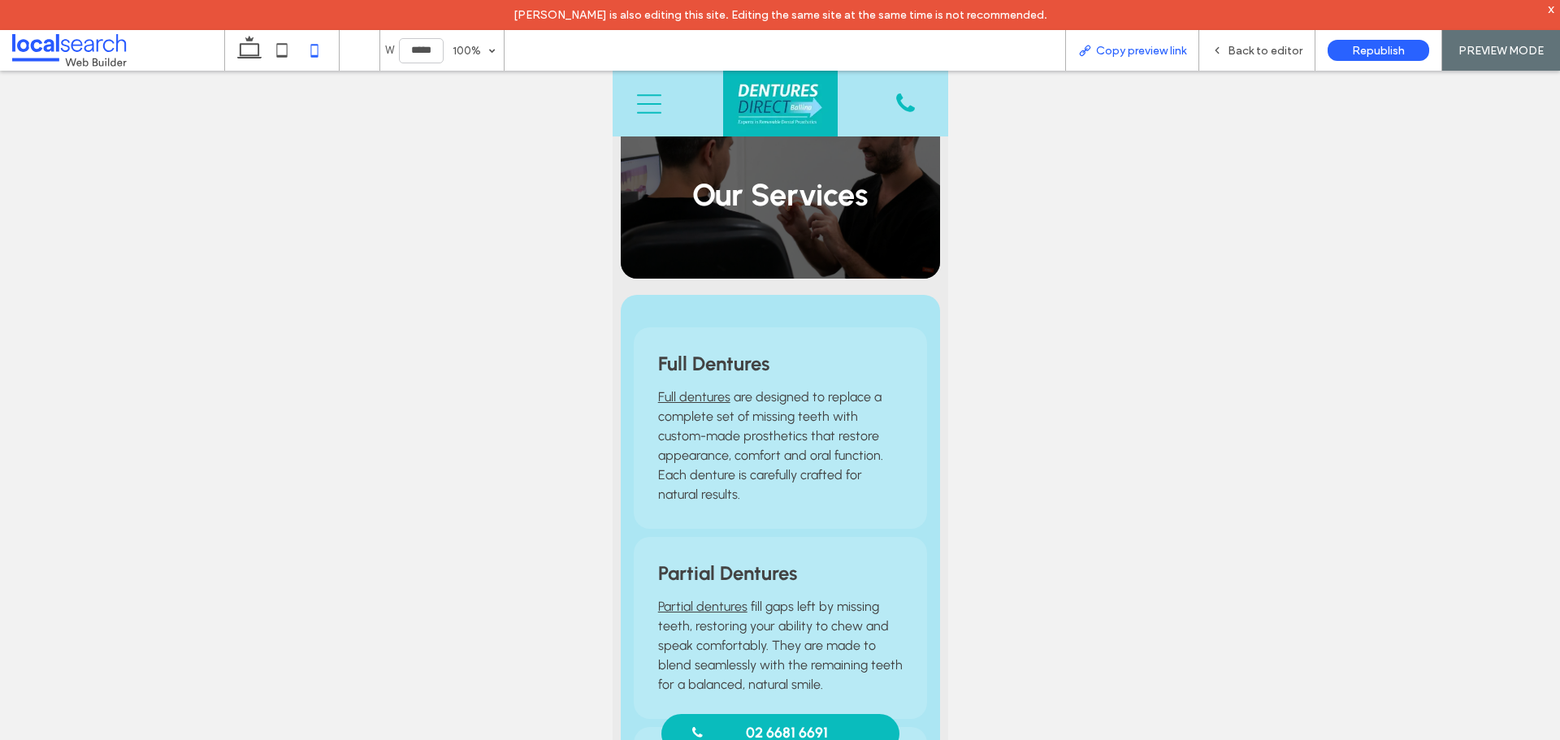
click at [1145, 50] on span "Copy preview link" at bounding box center [1141, 51] width 90 height 14
click at [1299, 45] on span "Back to editor" at bounding box center [1264, 51] width 75 height 14
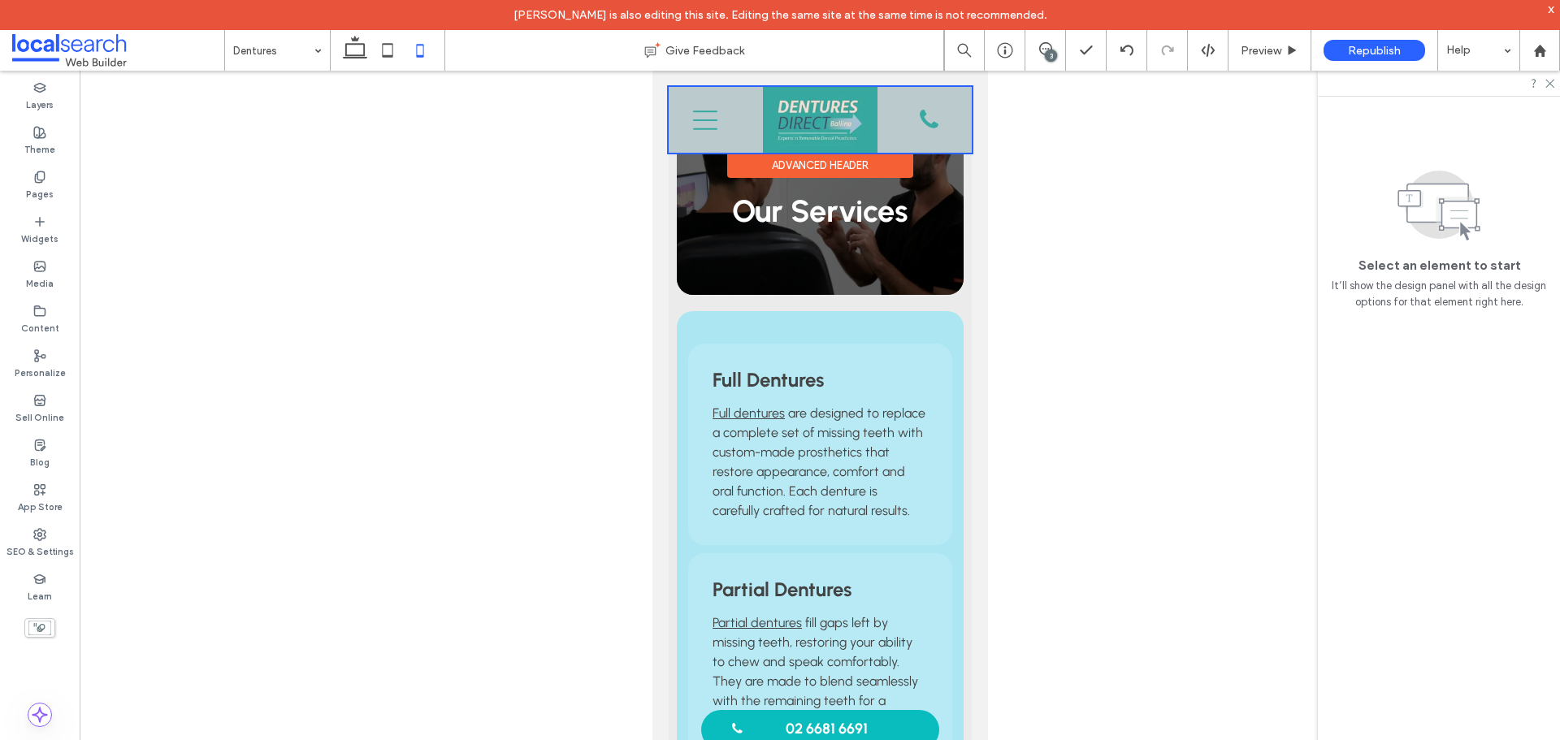
click at [772, 160] on div "Advanced Header" at bounding box center [819, 165] width 186 height 25
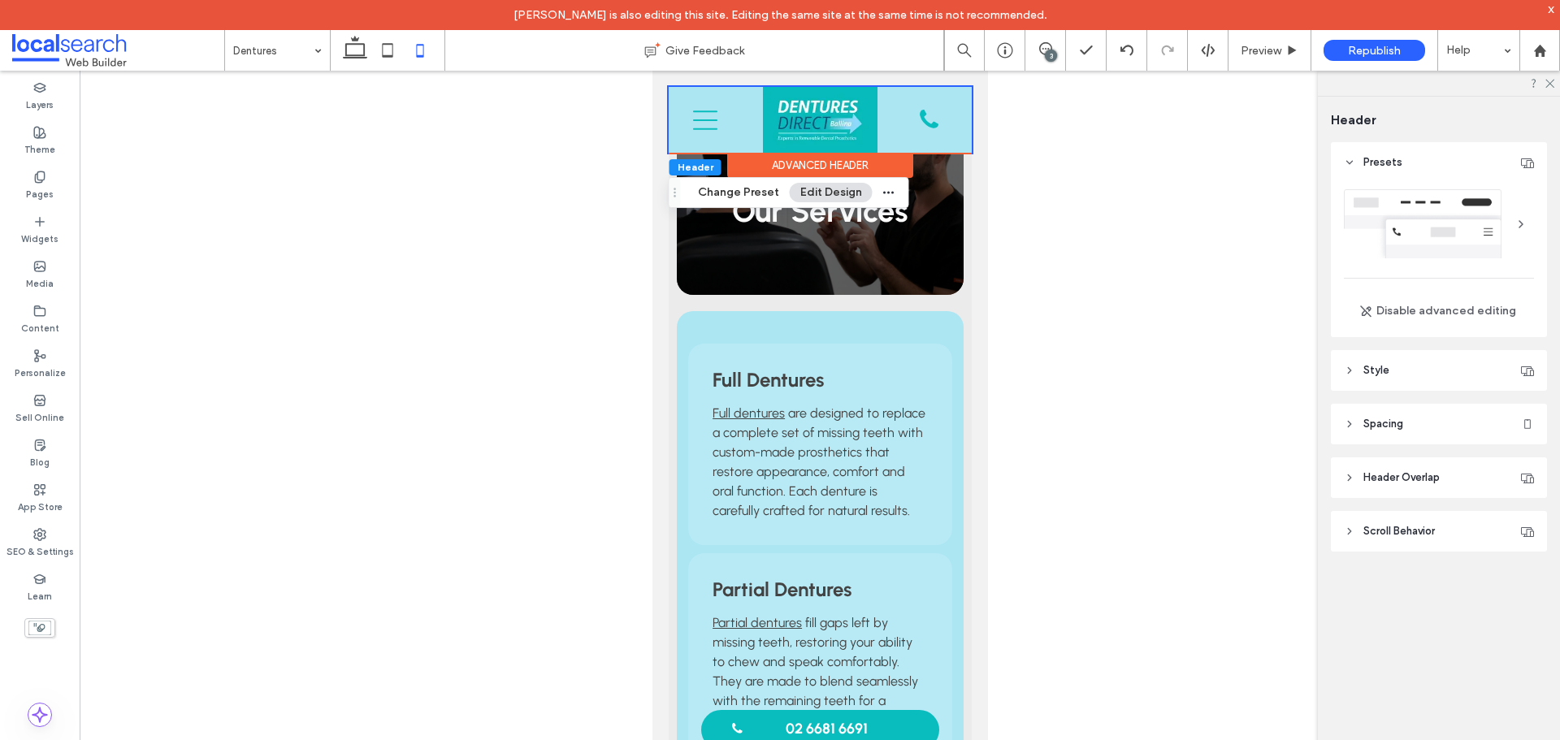
click at [1421, 374] on header "Style" at bounding box center [1439, 370] width 216 height 41
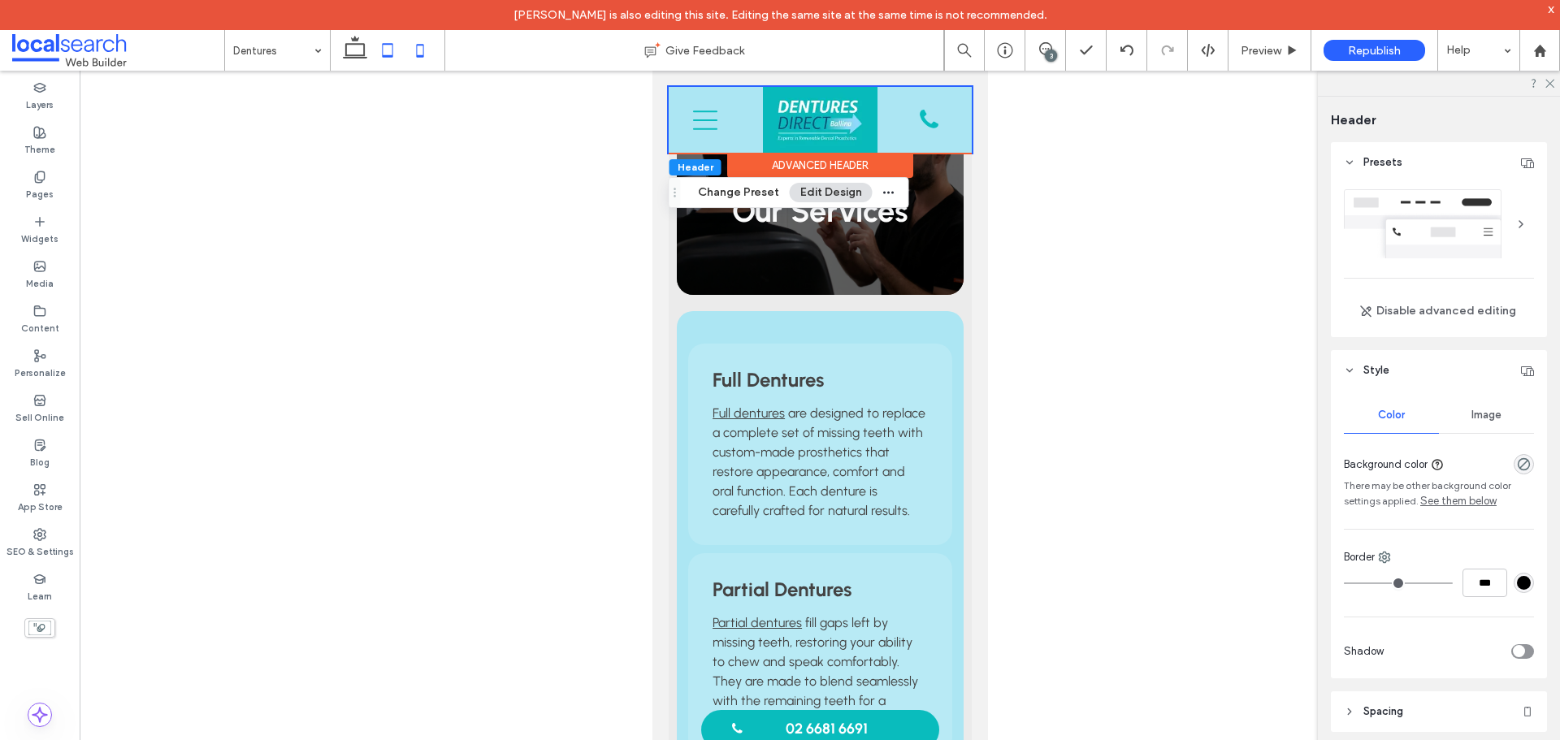
click at [399, 45] on icon at bounding box center [387, 50] width 32 height 32
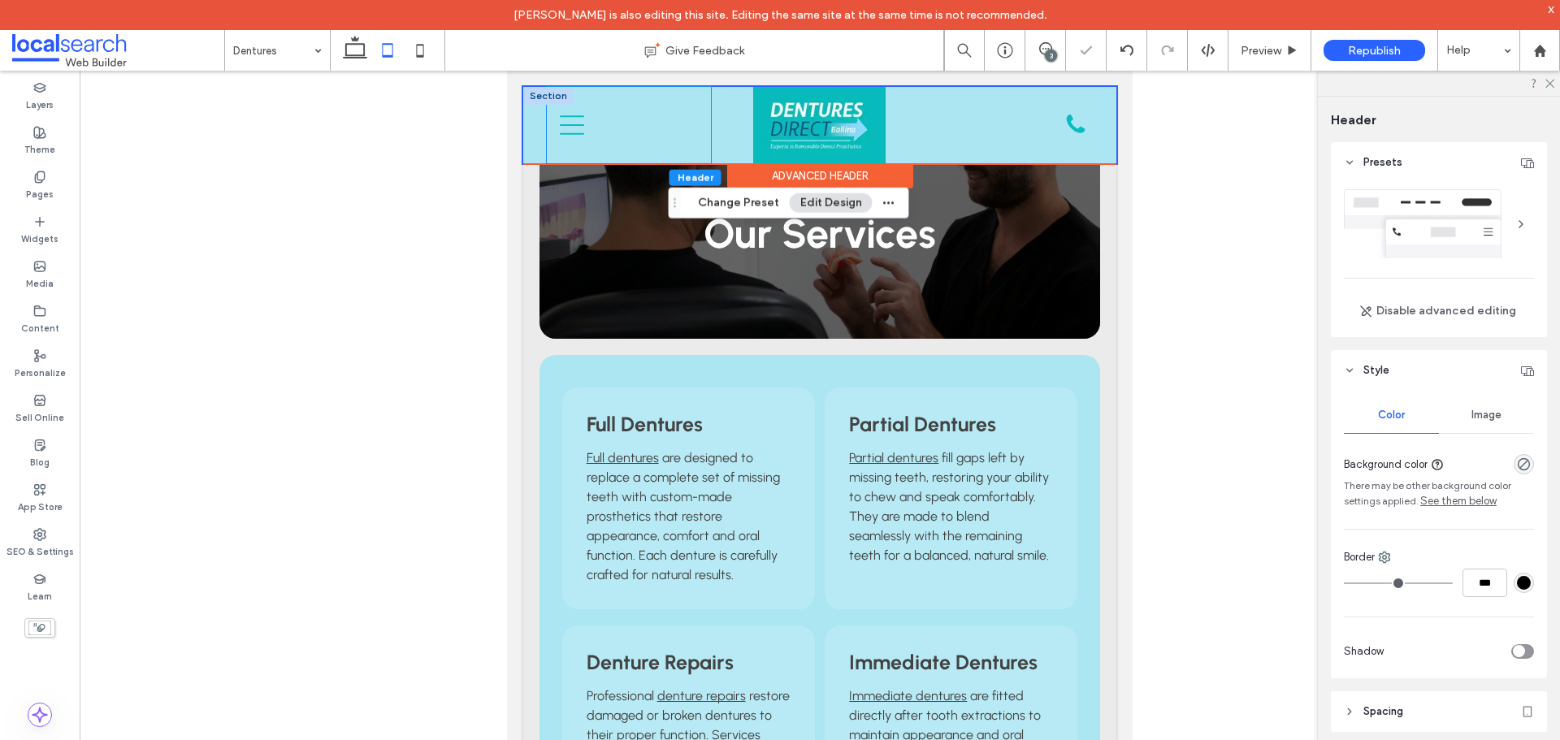
click at [682, 133] on div "Menu Icon Mobile" at bounding box center [628, 125] width 163 height 76
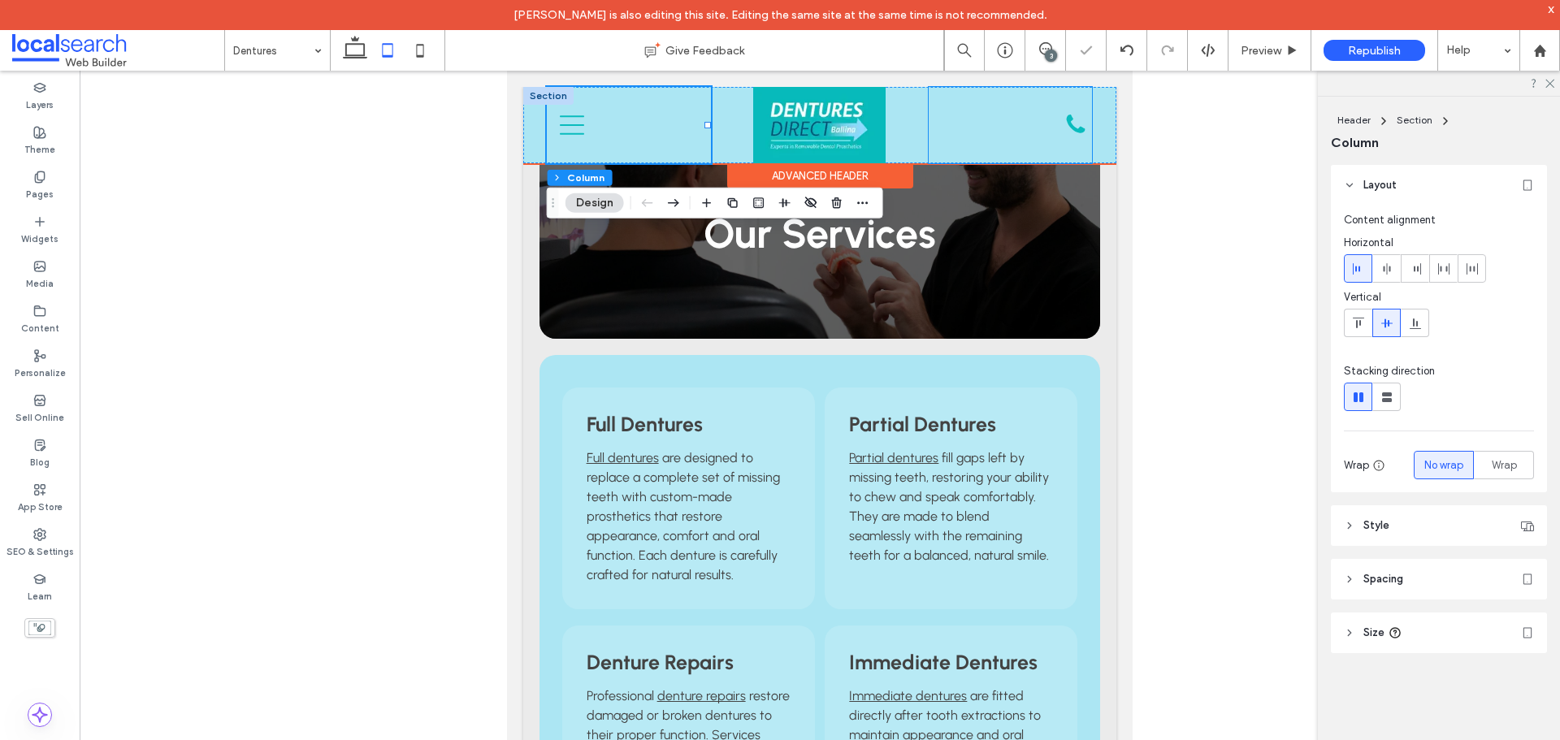
click at [955, 139] on div "02 6681 6691 Phone Icon" at bounding box center [1009, 125] width 163 height 76
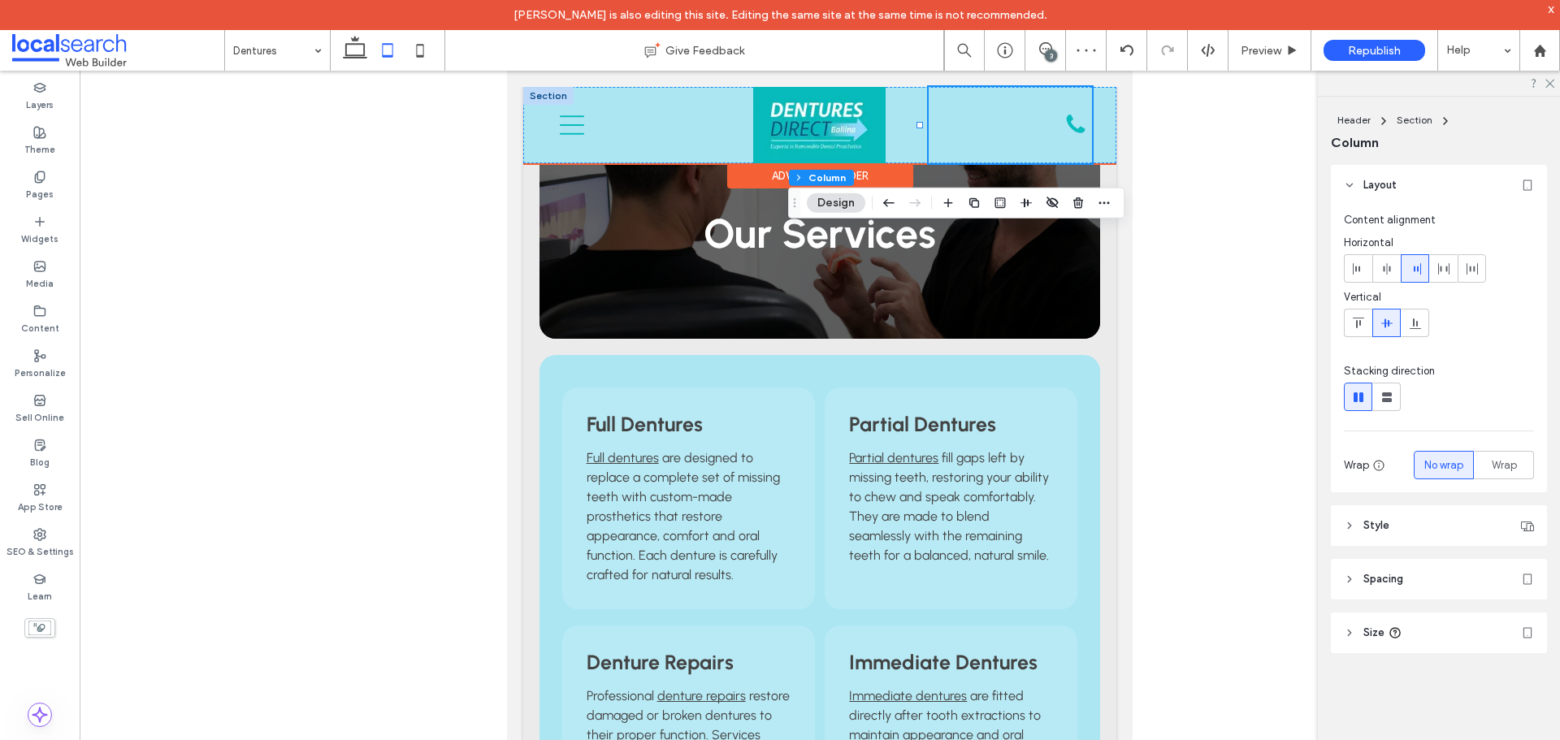
click at [542, 94] on div at bounding box center [548, 96] width 50 height 18
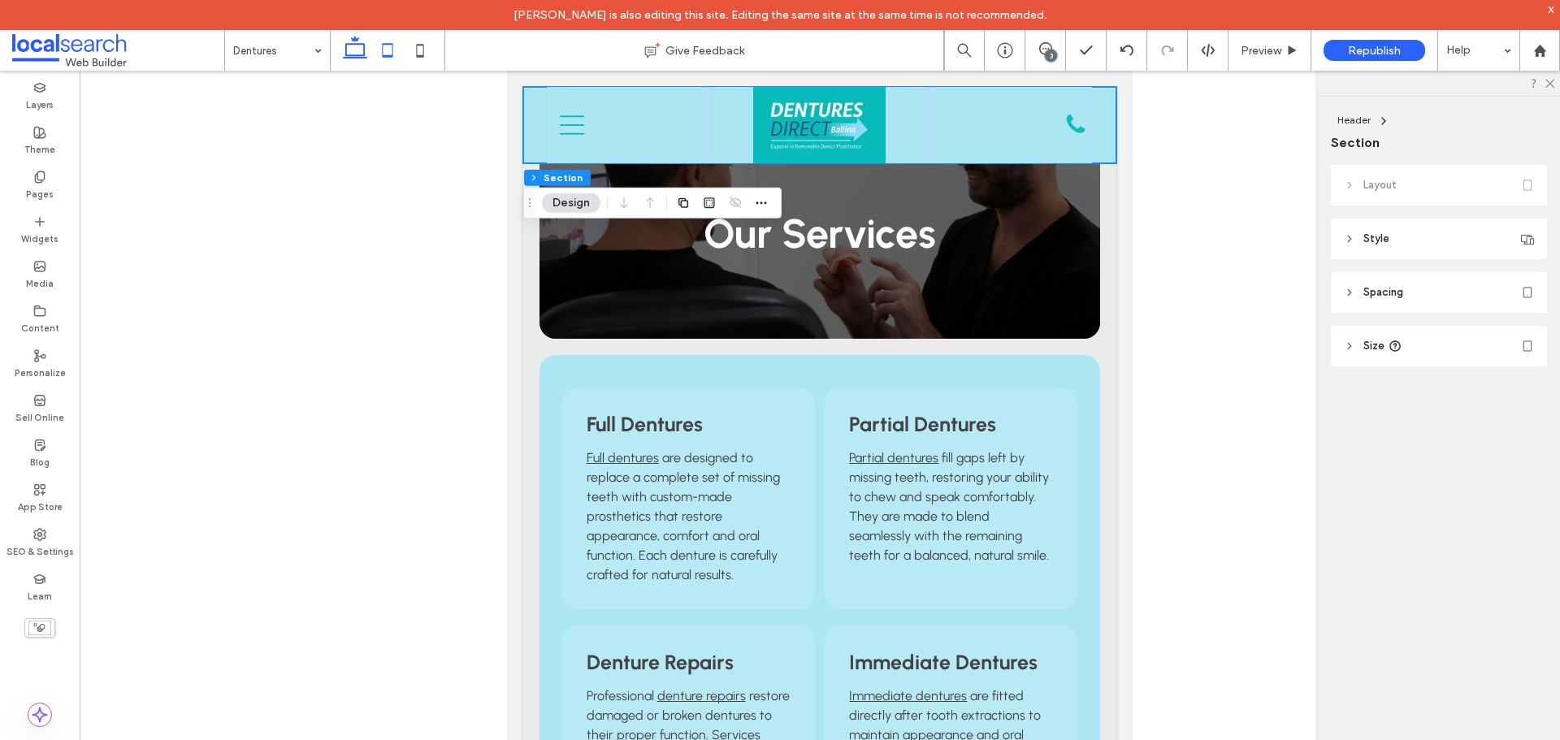
click at [351, 54] on icon at bounding box center [355, 50] width 32 height 32
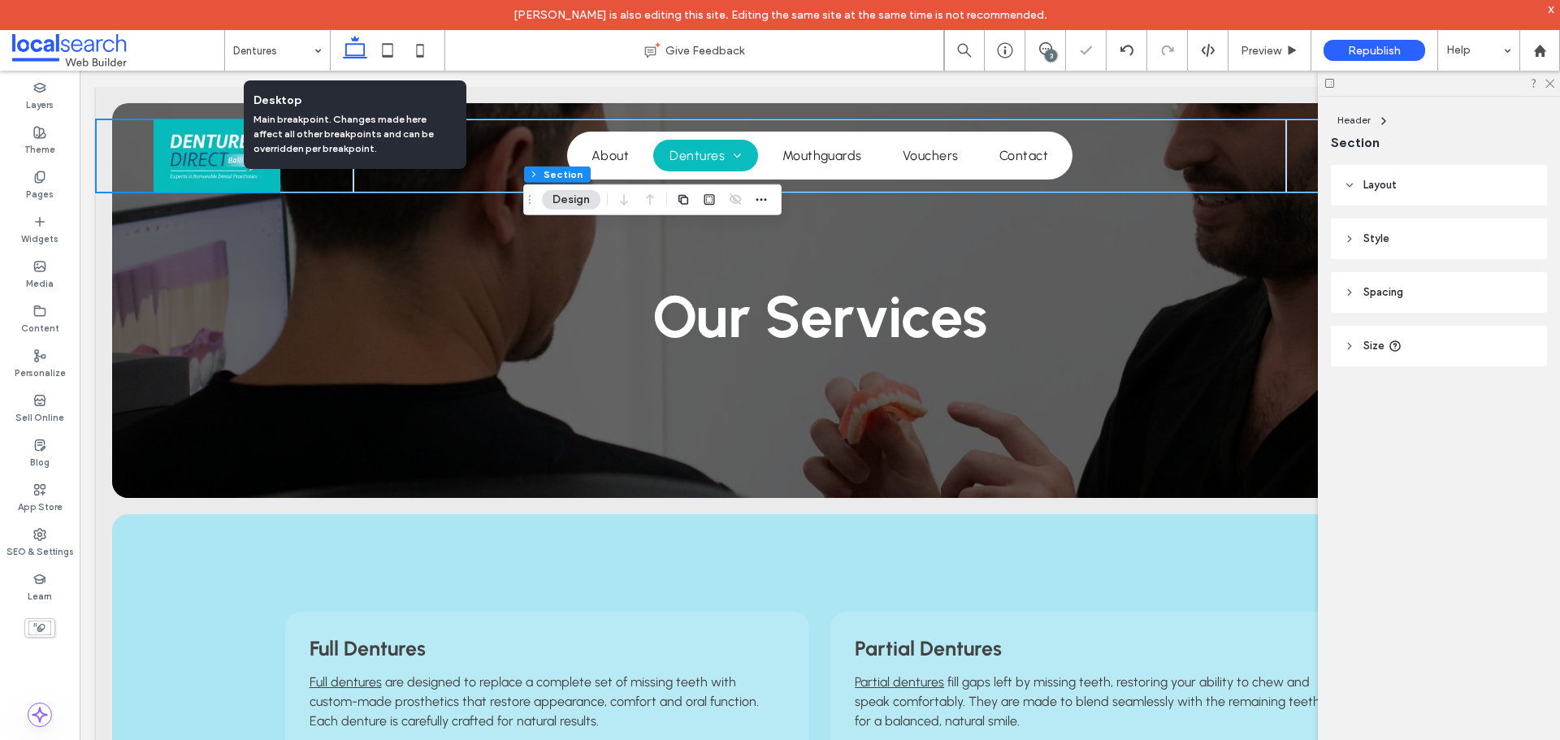
type input "*"
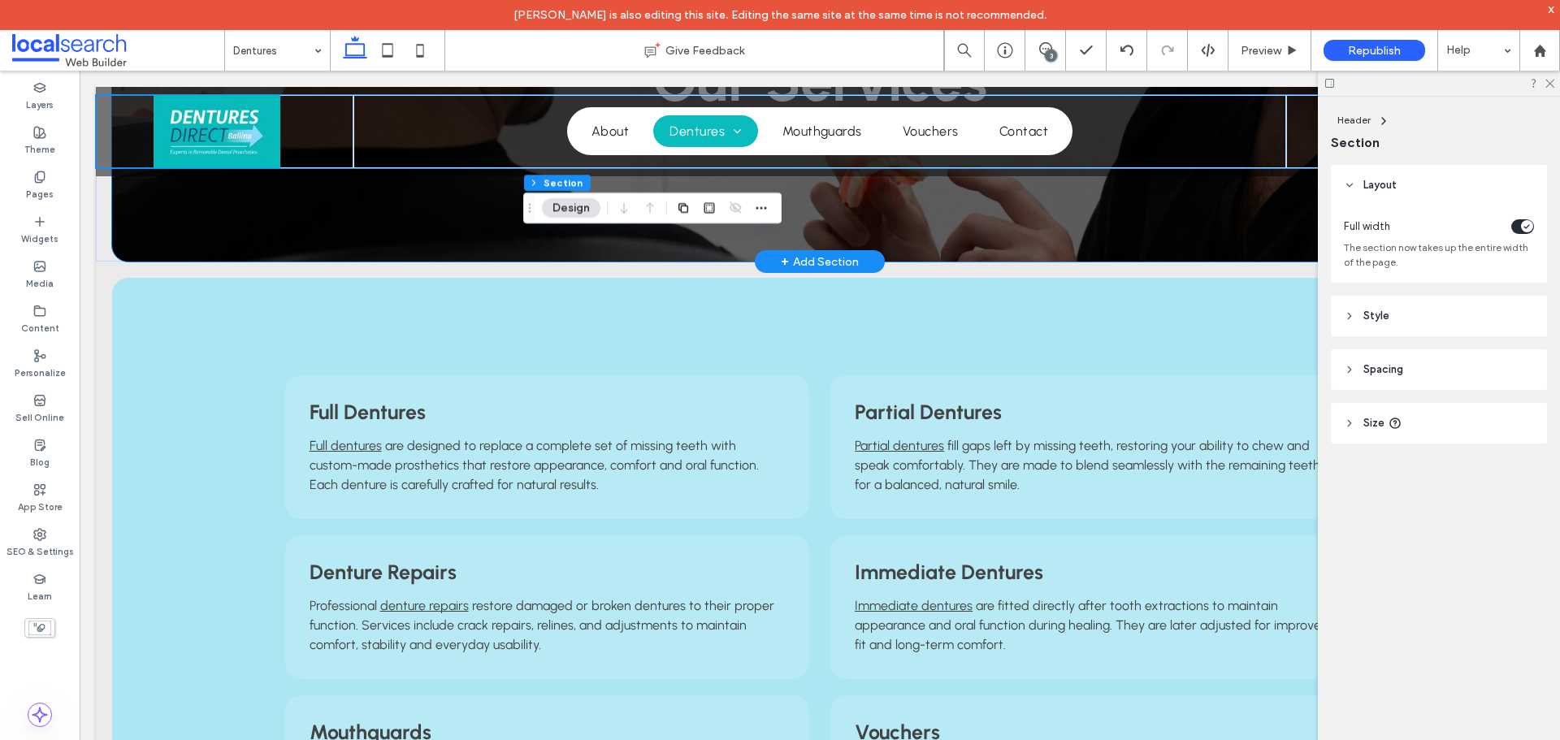
scroll to position [244, 0]
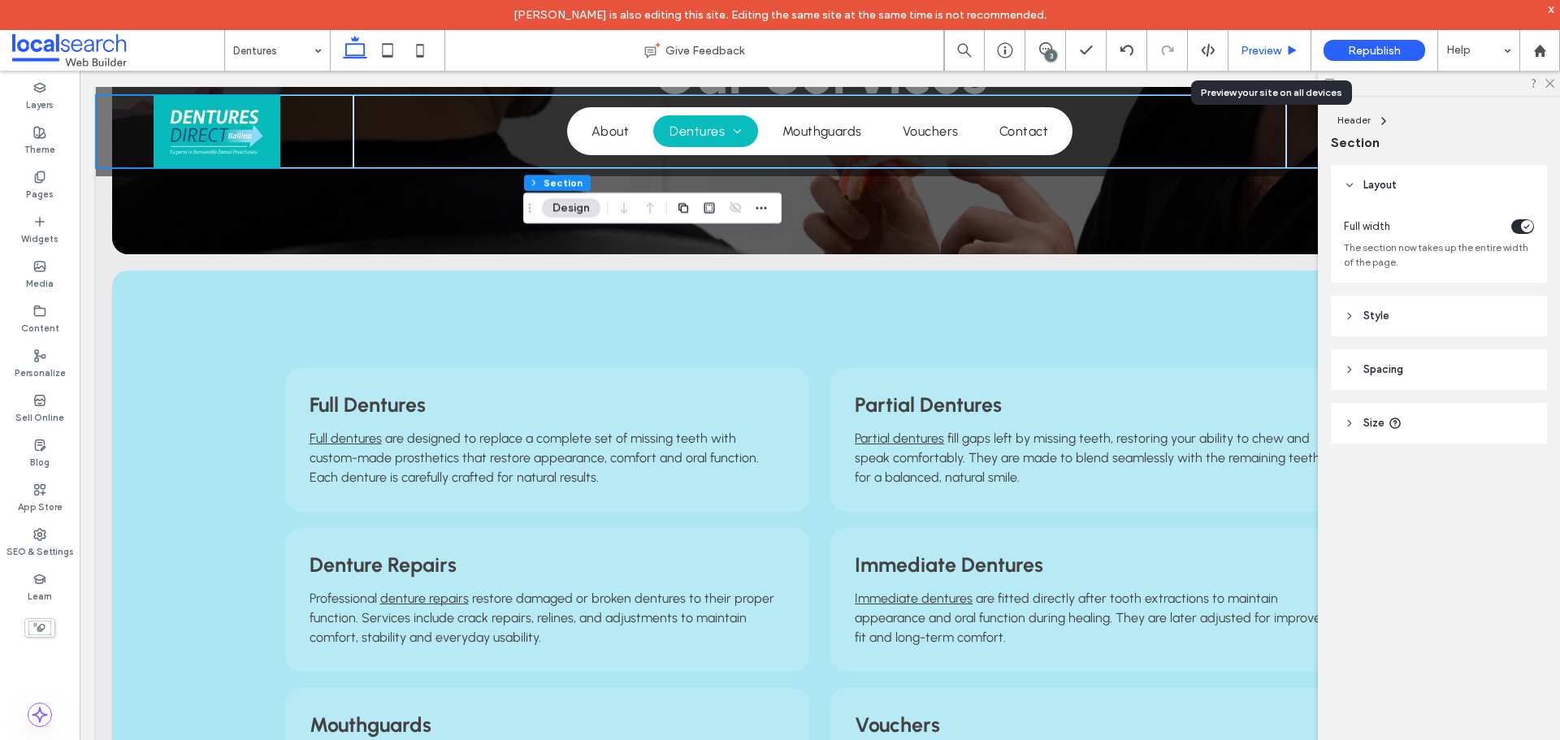
click at [1256, 52] on span "Preview" at bounding box center [1260, 51] width 41 height 14
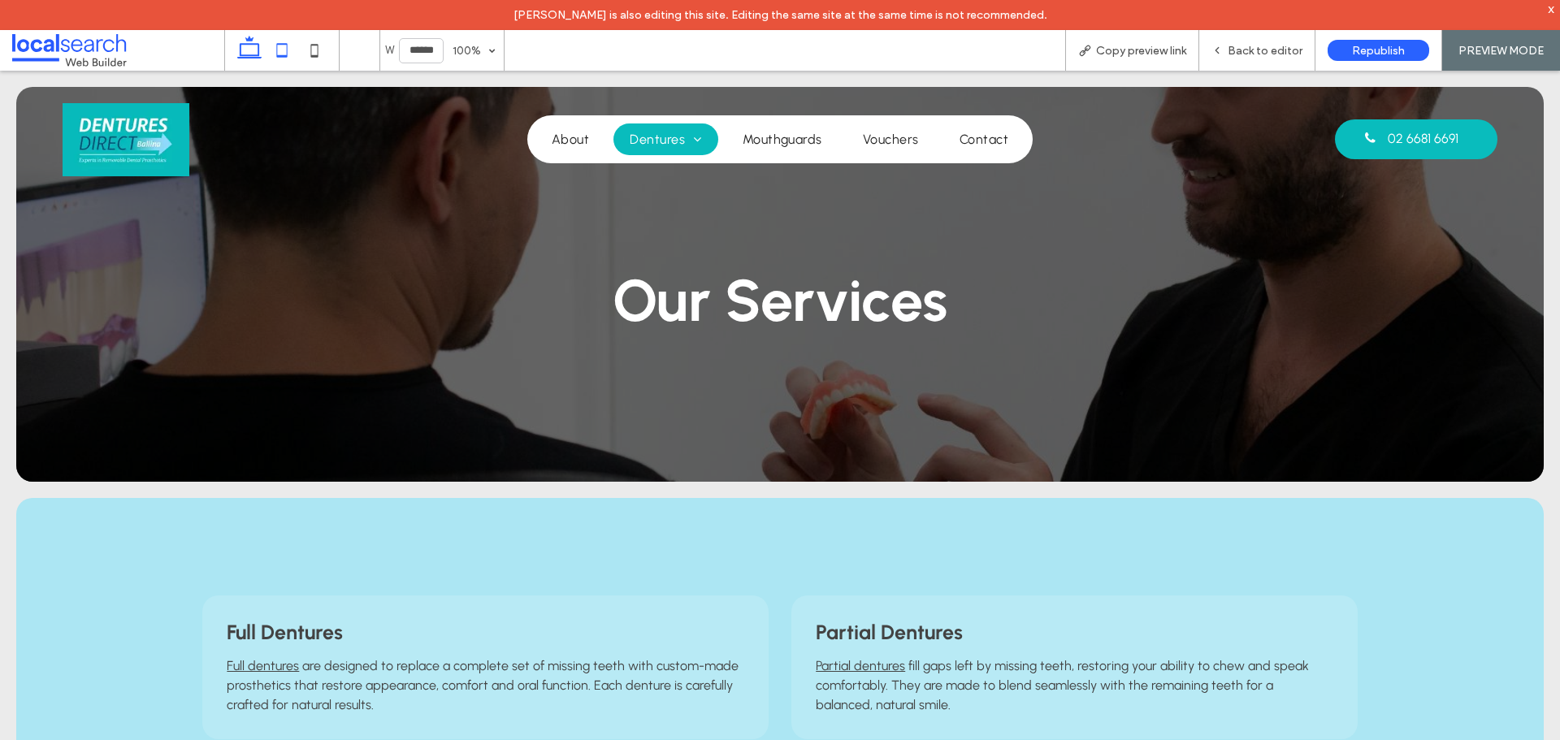
click at [288, 58] on icon at bounding box center [282, 50] width 32 height 32
type input "*****"
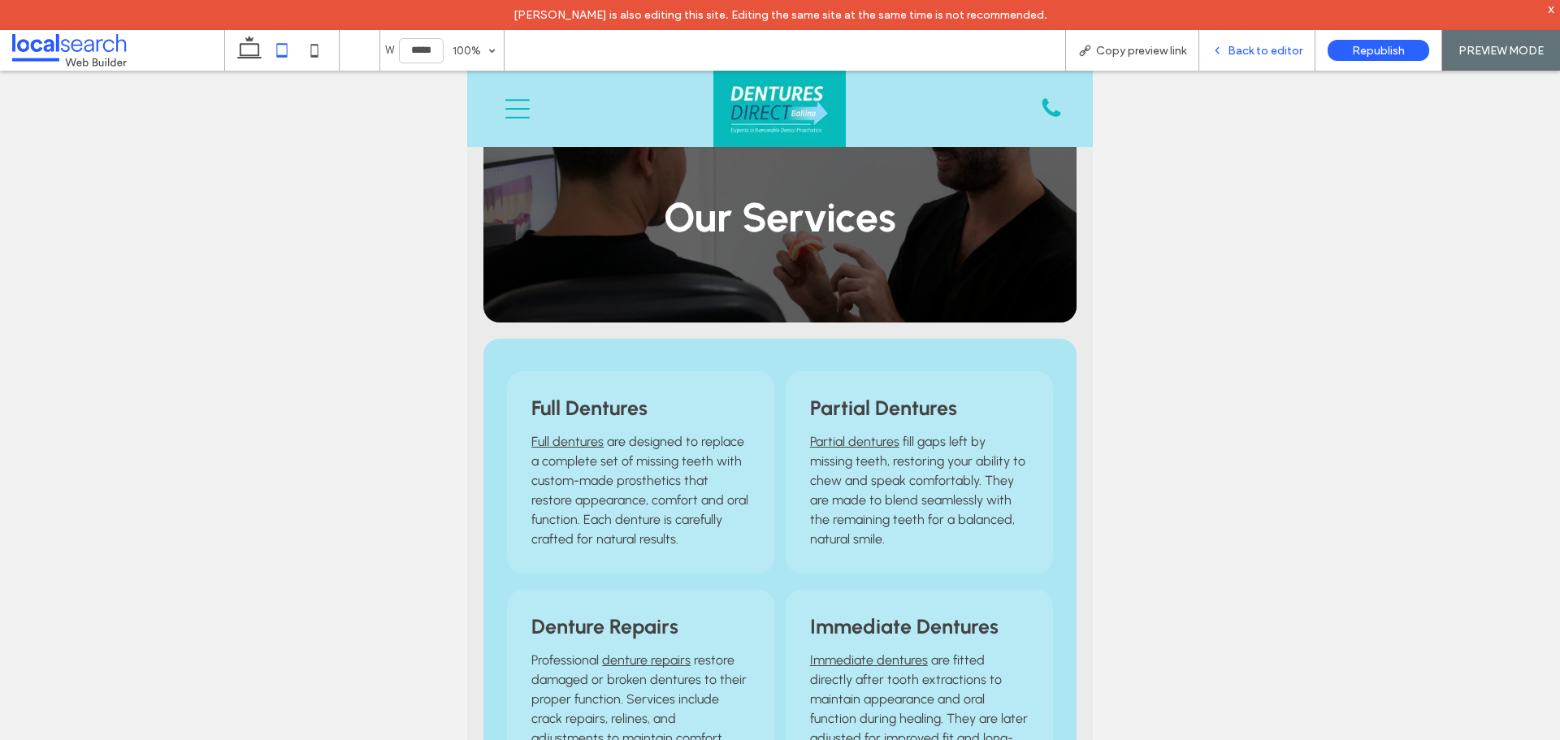
click at [1248, 50] on span "Back to editor" at bounding box center [1264, 51] width 75 height 14
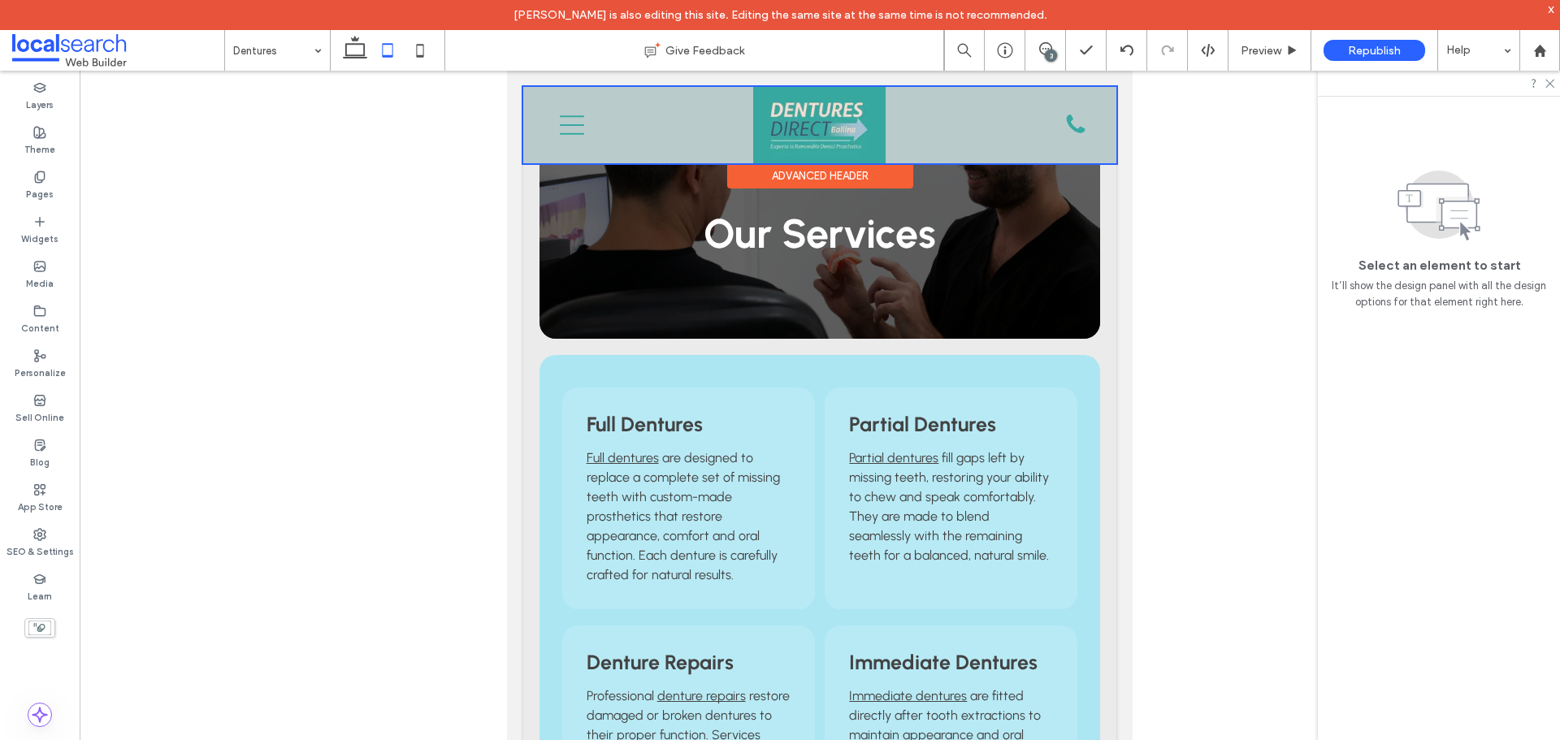
click at [634, 103] on div at bounding box center [819, 125] width 593 height 76
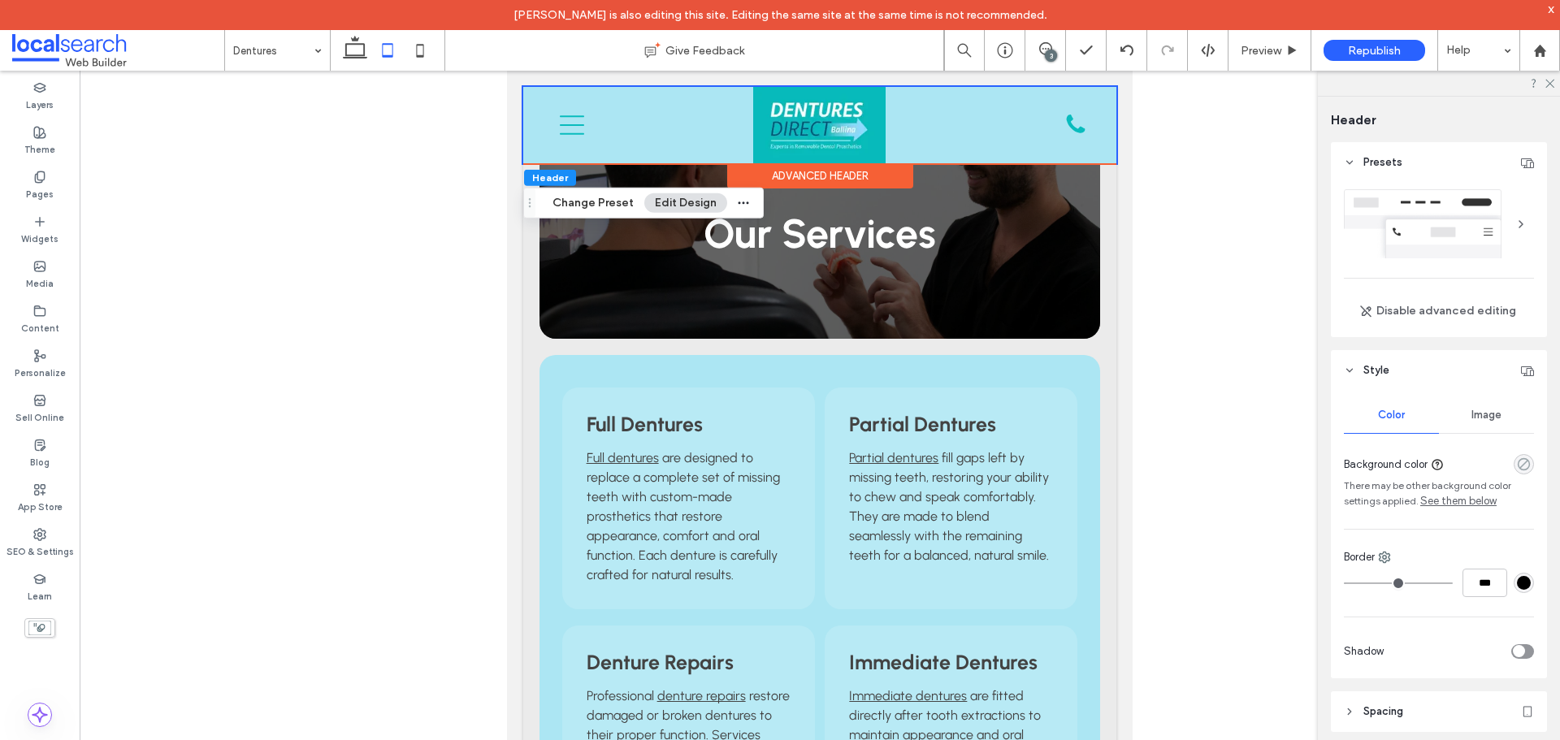
click at [1517, 467] on icon "rgba(0, 0, 0, 0)" at bounding box center [1524, 464] width 14 height 14
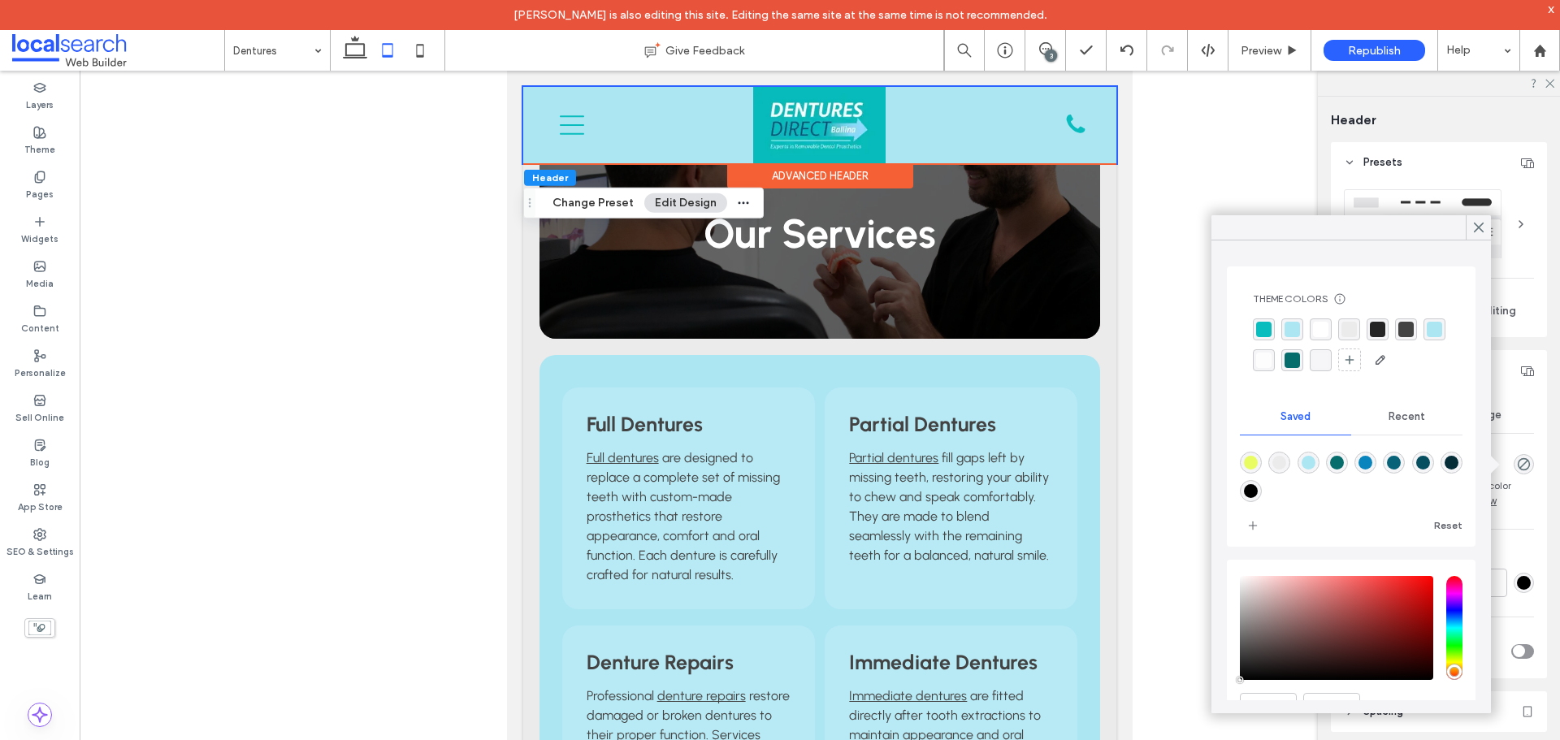
click at [1274, 328] on div at bounding box center [1351, 345] width 197 height 54
click at [1263, 328] on div "rgba(9,188,189,1)" at bounding box center [1263, 329] width 15 height 15
click at [1525, 463] on div "rgba(9,188,189,1)" at bounding box center [1523, 464] width 20 height 20
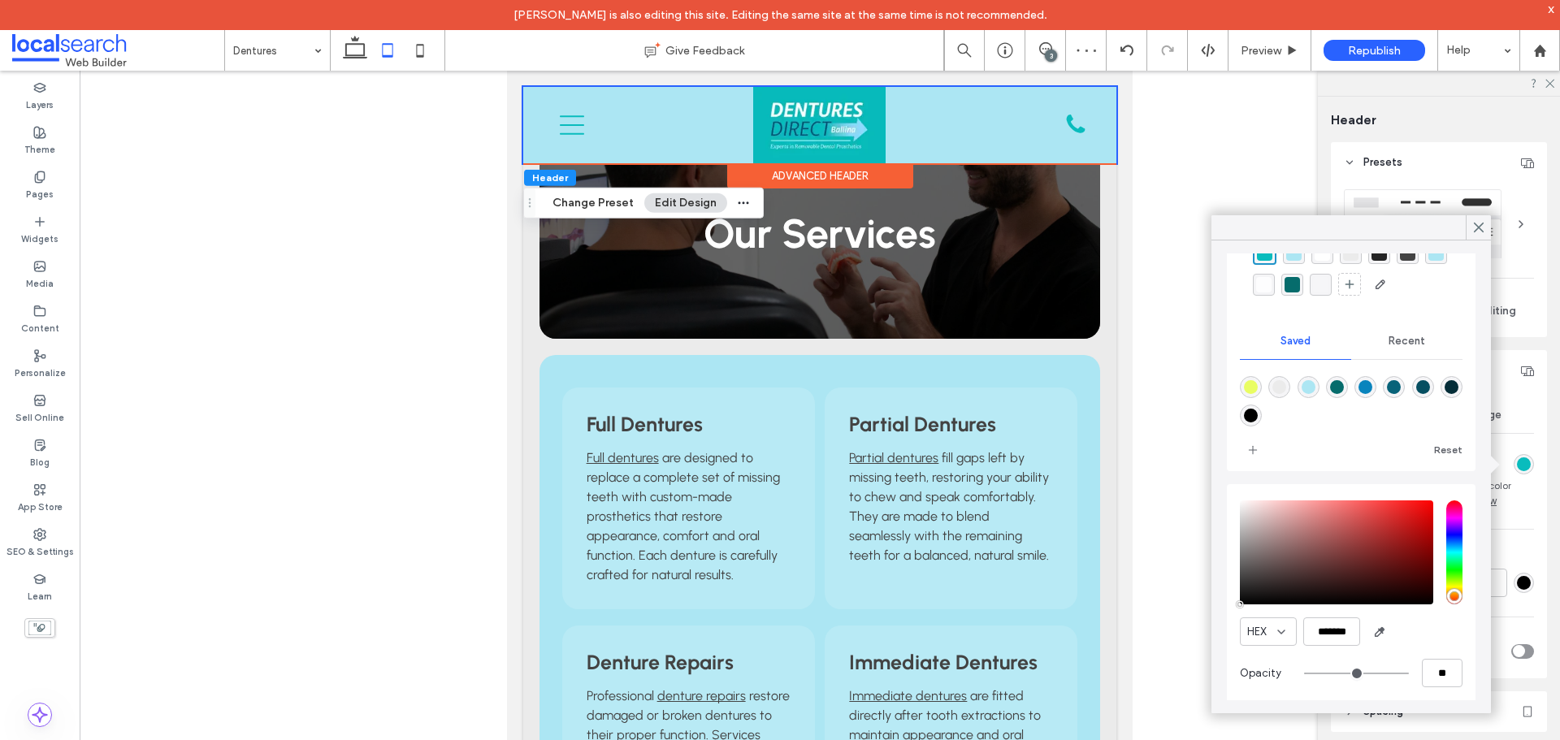
scroll to position [84, 0]
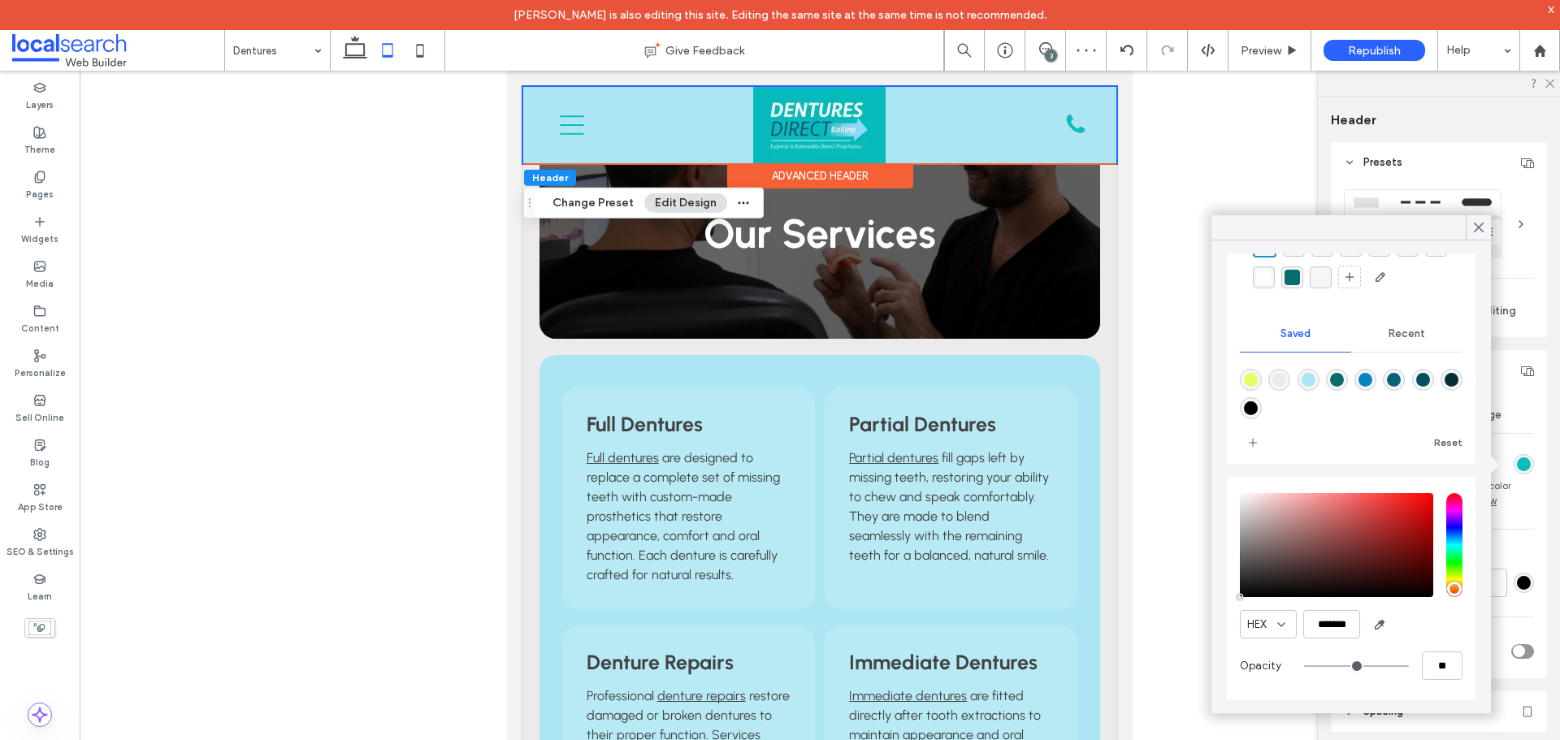
click at [1382, 341] on div "Recent" at bounding box center [1406, 334] width 111 height 36
click at [1248, 387] on use "rgba(0, 0, 0, 0)" at bounding box center [1250, 385] width 12 height 12
click at [865, 177] on div "Advanced Header" at bounding box center [820, 175] width 186 height 25
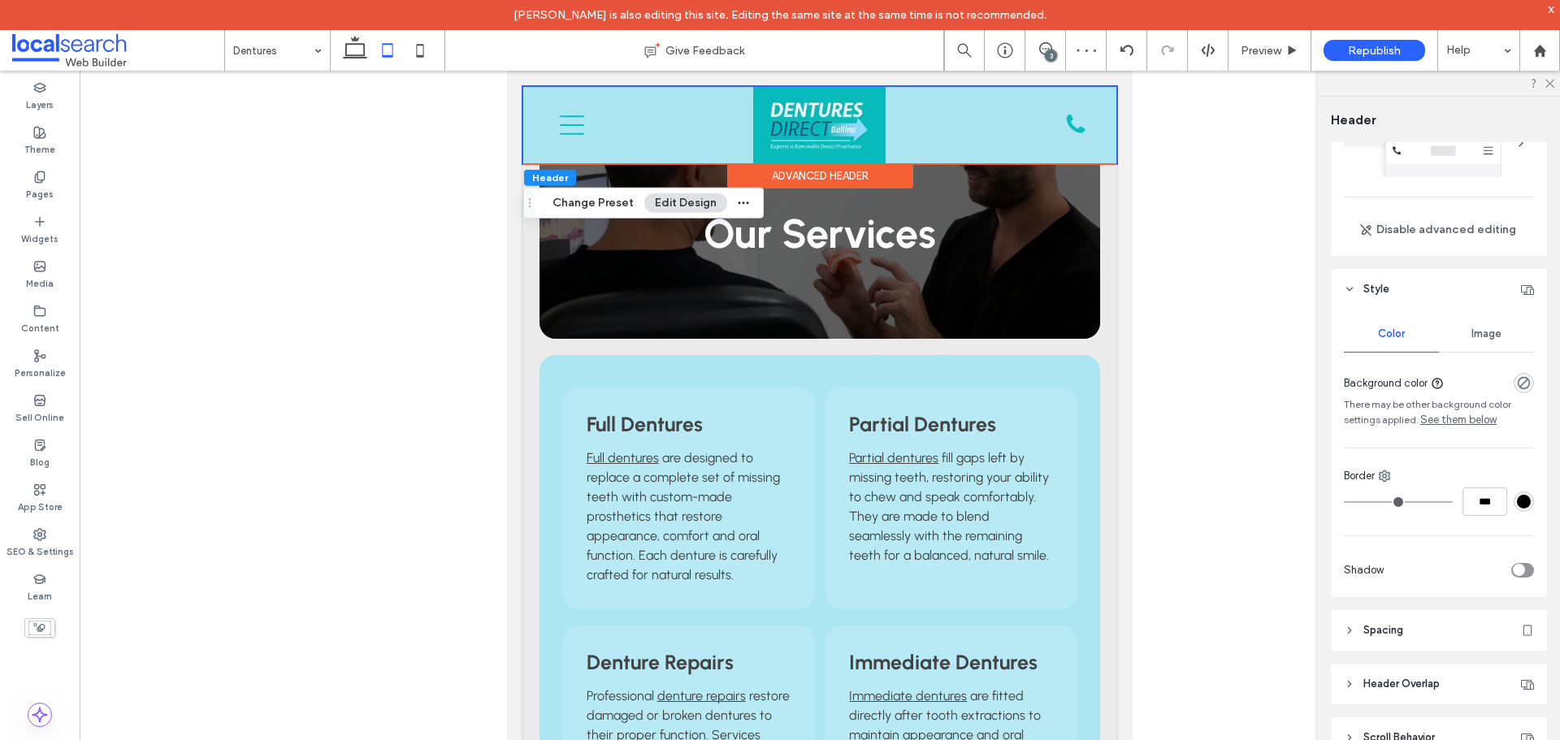
scroll to position [0, 0]
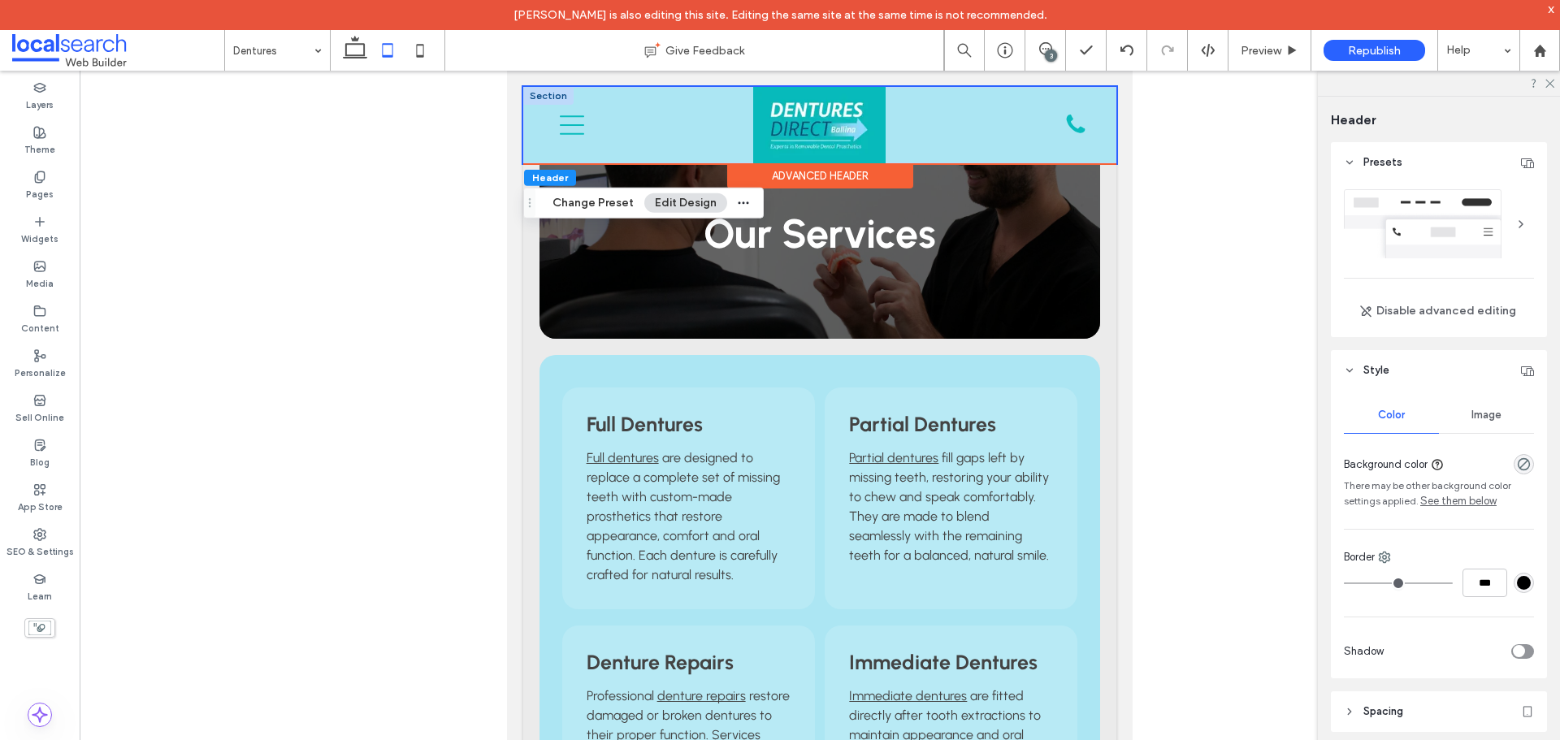
click at [530, 93] on div at bounding box center [548, 96] width 50 height 18
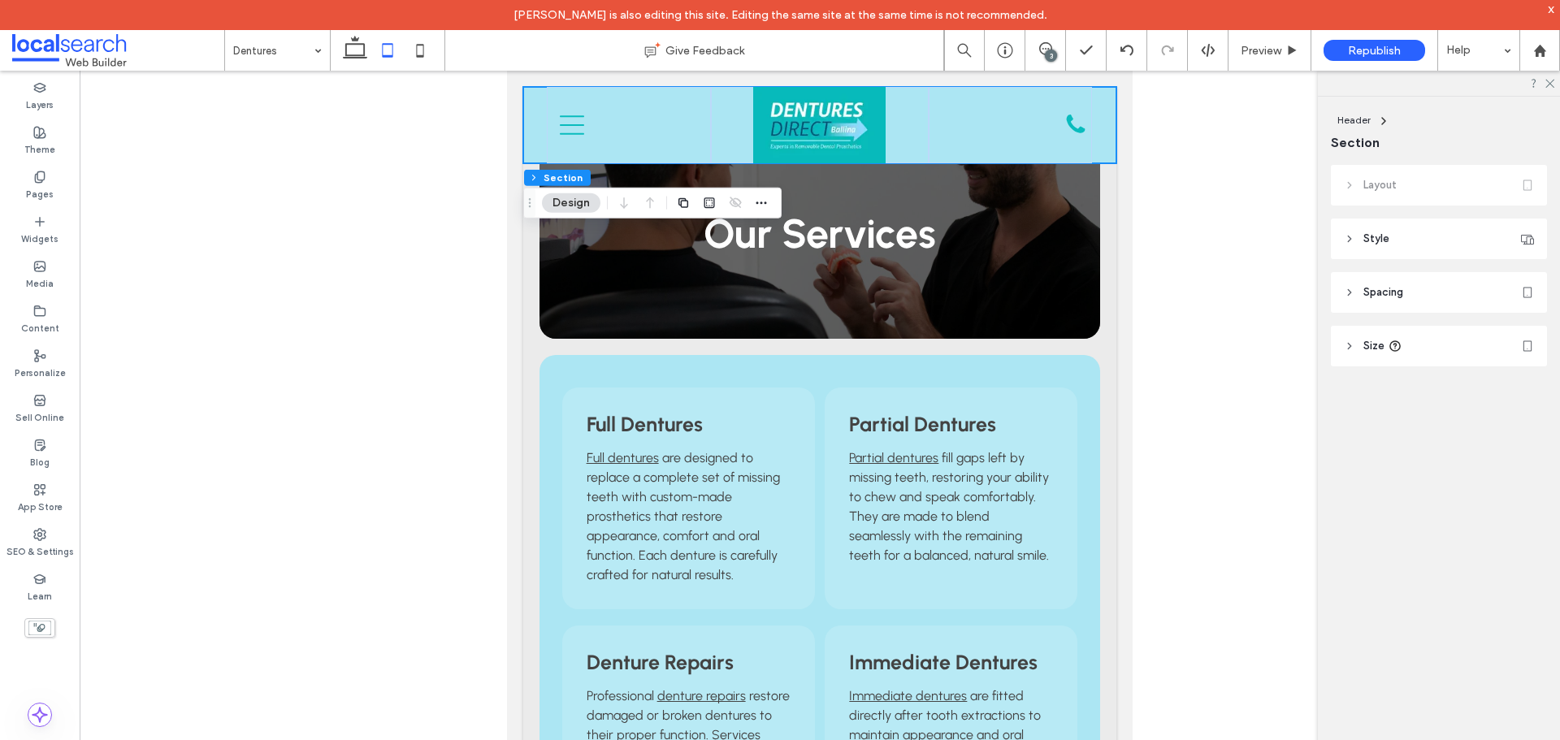
click at [574, 201] on button "Design" at bounding box center [571, 202] width 58 height 19
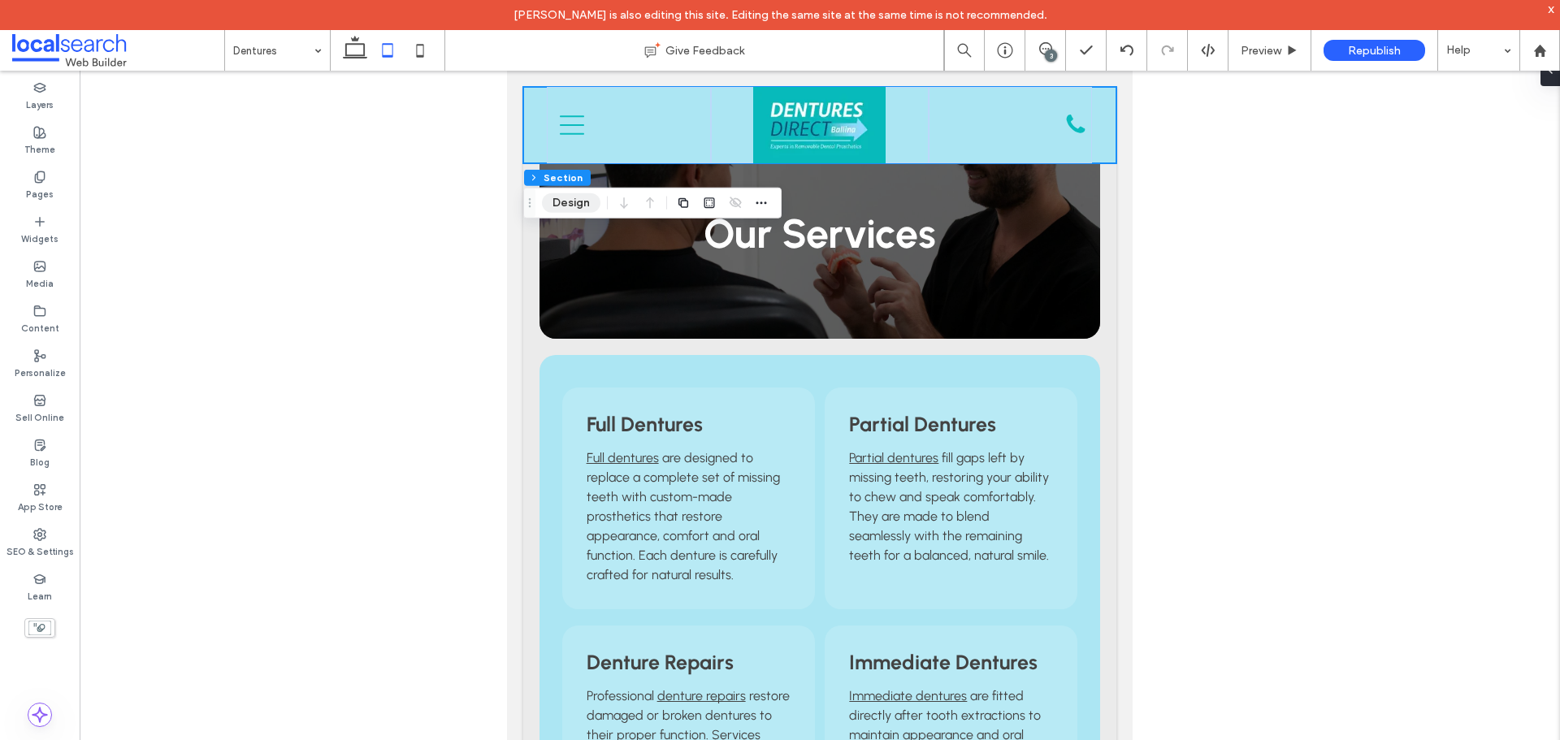
click at [587, 206] on button "Design" at bounding box center [571, 202] width 58 height 19
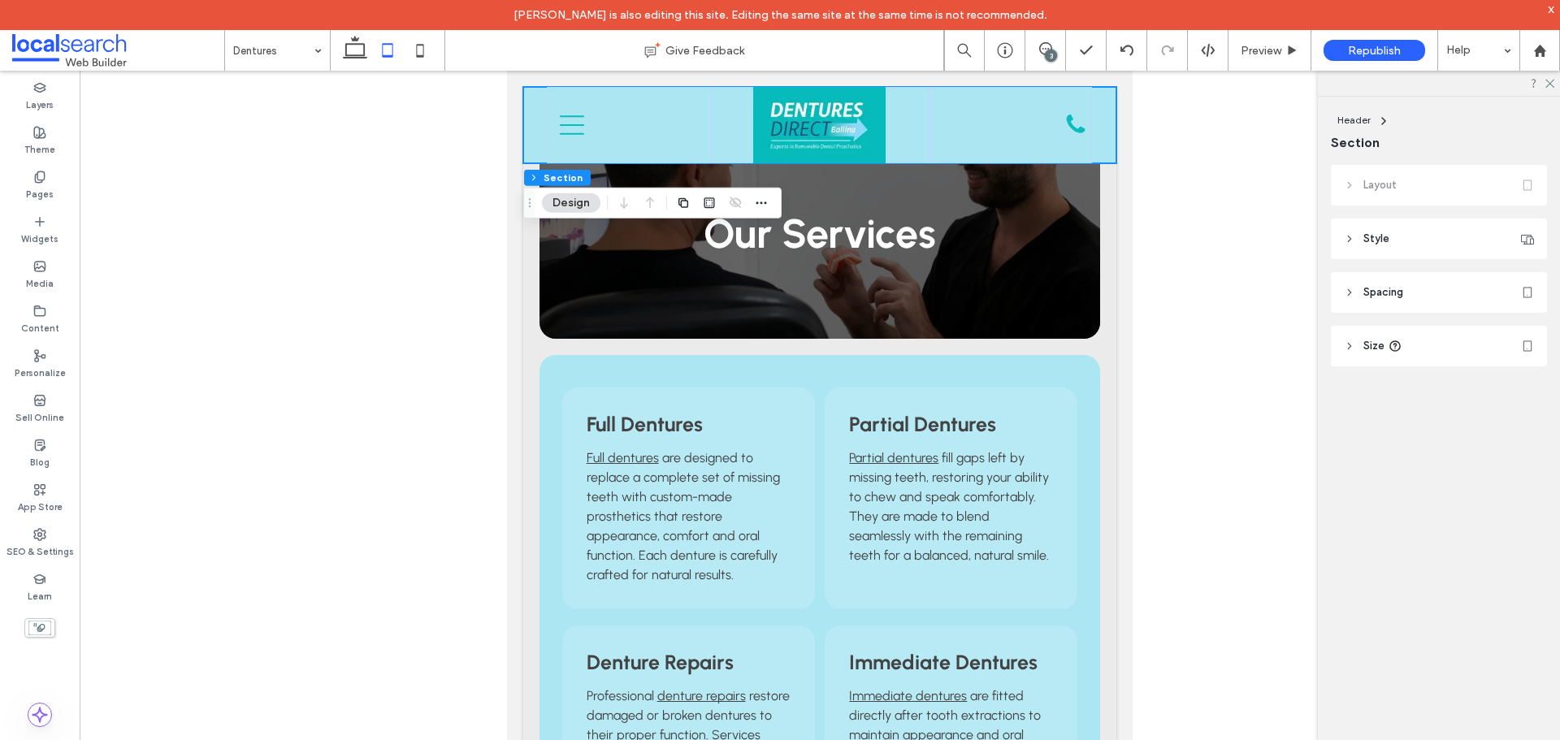
click at [1379, 240] on span "Style" at bounding box center [1376, 239] width 26 height 16
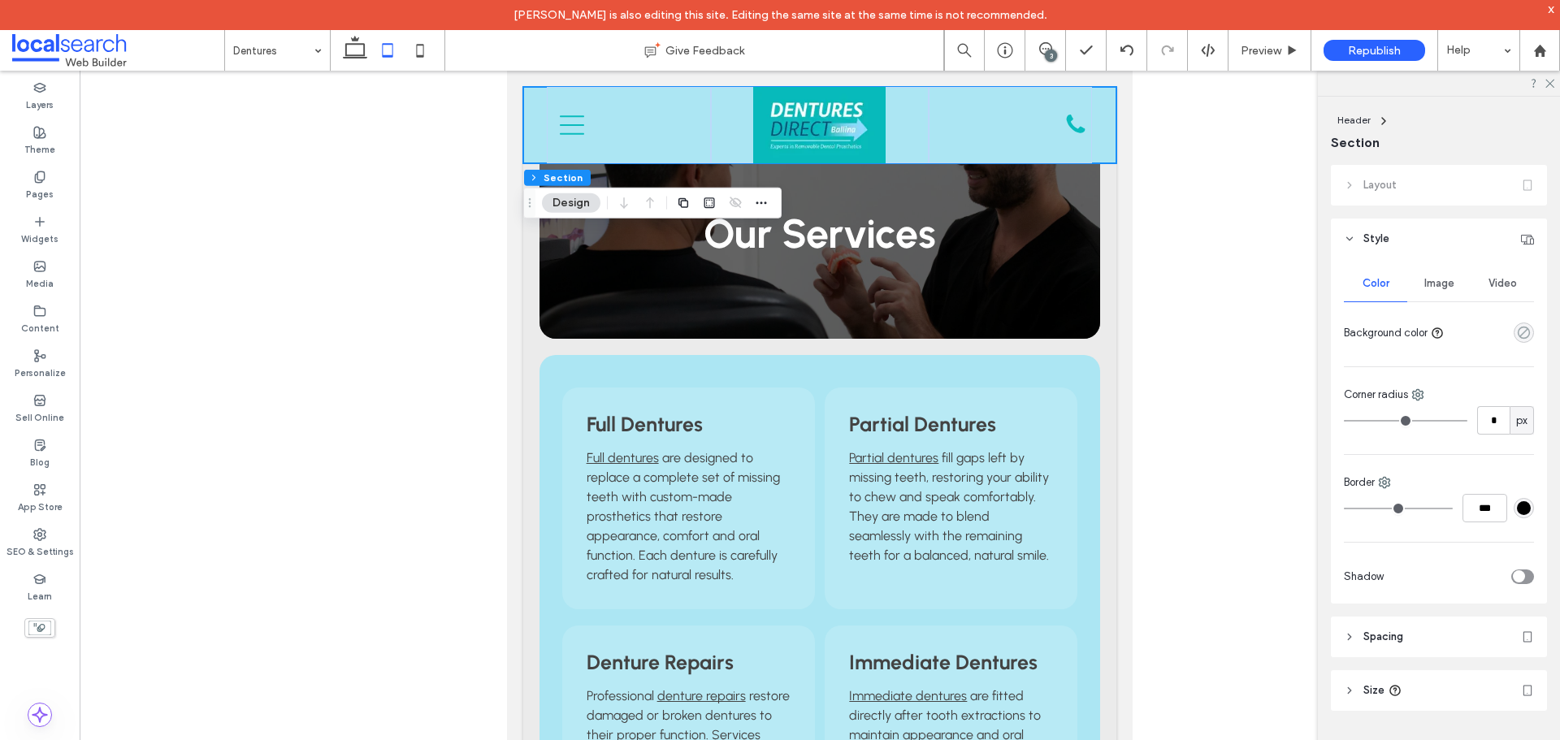
click at [1520, 330] on use "rgba(0, 0, 0, 0)" at bounding box center [1523, 333] width 12 height 12
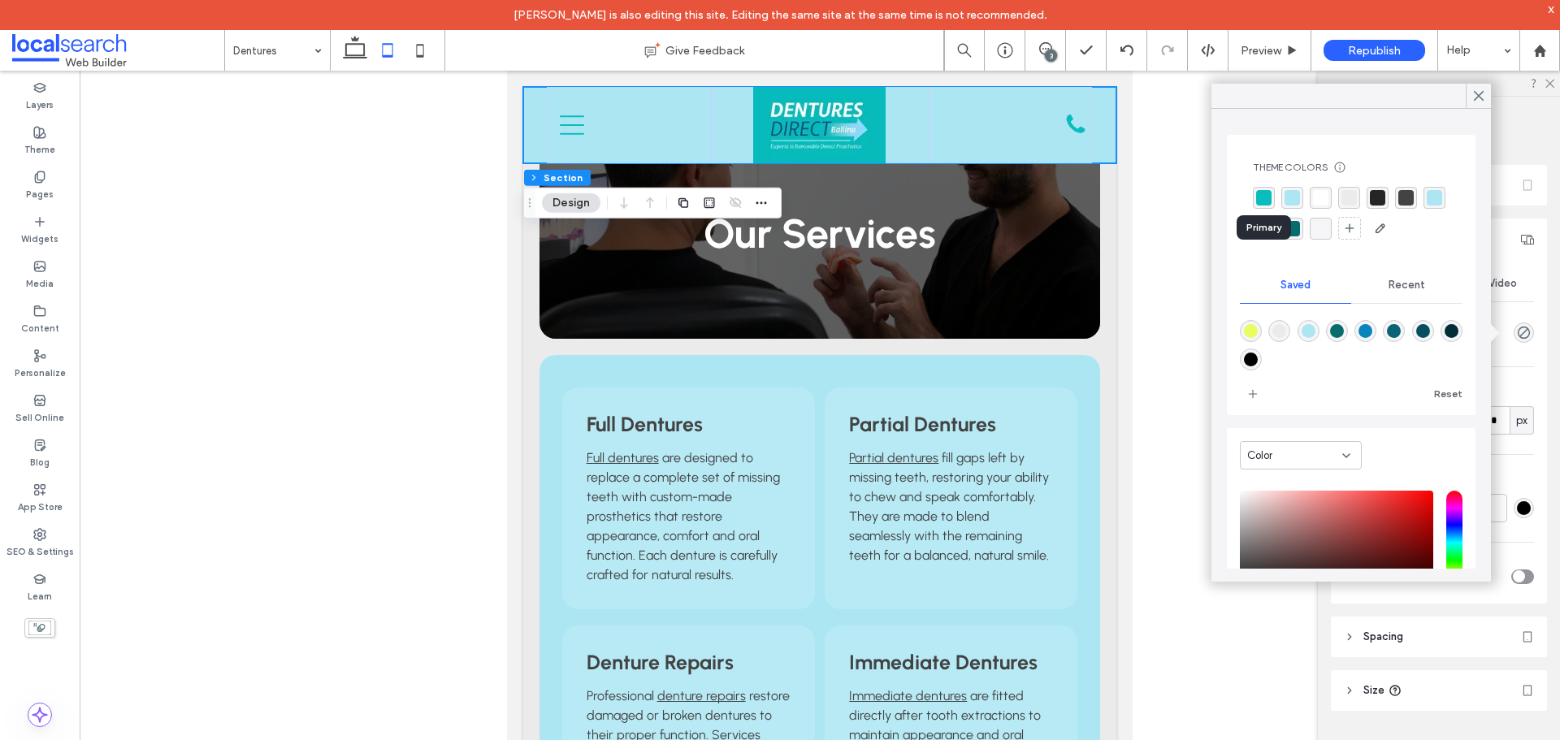
click at [1265, 201] on div "rgba(9,188,189,1)" at bounding box center [1263, 197] width 15 height 15
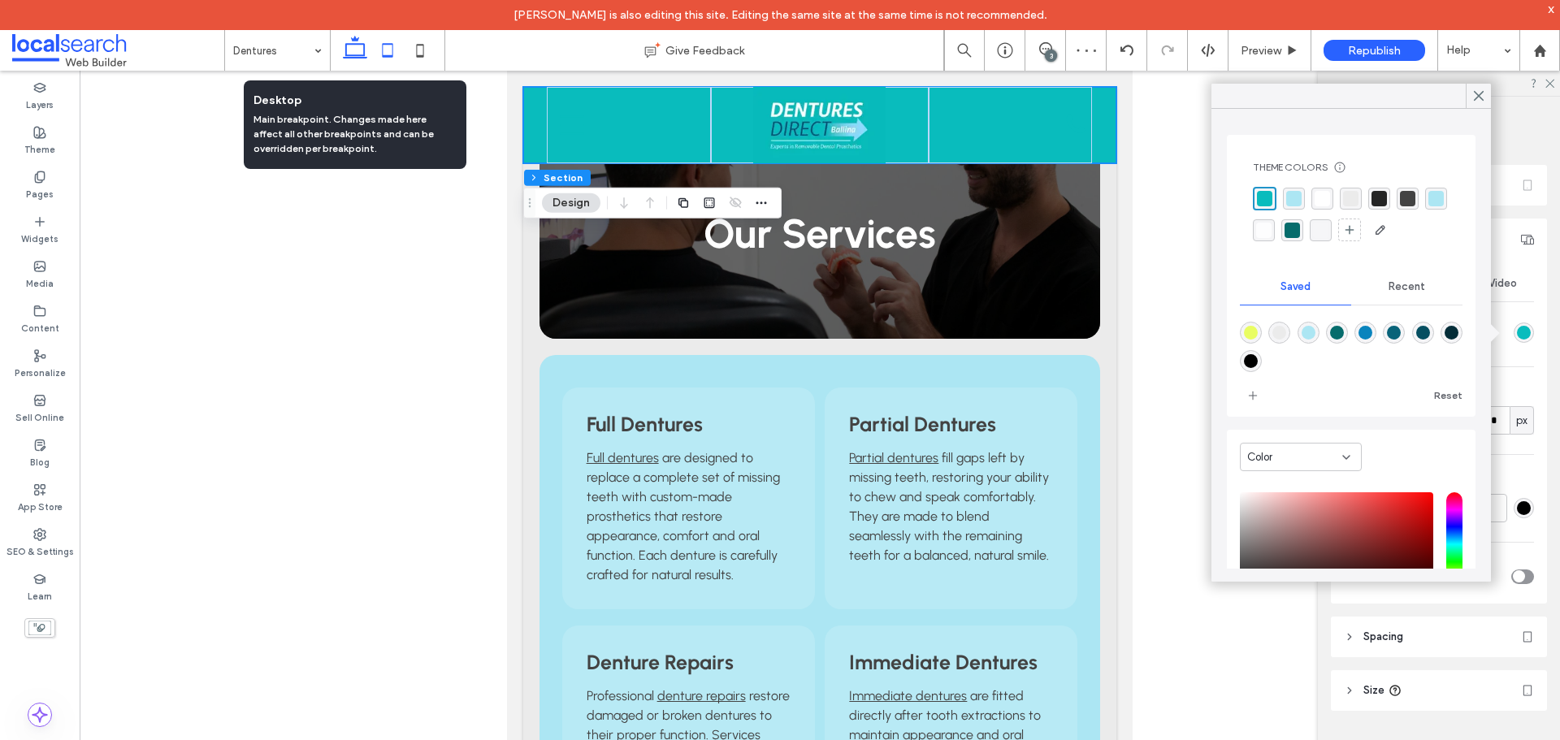
click at [357, 41] on use at bounding box center [355, 47] width 24 height 23
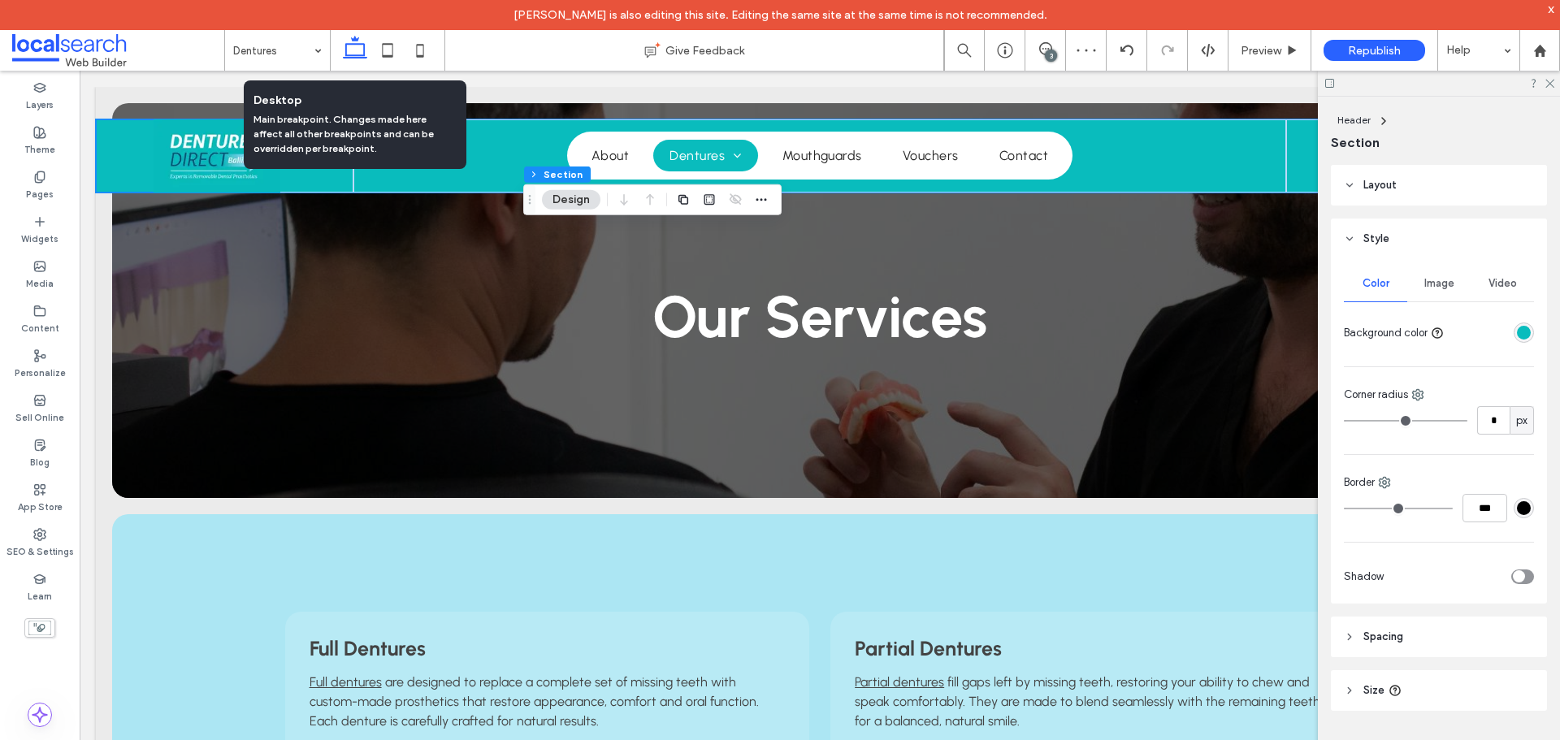
type input "*"
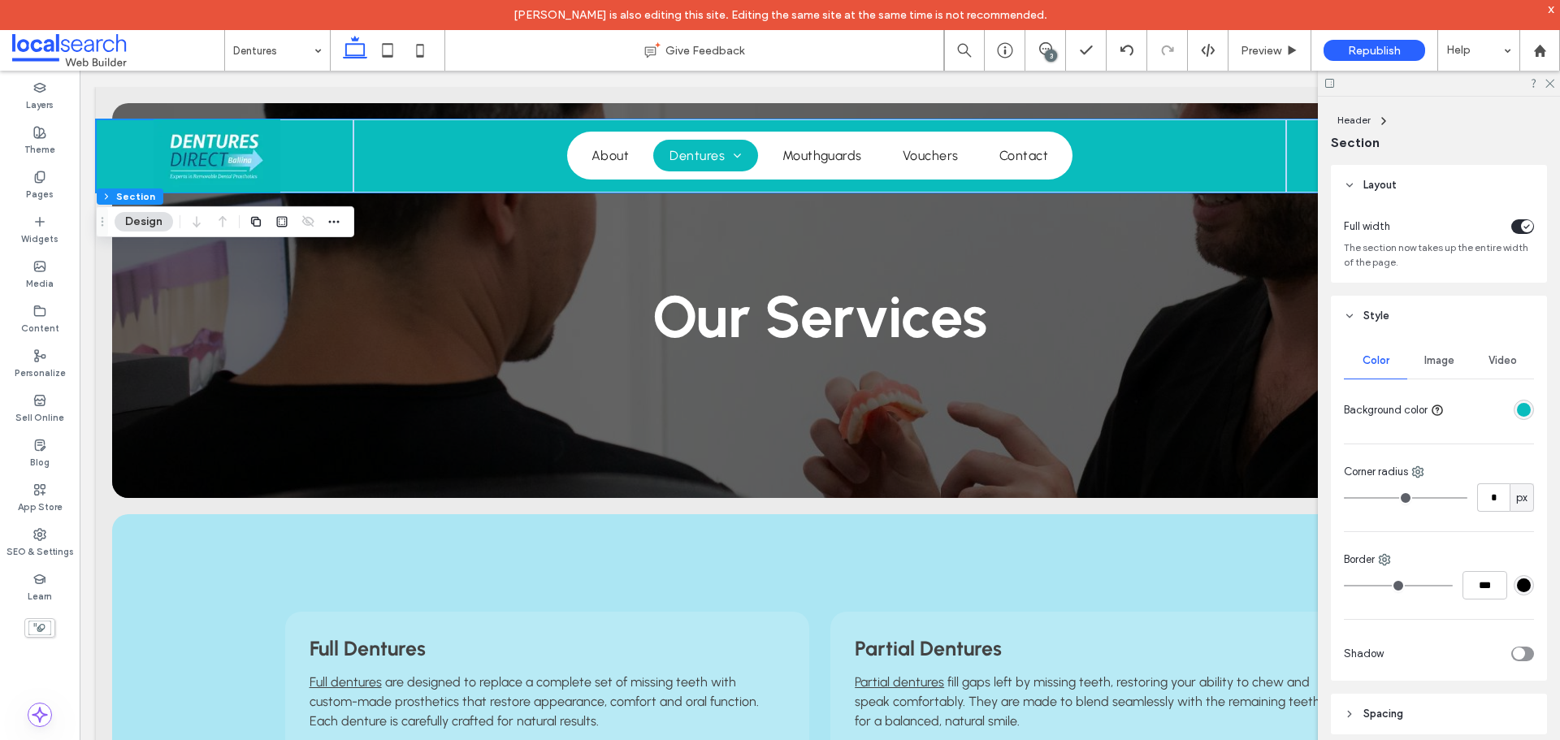
click at [1521, 407] on div "rgba(9,188,189,1)" at bounding box center [1524, 410] width 14 height 14
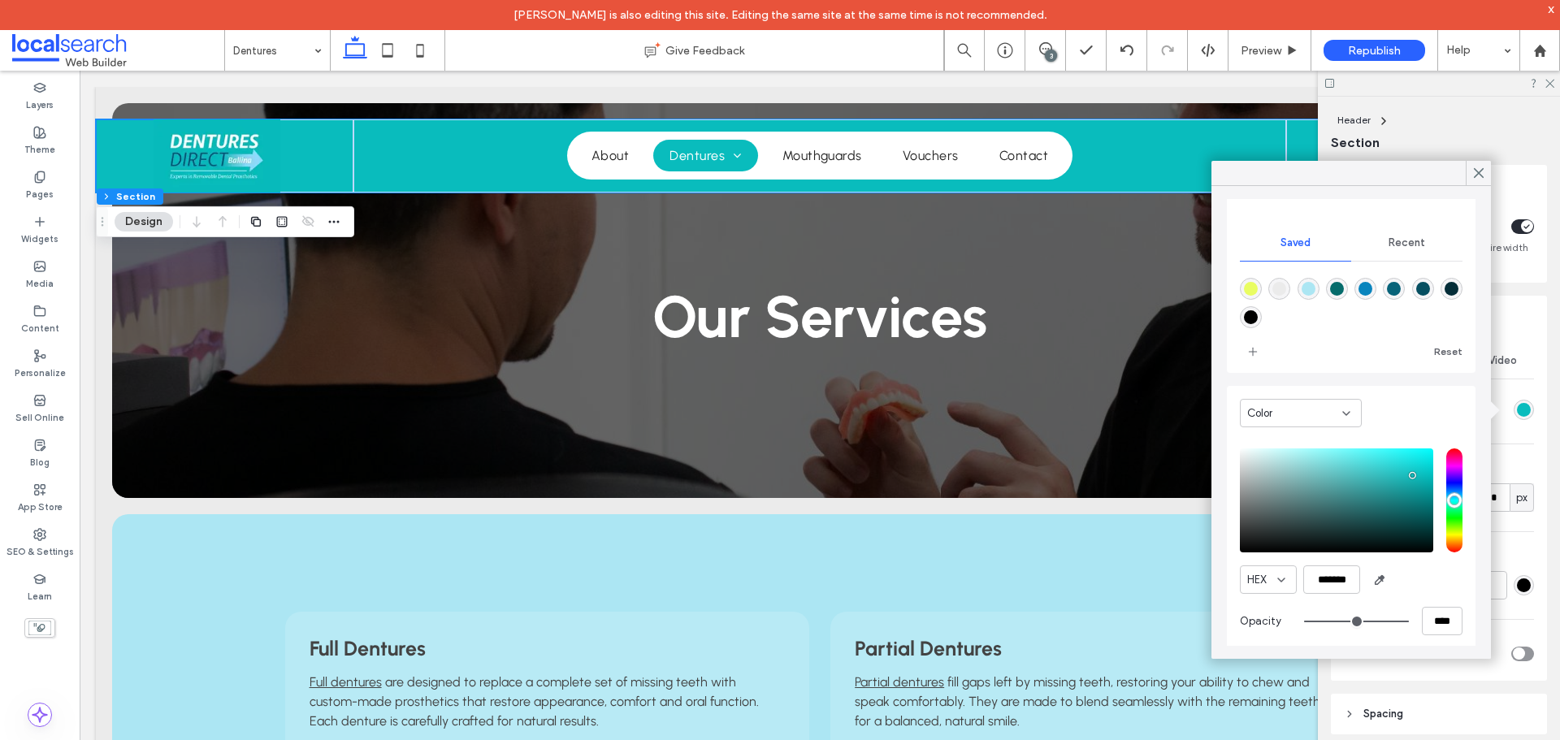
scroll to position [131, 0]
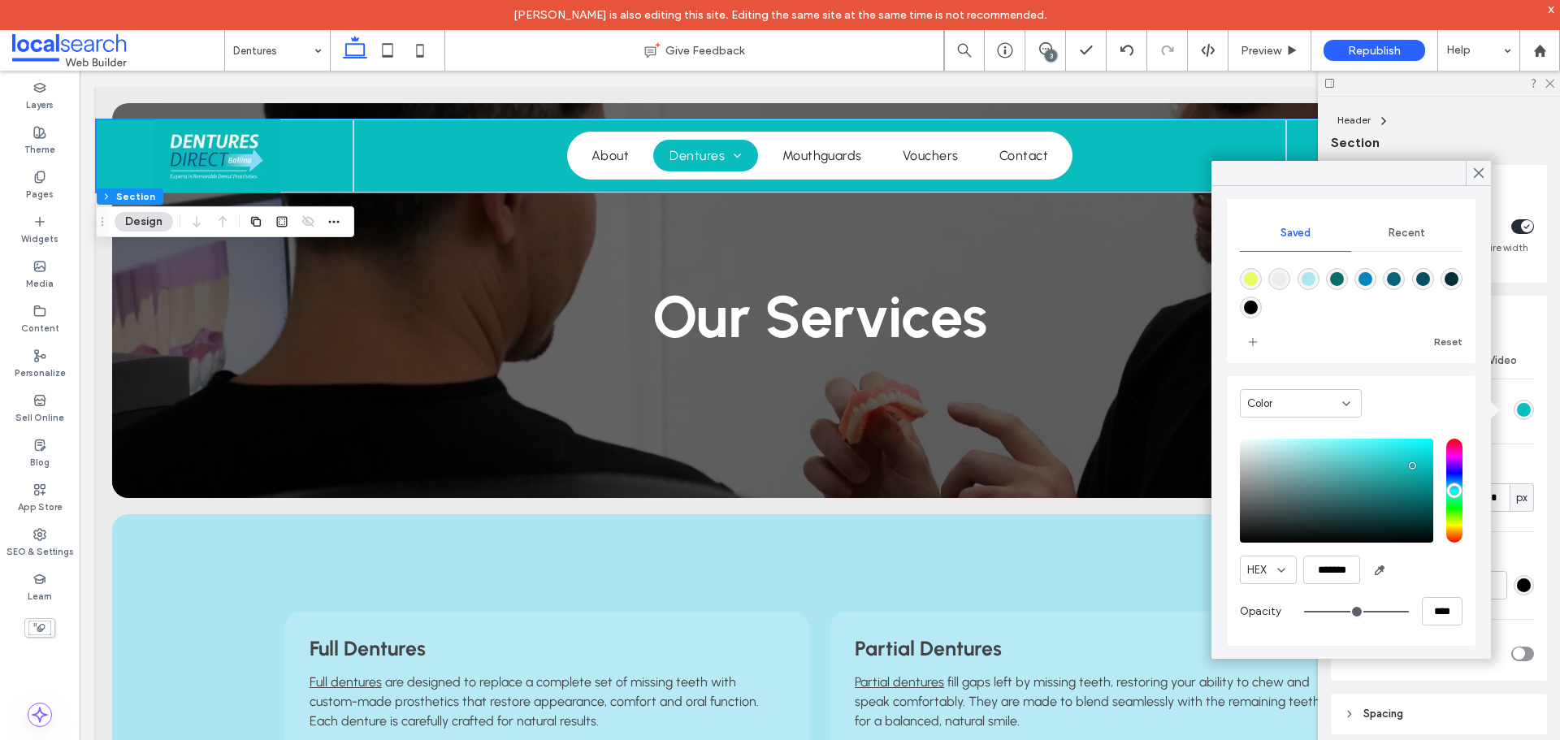
click at [1406, 226] on div "Recent" at bounding box center [1406, 233] width 111 height 36
click at [1248, 285] on icon "rgba(0, 0, 0, 0)" at bounding box center [1251, 285] width 14 height 14
type input "*******"
type input "*"
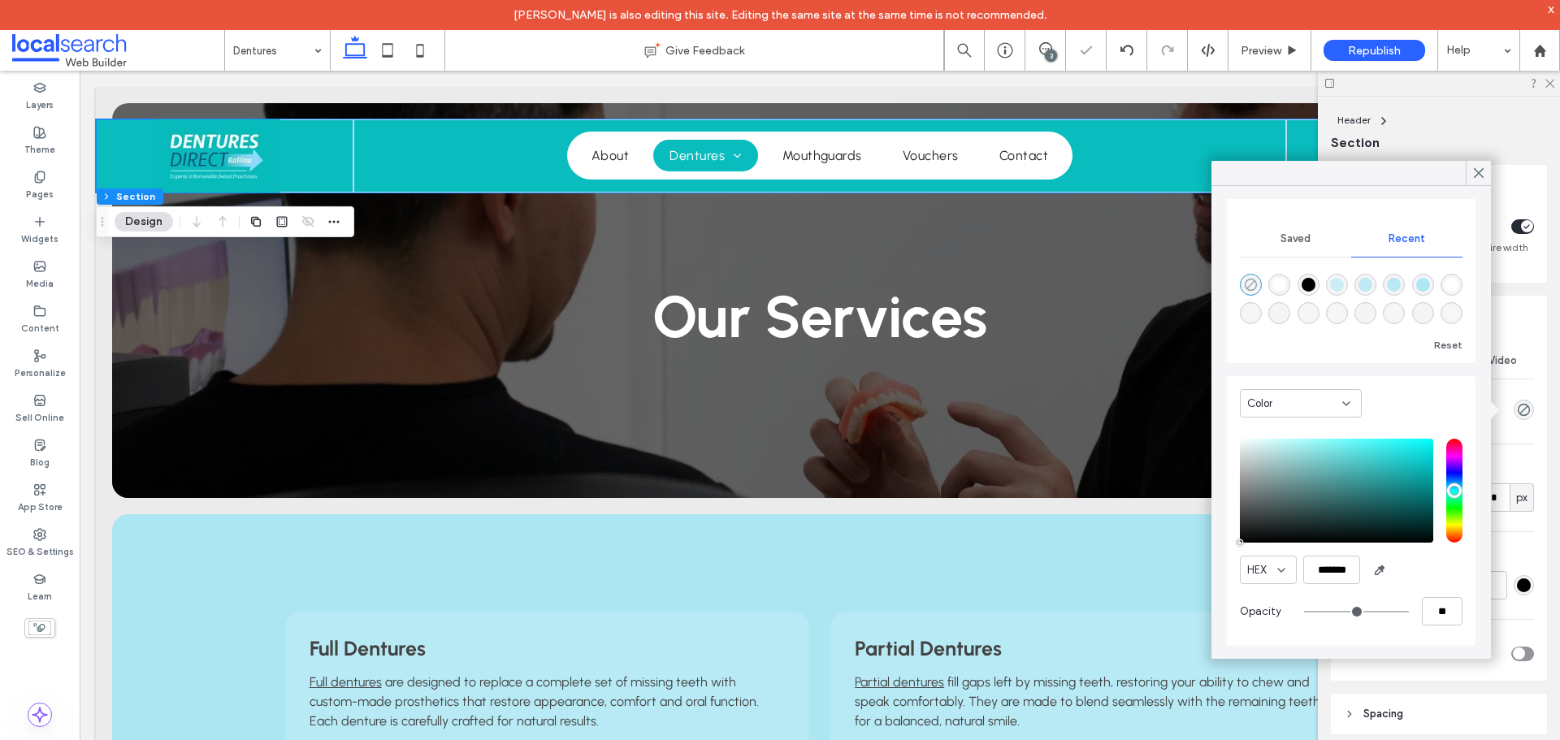
type input "**"
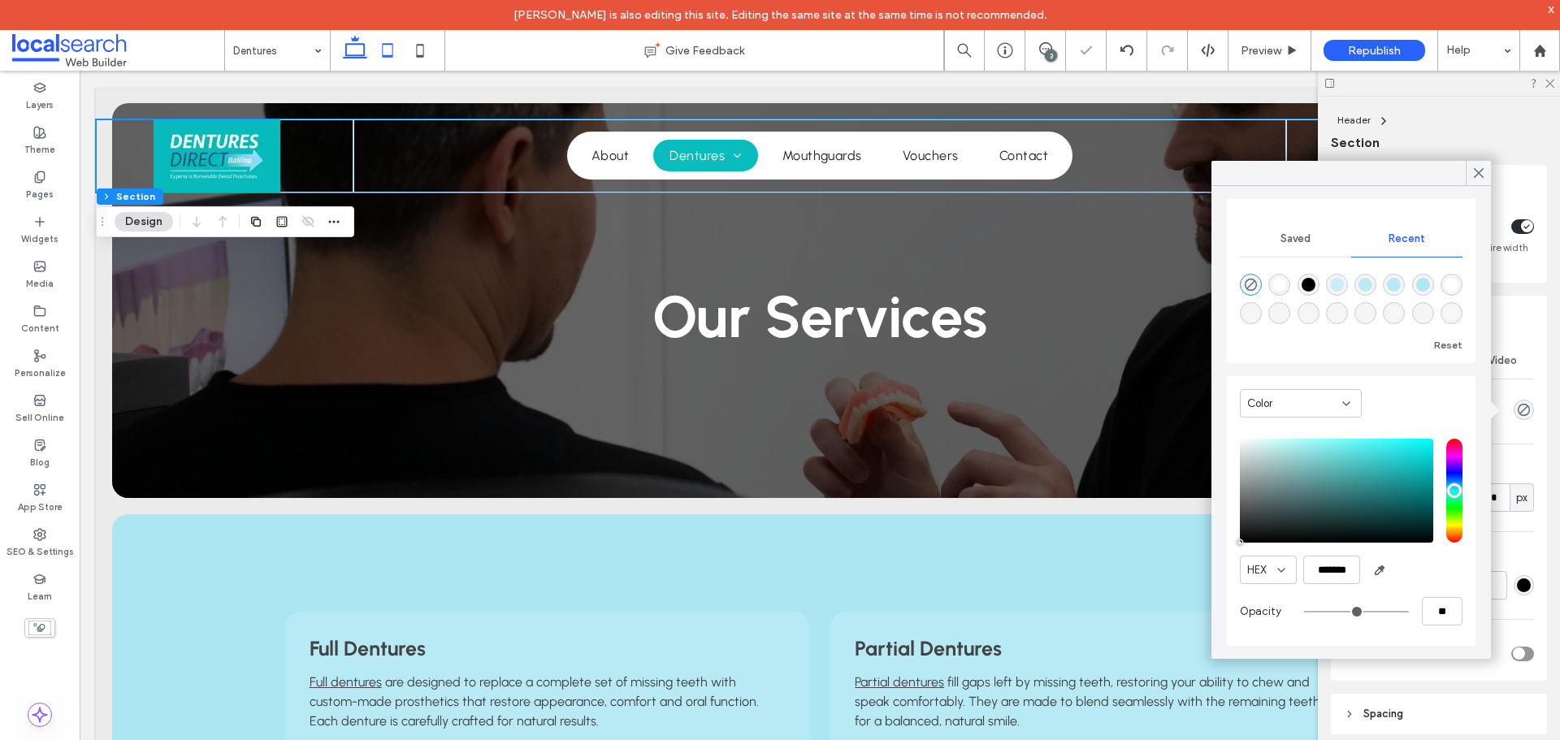
click at [392, 49] on icon at bounding box center [387, 50] width 32 height 32
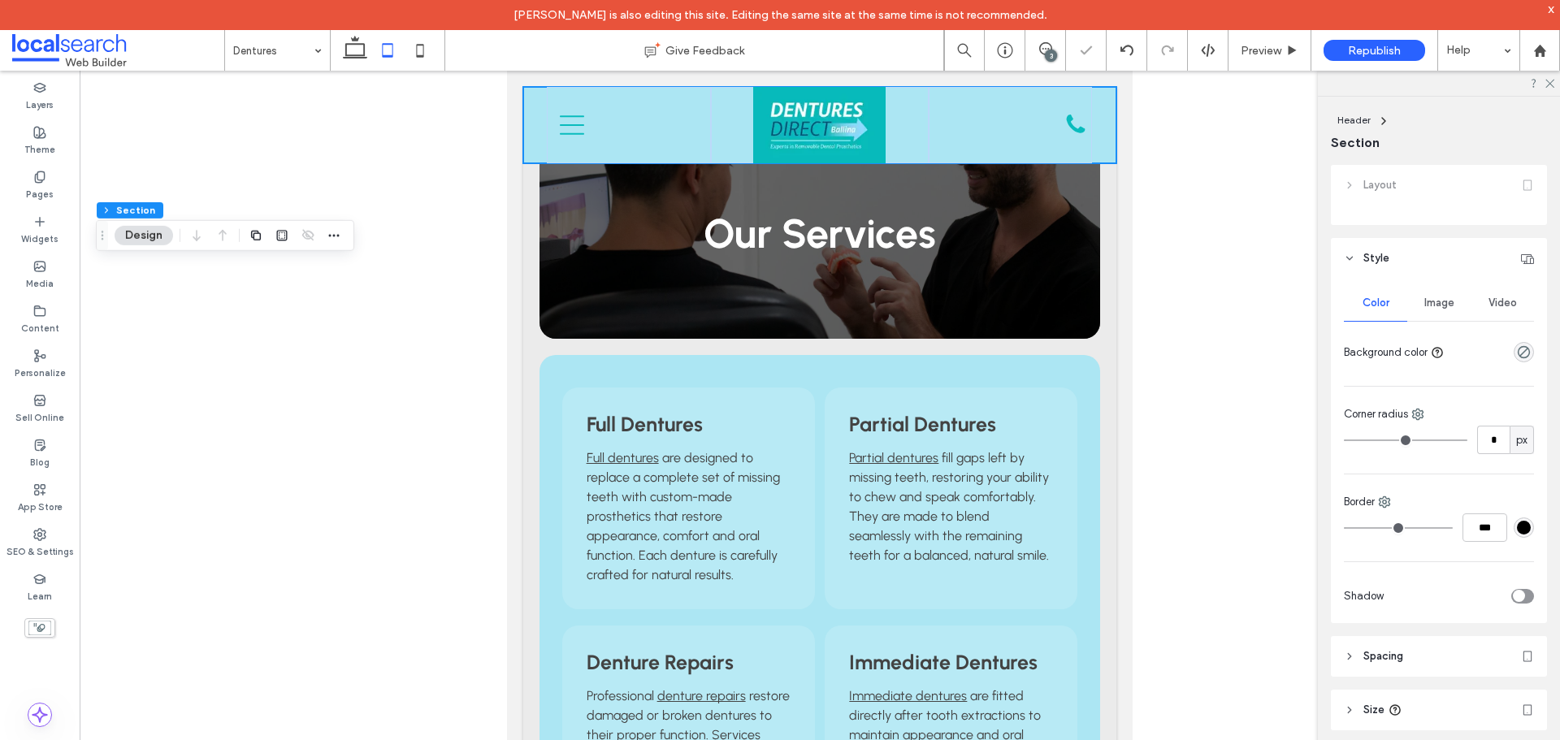
type input "**"
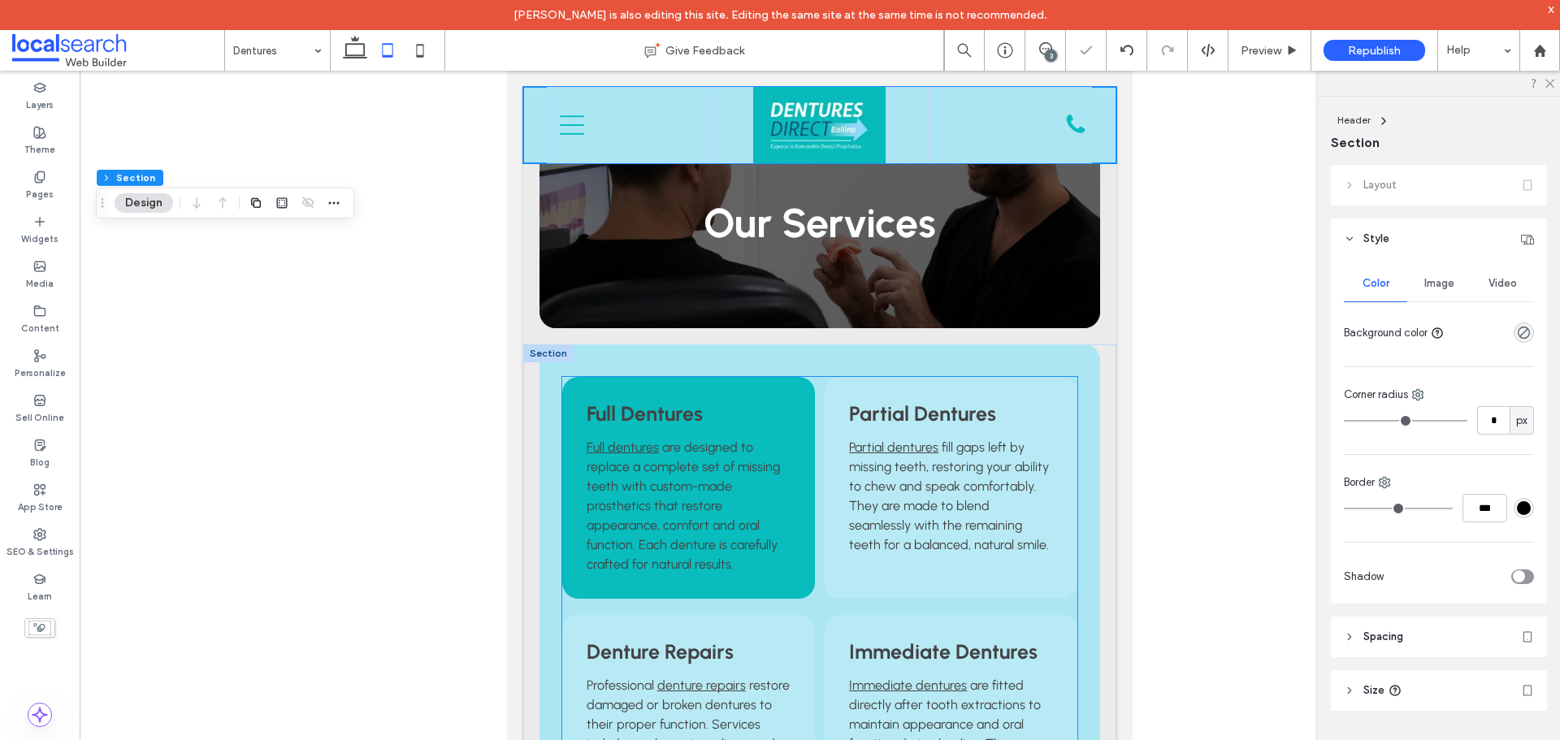
scroll to position [0, 0]
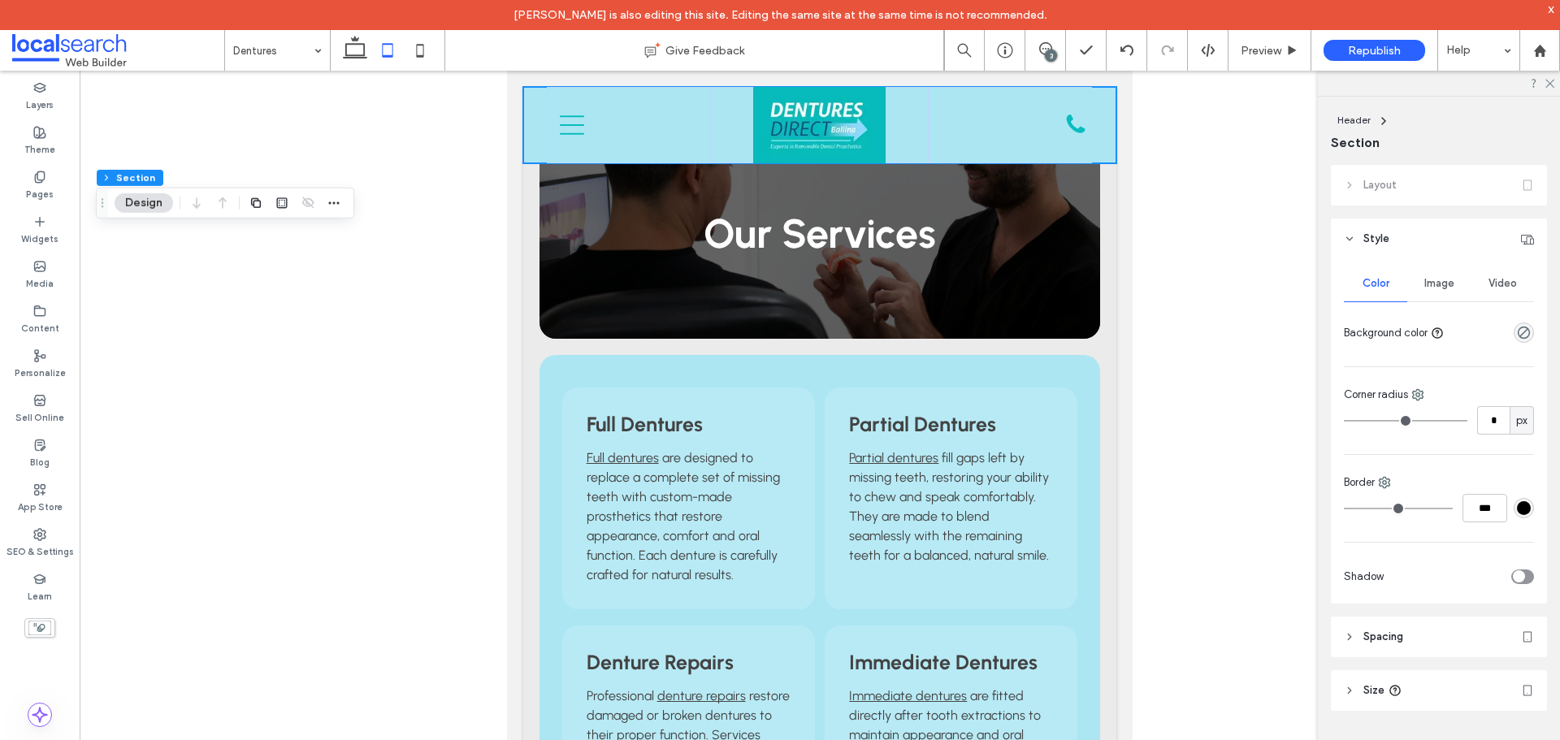
click at [1357, 183] on div "Layout" at bounding box center [1439, 185] width 216 height 41
click at [852, 168] on div "Advanced Header" at bounding box center [820, 175] width 186 height 25
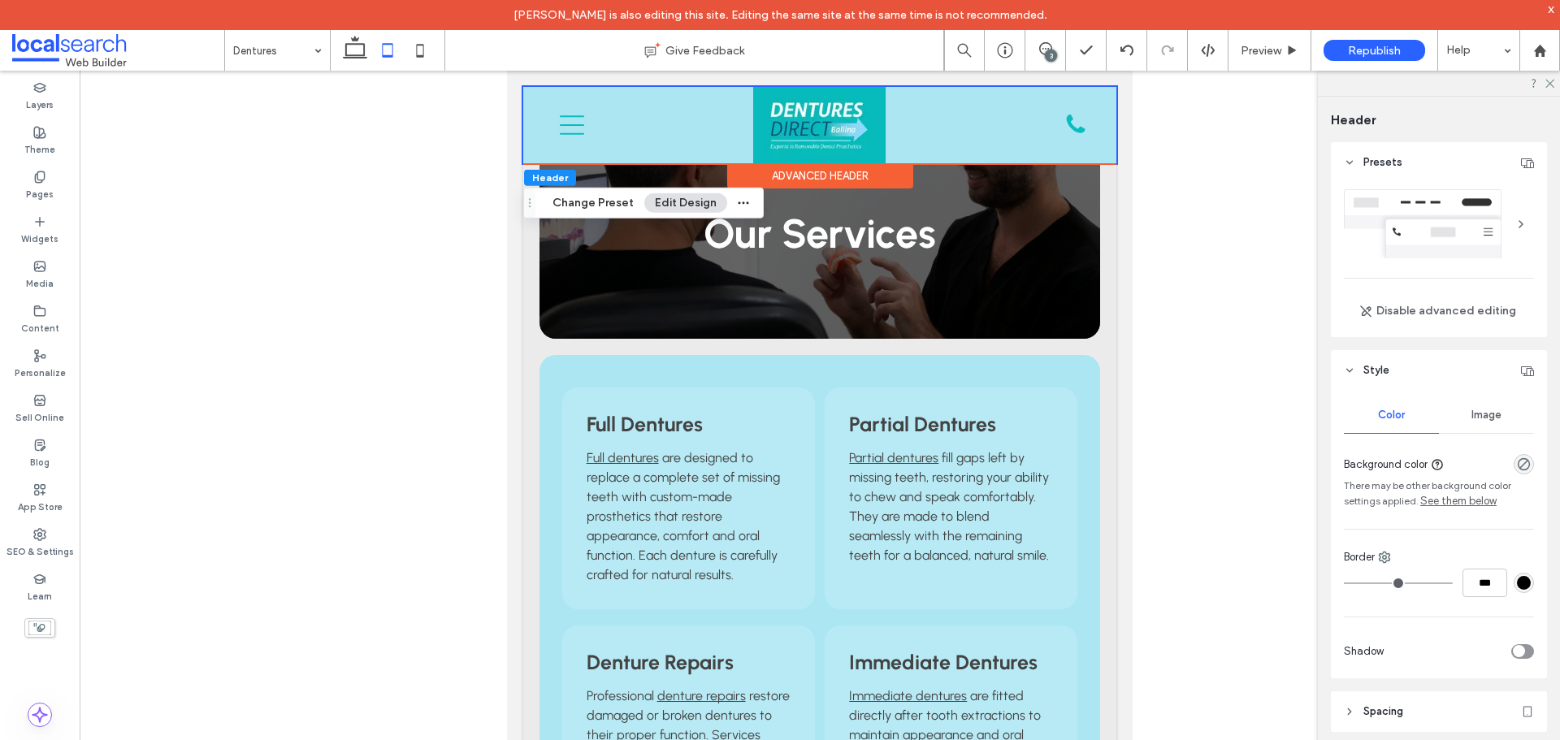
click at [1522, 164] on use at bounding box center [1527, 163] width 13 height 10
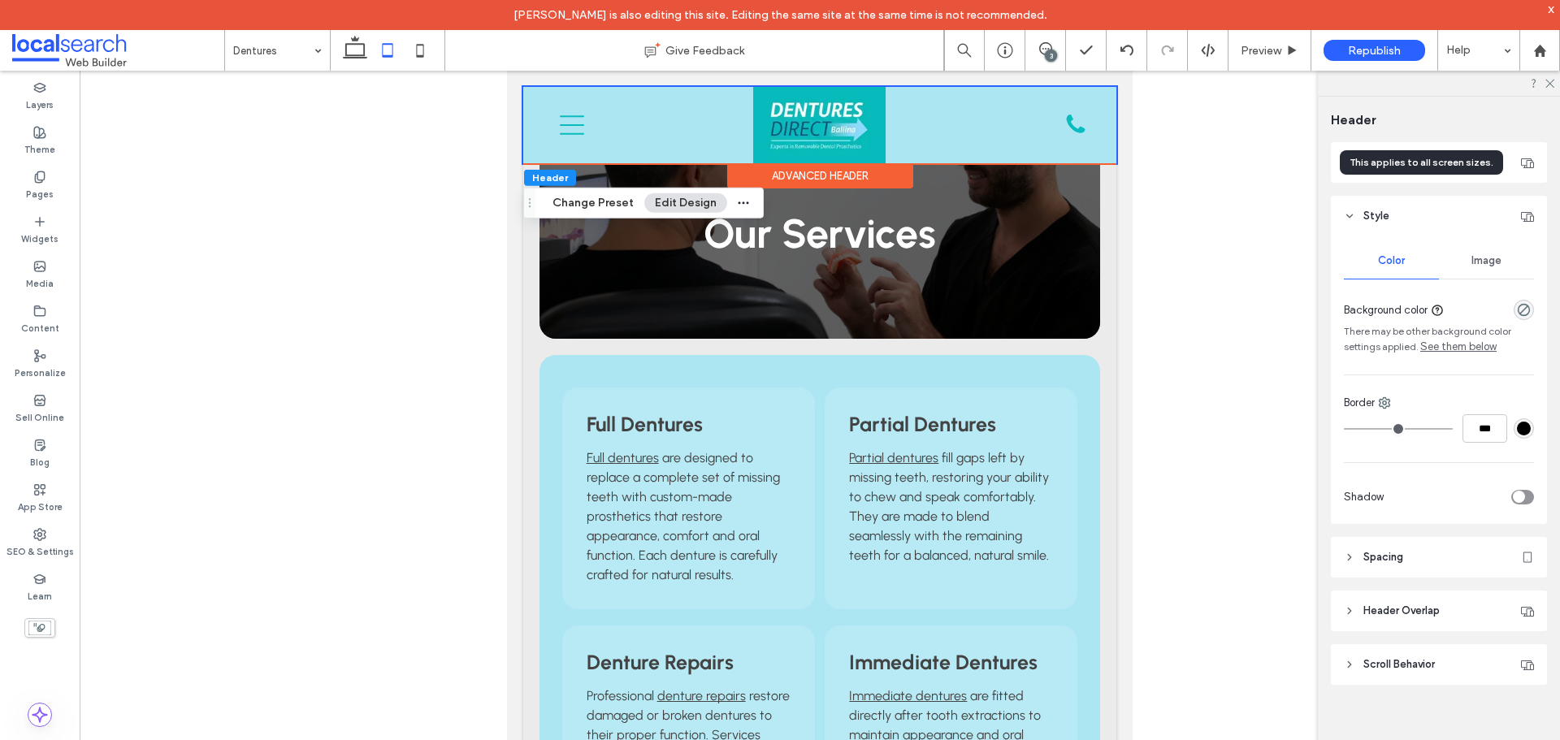
click at [1522, 164] on icon at bounding box center [1527, 162] width 13 height 13
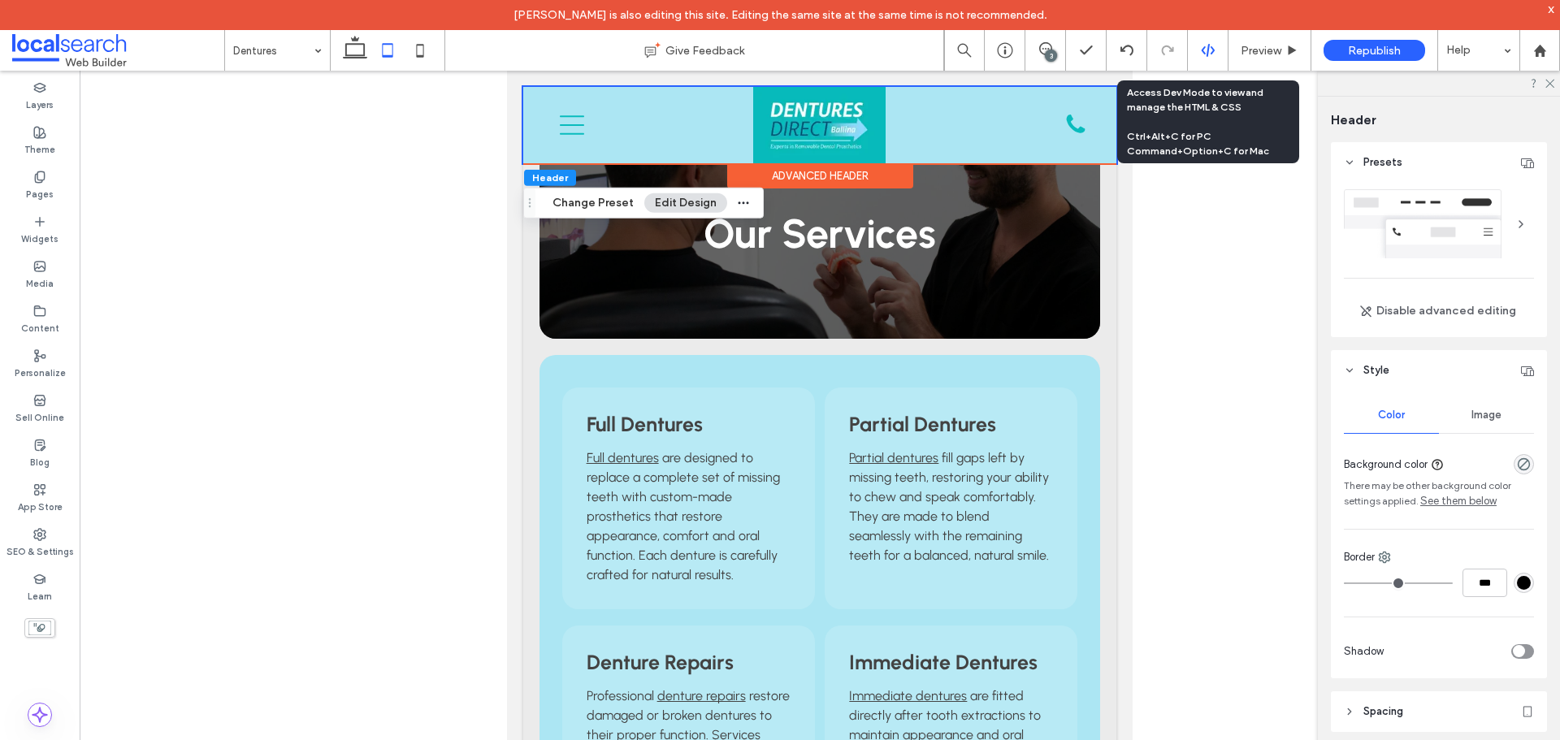
click at [1206, 48] on icon at bounding box center [1208, 50] width 15 height 15
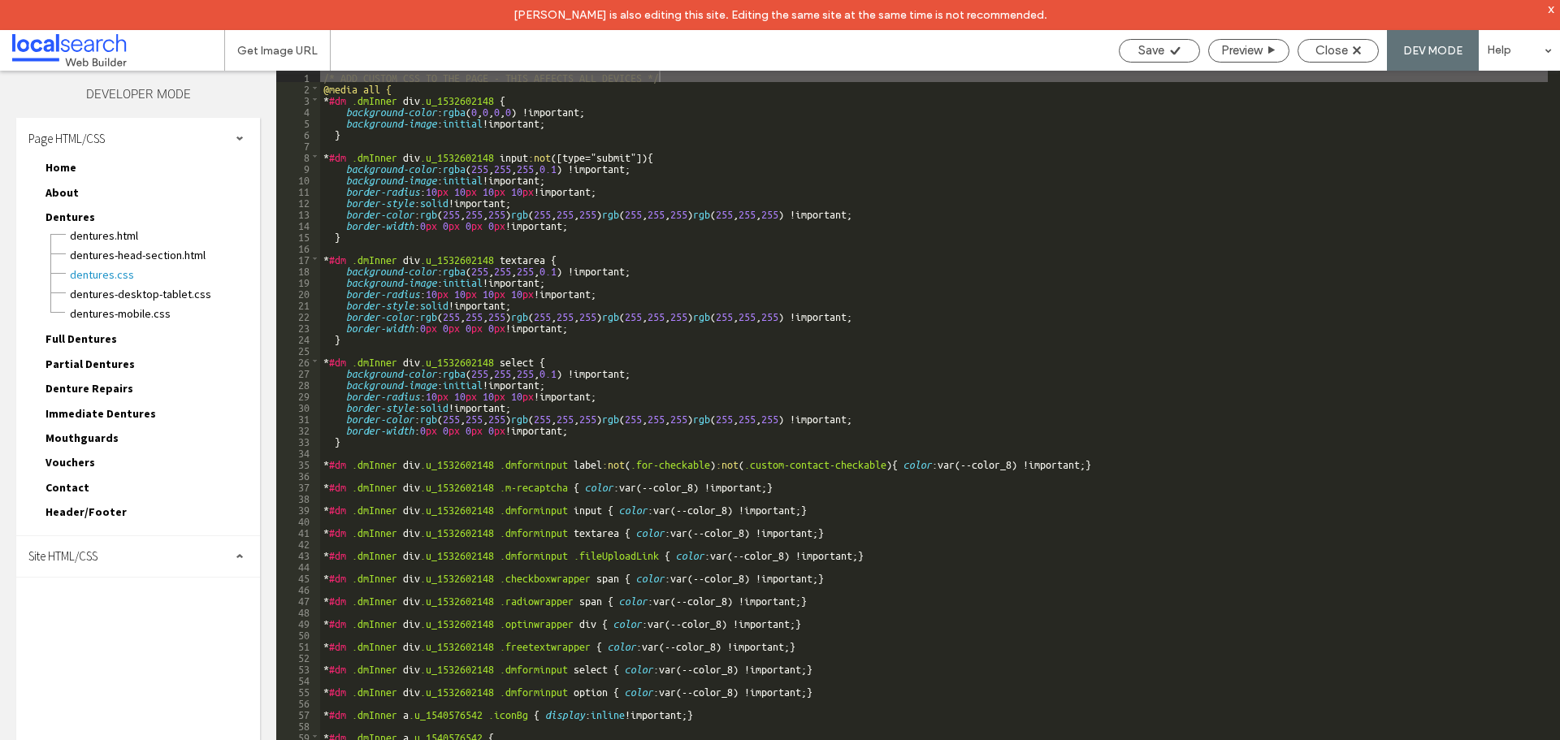
click at [176, 550] on div "Site HTML/CSS" at bounding box center [138, 556] width 244 height 41
click at [159, 624] on span "site.css" at bounding box center [168, 627] width 184 height 16
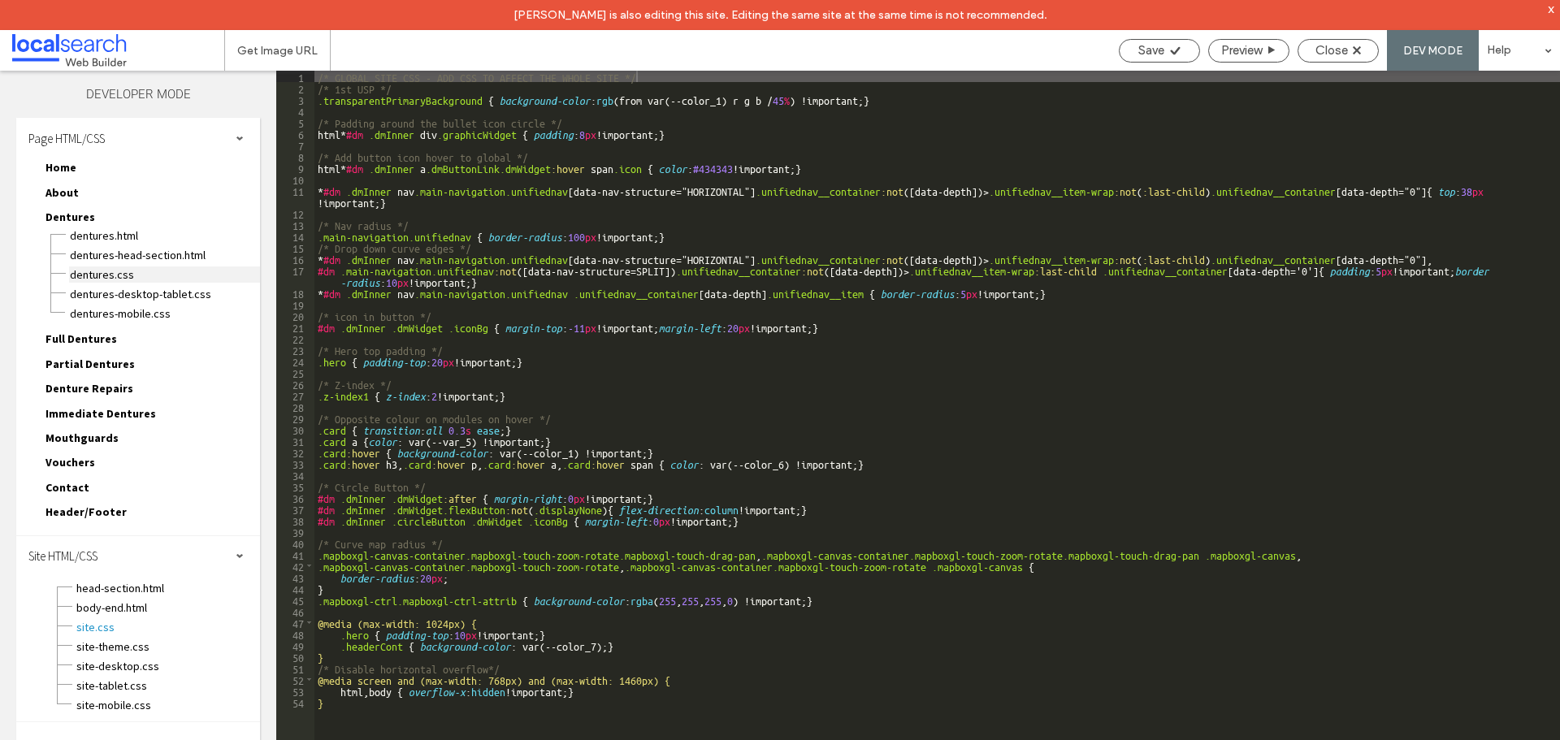
click at [166, 280] on span "Dentures.css" at bounding box center [164, 274] width 191 height 16
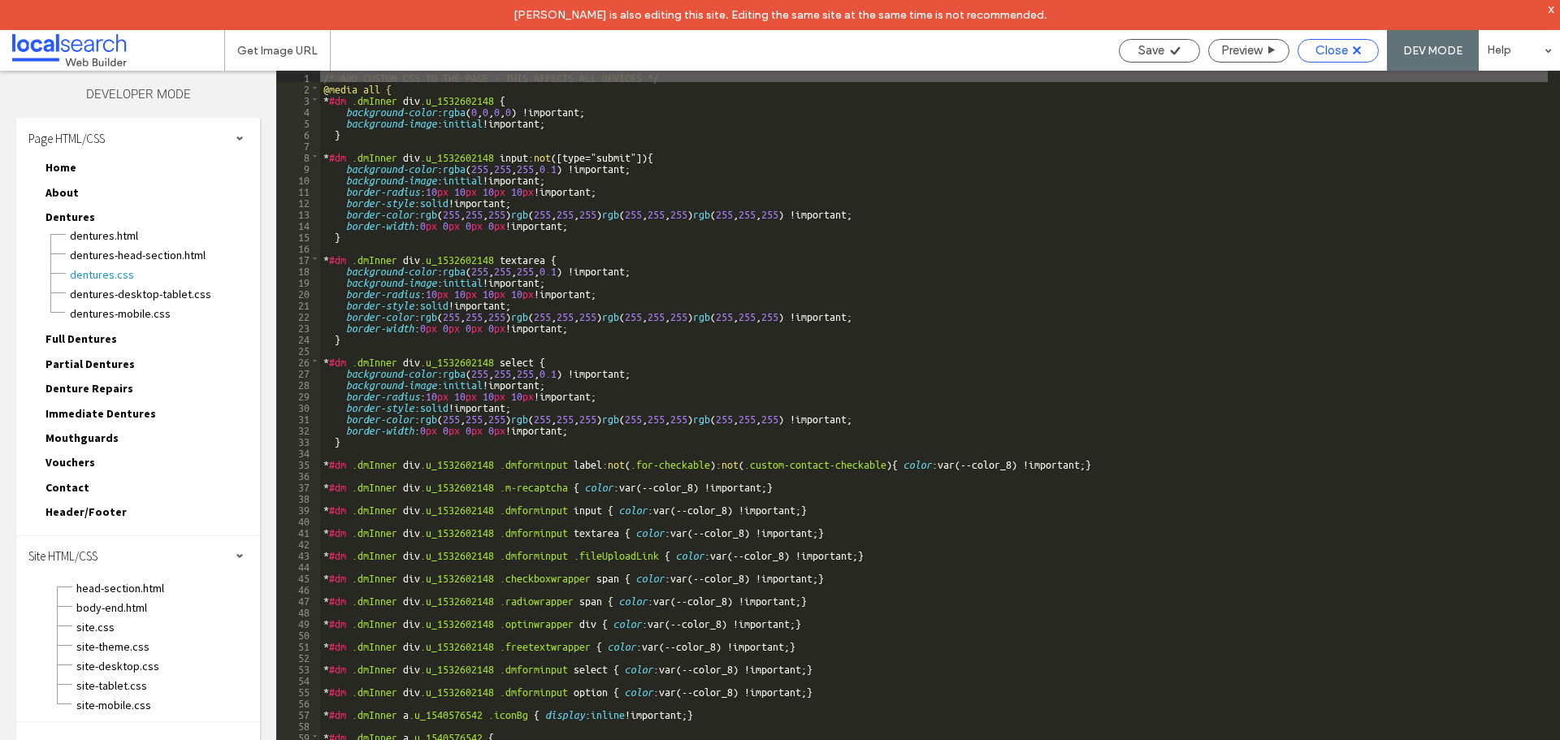
click at [1327, 45] on span "Close" at bounding box center [1331, 50] width 32 height 15
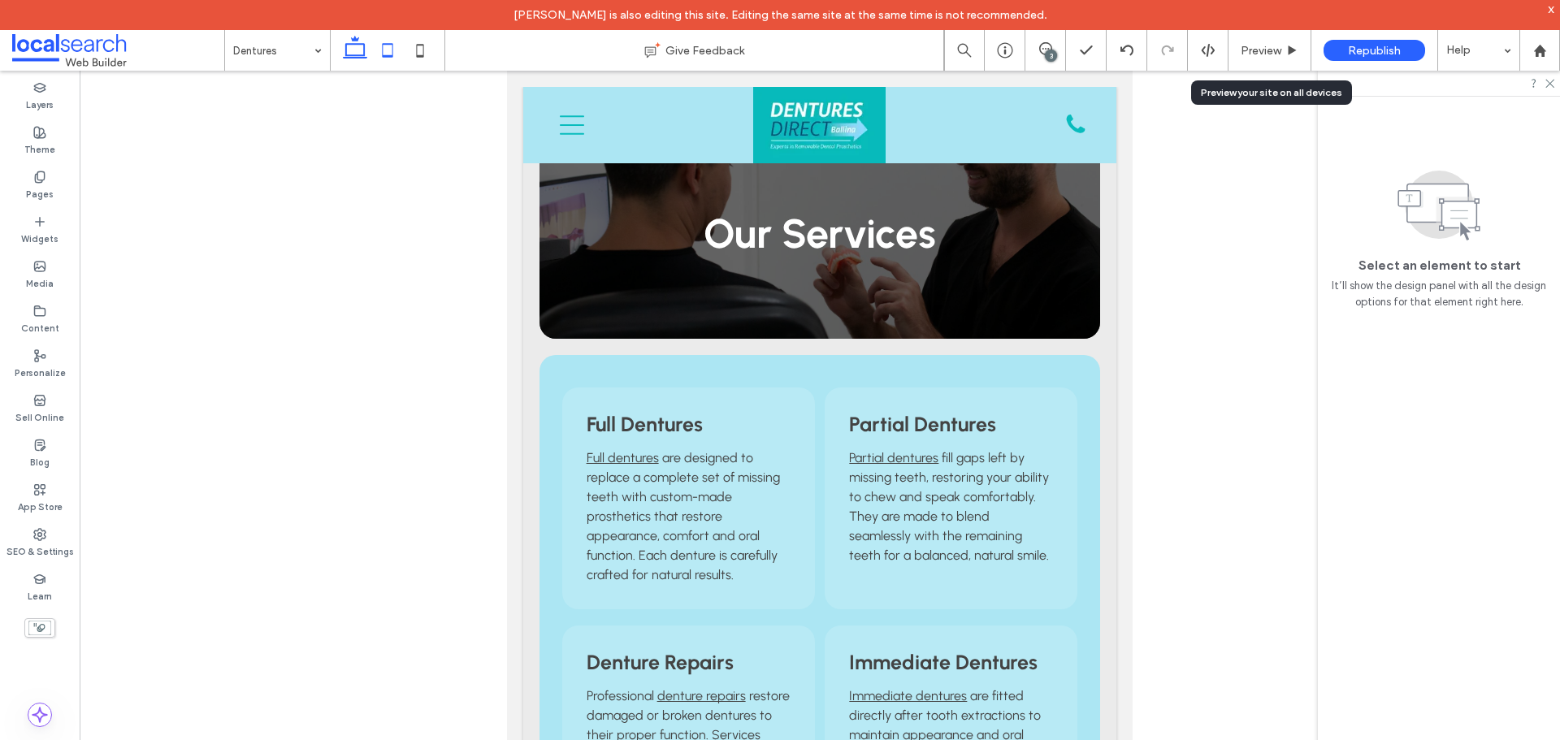
click at [355, 50] on icon at bounding box center [355, 50] width 32 height 32
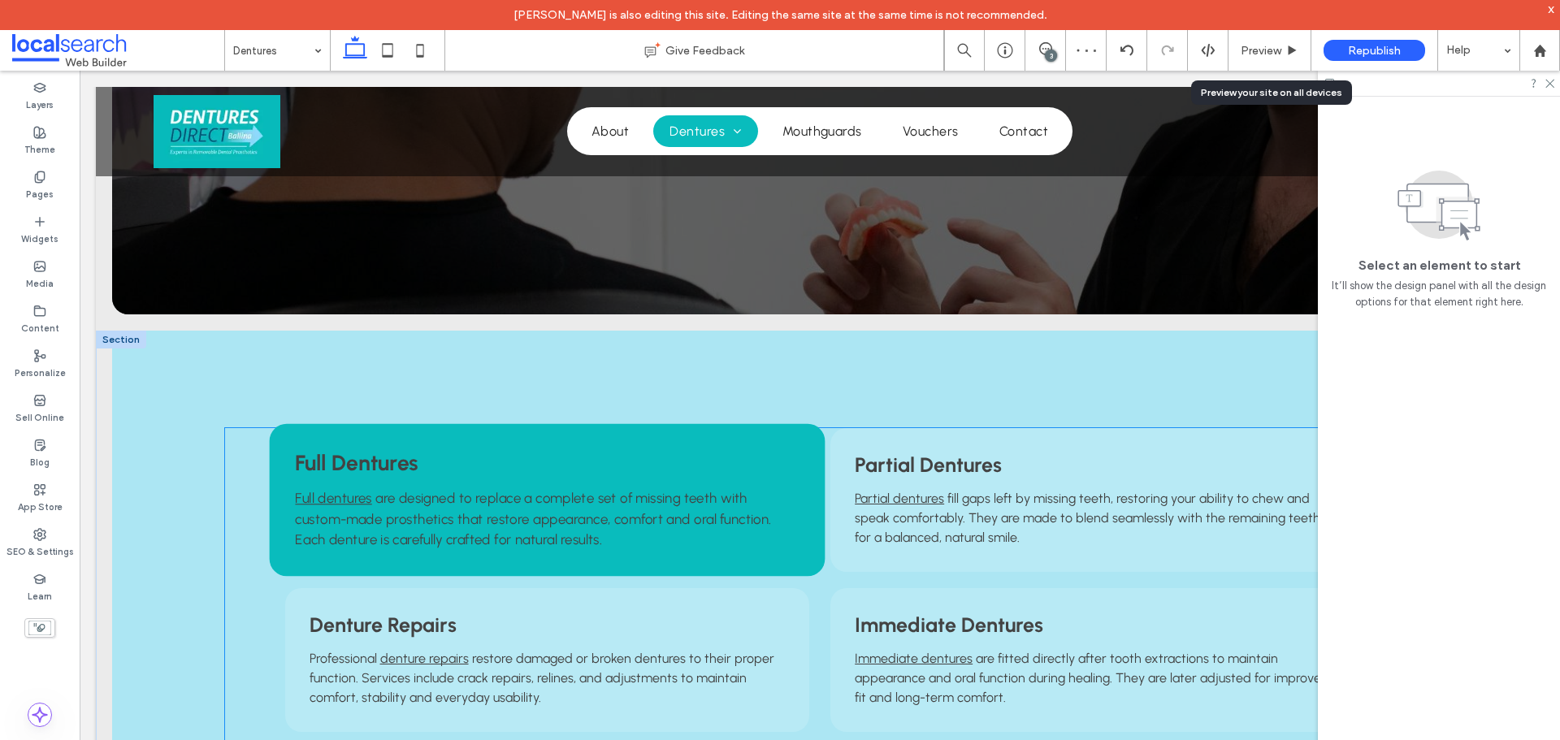
scroll to position [406, 0]
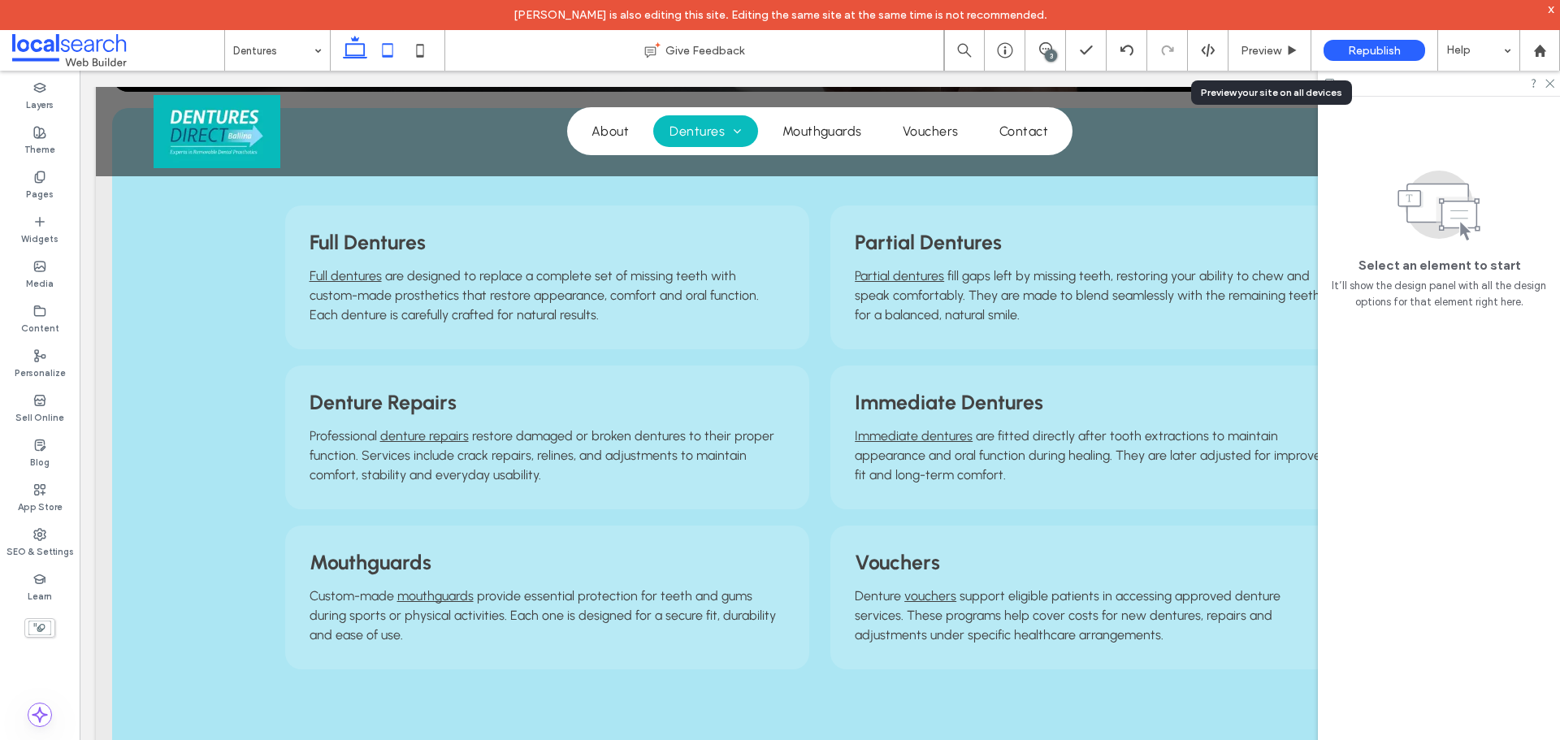
click at [380, 50] on icon at bounding box center [387, 50] width 32 height 32
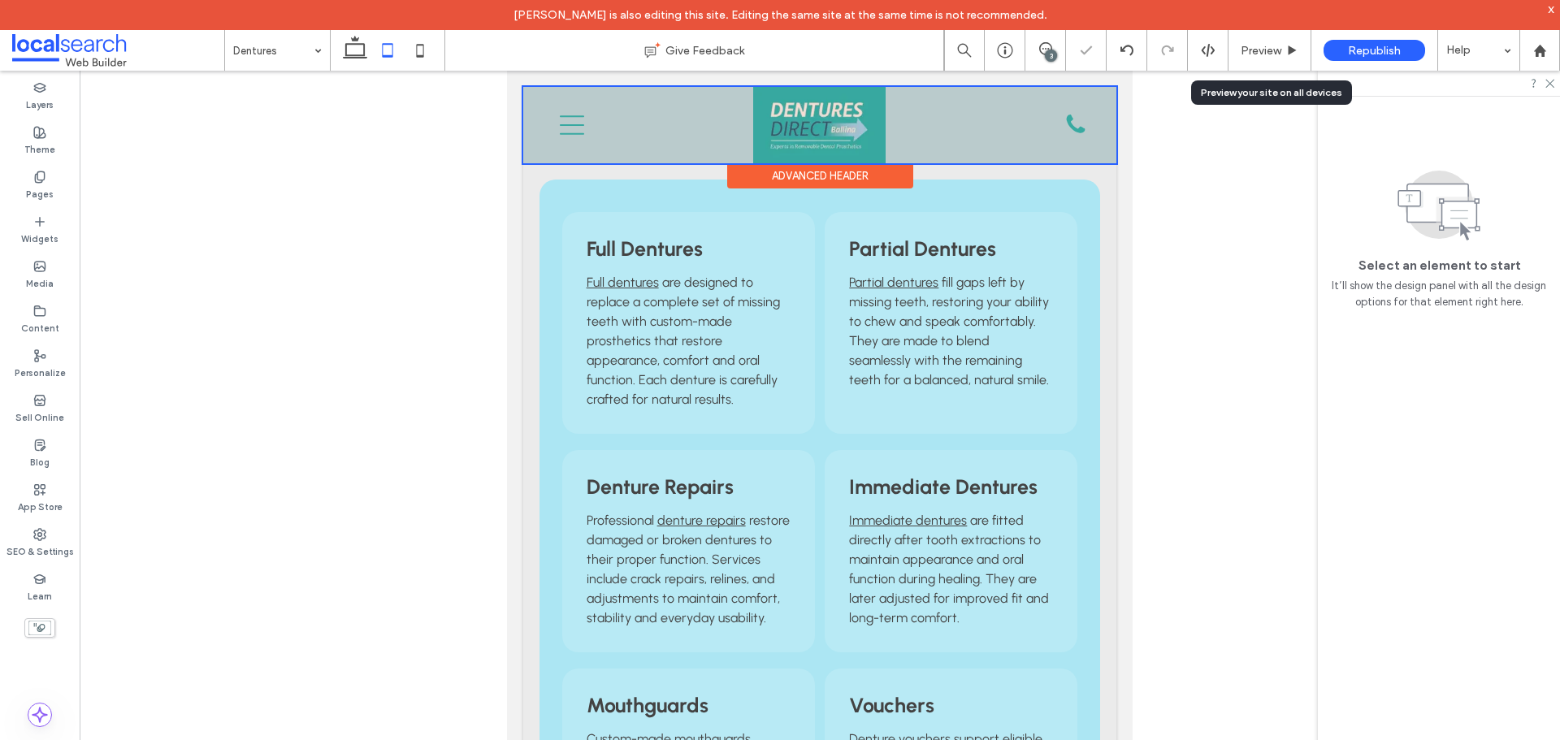
click at [868, 123] on div at bounding box center [819, 125] width 593 height 76
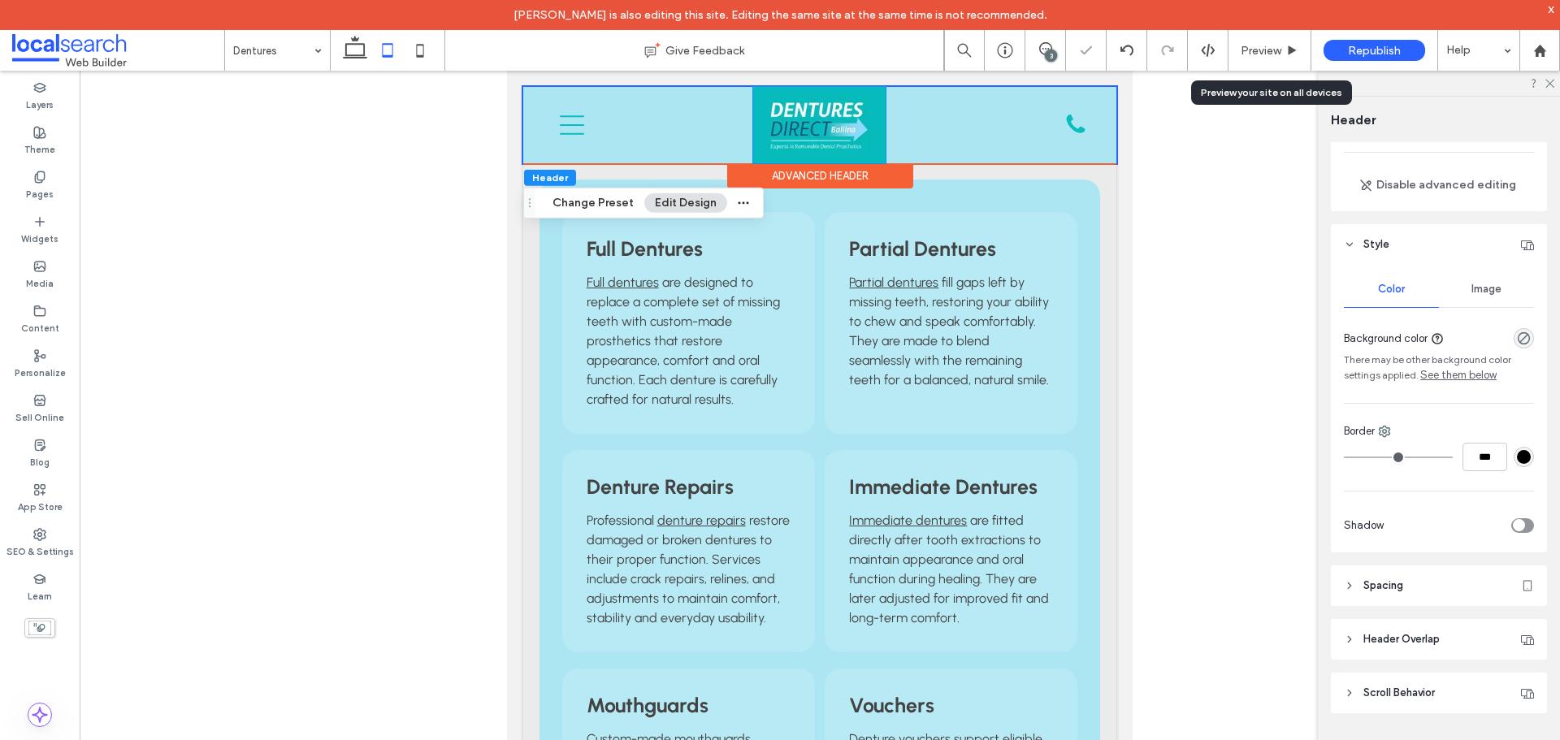
scroll to position [141, 0]
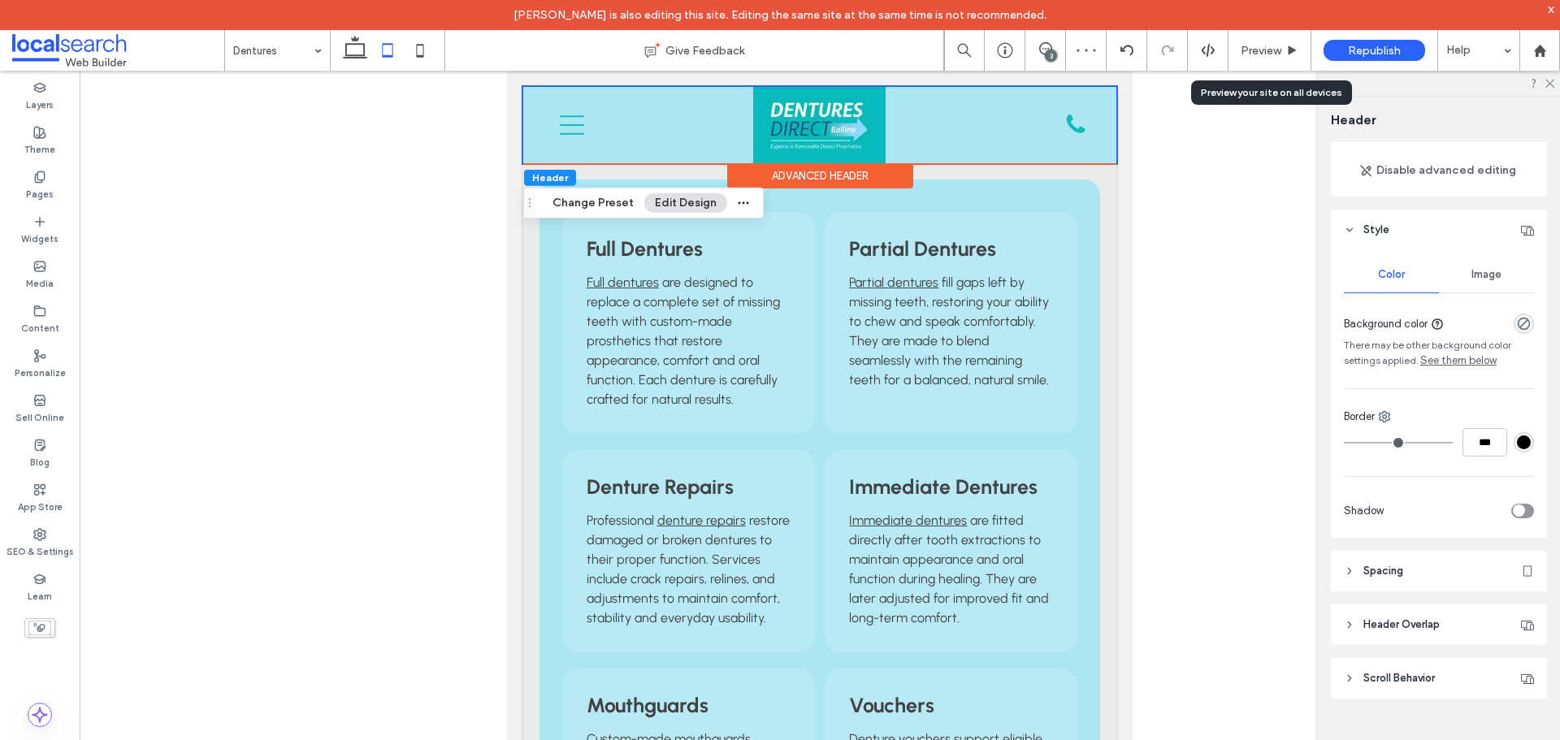
click at [884, 183] on div "Advanced Header" at bounding box center [820, 175] width 186 height 25
click at [883, 176] on div "Advanced Header" at bounding box center [820, 175] width 186 height 25
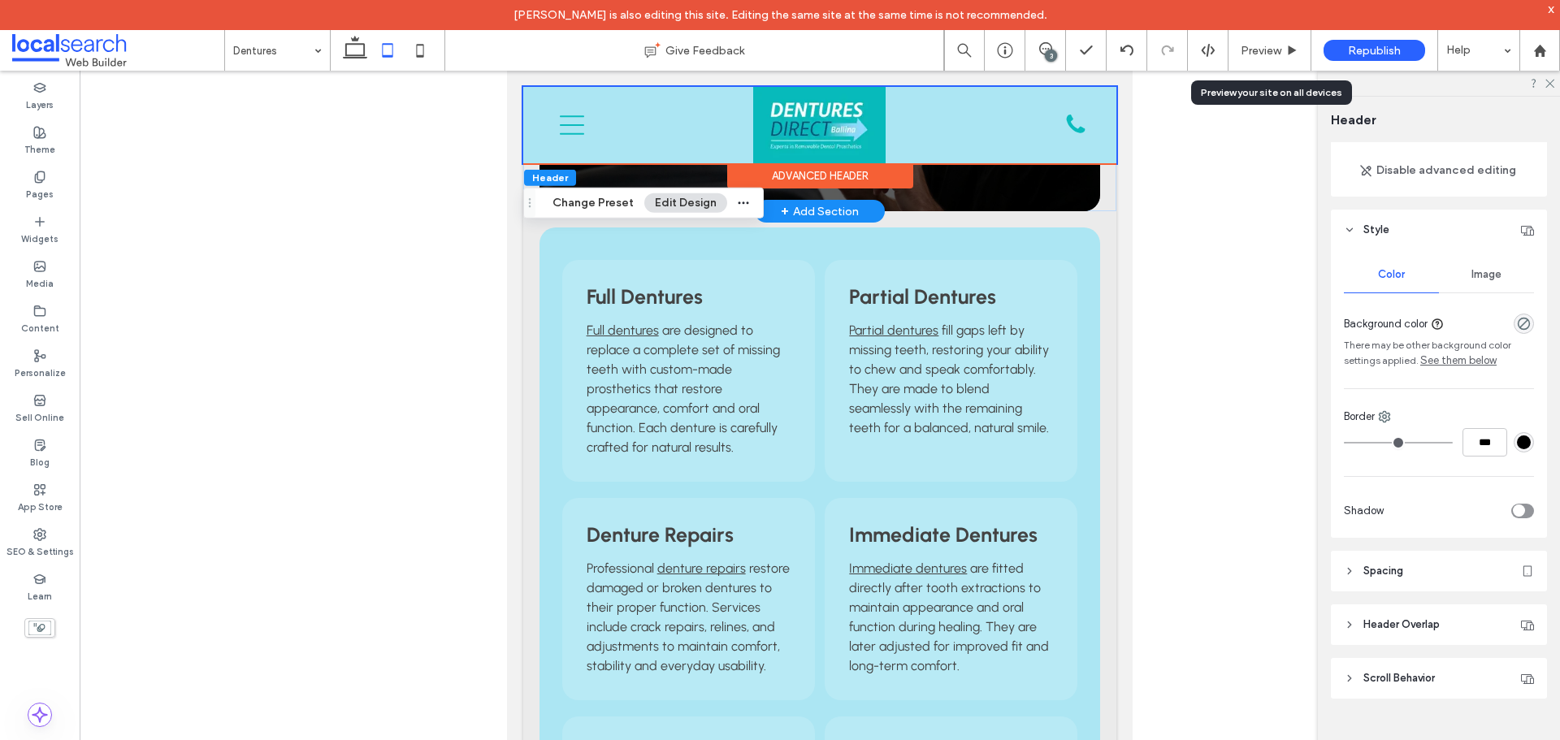
scroll to position [0, 0]
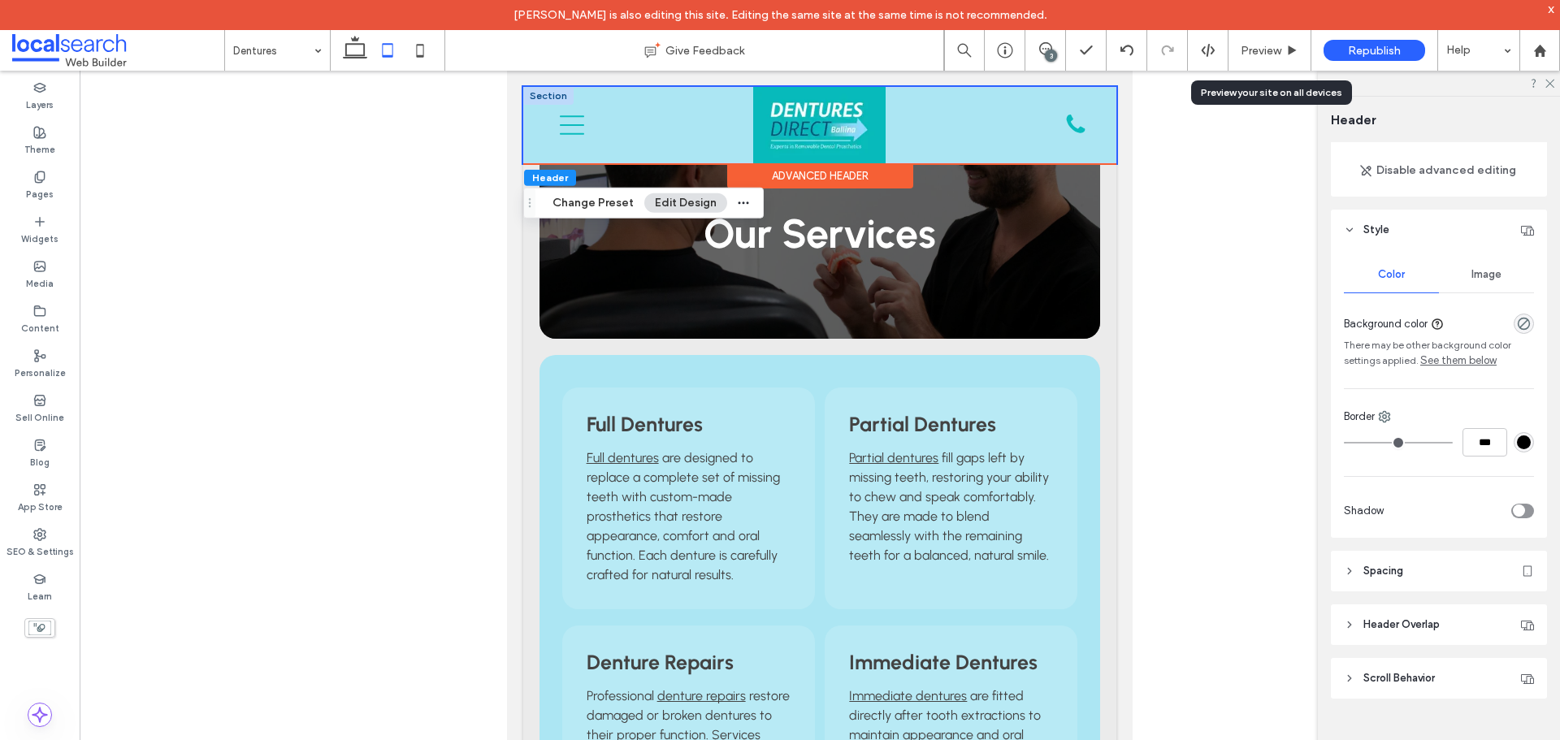
click at [544, 96] on div at bounding box center [548, 96] width 50 height 18
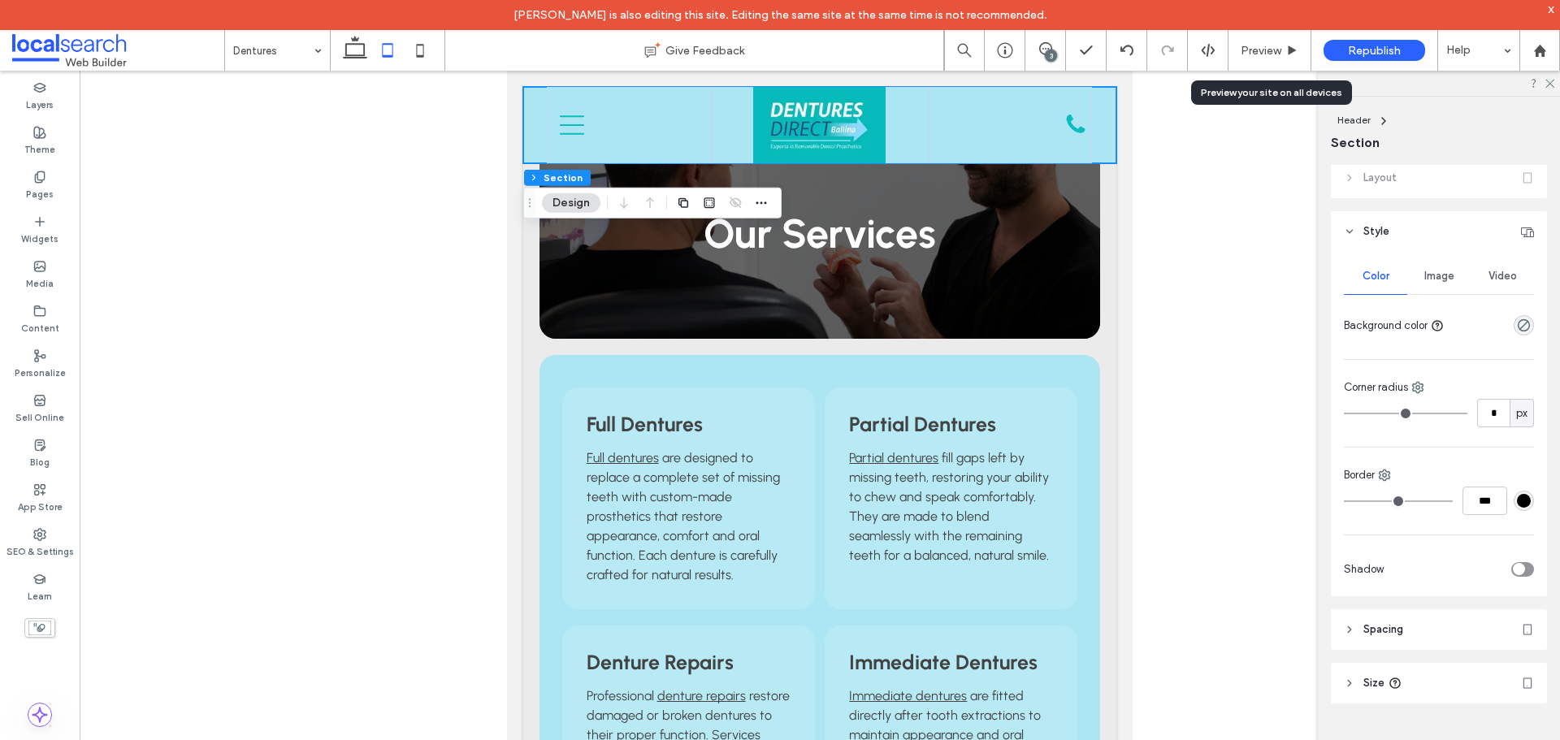
scroll to position [12, 0]
click at [533, 144] on div "Home About Dentures Full Dentures Partial Dentures Denture Repairs Immediate De…" at bounding box center [819, 125] width 593 height 76
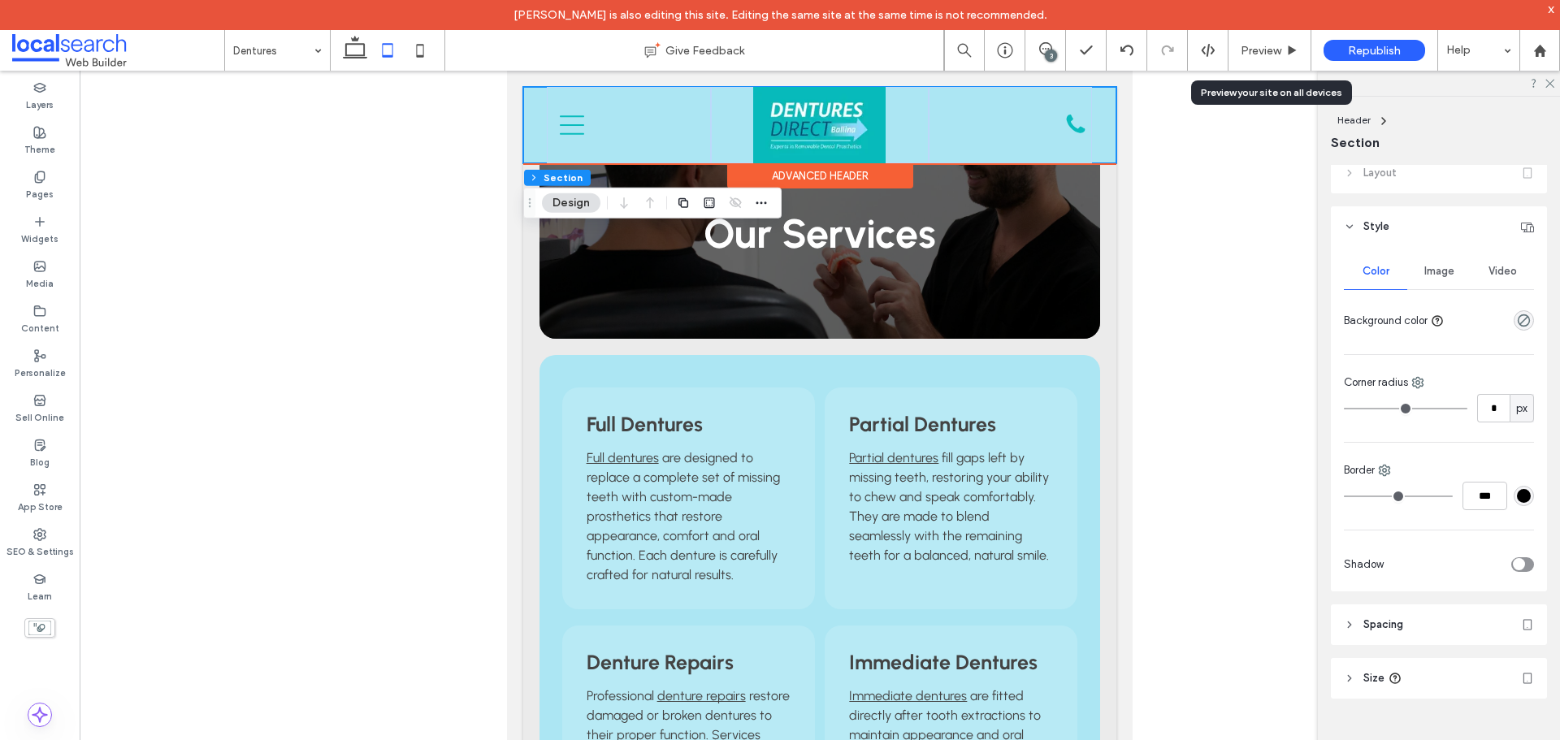
click at [781, 179] on div "Advanced Header" at bounding box center [820, 175] width 186 height 25
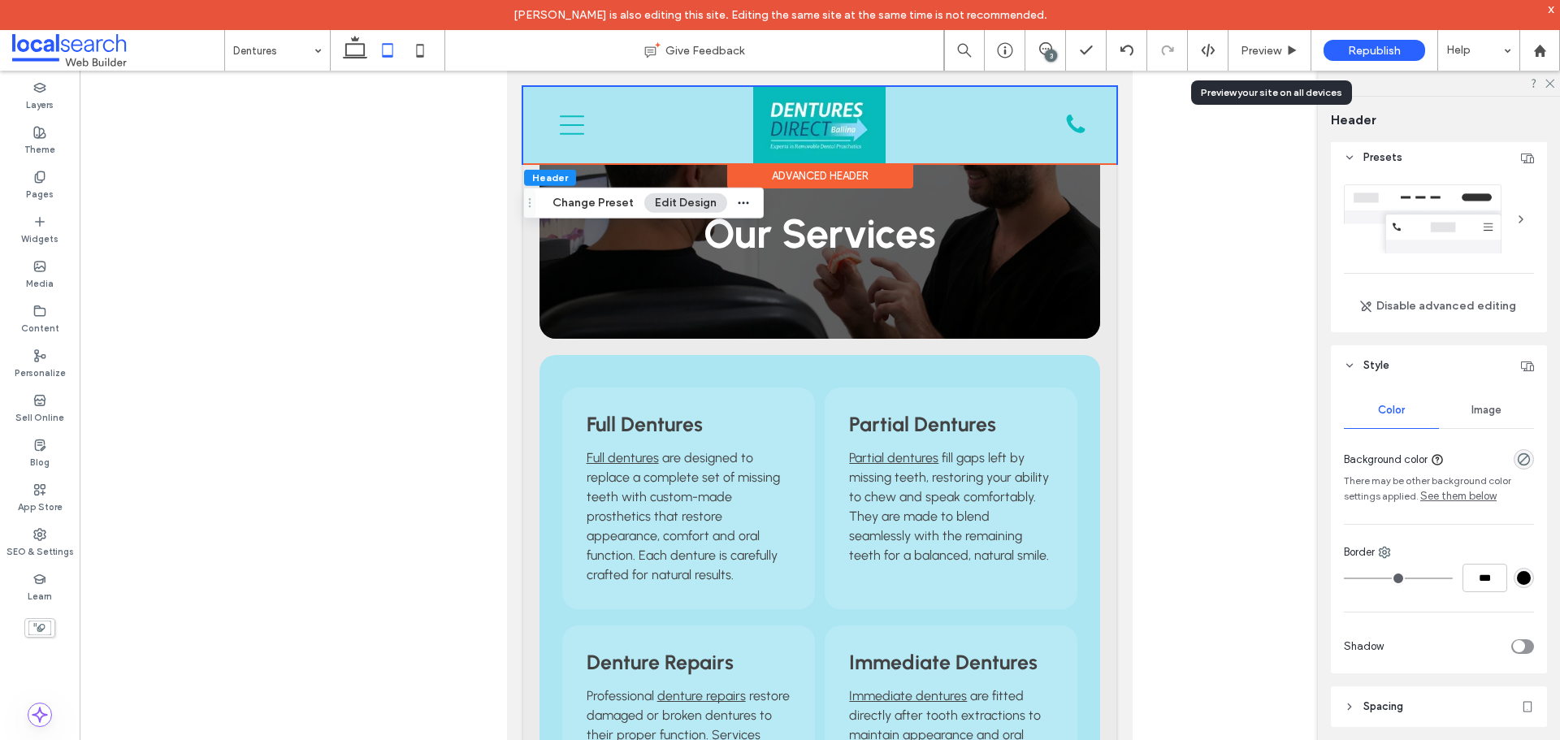
scroll to position [0, 0]
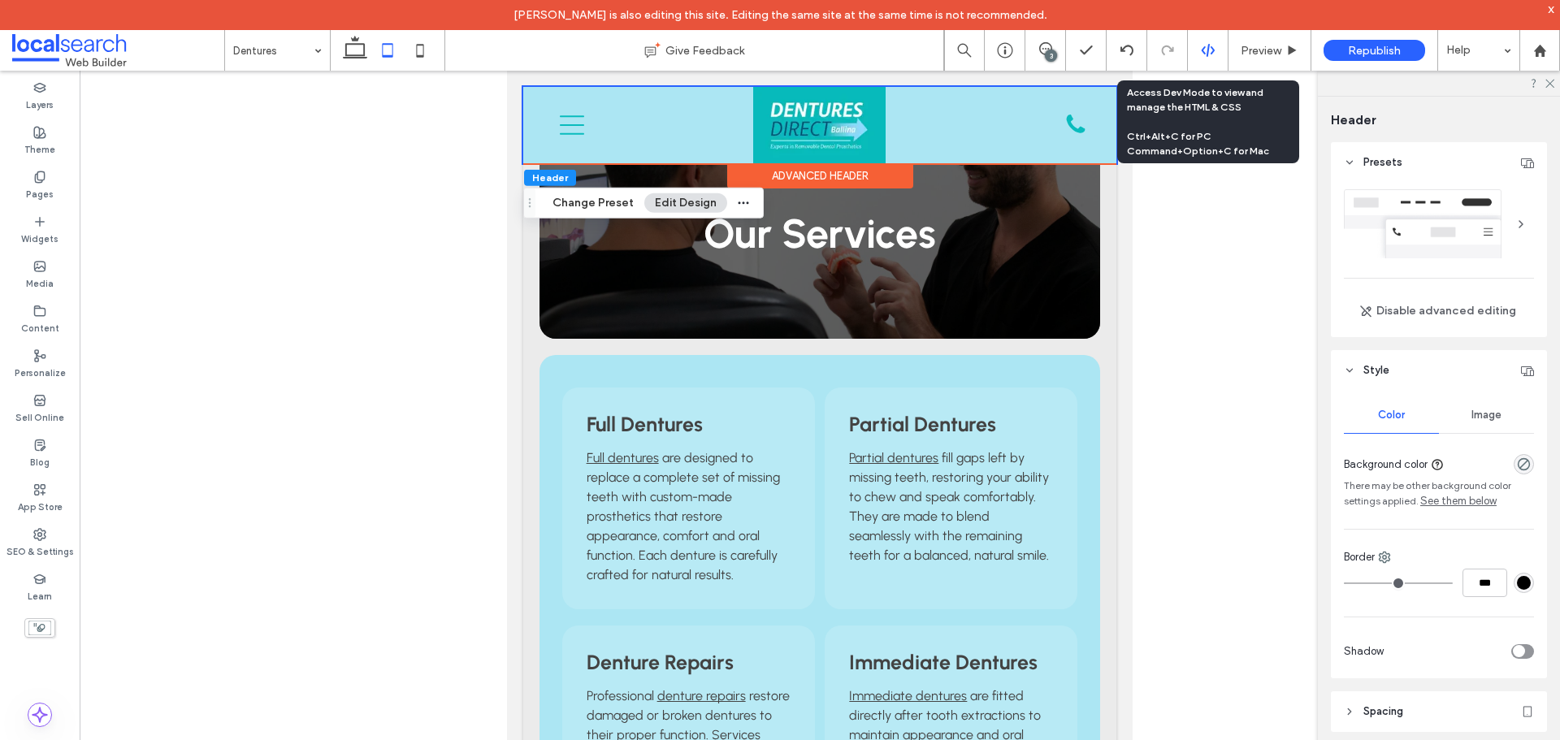
click at [1209, 45] on use at bounding box center [1207, 50] width 13 height 13
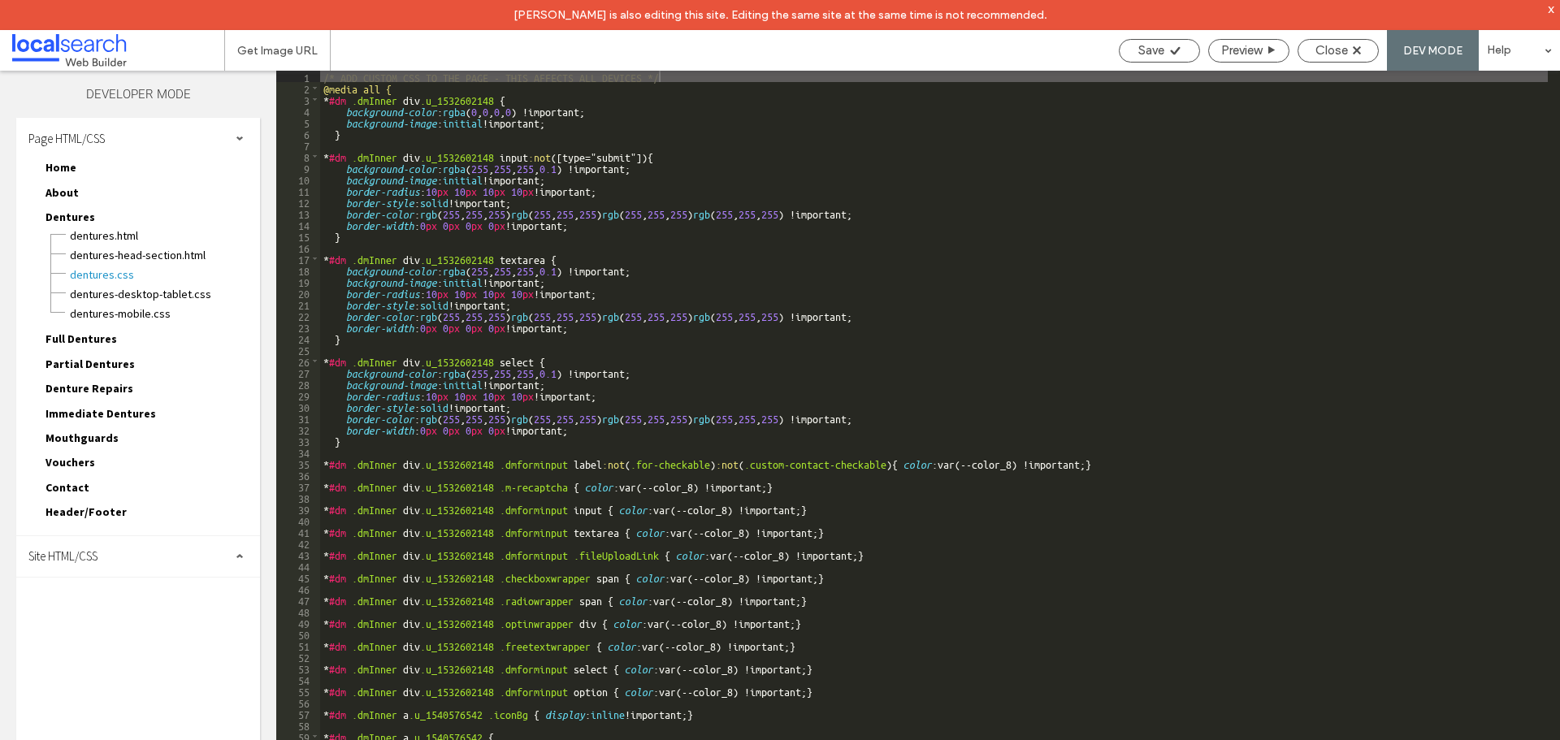
click at [143, 517] on div "Header/Footer header.html footer.html header-footer.css header-footer-desktop-t…" at bounding box center [145, 515] width 227 height 24
click at [112, 513] on span "Header/Footer" at bounding box center [85, 511] width 81 height 15
click at [110, 552] on span "header-footer.css" at bounding box center [164, 550] width 191 height 16
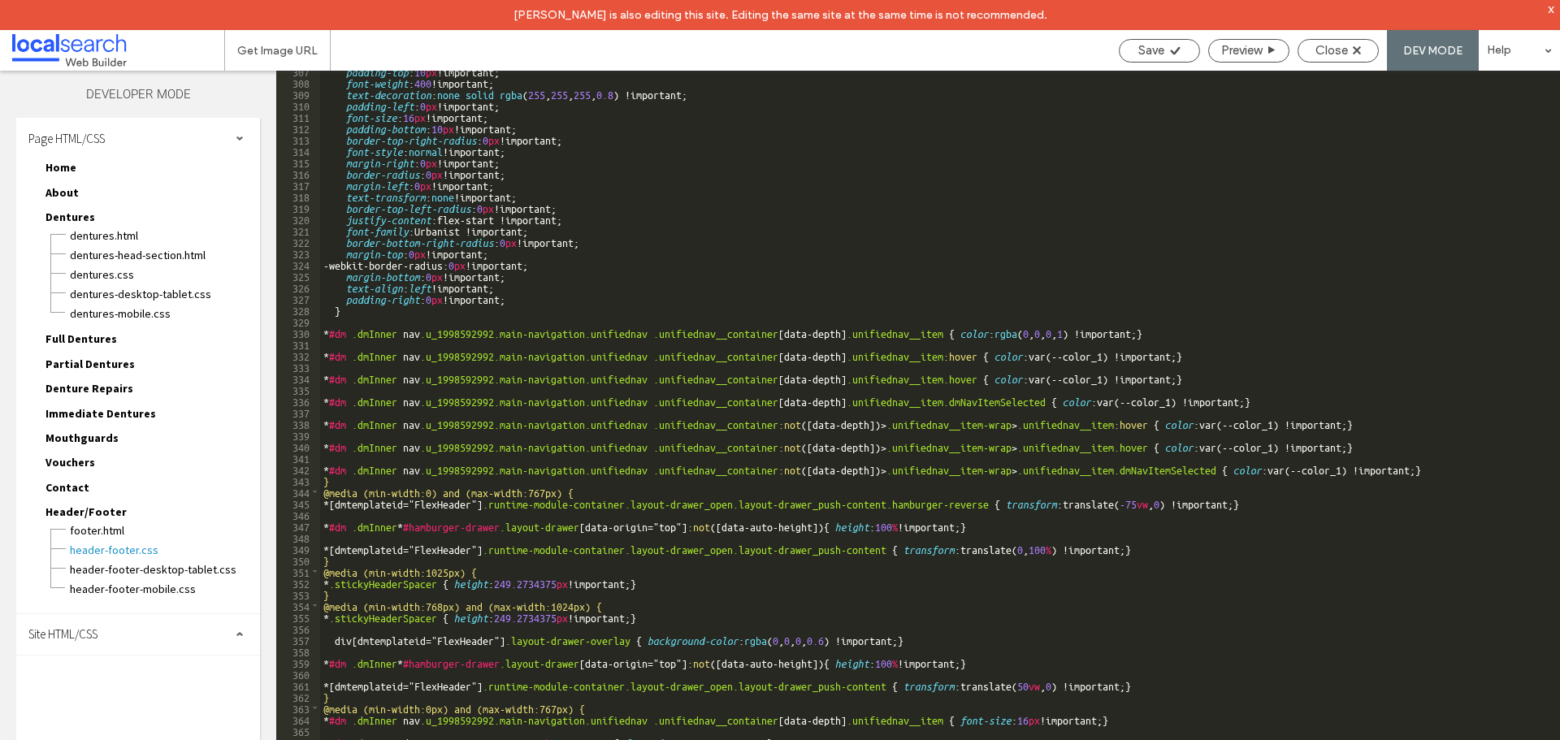
scroll to position [3531, 0]
click at [1311, 45] on div "Close" at bounding box center [1338, 50] width 80 height 15
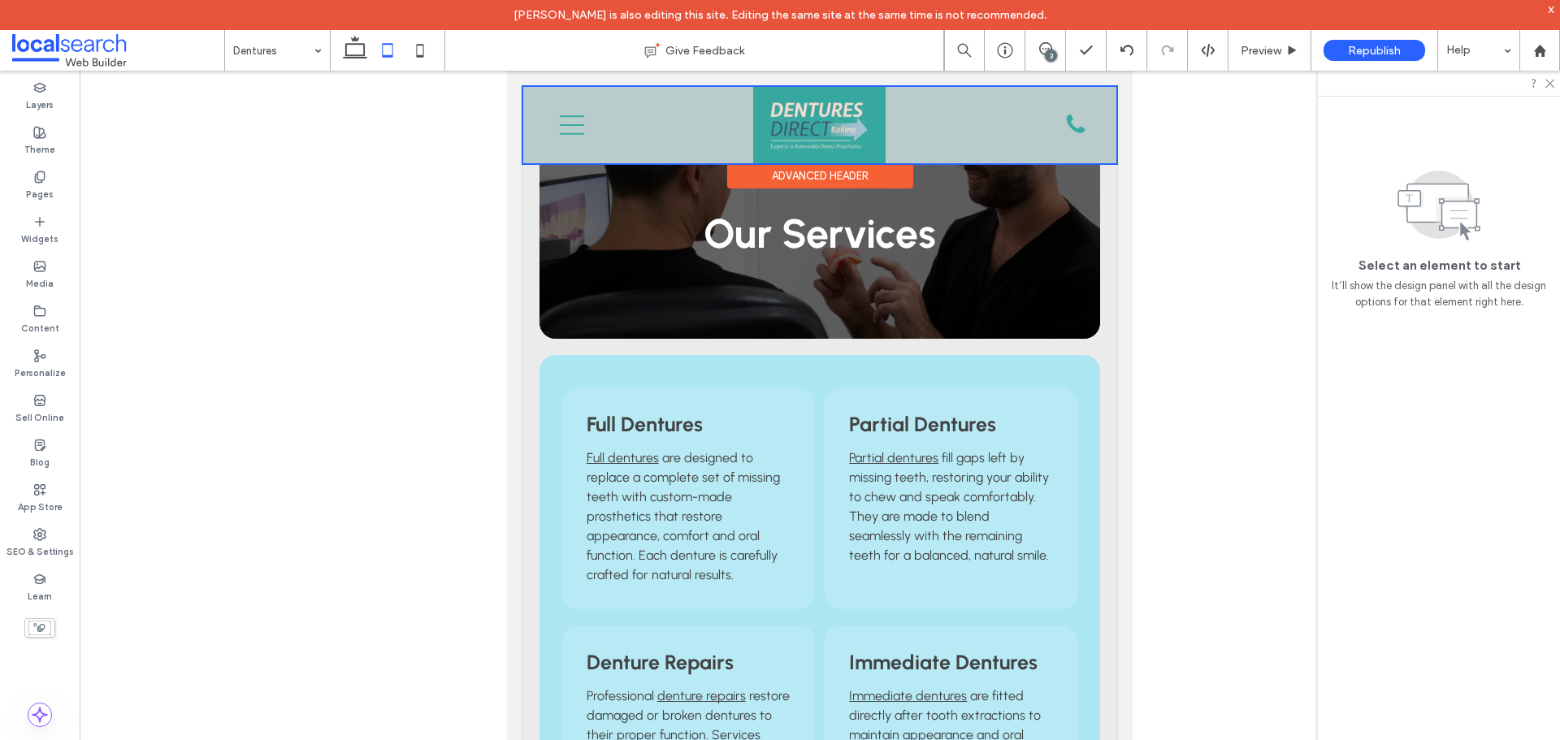
click at [559, 122] on div at bounding box center [819, 125] width 593 height 76
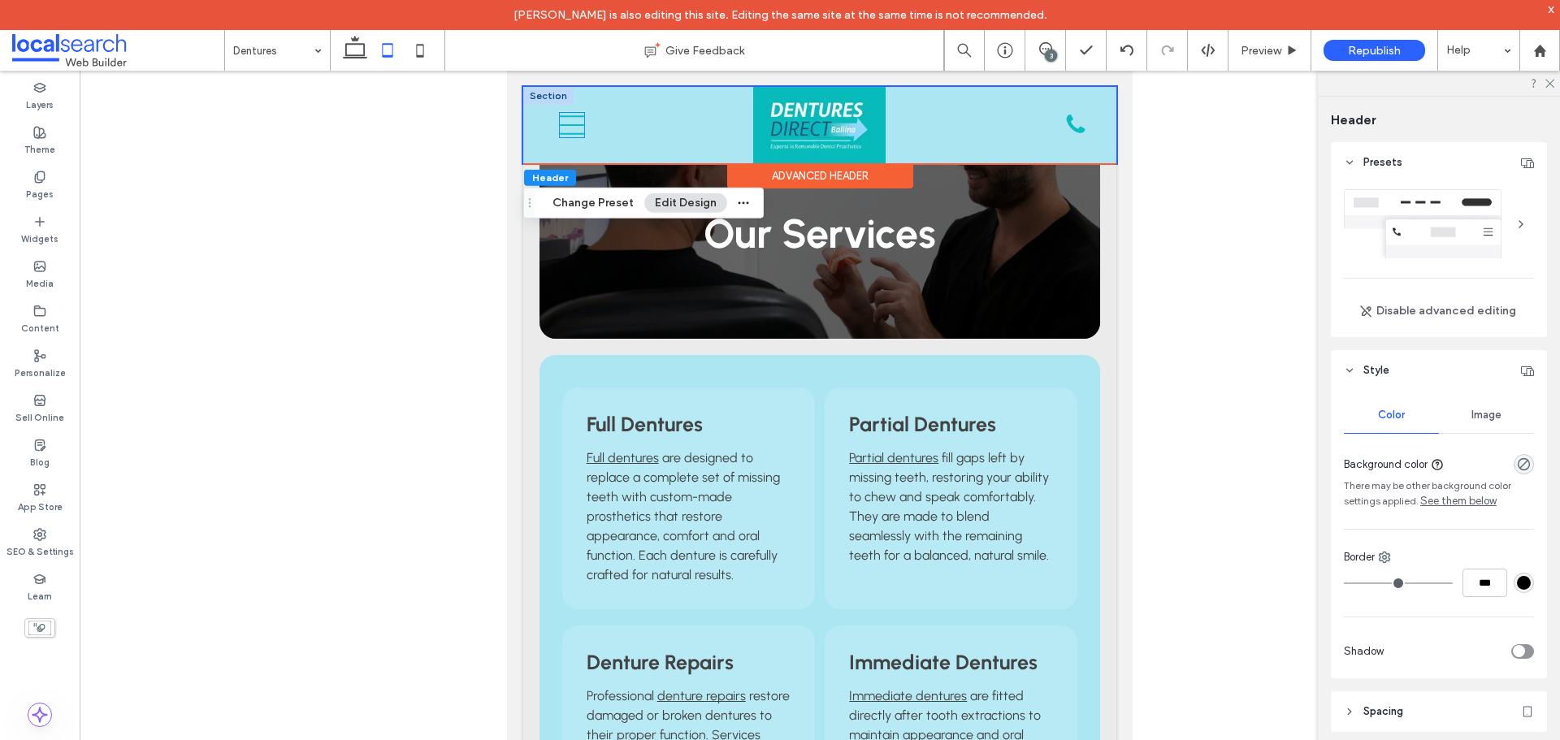
click at [571, 127] on icon "Menu Icon Mobile" at bounding box center [572, 125] width 24 height 24
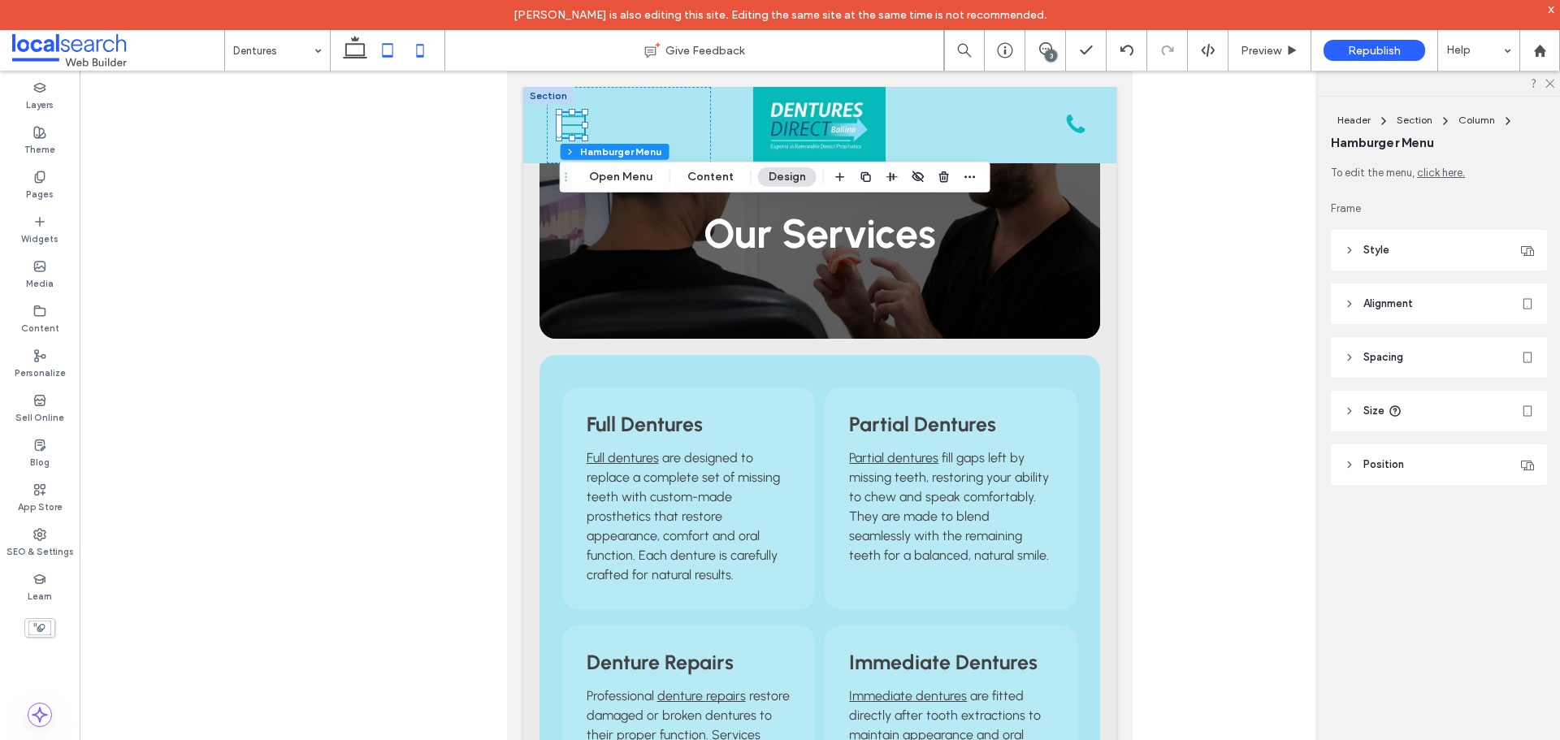
click at [434, 42] on icon at bounding box center [420, 50] width 32 height 32
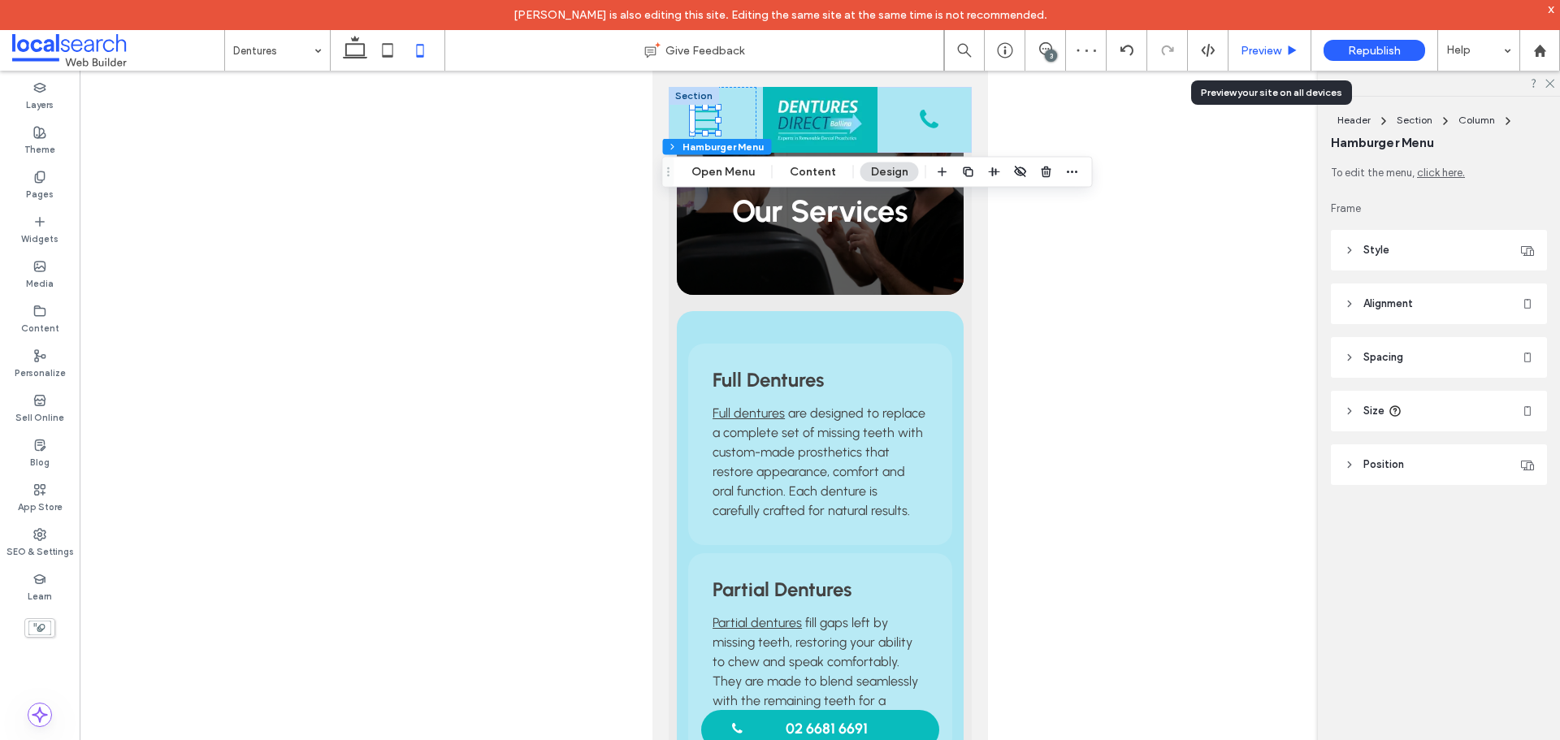
click at [1261, 44] on span "Preview" at bounding box center [1260, 51] width 41 height 14
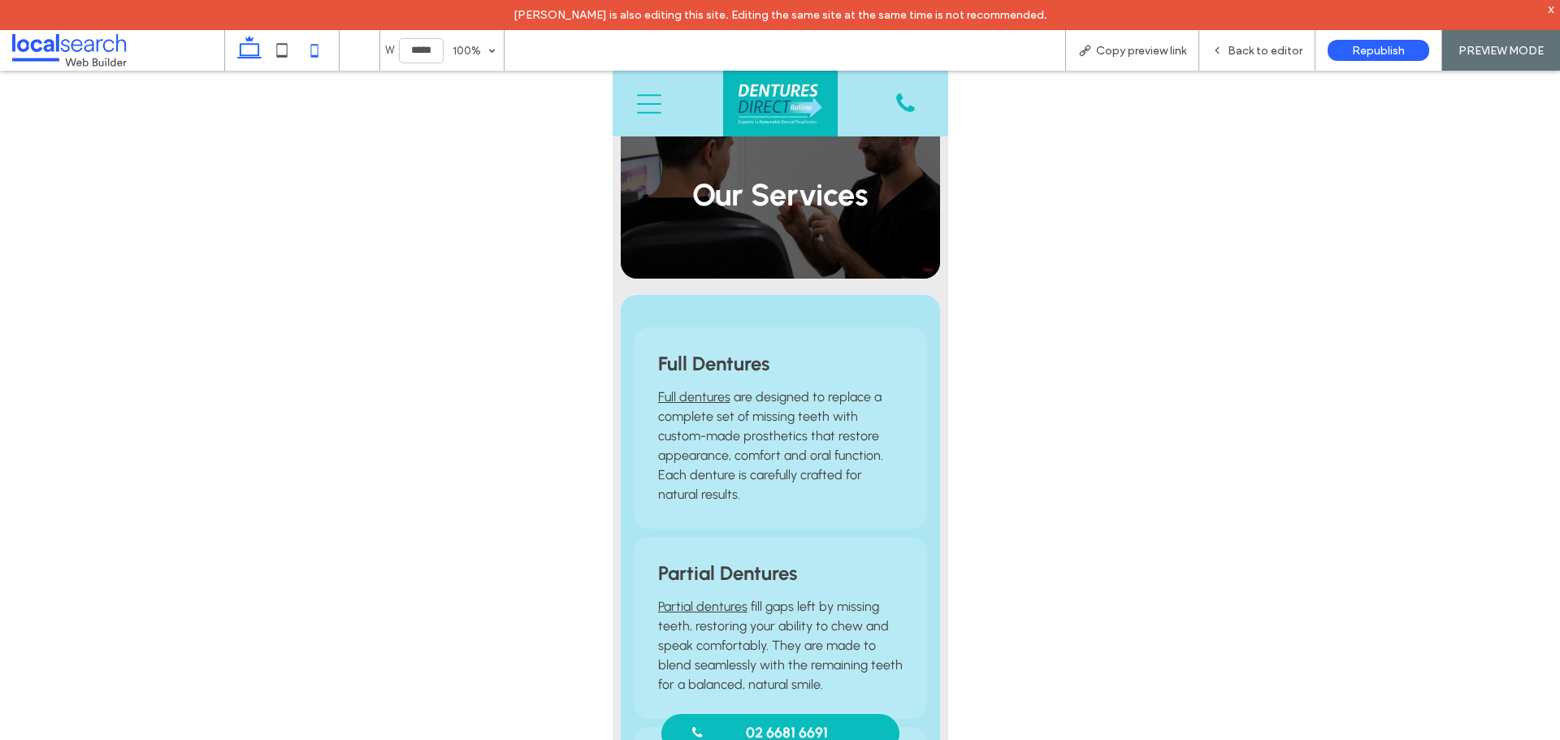
click at [255, 60] on icon at bounding box center [249, 50] width 32 height 32
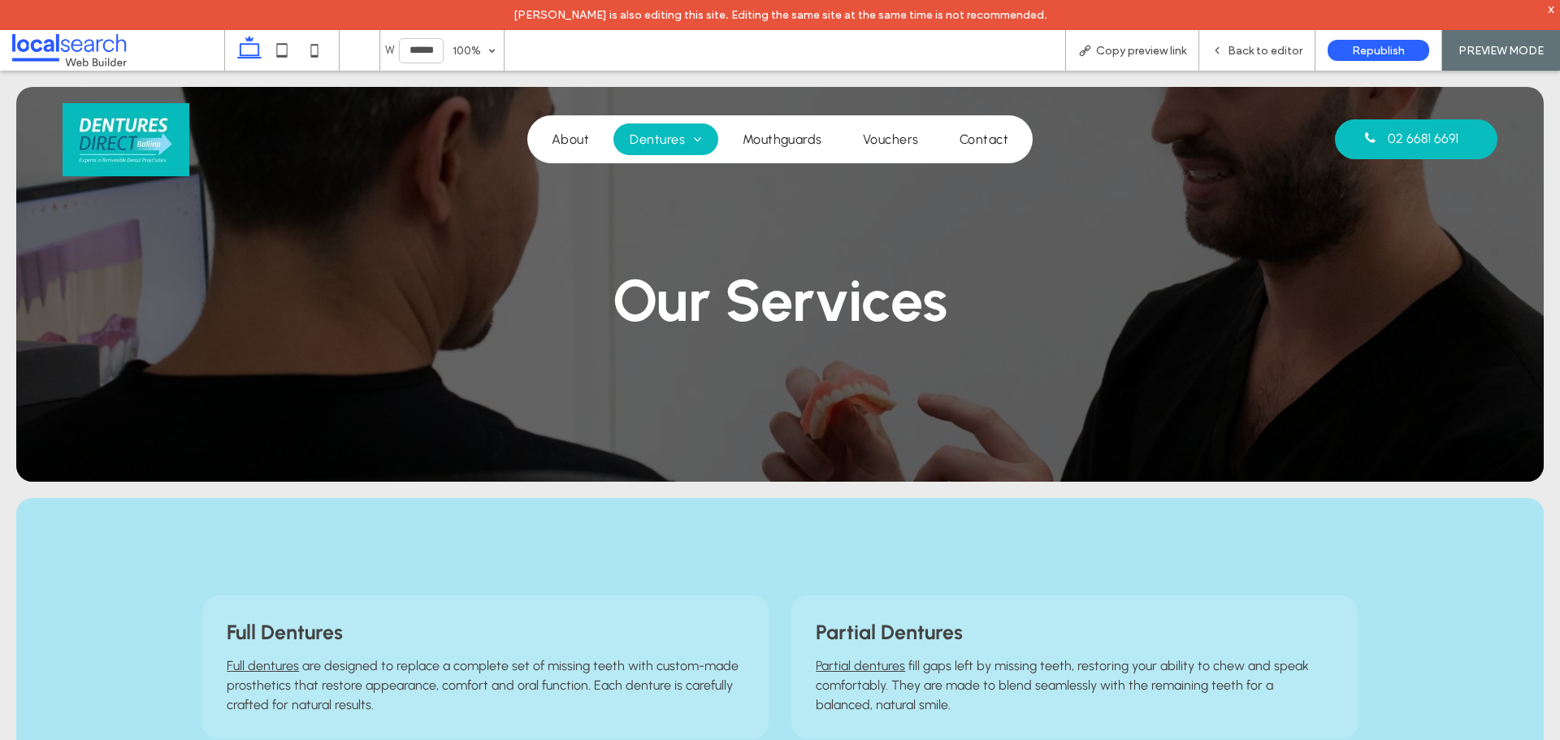
type input "******"
click at [1251, 53] on span "Back to editor" at bounding box center [1264, 51] width 75 height 14
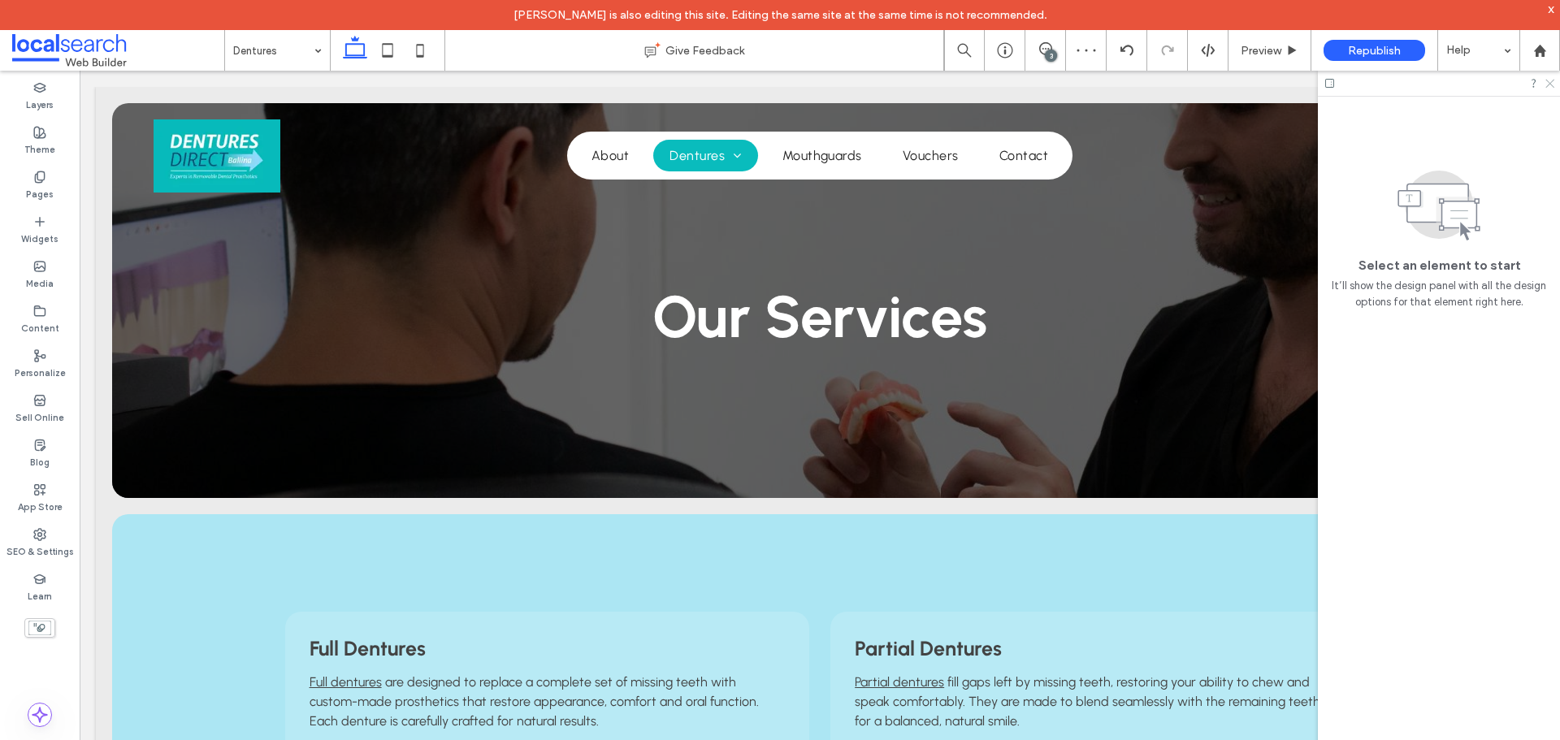
click at [1547, 84] on icon at bounding box center [1548, 82] width 11 height 11
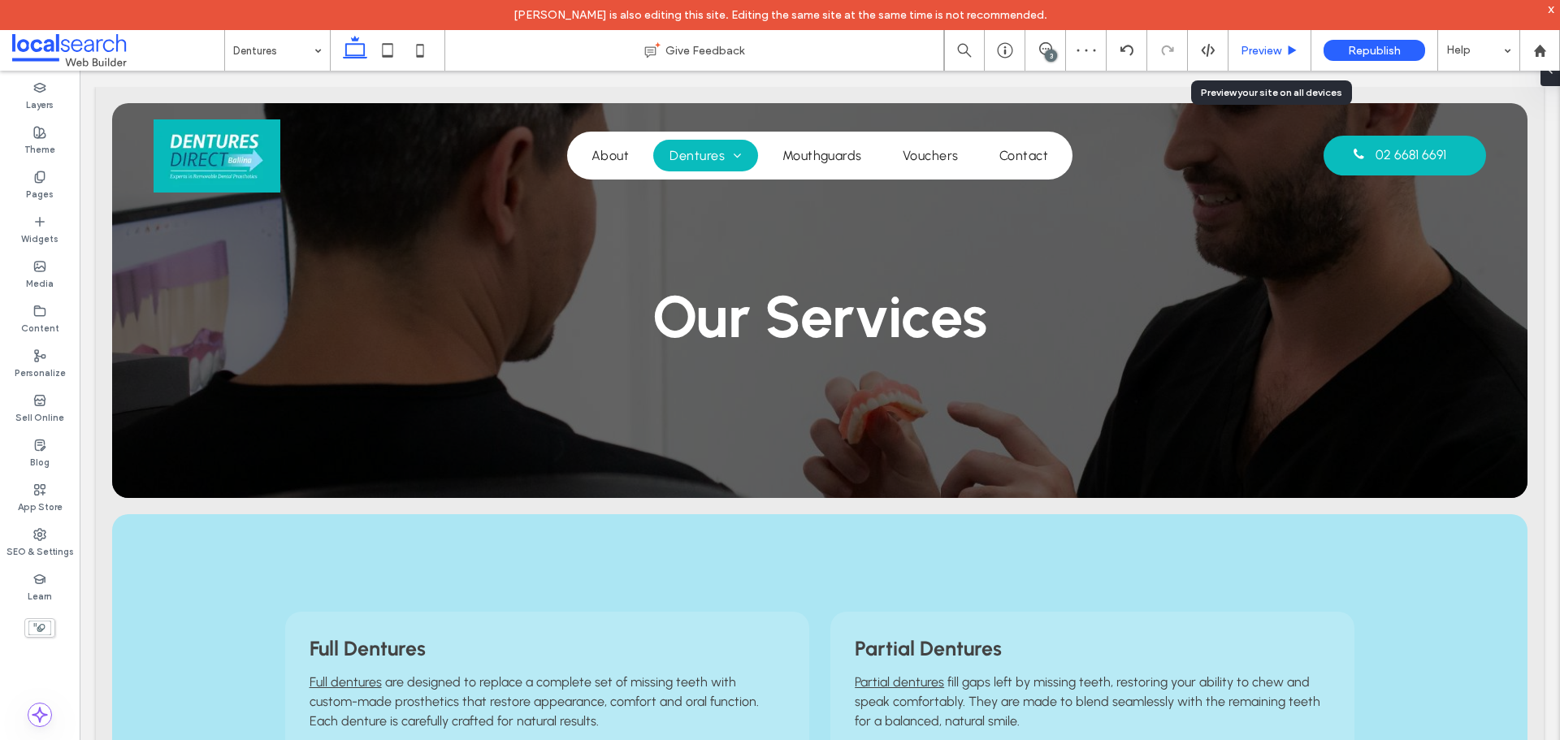
click at [1278, 50] on span "Preview" at bounding box center [1260, 51] width 41 height 14
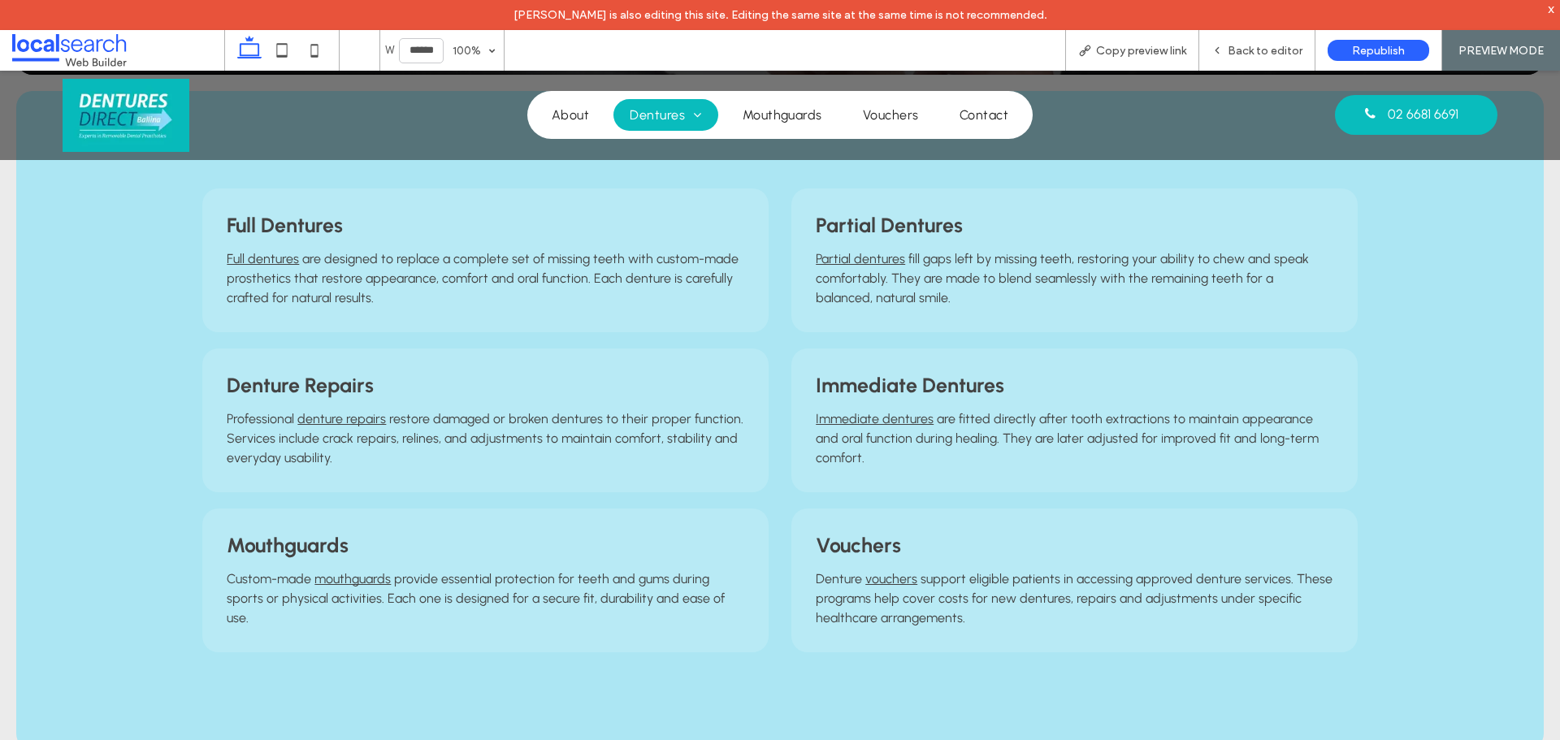
scroll to position [406, 0]
click at [158, 90] on img at bounding box center [126, 115] width 127 height 73
click at [282, 51] on icon at bounding box center [282, 50] width 32 height 32
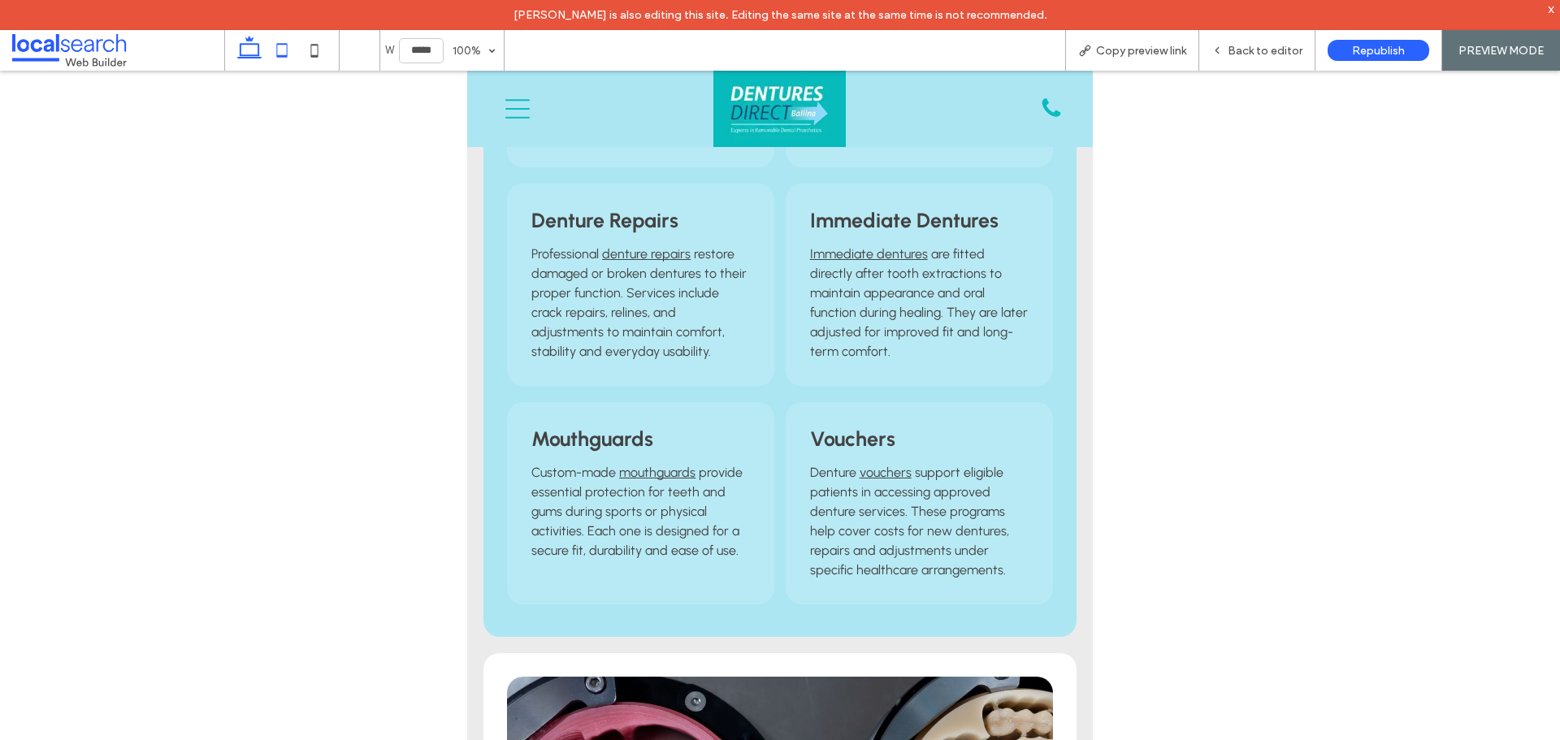
click at [253, 41] on icon at bounding box center [249, 50] width 32 height 32
type input "******"
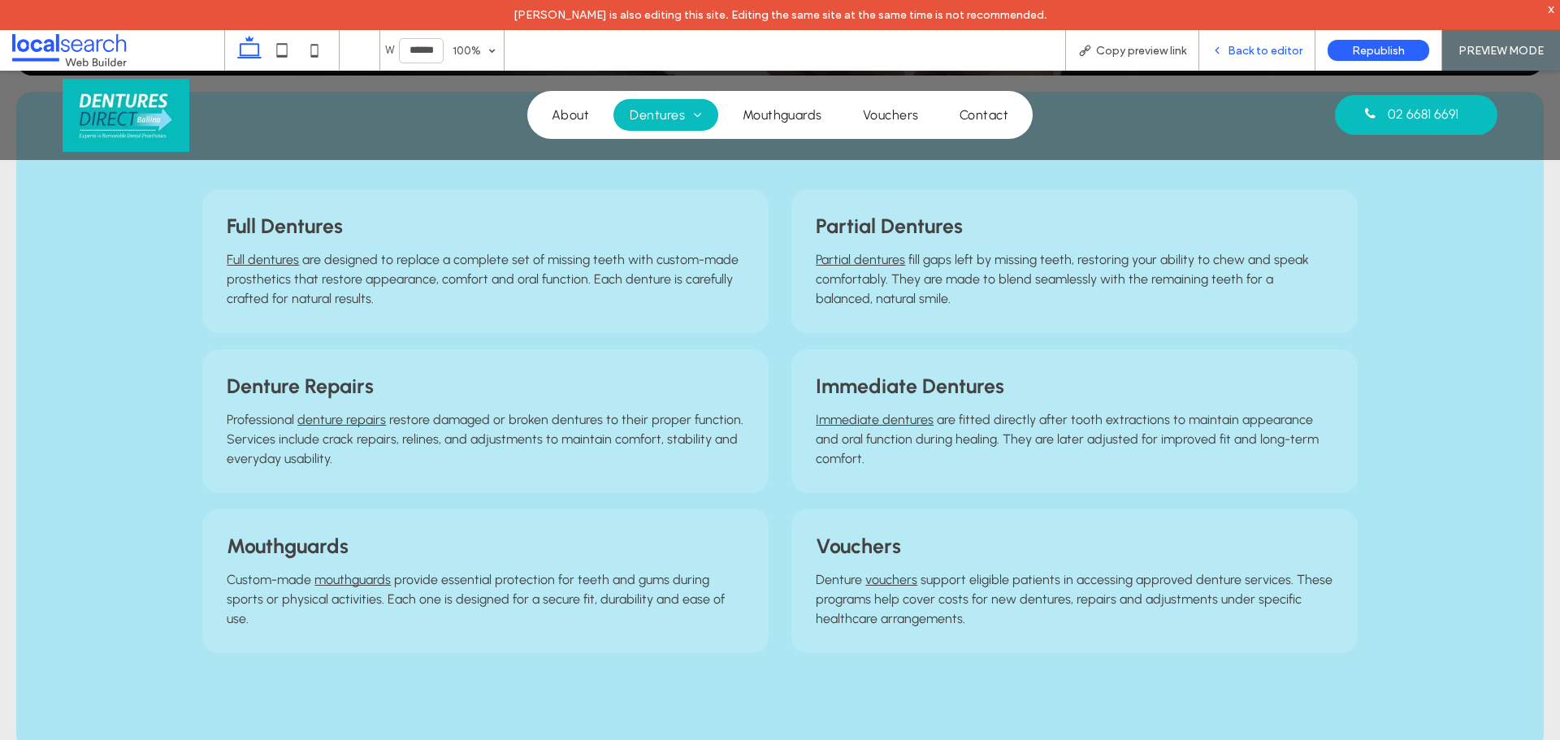
click at [1244, 46] on span "Back to editor" at bounding box center [1264, 51] width 75 height 14
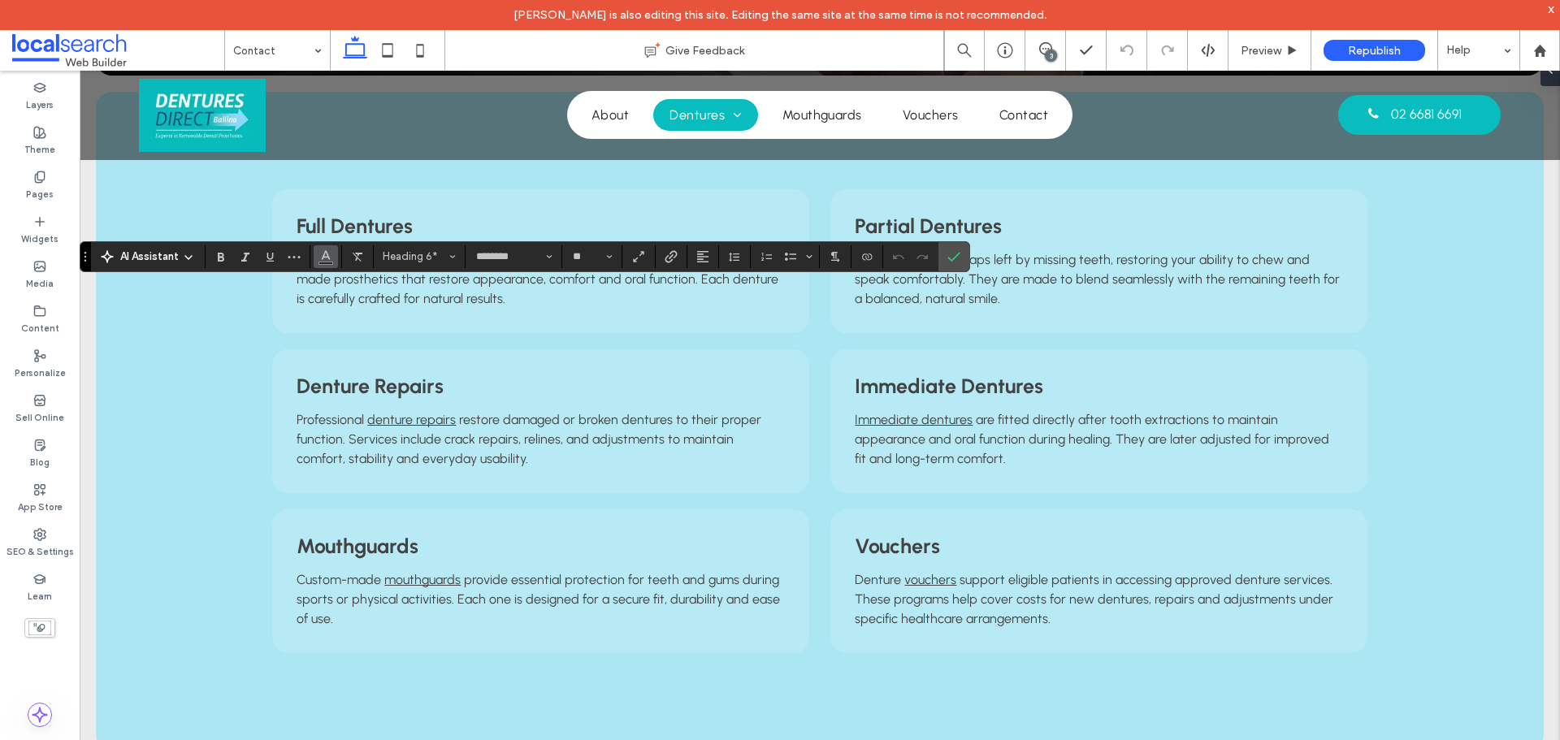
click at [328, 256] on use "Color" at bounding box center [326, 254] width 9 height 9
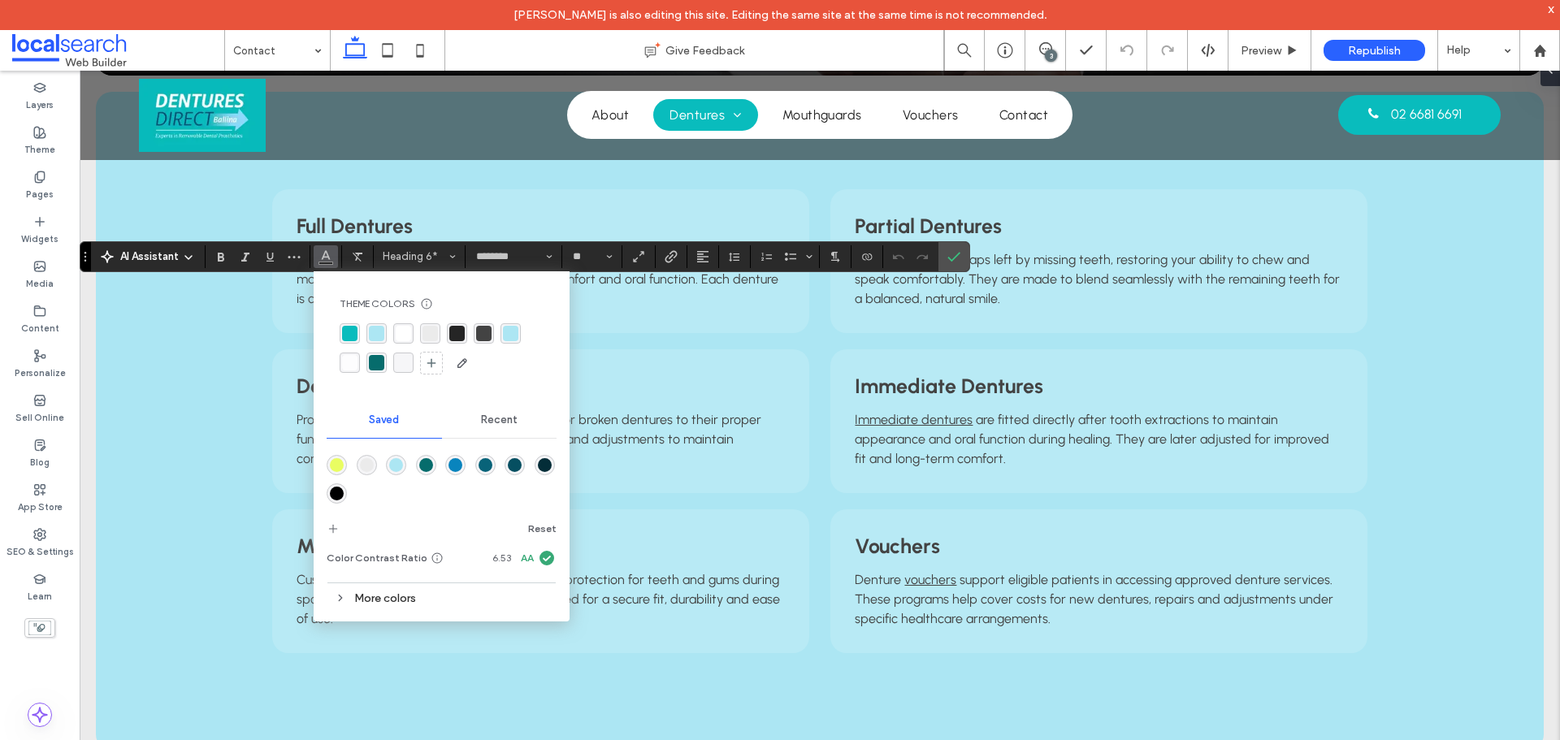
click at [399, 324] on div "rgba(255, 255, 255, 1)" at bounding box center [403, 333] width 20 height 20
click at [956, 258] on icon "Confirm" at bounding box center [953, 256] width 13 height 13
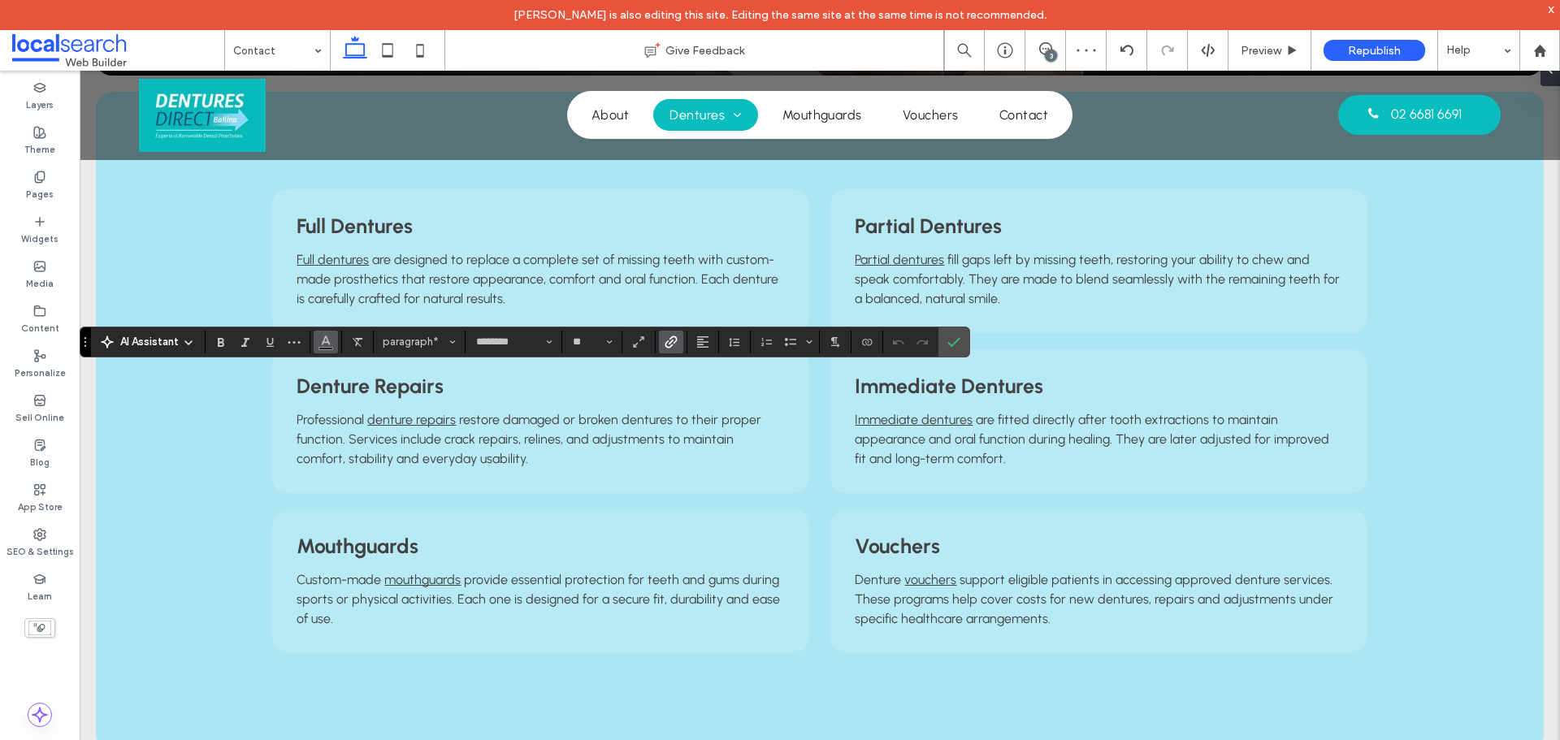
click at [332, 344] on button "Color" at bounding box center [326, 342] width 24 height 23
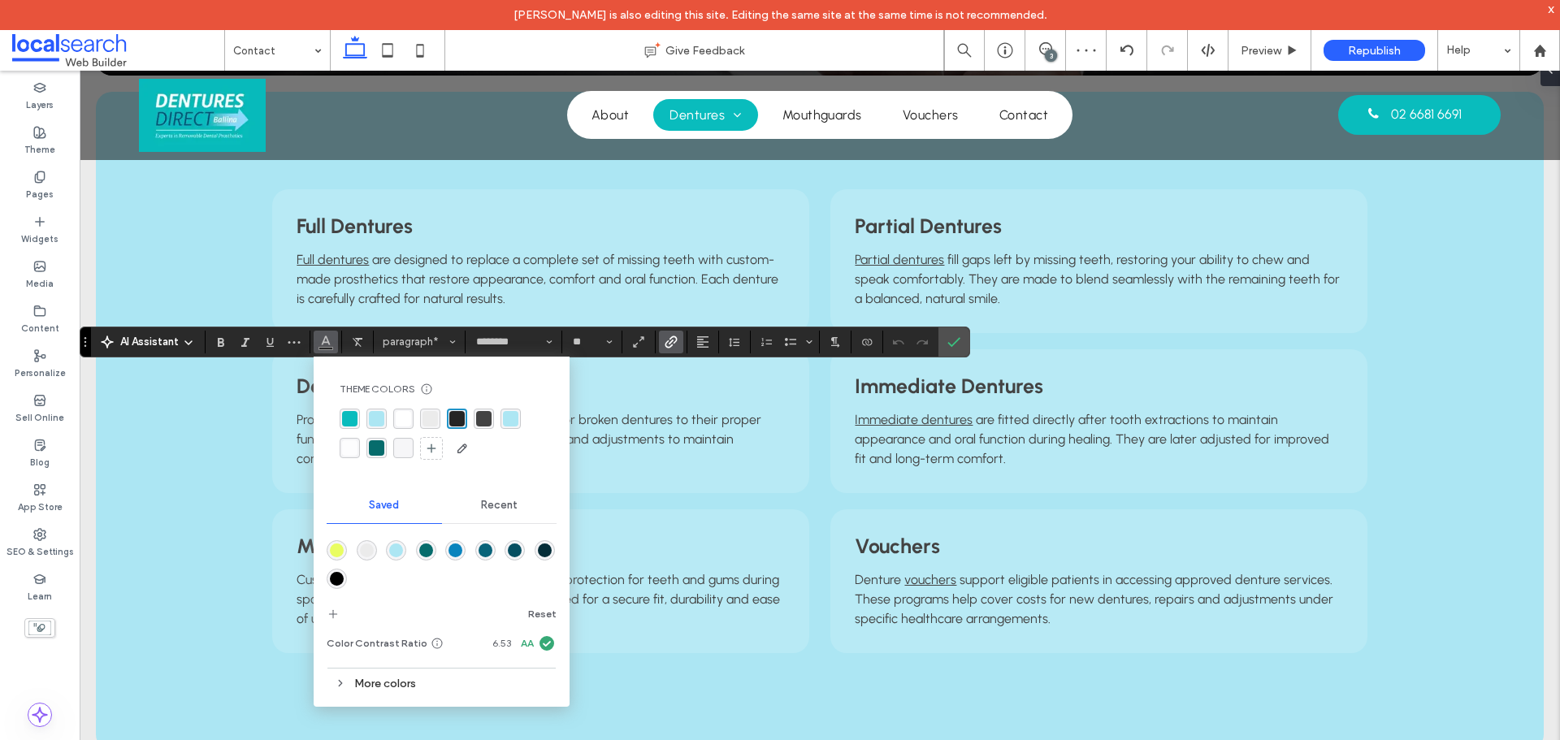
click at [397, 418] on div "rgba(255, 255, 255, 1)" at bounding box center [403, 418] width 15 height 15
click at [965, 351] on label "Confirm" at bounding box center [953, 341] width 24 height 29
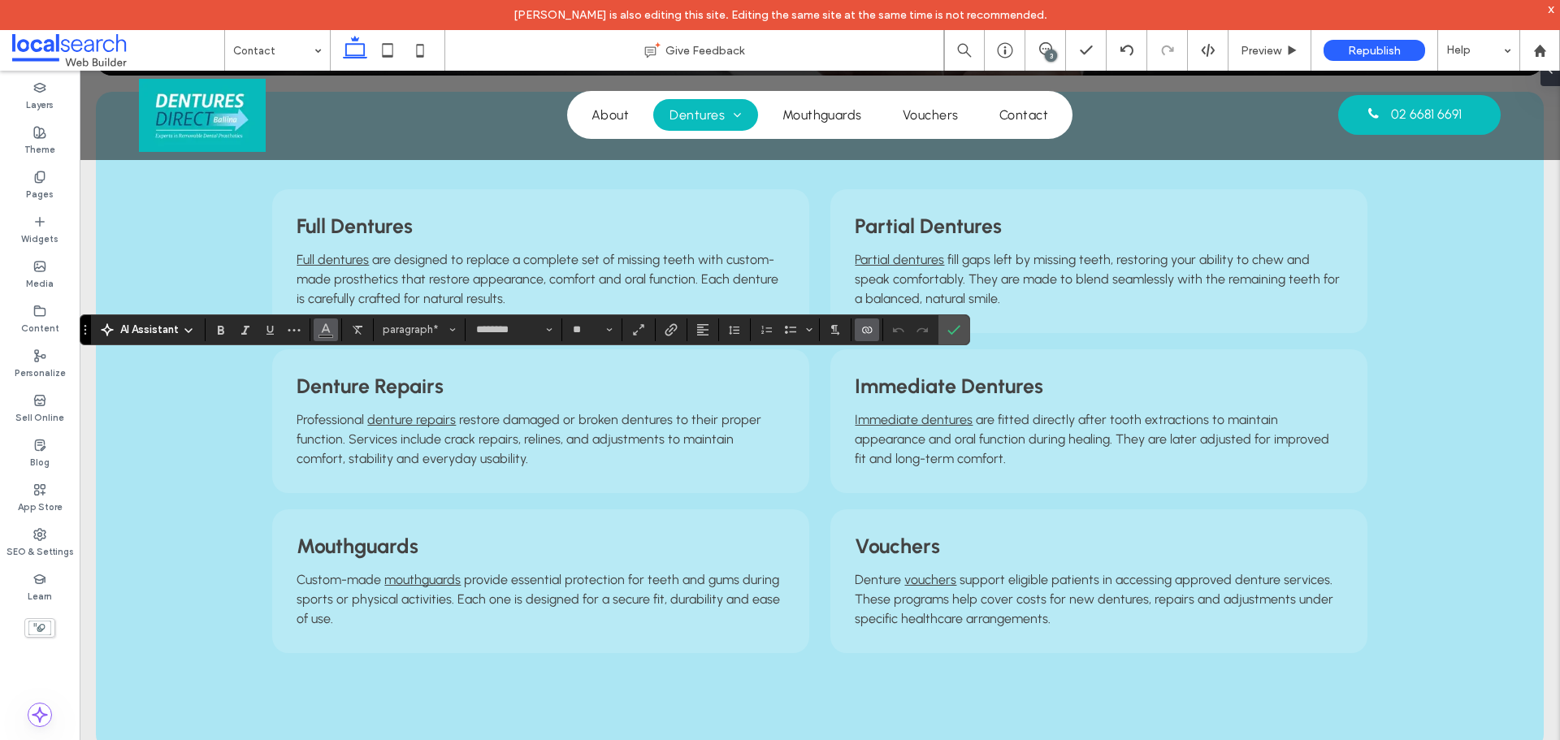
click at [329, 327] on icon "Color" at bounding box center [325, 328] width 13 height 13
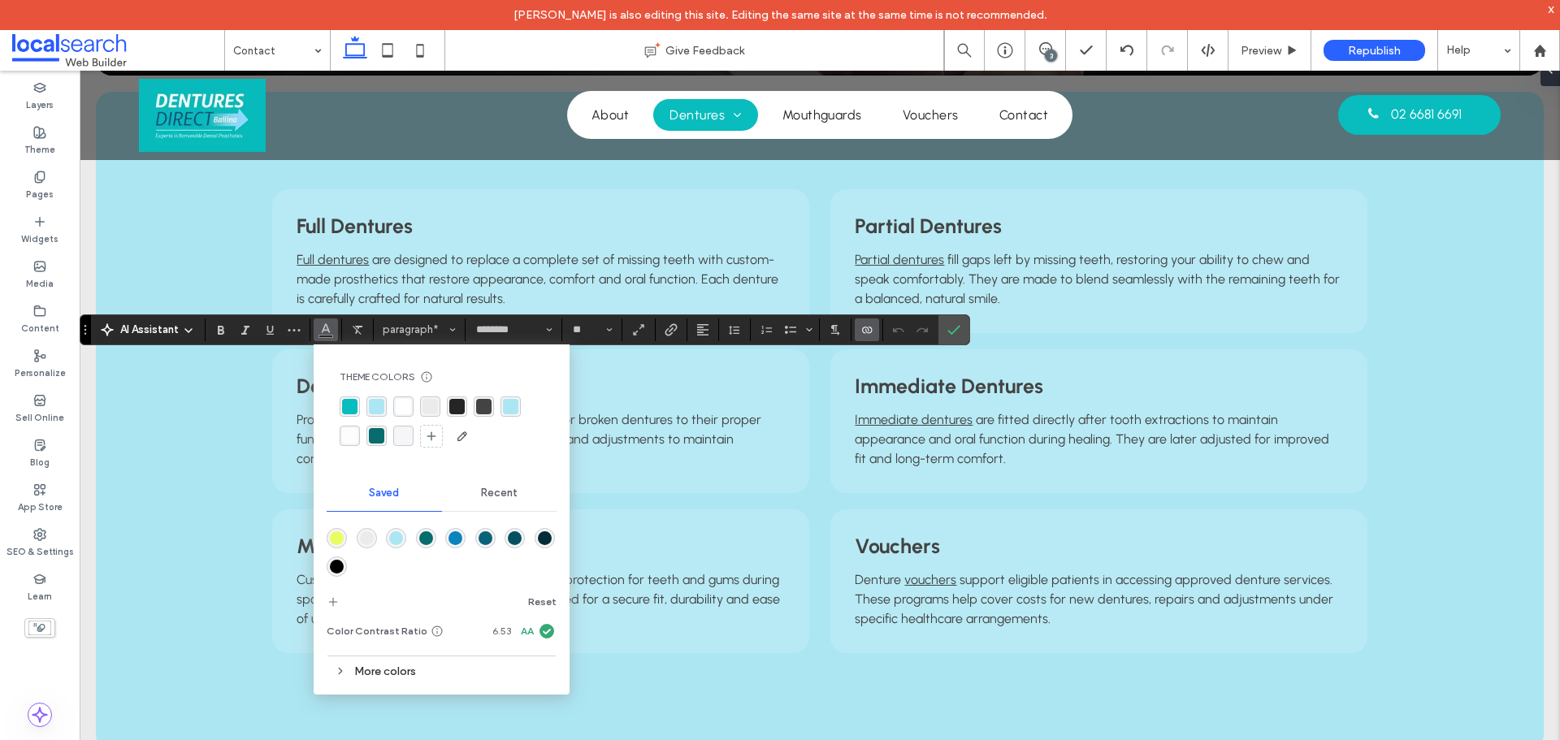
click at [399, 399] on div "rgba(255, 255, 255, 1)" at bounding box center [403, 406] width 15 height 15
click at [955, 335] on icon "Confirm" at bounding box center [953, 329] width 13 height 13
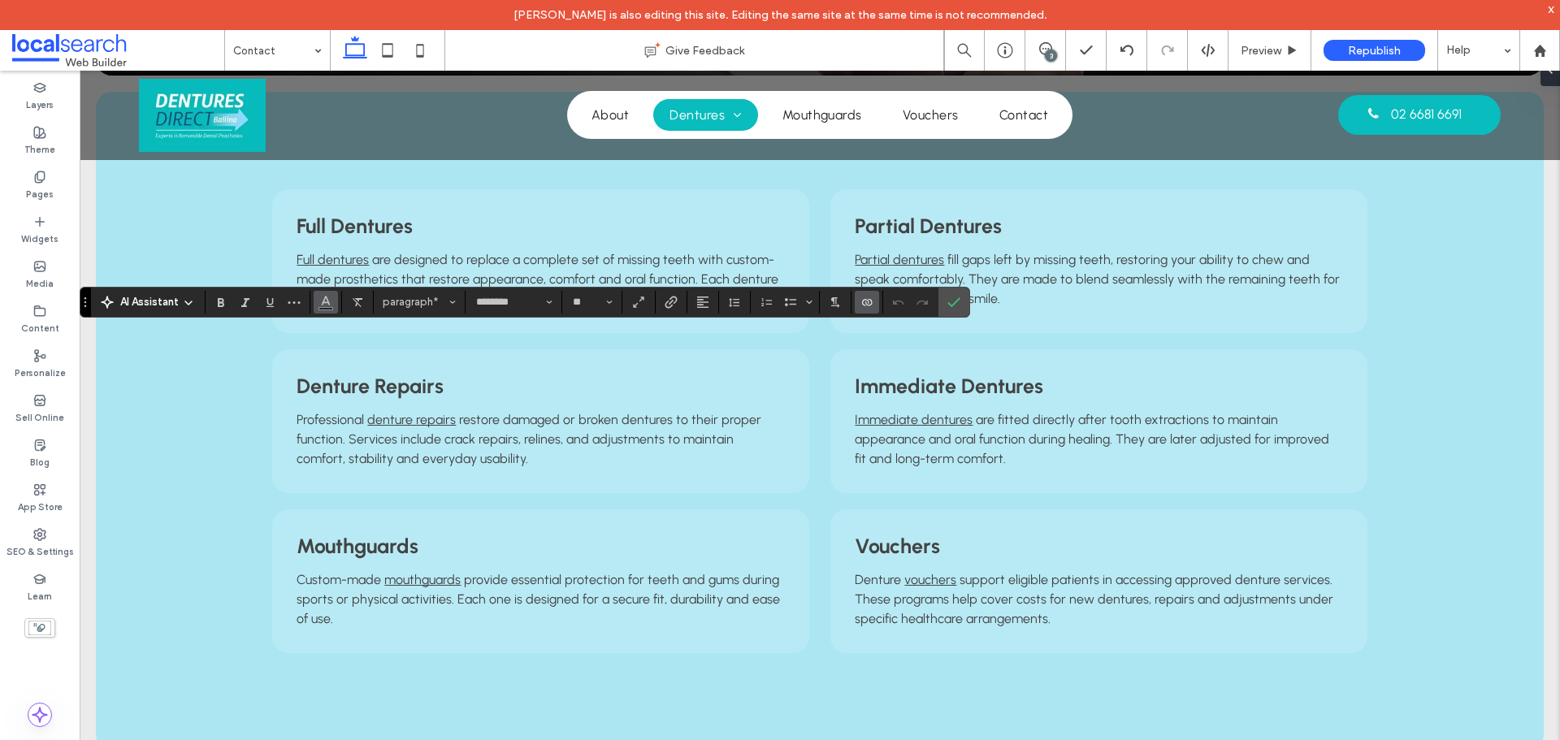
click at [327, 296] on use "Color" at bounding box center [326, 300] width 9 height 9
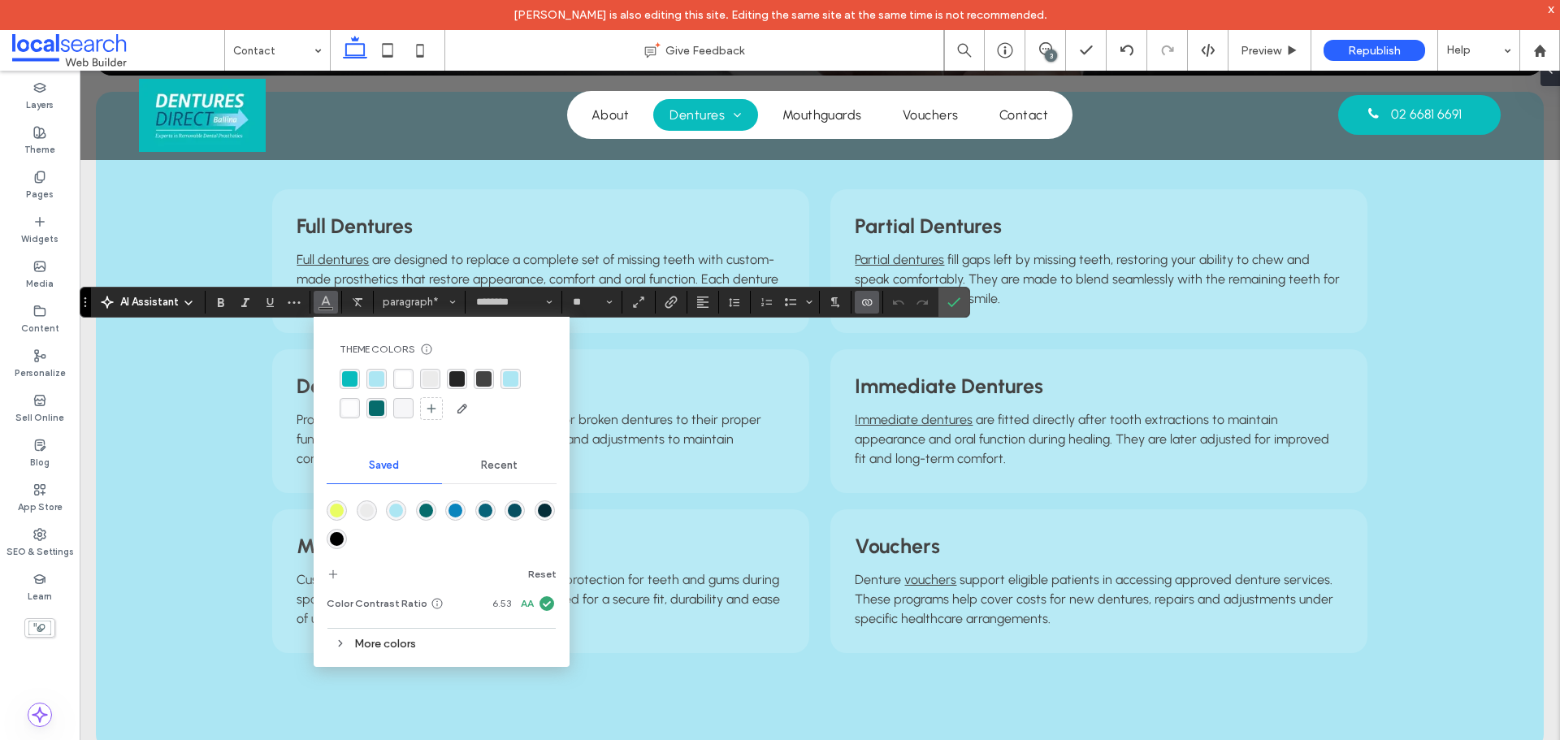
click at [402, 380] on div "rgba(255, 255, 255, 1)" at bounding box center [403, 378] width 15 height 15
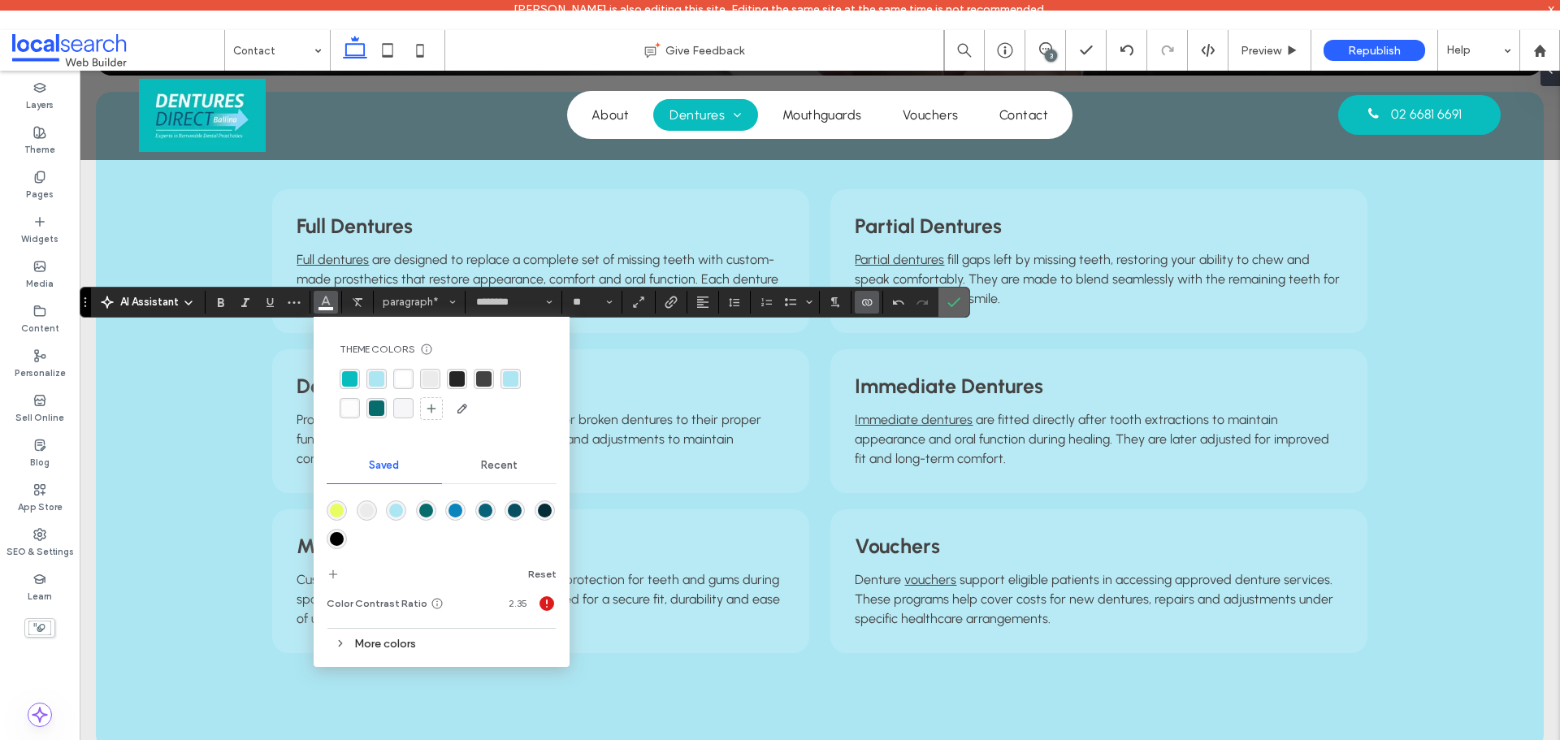
click at [953, 308] on icon "Confirm" at bounding box center [953, 302] width 13 height 13
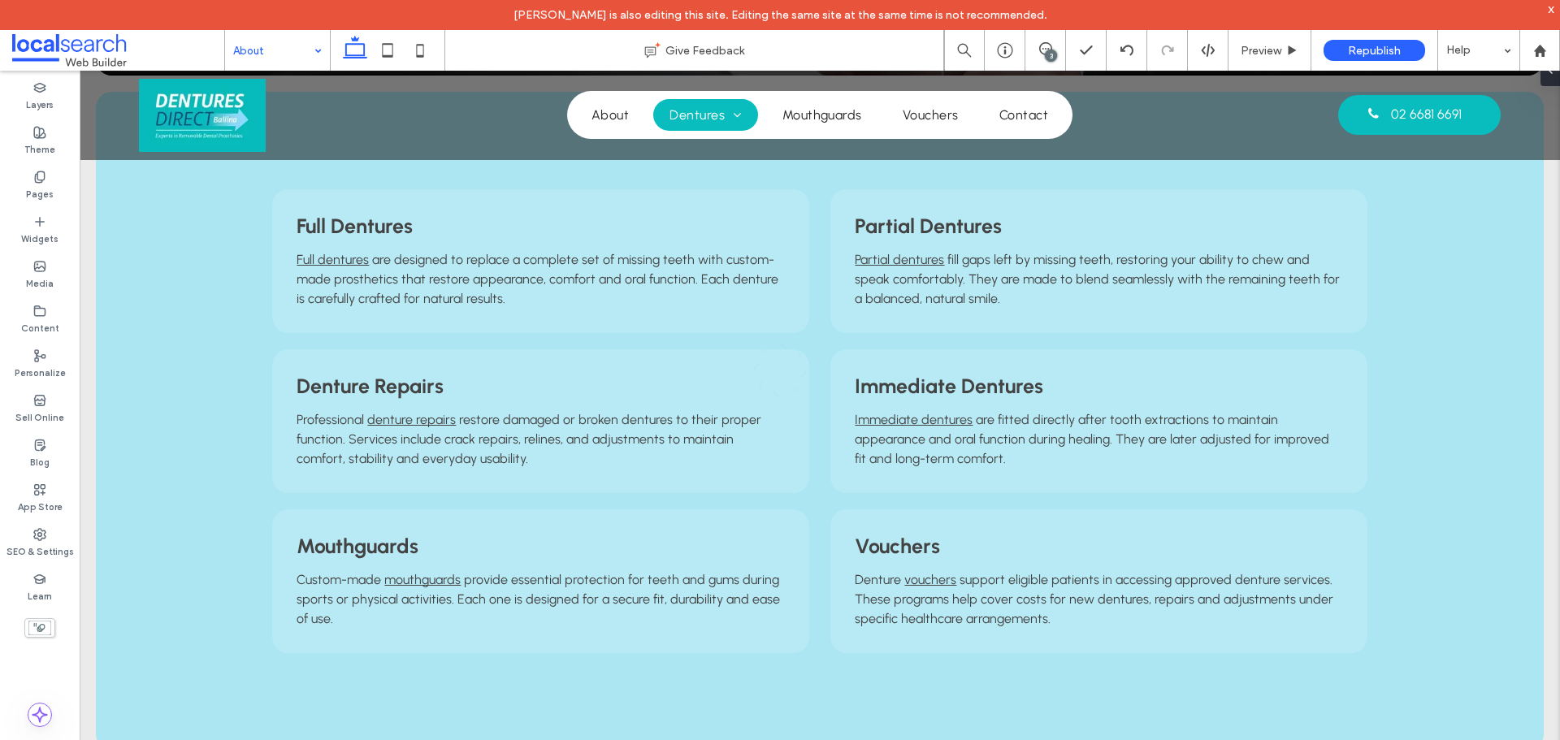
click at [294, 79] on div "About Give Feedback 3 Preview Republish Help Design Panel Site Comments Team & …" at bounding box center [780, 370] width 1560 height 740
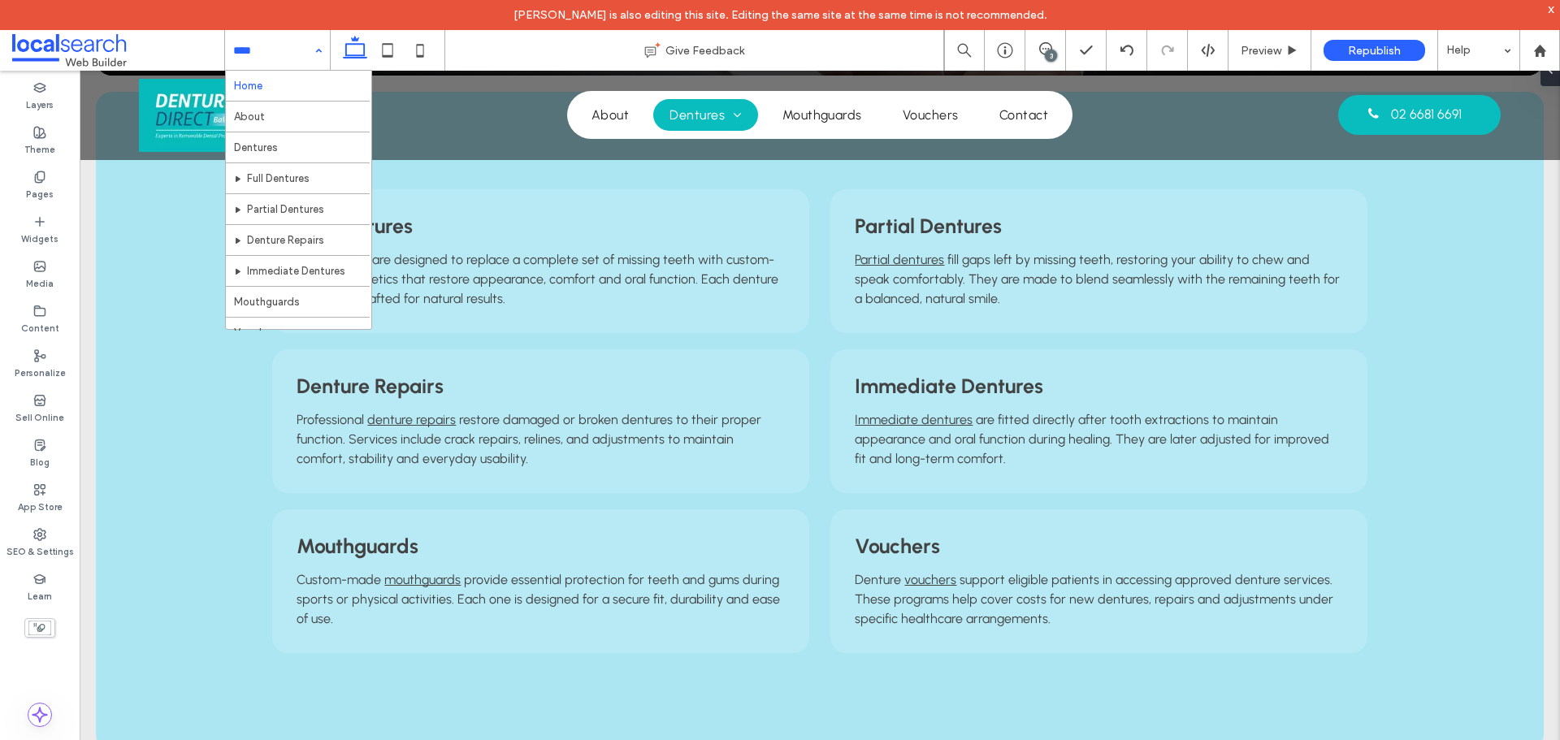
click at [318, 52] on div "Home About Dentures Full Dentures Partial Dentures Denture Repairs Immediate De…" at bounding box center [277, 50] width 105 height 41
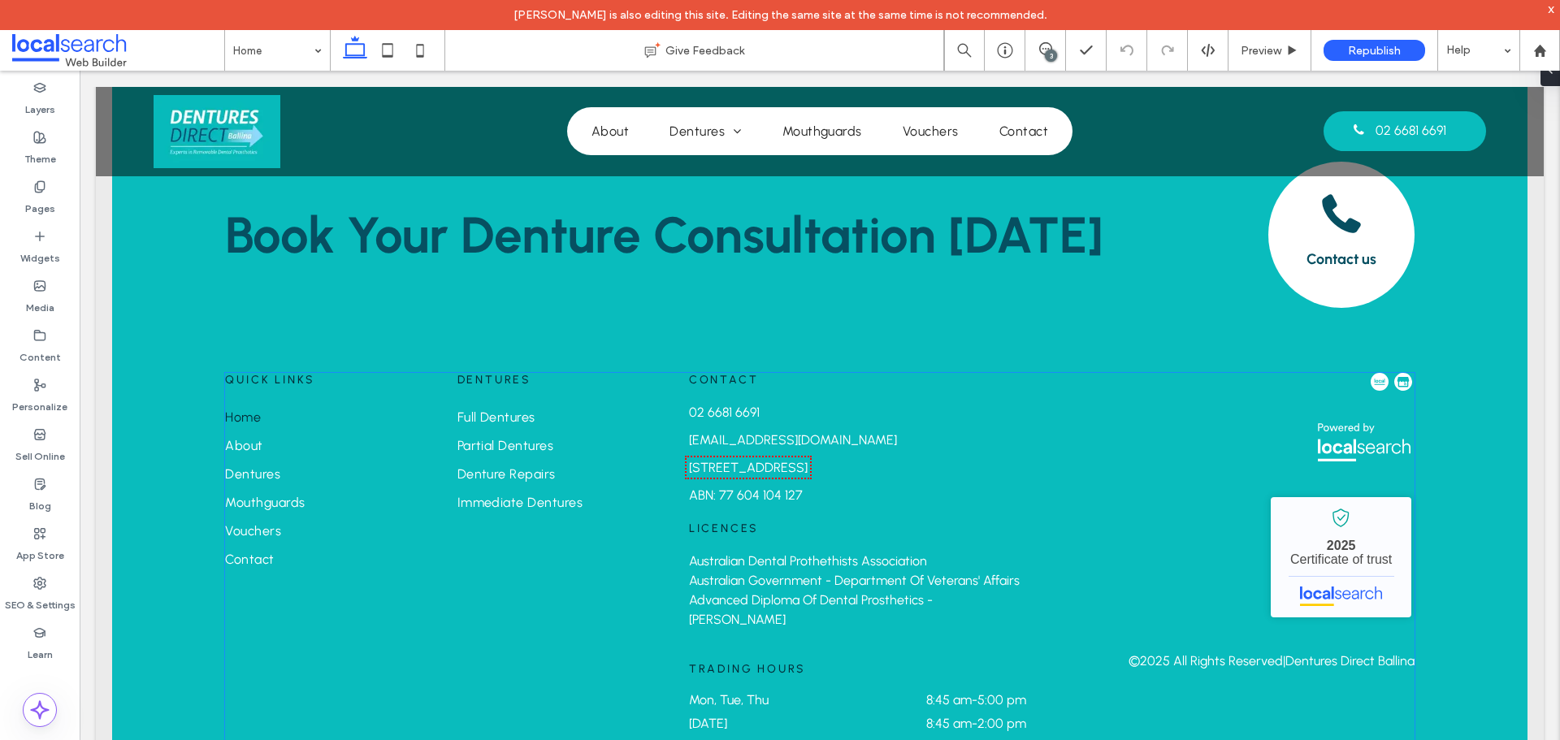
scroll to position [3585, 0]
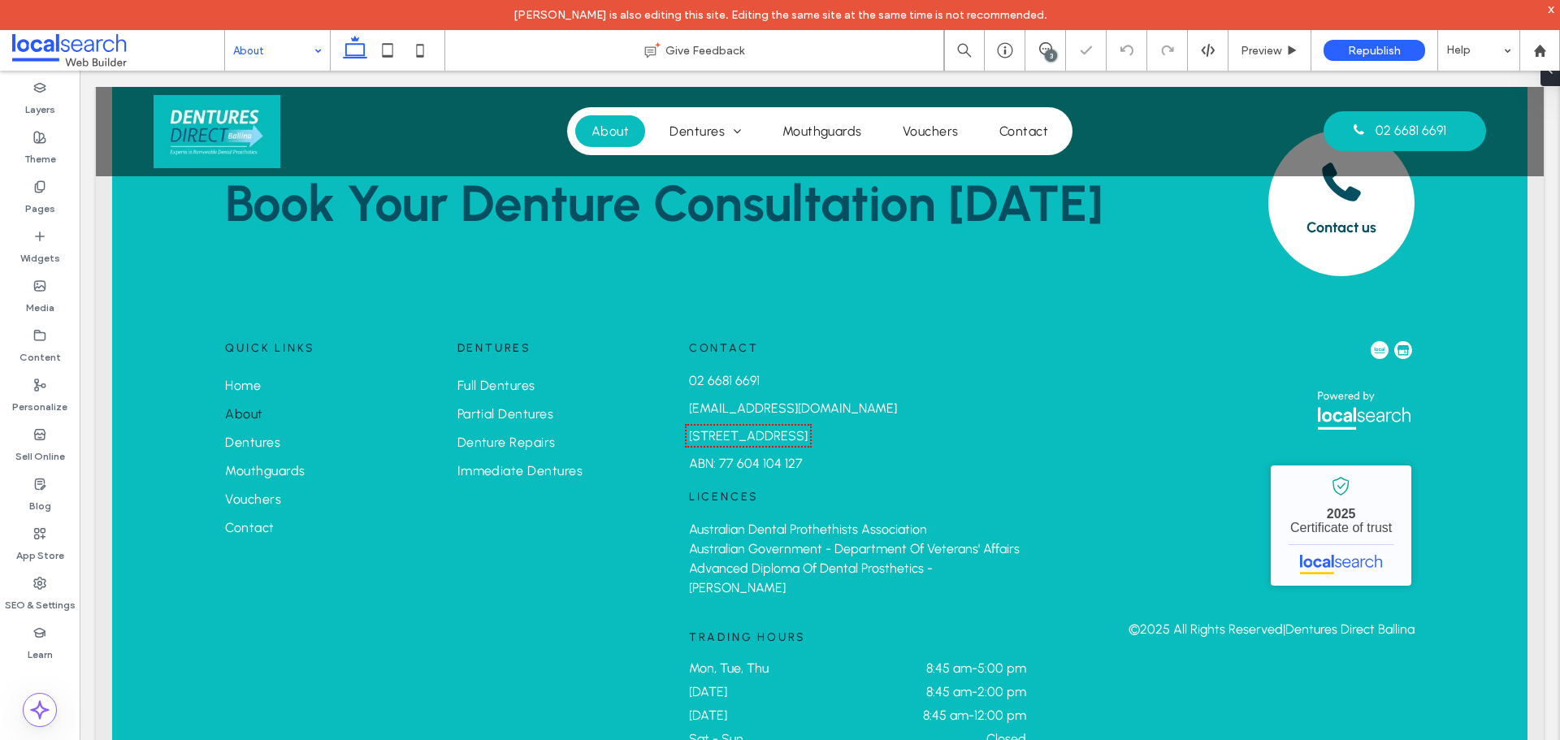
scroll to position [1183, 0]
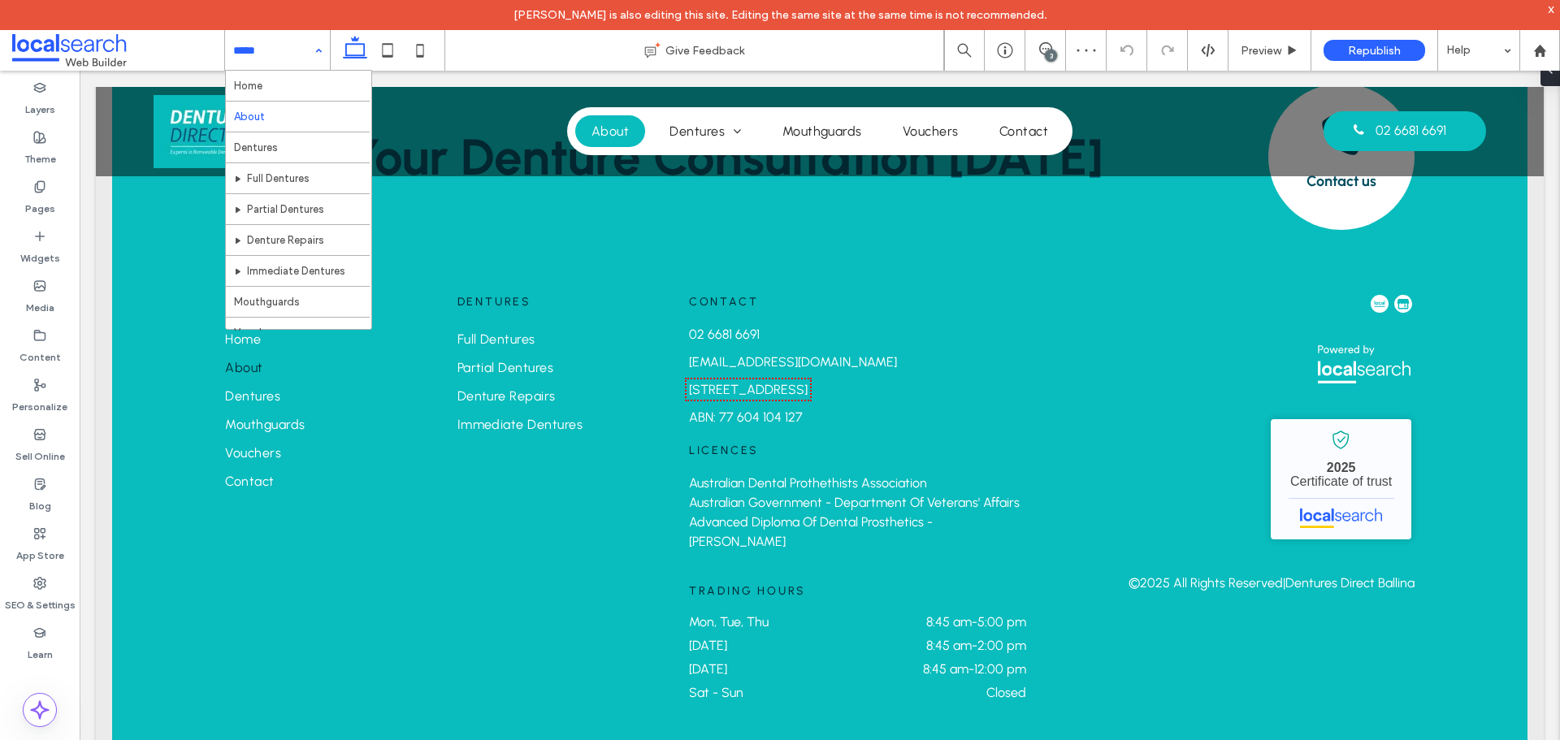
click at [302, 50] on input at bounding box center [273, 50] width 80 height 41
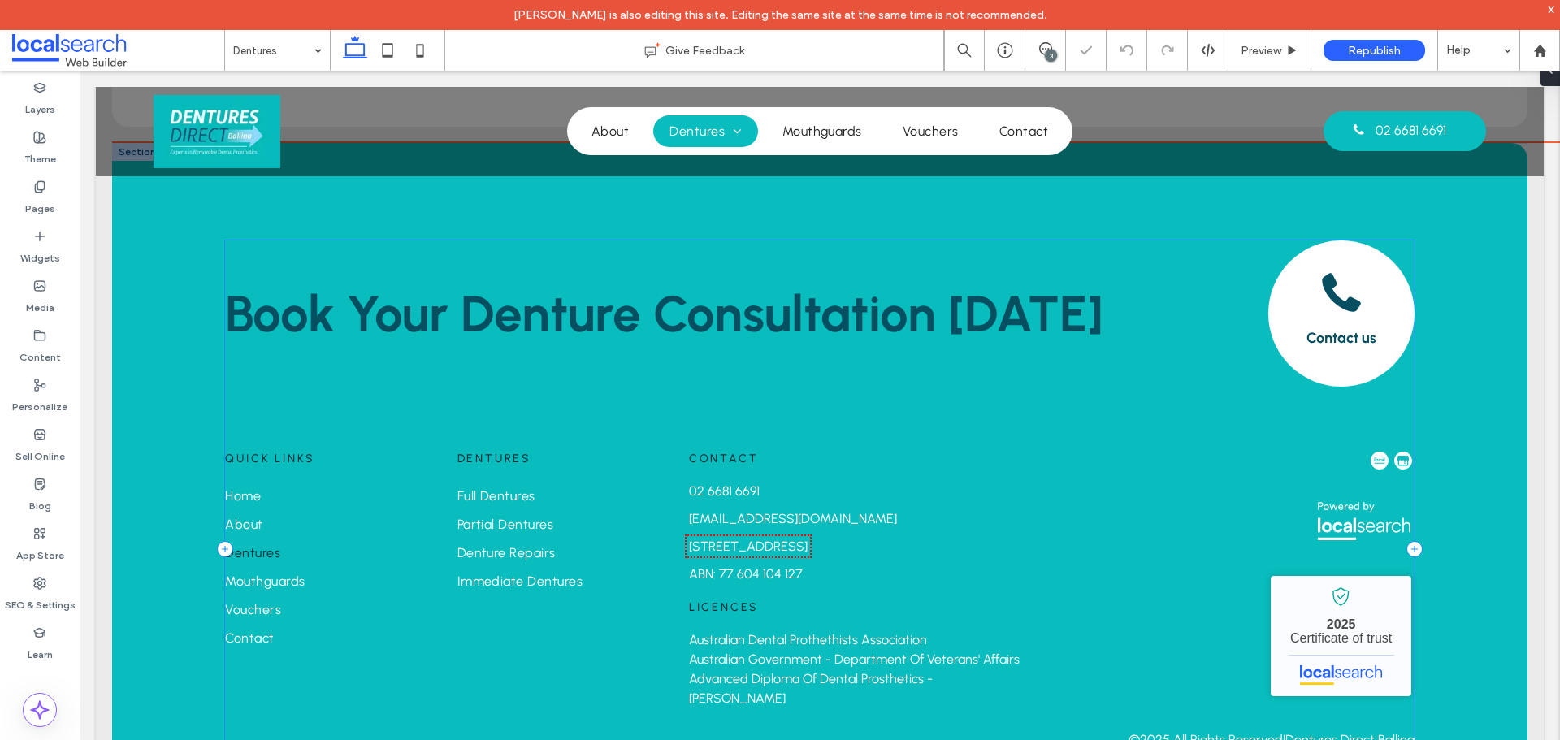
scroll to position [1883, 0]
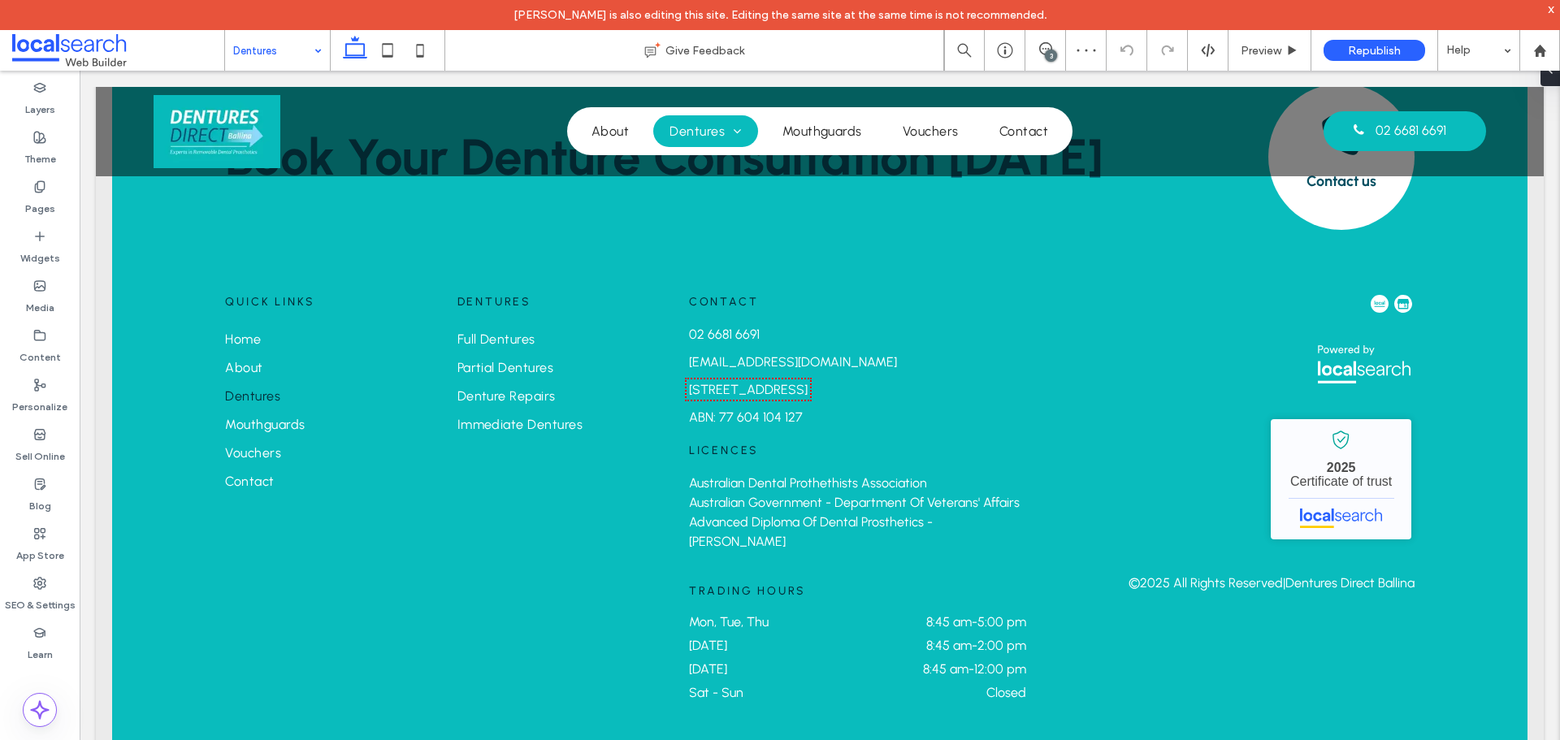
click at [293, 44] on input at bounding box center [273, 50] width 80 height 41
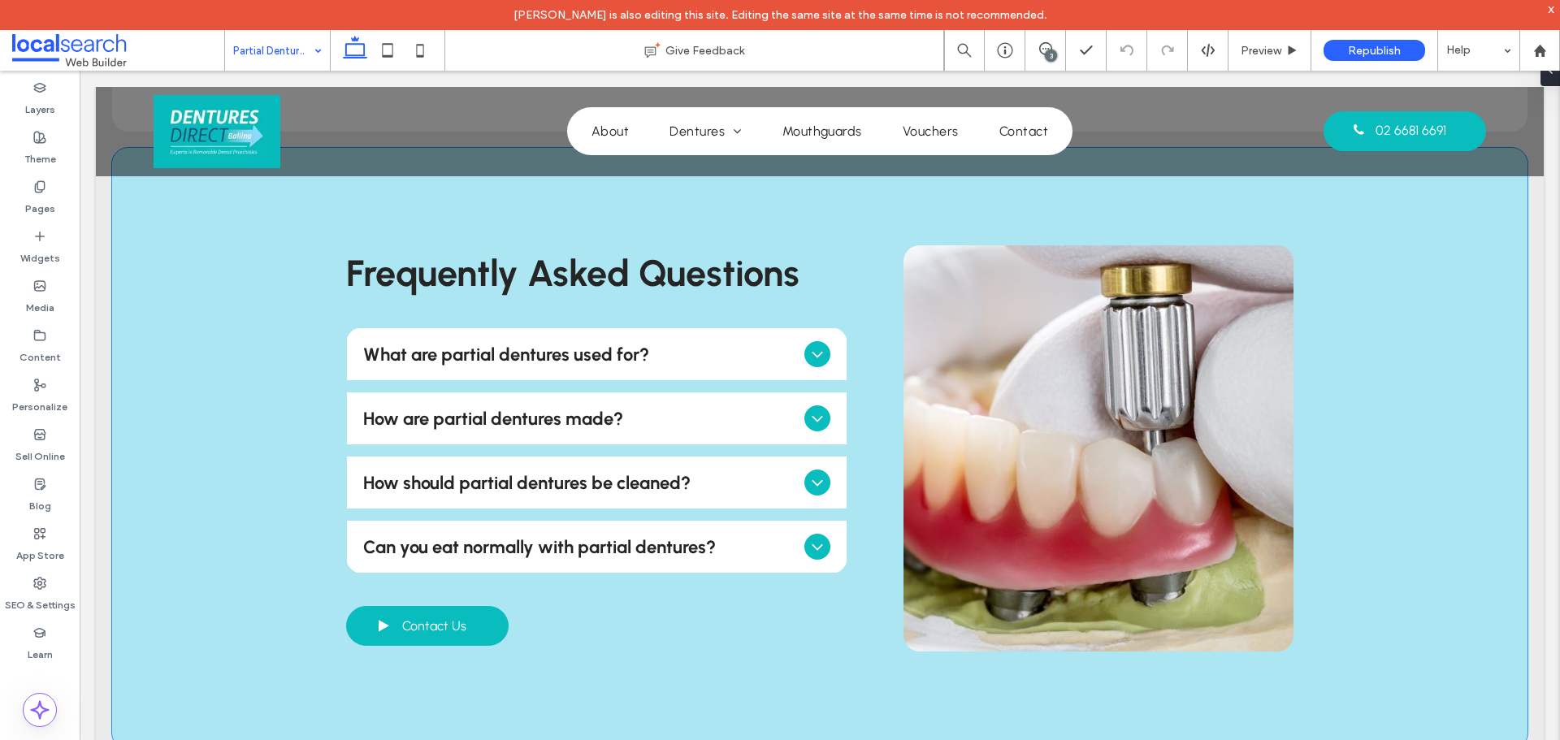
scroll to position [1218, 0]
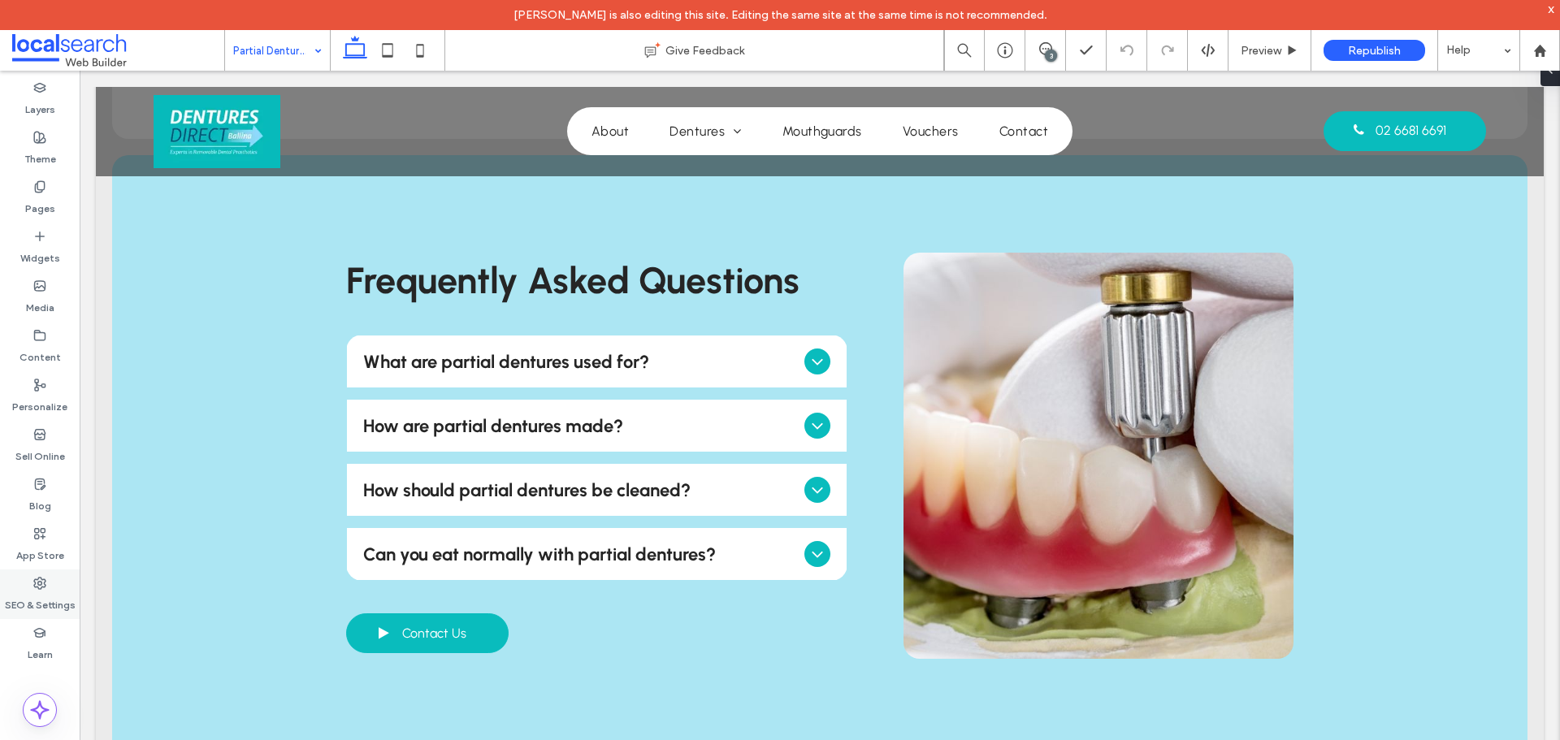
click at [45, 602] on label "SEO & Settings" at bounding box center [40, 601] width 71 height 23
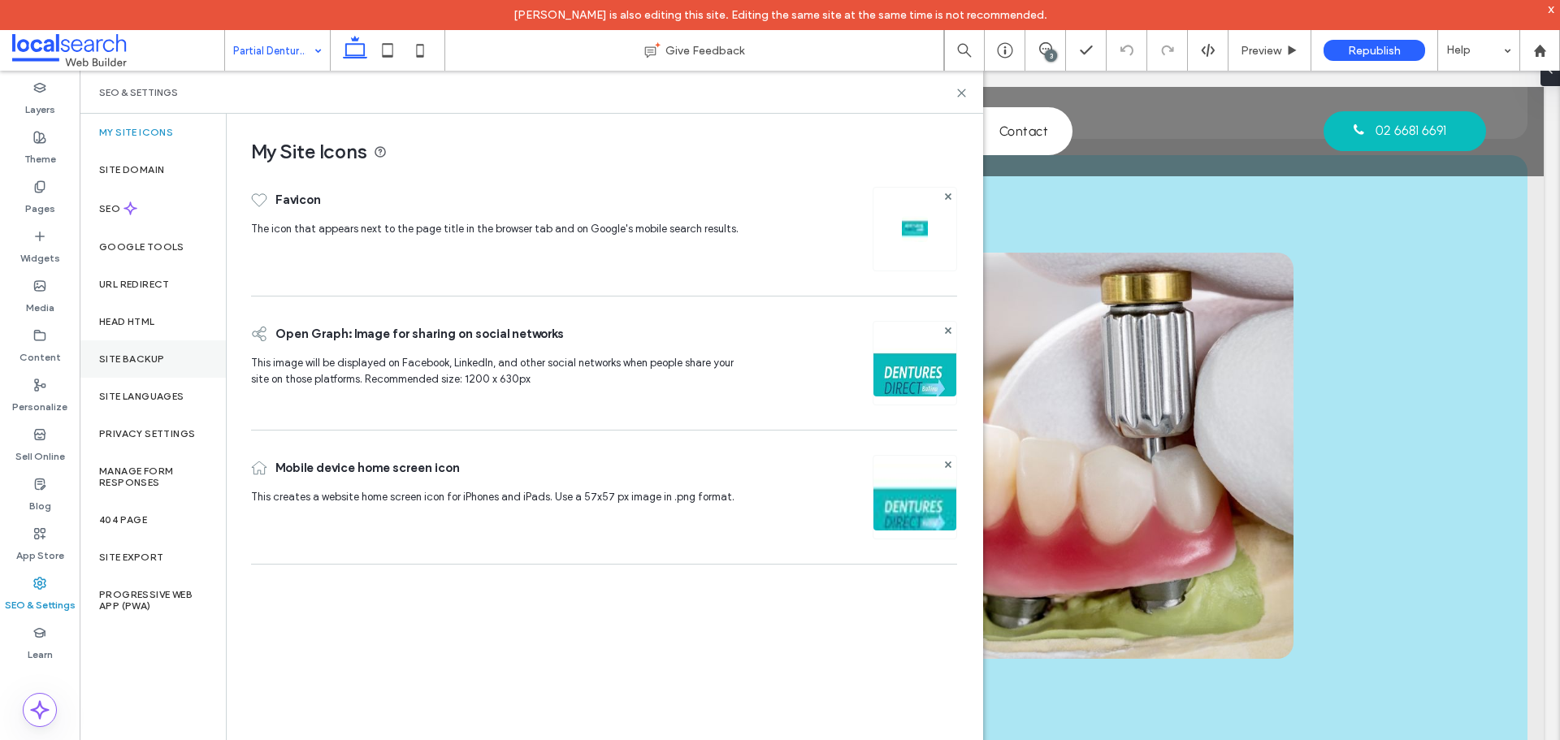
click at [147, 355] on label "Site Backup" at bounding box center [131, 358] width 65 height 11
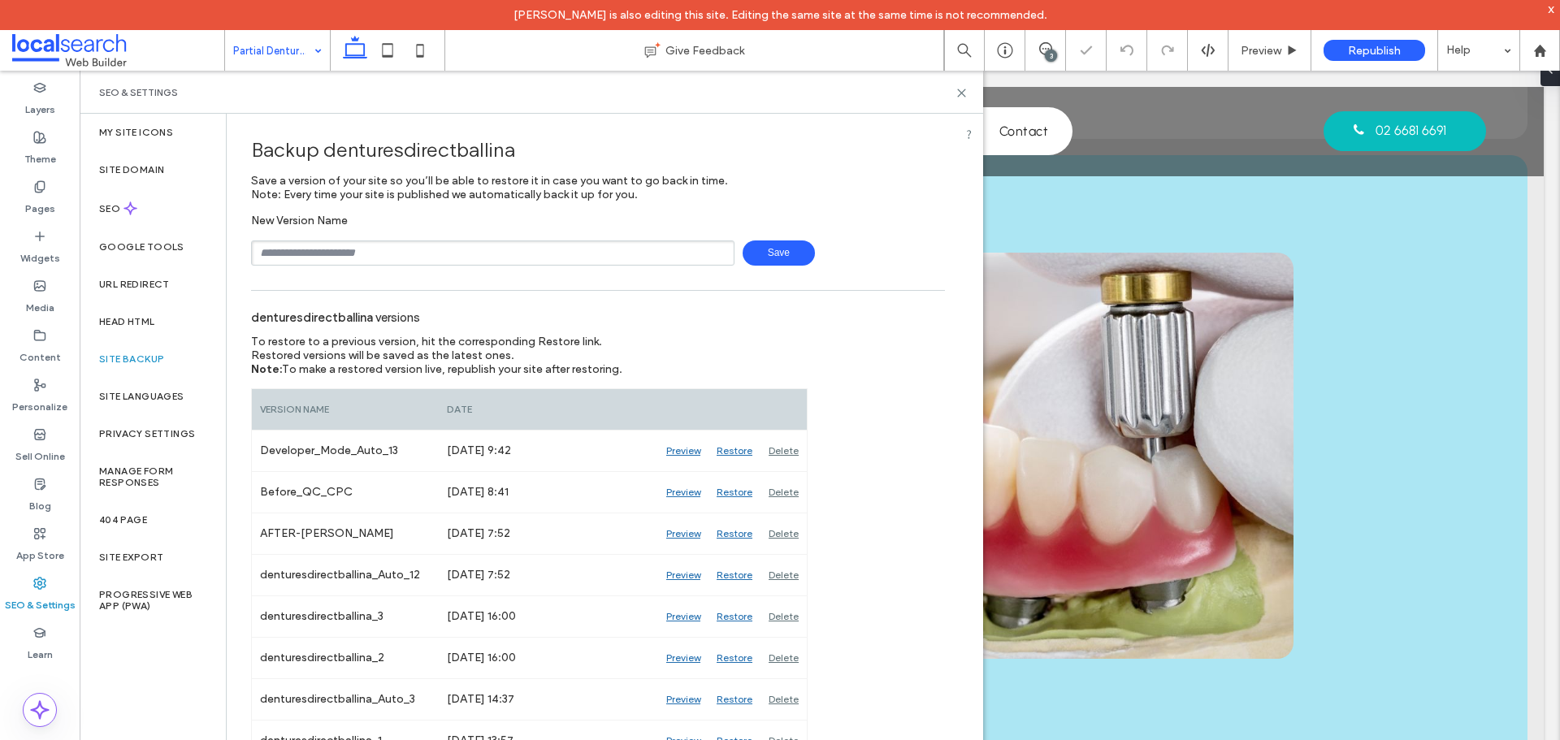
click at [335, 251] on input "text" at bounding box center [492, 252] width 483 height 25
type input "**********"
click at [798, 249] on span "Save" at bounding box center [778, 252] width 72 height 25
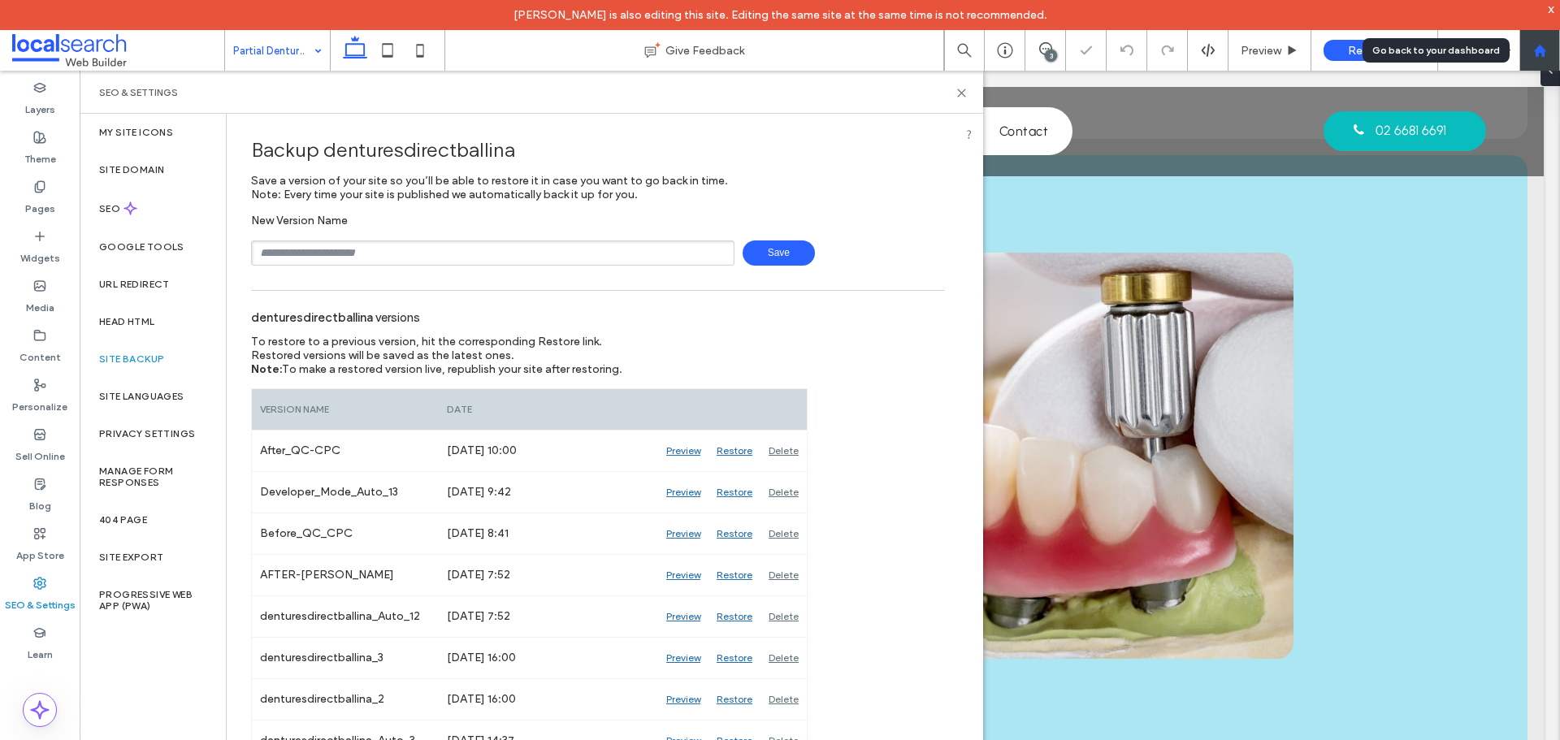
click at [1547, 59] on div at bounding box center [1539, 50] width 41 height 41
